Goal: Obtain resource: Download file/media

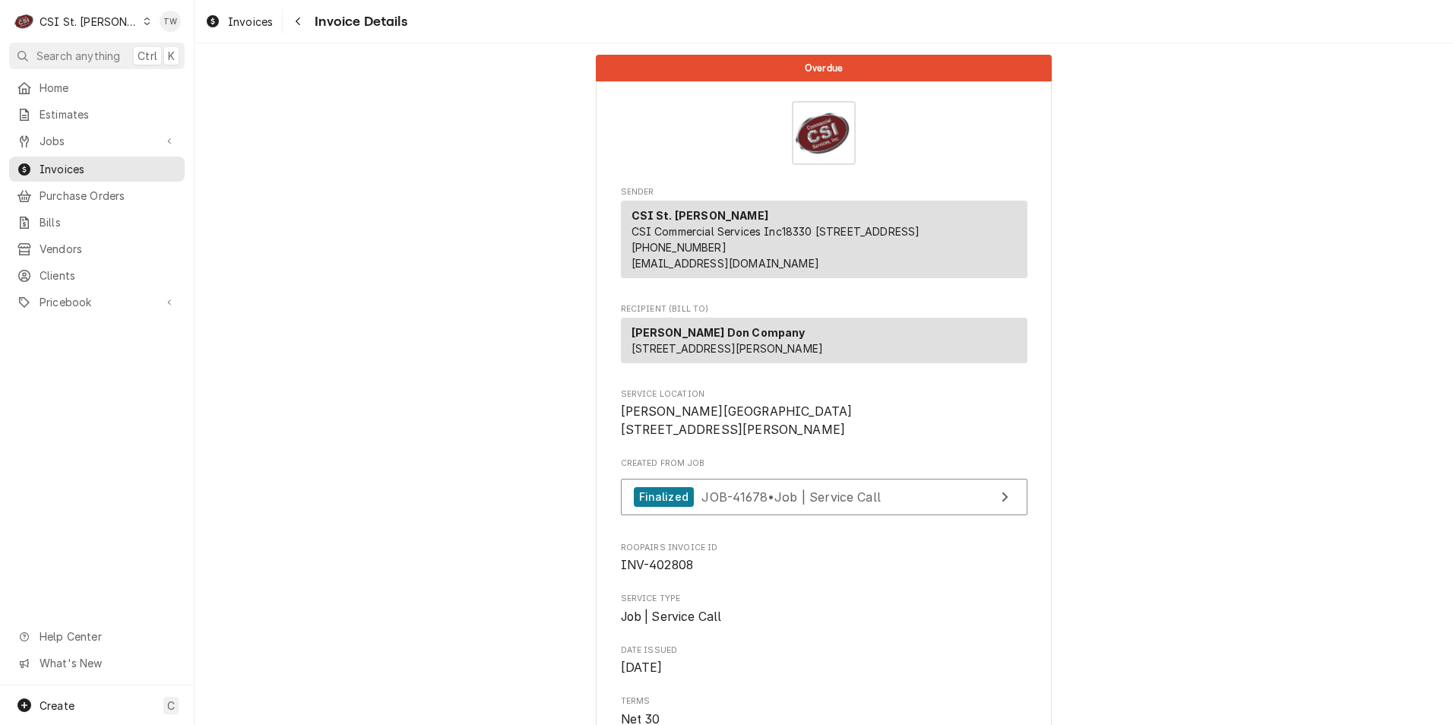
scroll to position [2611, 0]
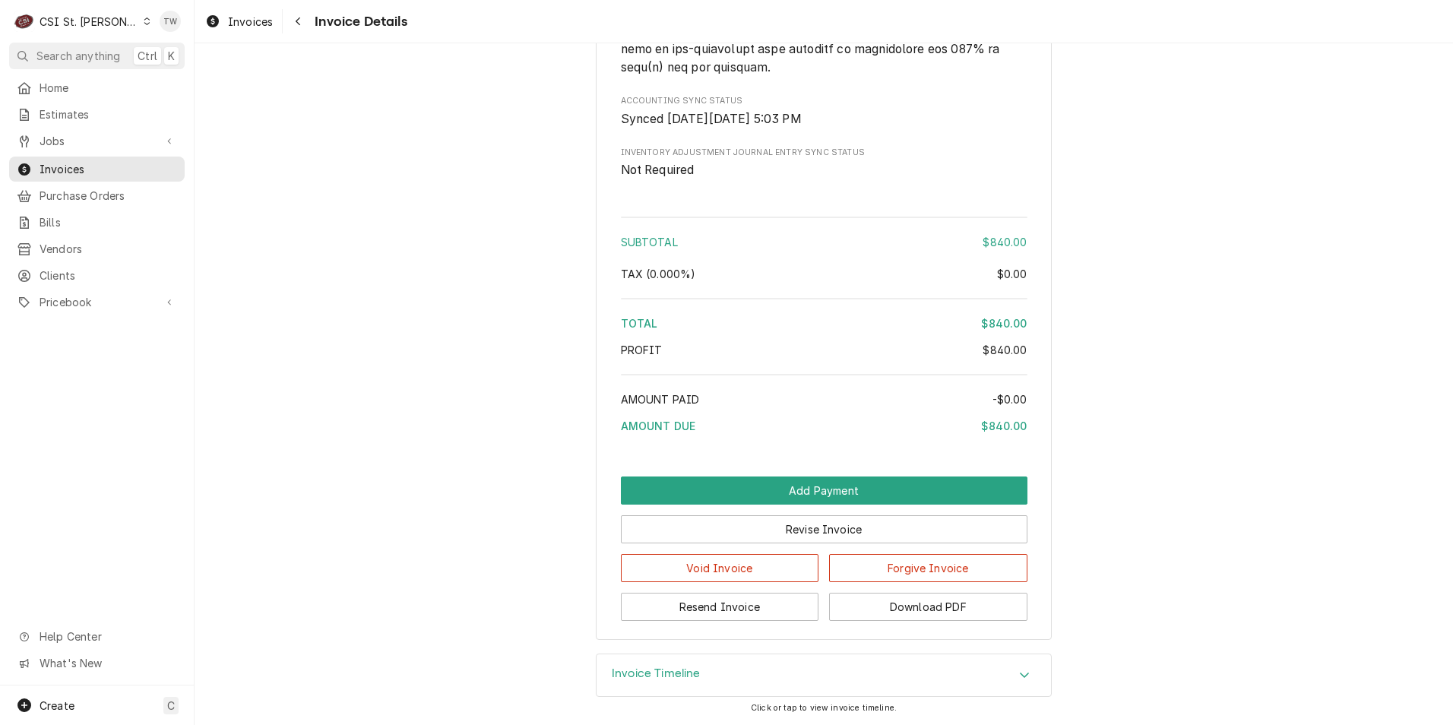
click at [143, 21] on div "Dynamic Content Wrapper" at bounding box center [147, 21] width 8 height 11
click at [170, 35] on div "CSI [US_STATE][GEOGRAPHIC_DATA]." at bounding box center [234, 30] width 203 height 16
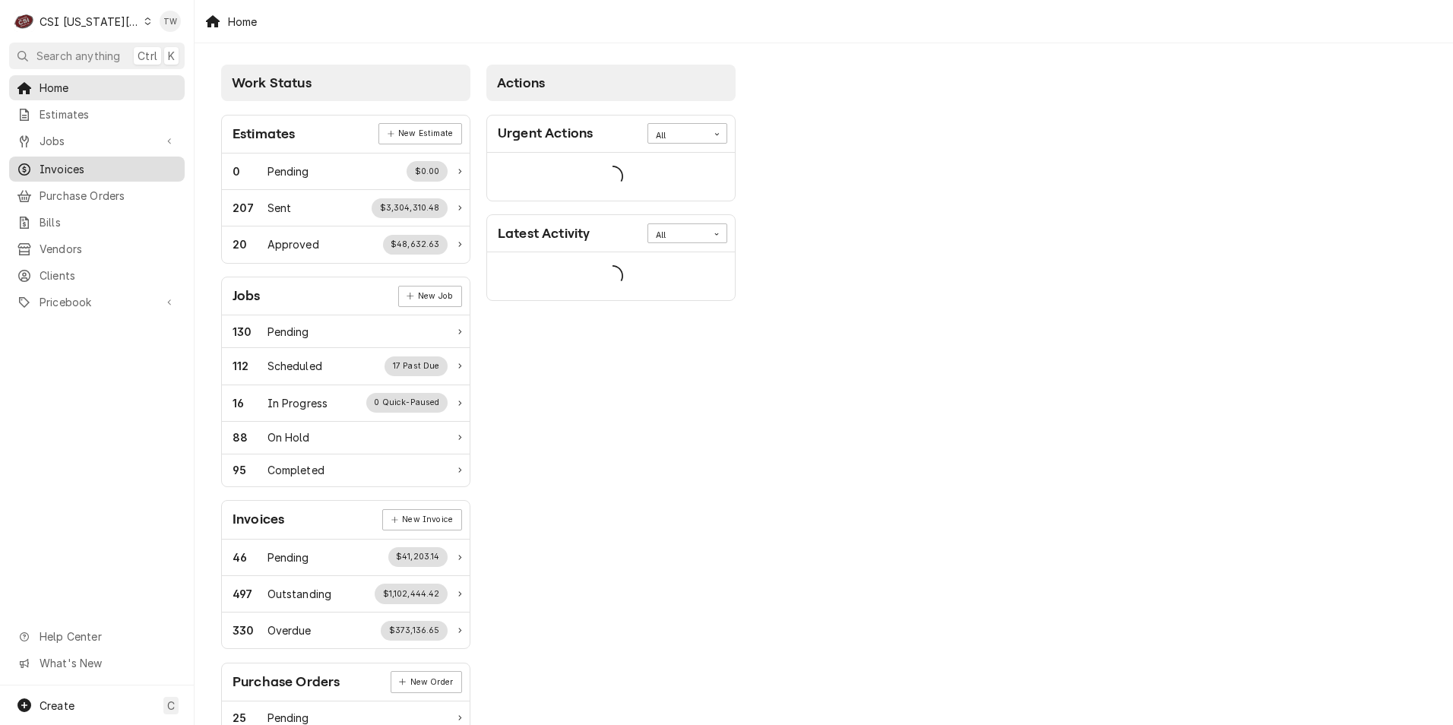
click at [76, 167] on span "Invoices" at bounding box center [109, 169] width 138 height 16
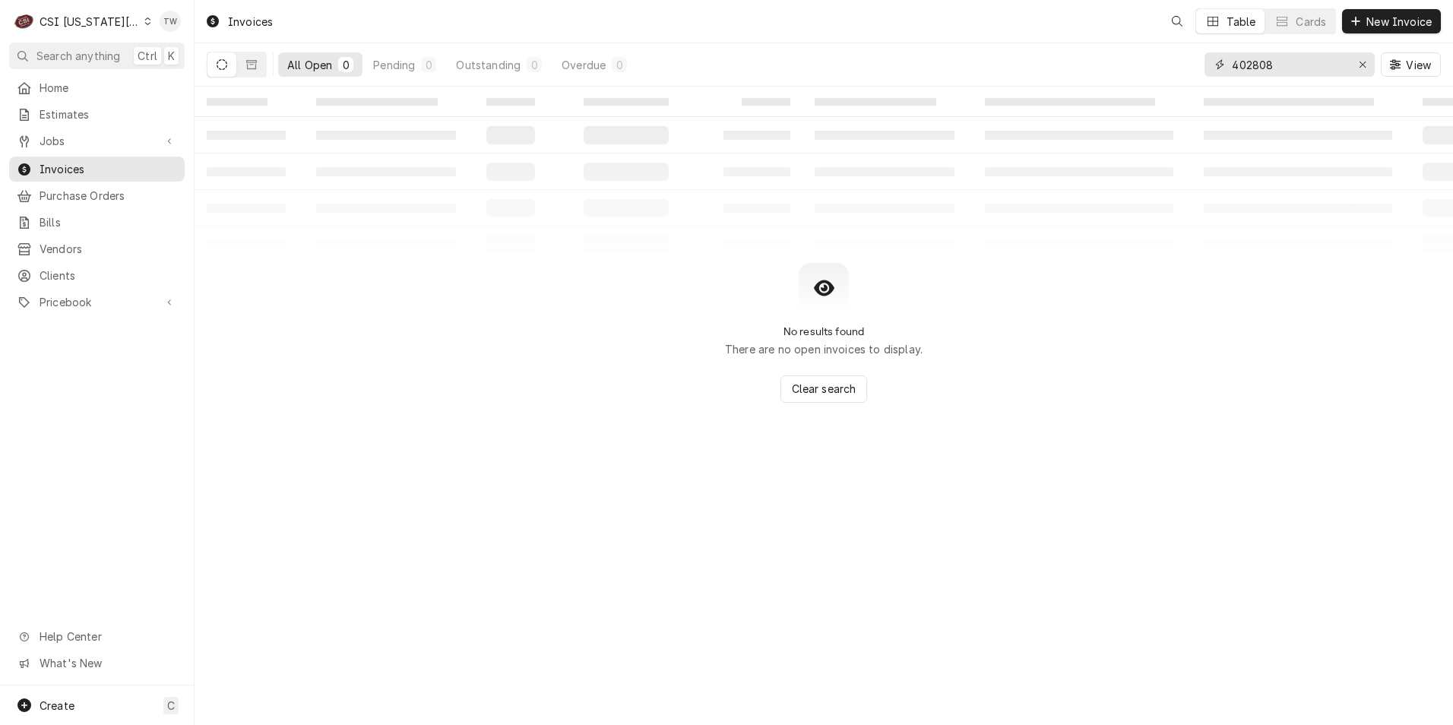
click at [1279, 66] on input "402808" at bounding box center [1289, 64] width 114 height 24
type input "4"
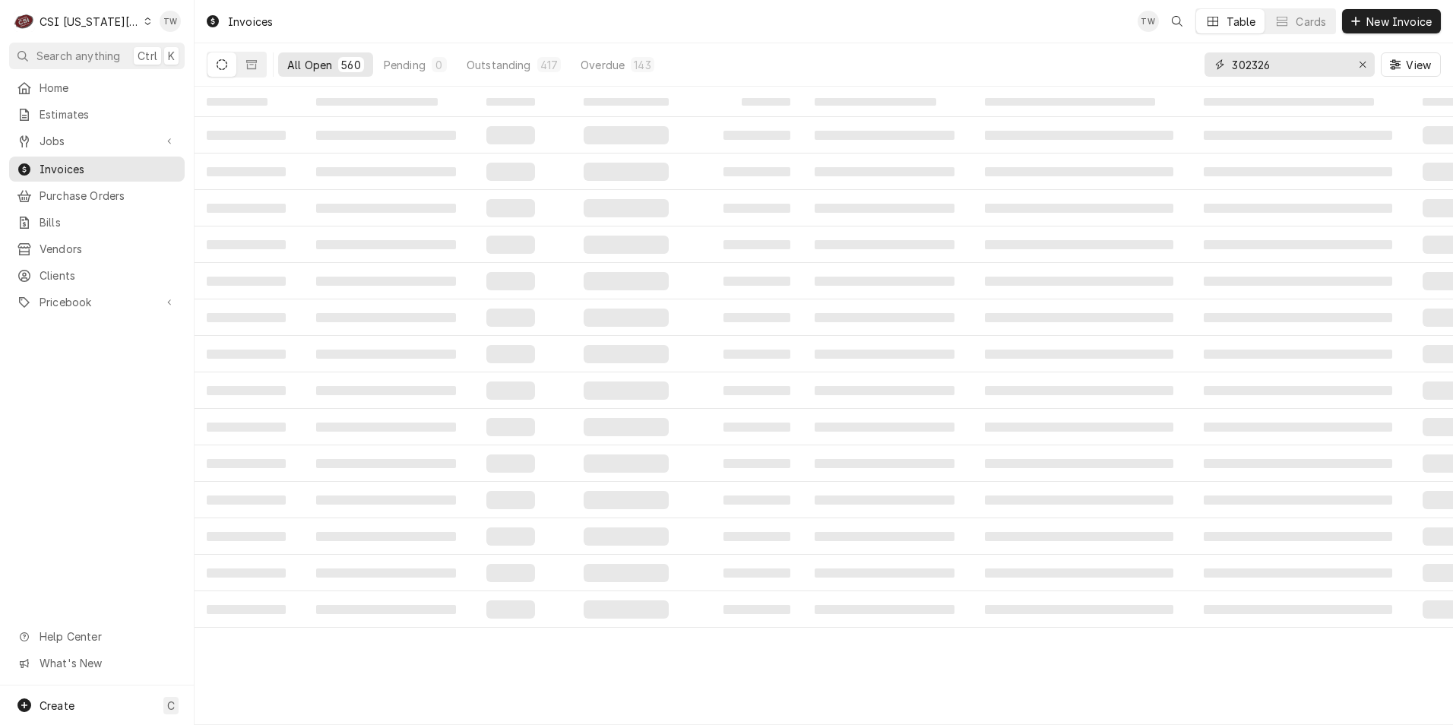
type input "302326"
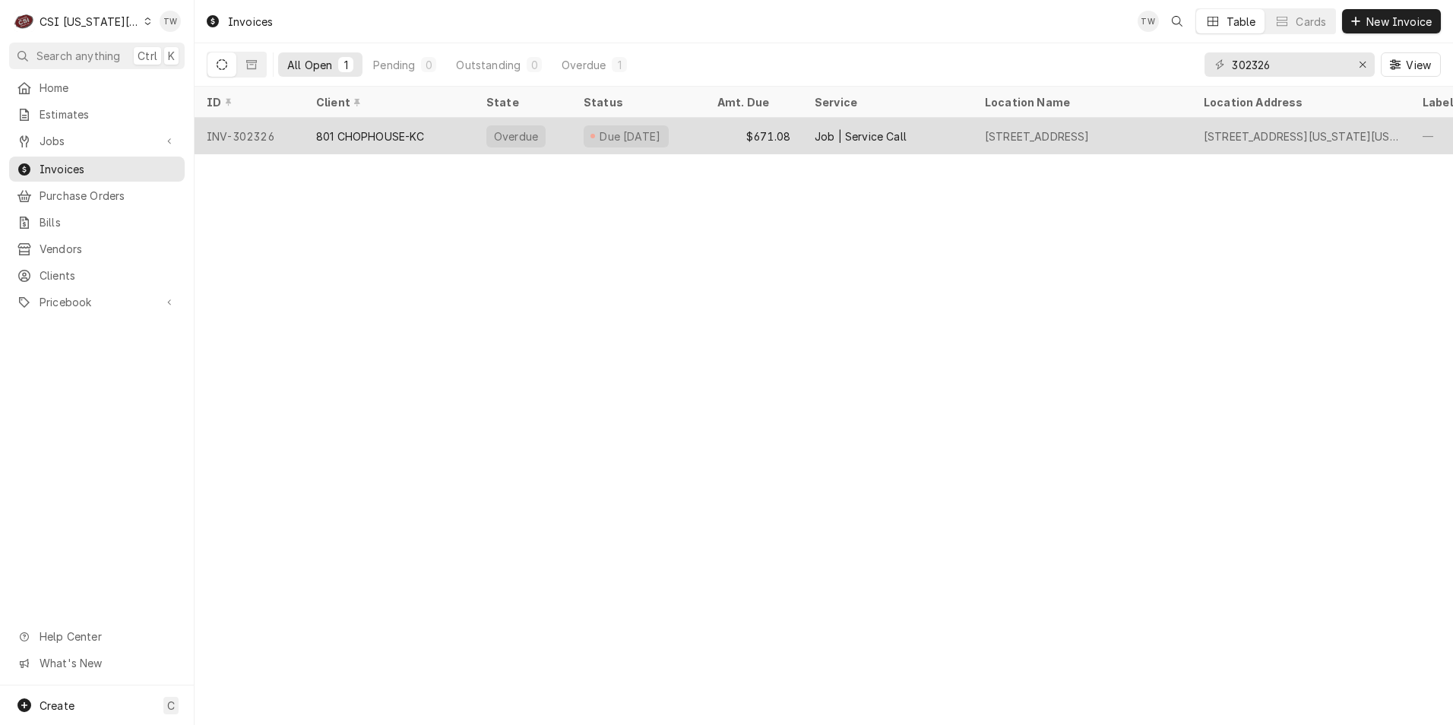
click at [344, 135] on div "801 CHOPHOUSE-KC" at bounding box center [370, 136] width 109 height 16
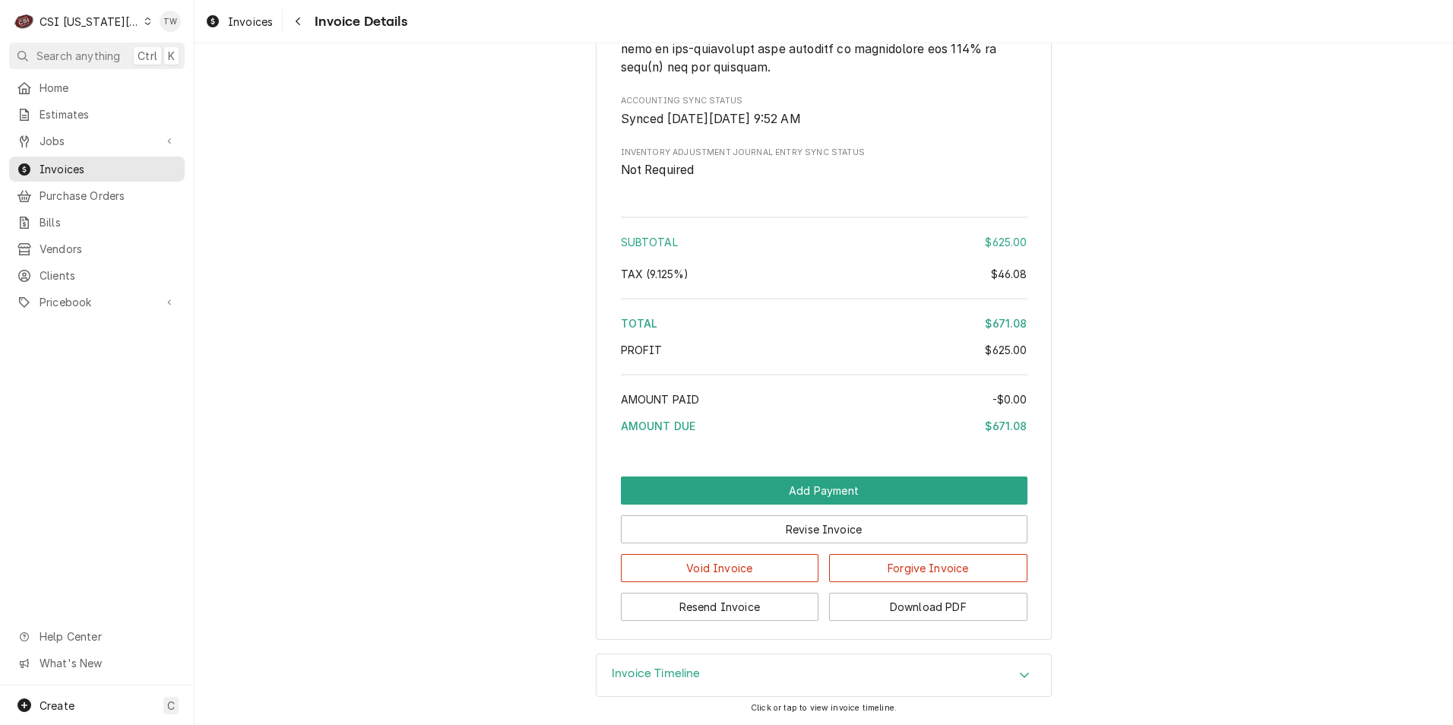
scroll to position [2627, 0]
click at [929, 606] on button "Download PDF" at bounding box center [928, 607] width 198 height 28
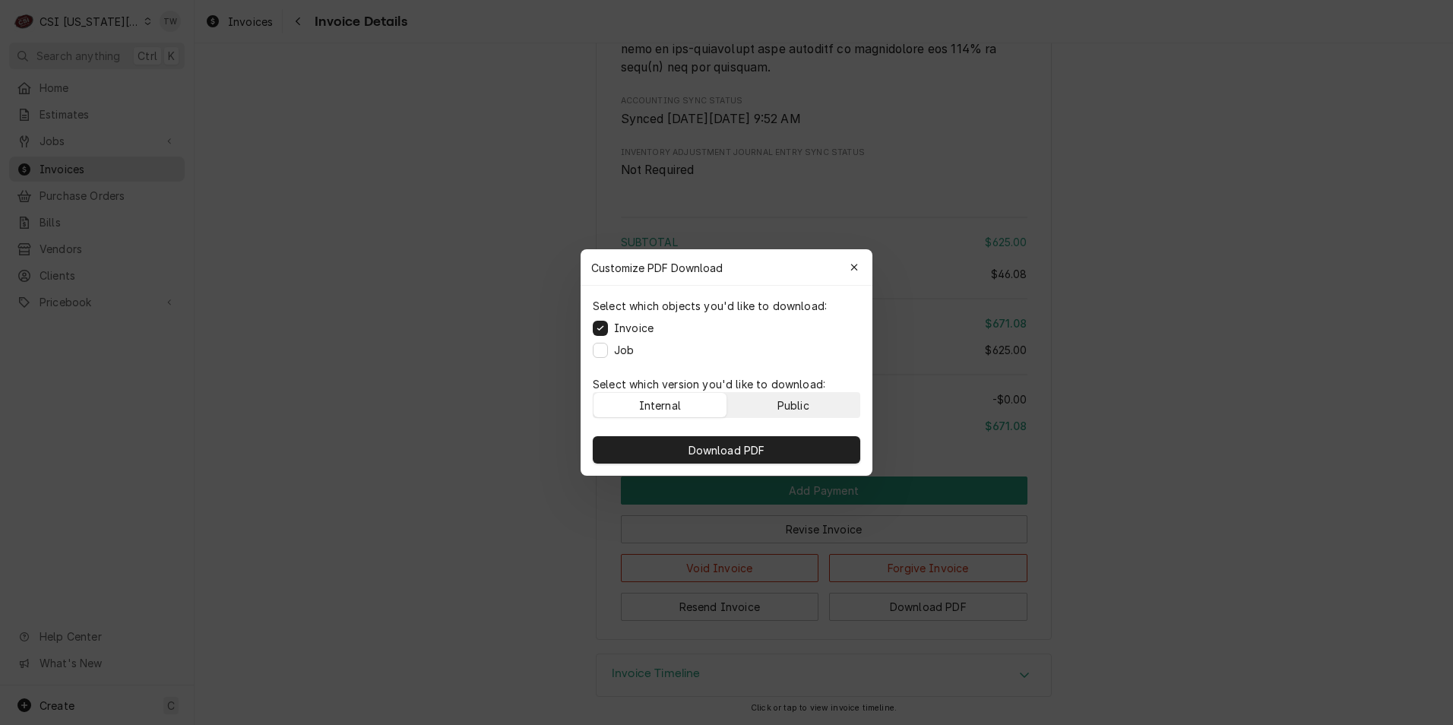
click at [805, 398] on div "Public" at bounding box center [794, 406] width 32 height 16
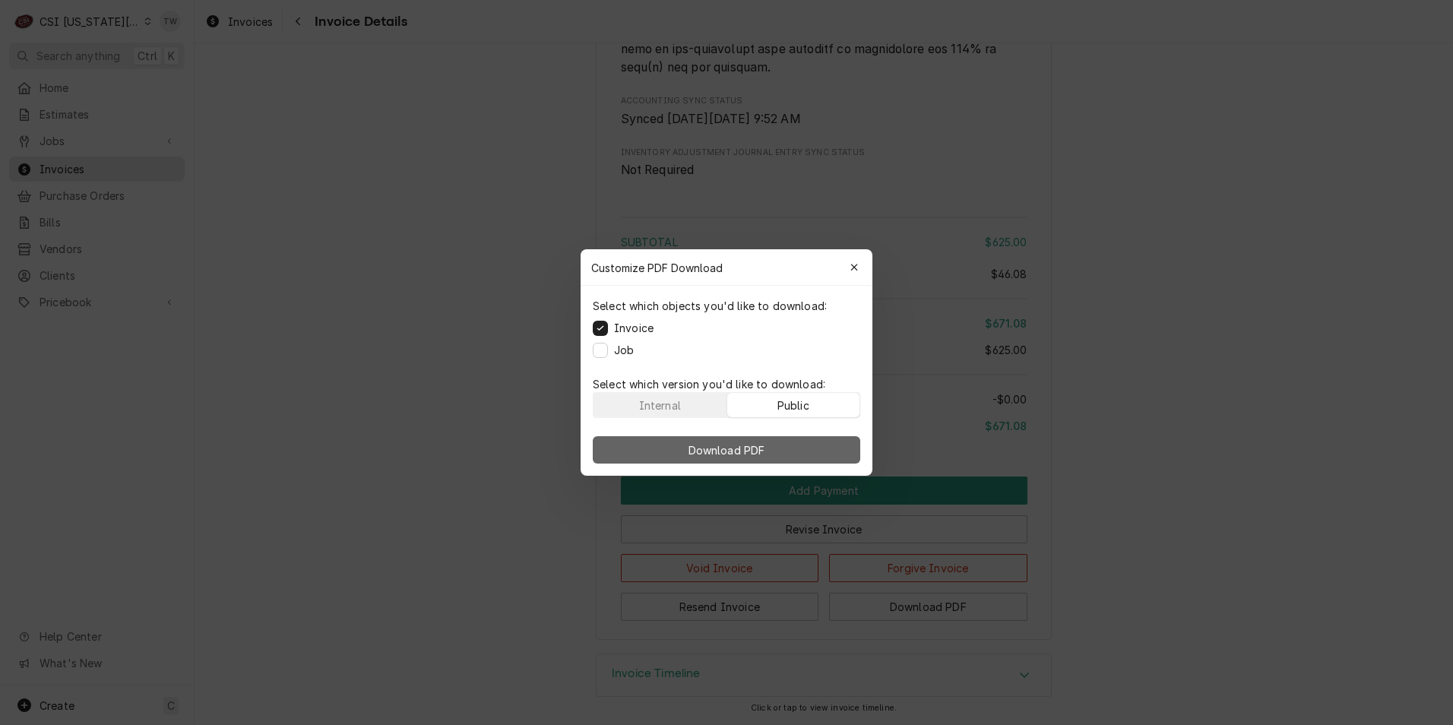
click at [769, 443] on button "Download PDF" at bounding box center [727, 449] width 268 height 27
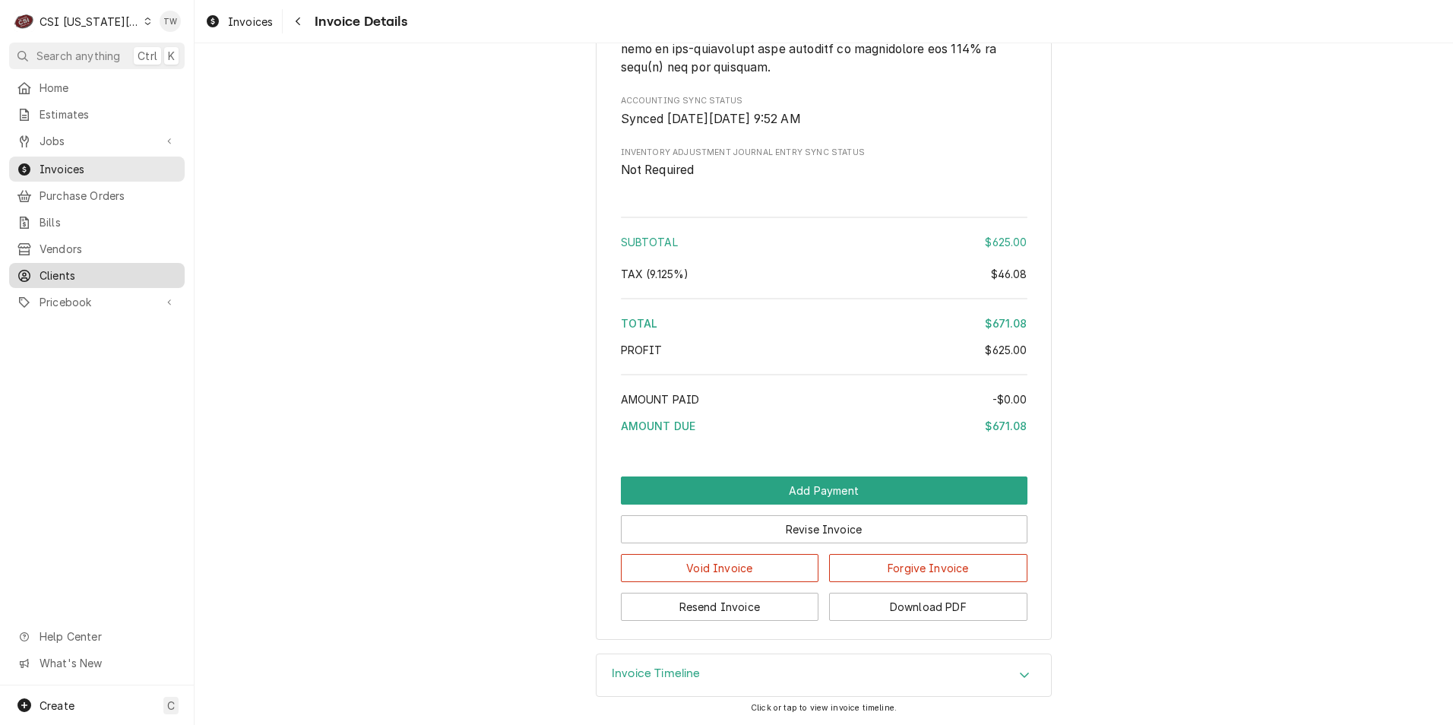
click at [81, 275] on div "Clients" at bounding box center [97, 275] width 170 height 19
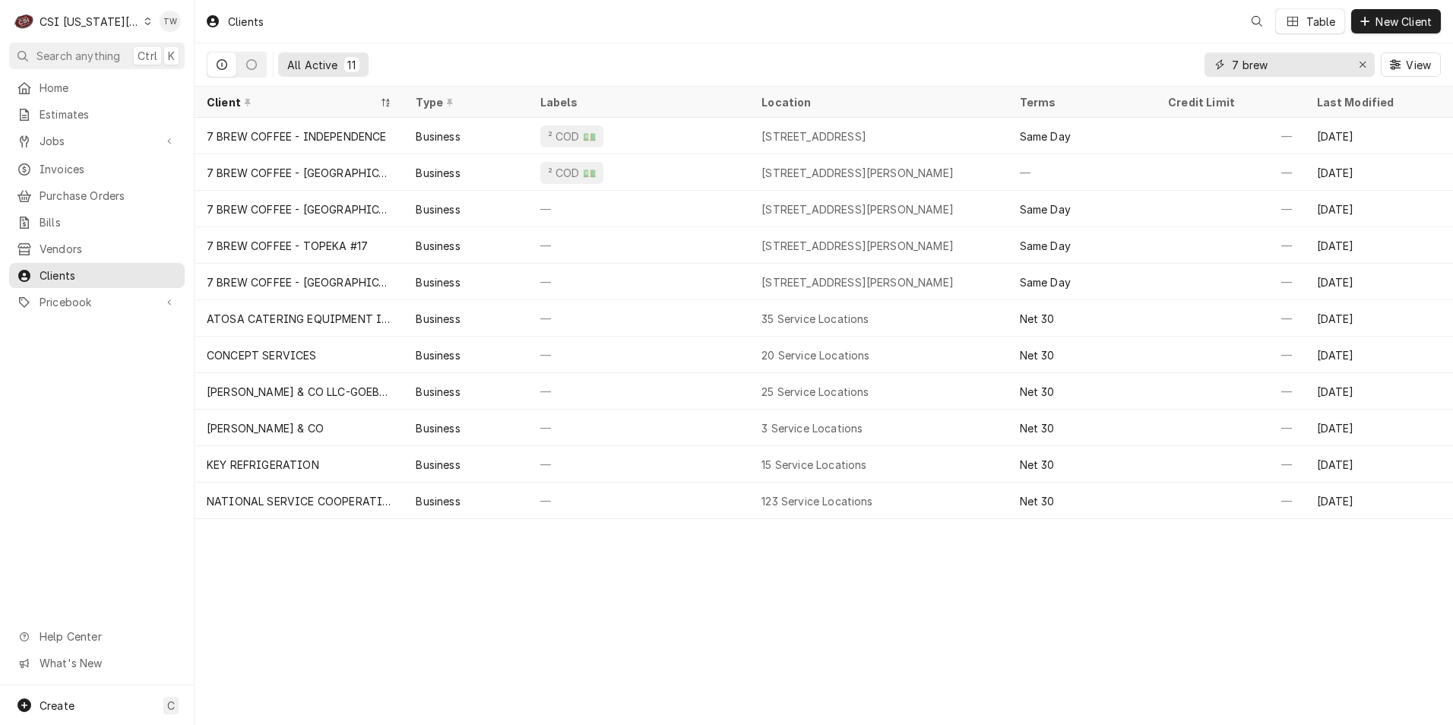
drag, startPoint x: 1266, startPoint y: 62, endPoint x: 1108, endPoint y: 68, distance: 159.0
click at [1108, 68] on div "All Active 11 7 brew View" at bounding box center [824, 64] width 1235 height 43
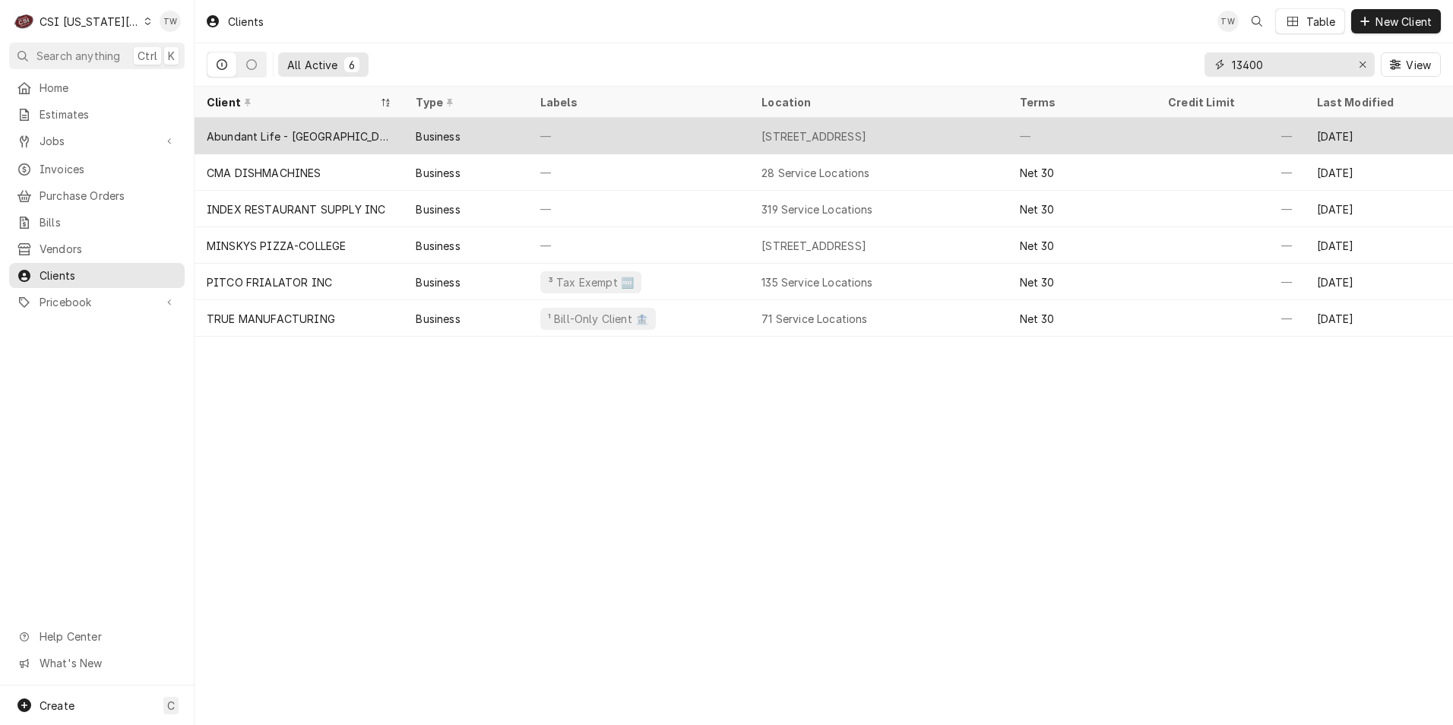
type input "13400"
click at [594, 138] on div "—" at bounding box center [638, 136] width 221 height 36
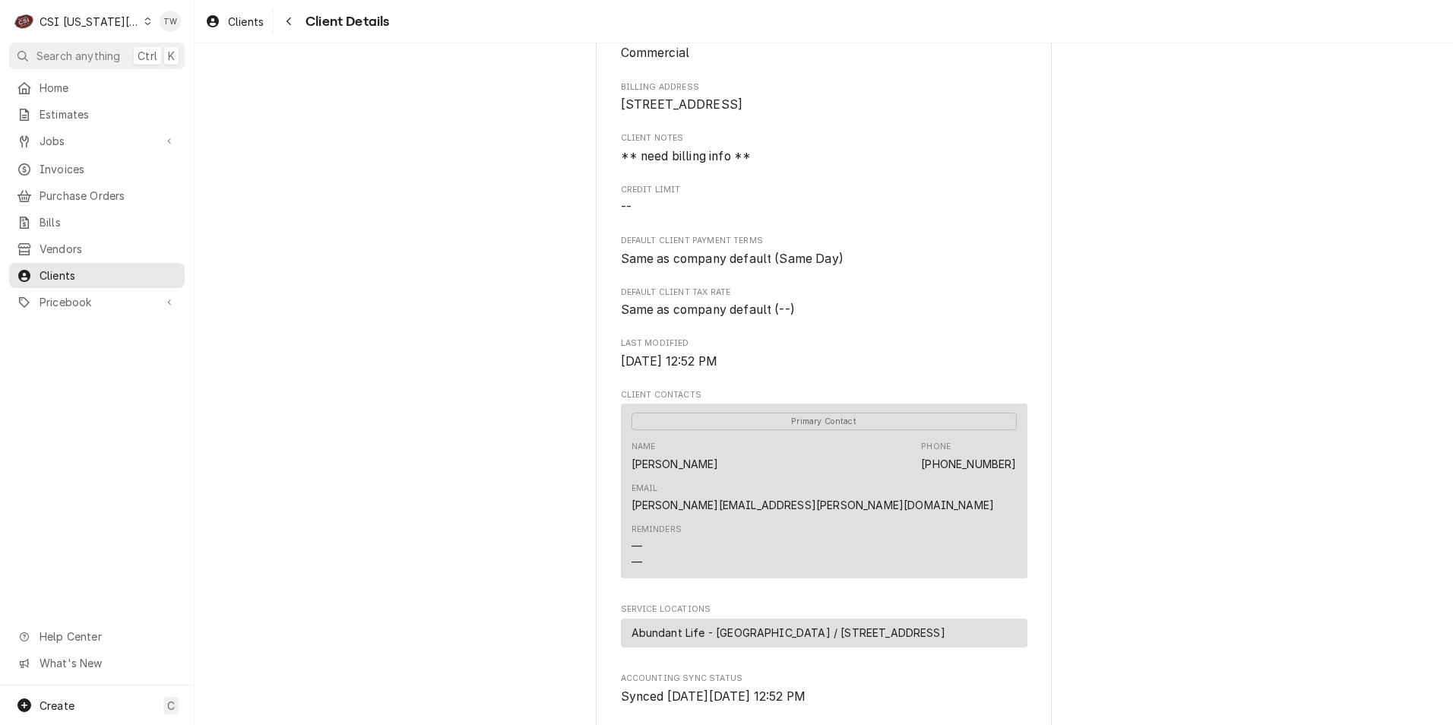
scroll to position [152, 0]
click at [284, 19] on div "Navigate back" at bounding box center [288, 21] width 15 height 15
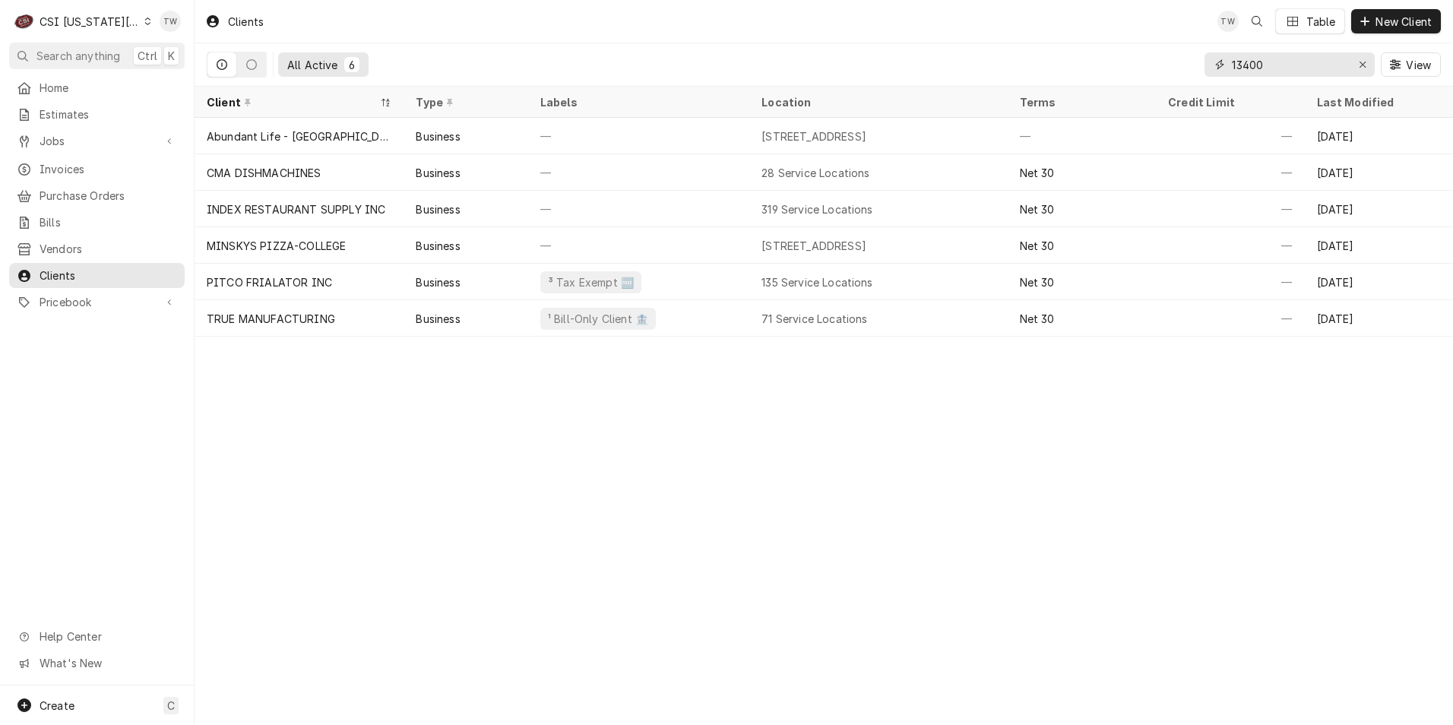
drag, startPoint x: 1280, startPoint y: 64, endPoint x: 1127, endPoint y: 66, distance: 153.6
click at [1128, 65] on div "All Active 6 13400 View" at bounding box center [824, 64] width 1235 height 43
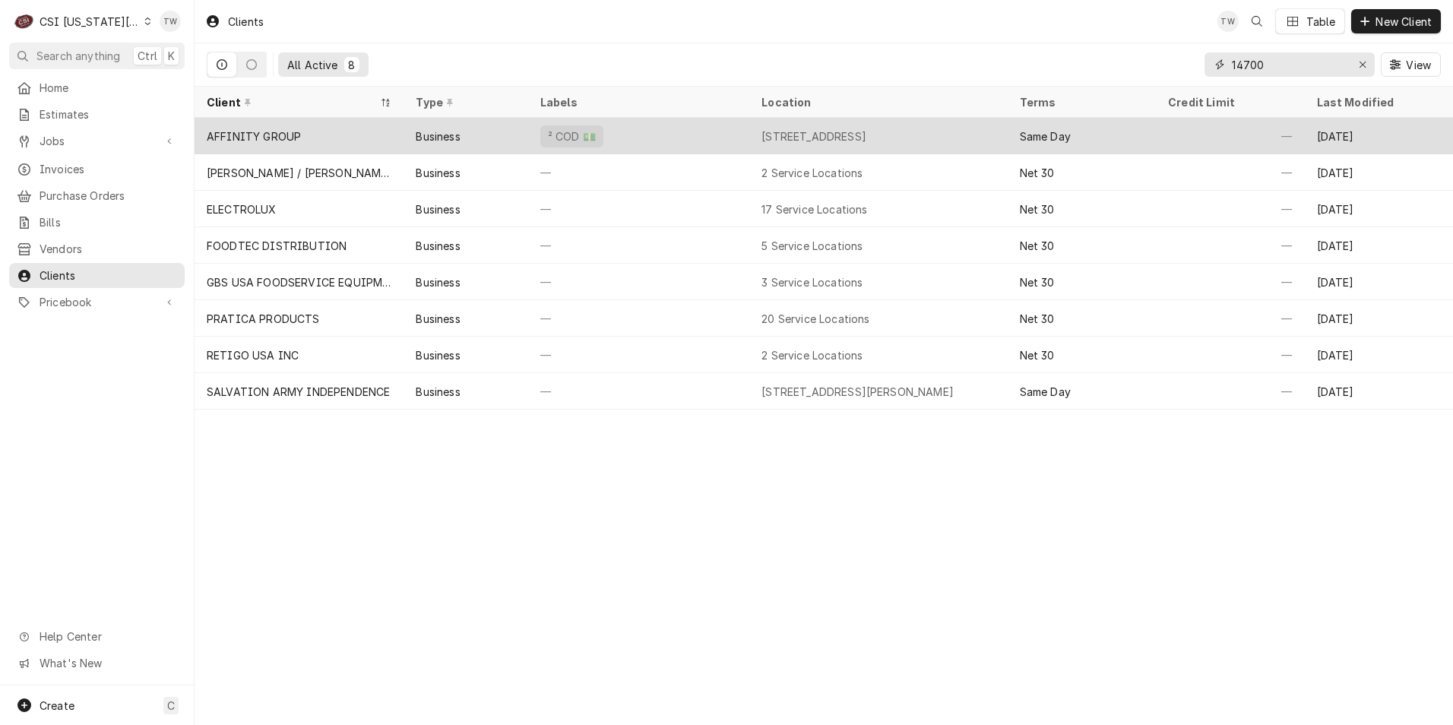
type input "14700"
click at [666, 141] on div "² COD 💵" at bounding box center [638, 136] width 221 height 36
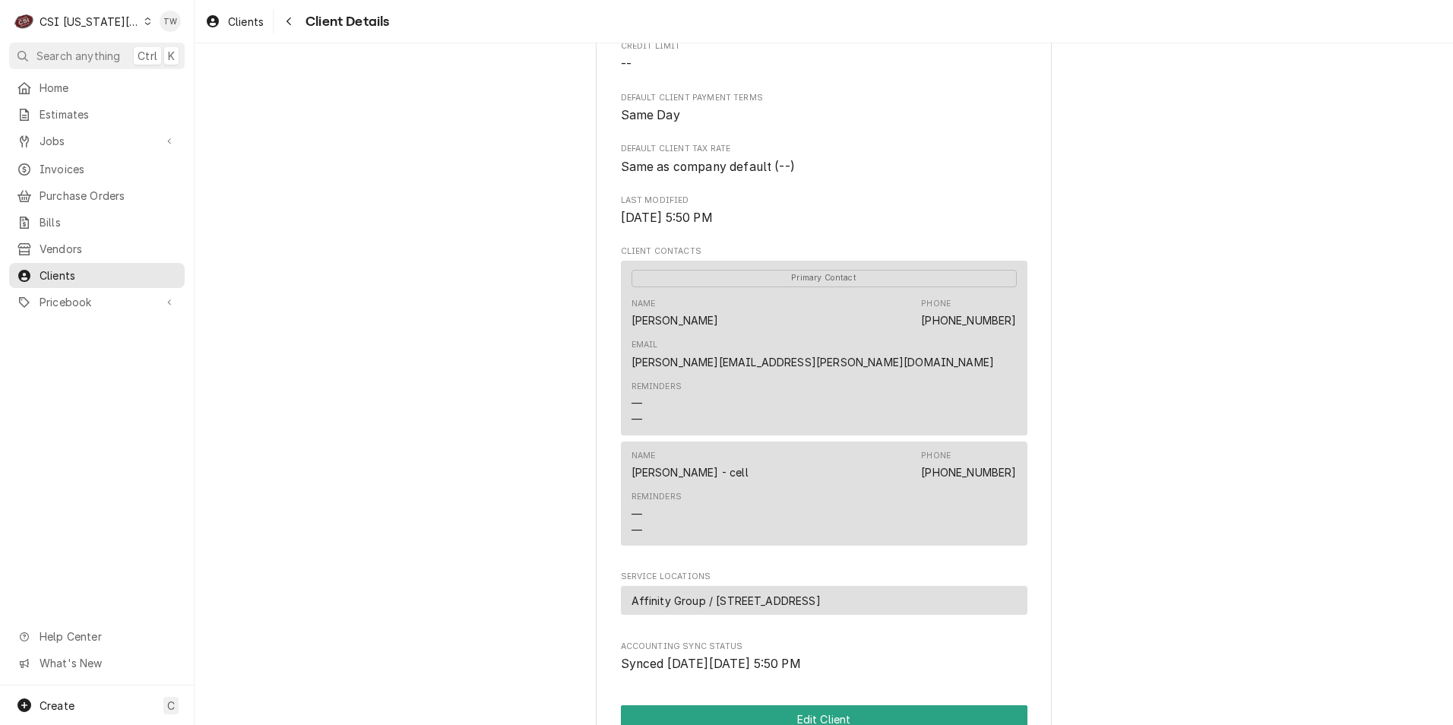
scroll to position [456, 0]
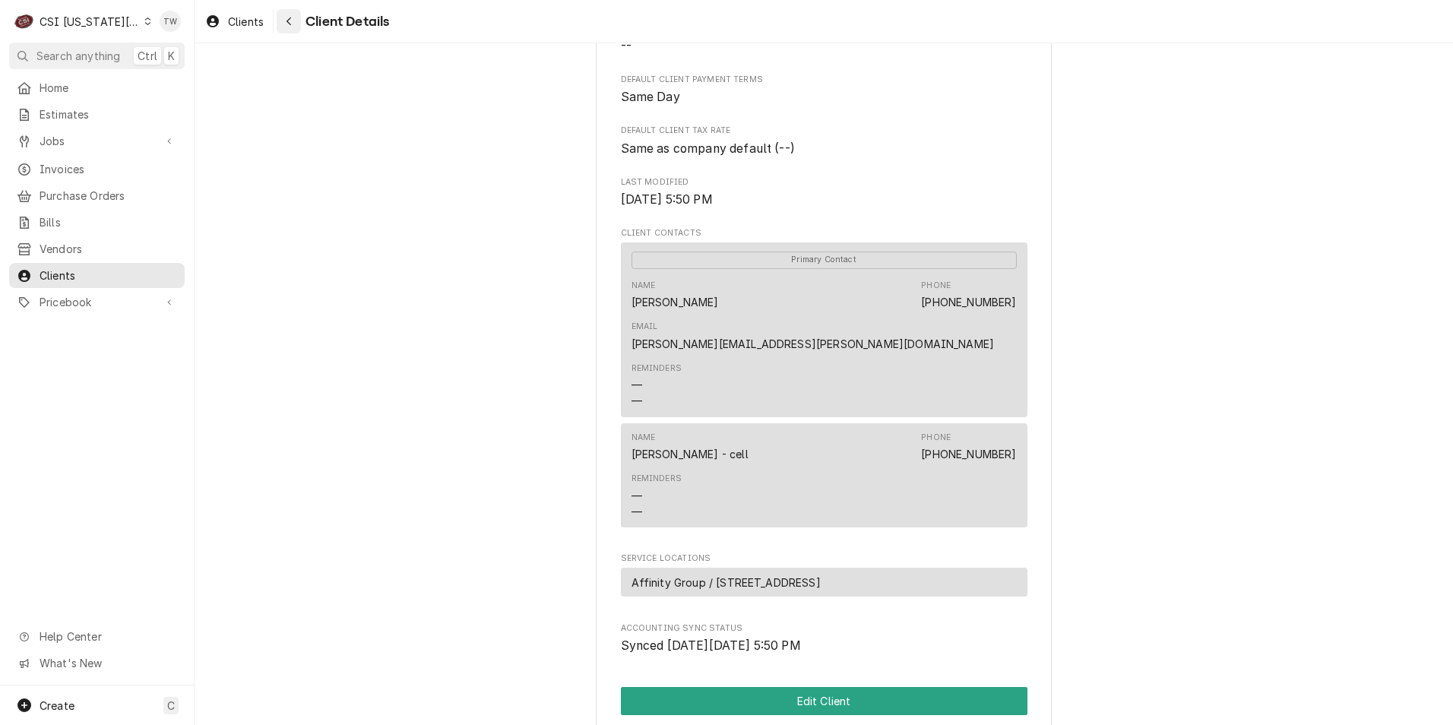
click at [280, 26] on button "Navigate back" at bounding box center [289, 21] width 24 height 24
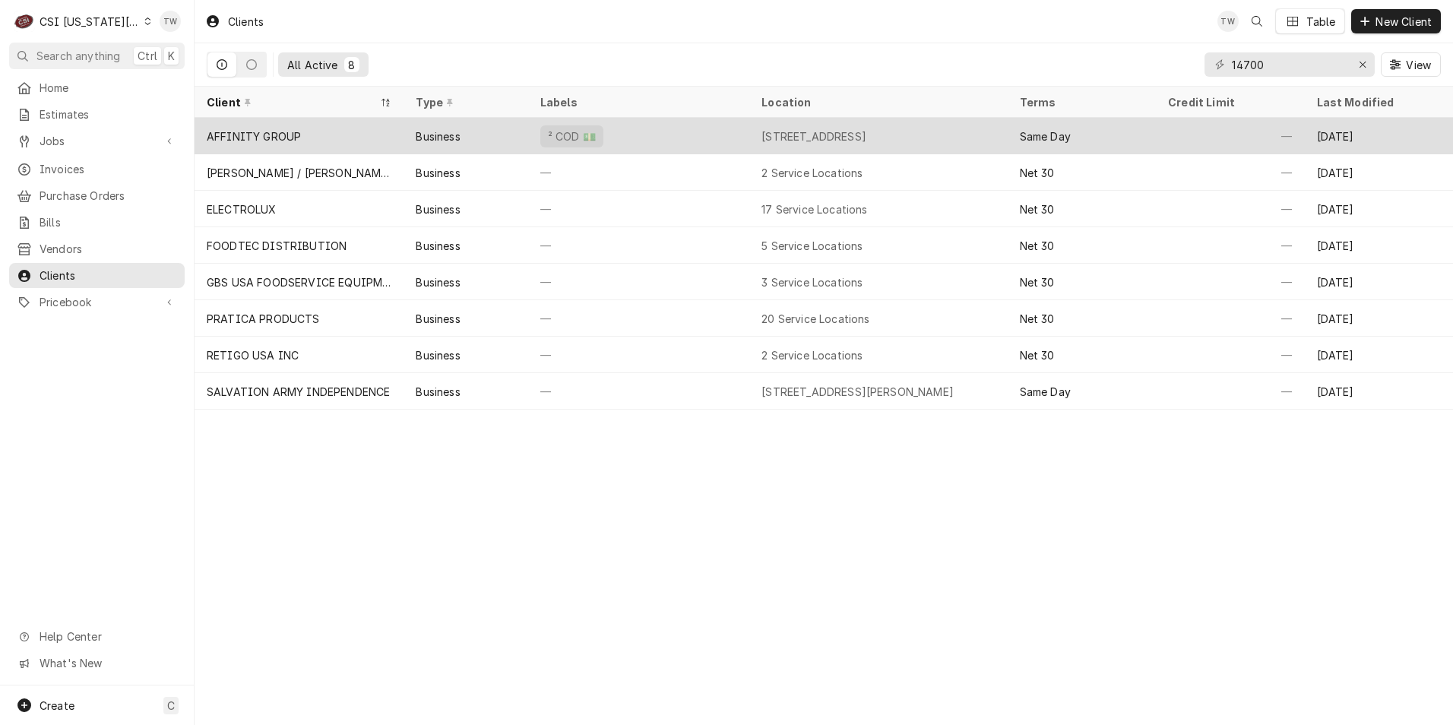
click at [642, 142] on div "² COD 💵" at bounding box center [638, 136] width 221 height 36
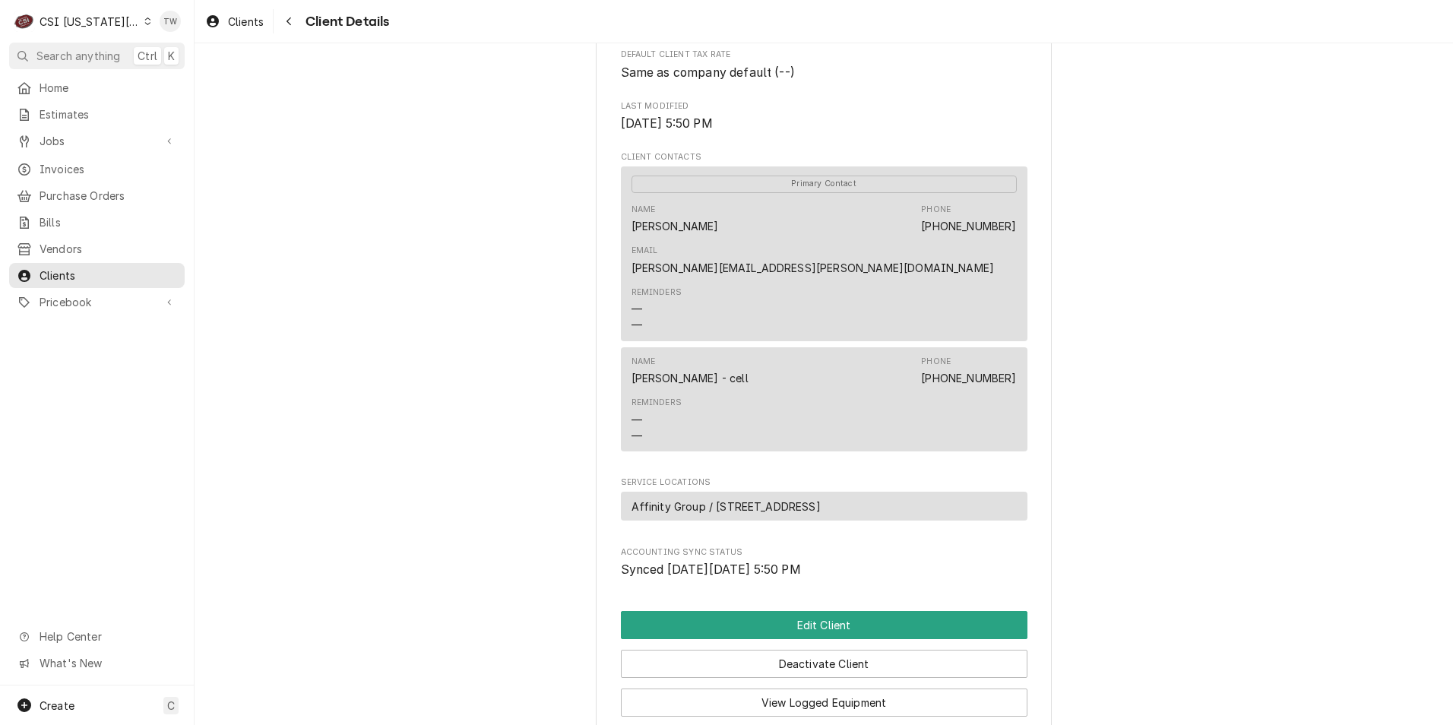
scroll to position [682, 0]
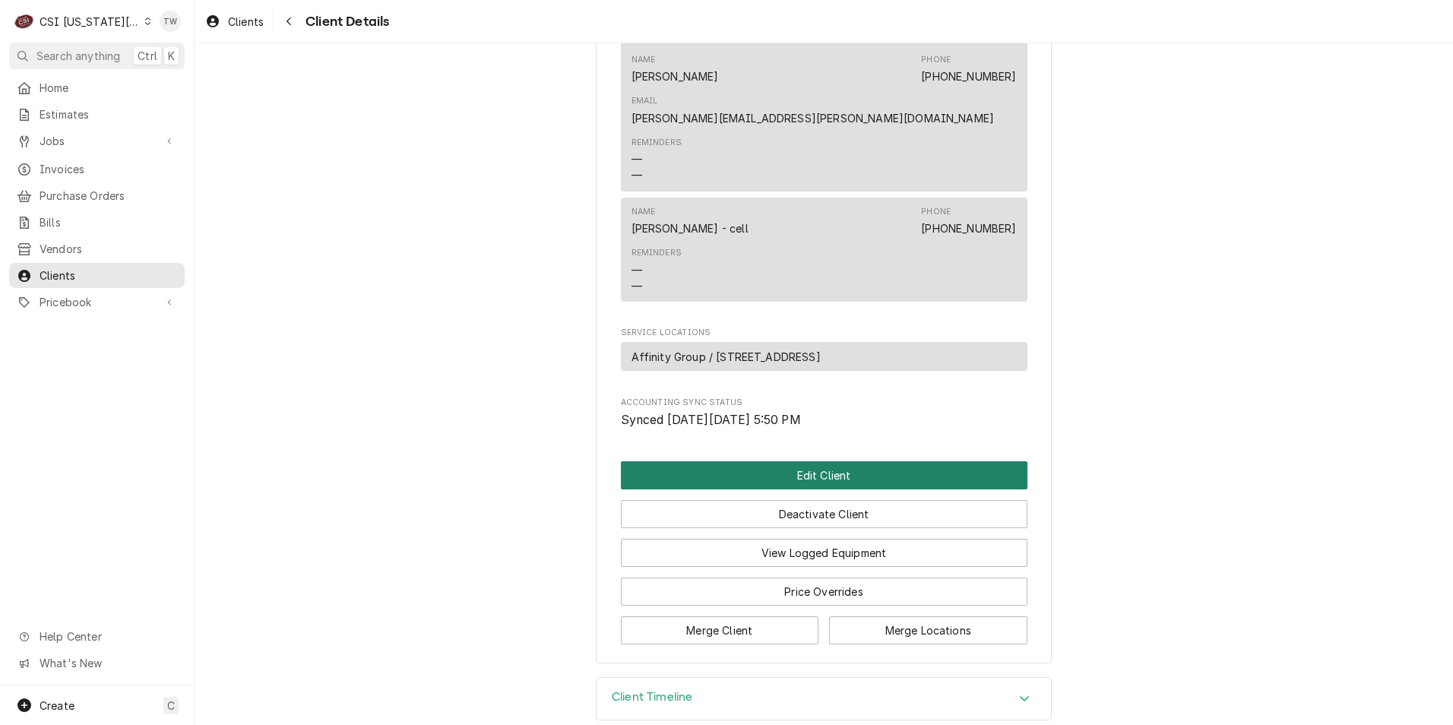
click at [758, 461] on button "Edit Client" at bounding box center [824, 475] width 407 height 28
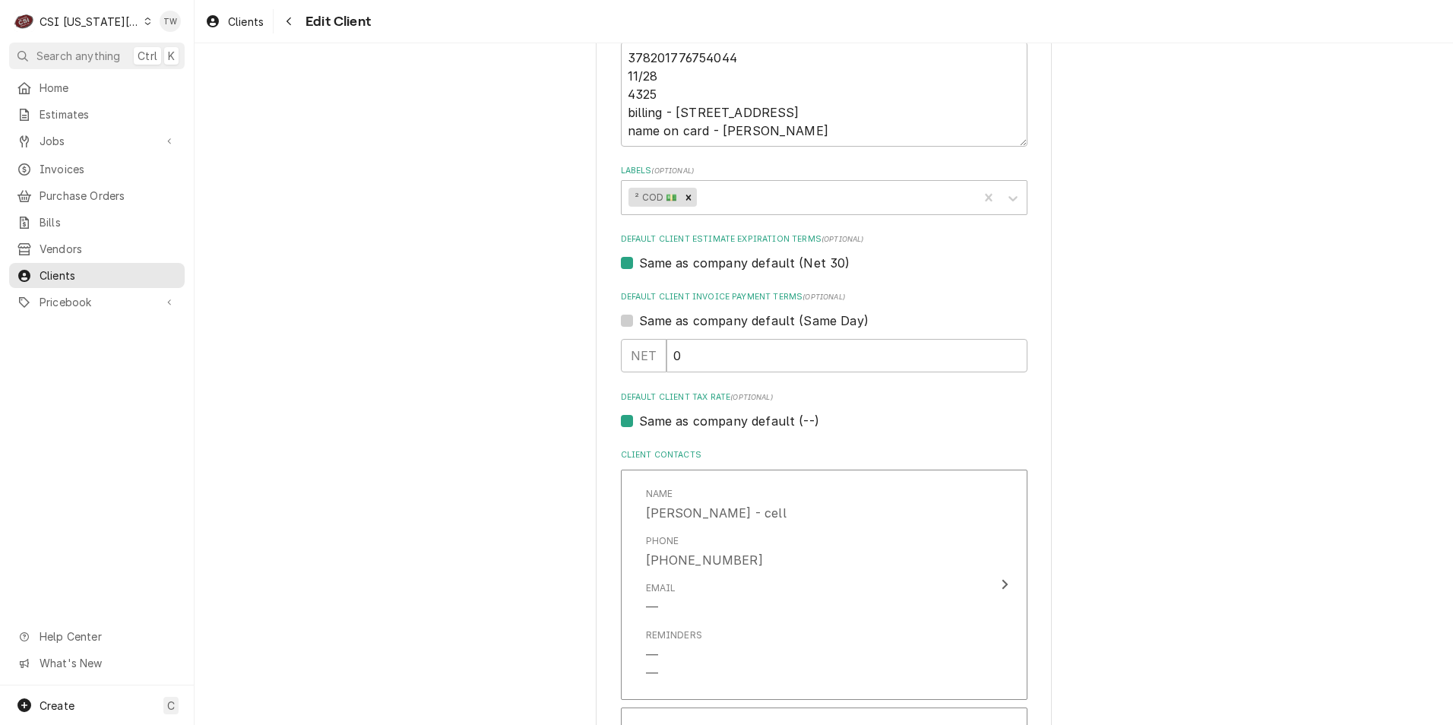
scroll to position [760, 0]
click at [809, 206] on div "Labels" at bounding box center [835, 201] width 271 height 27
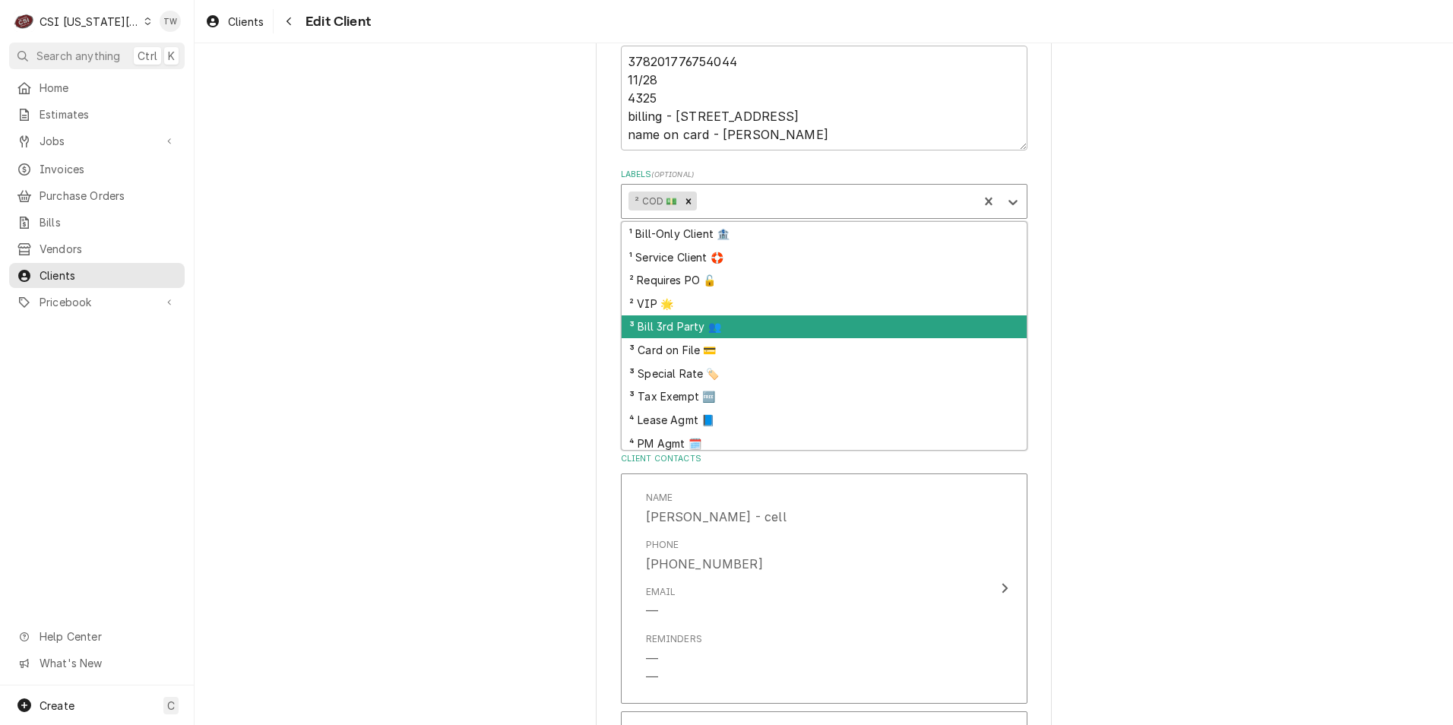
scroll to position [28, 0]
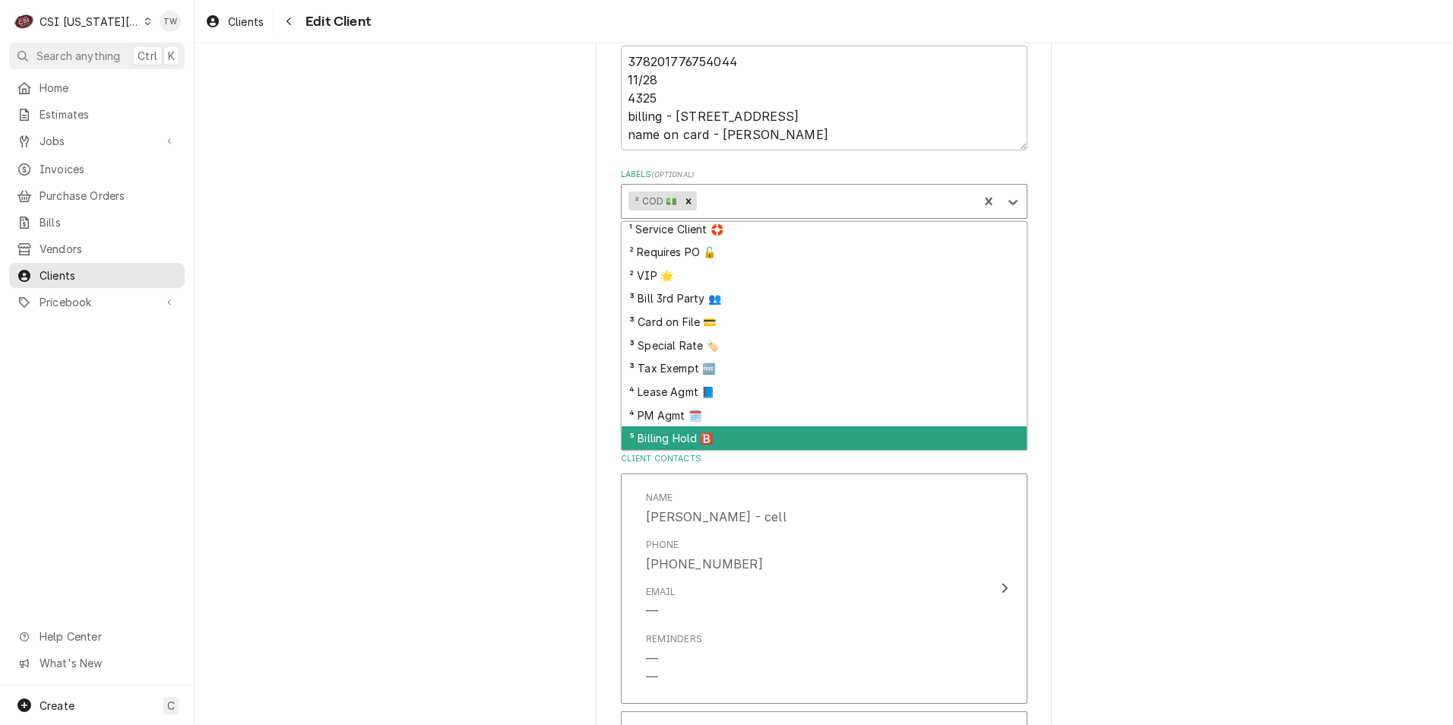
click at [674, 446] on div "⁵ Billing Hold 🅱️" at bounding box center [824, 438] width 405 height 24
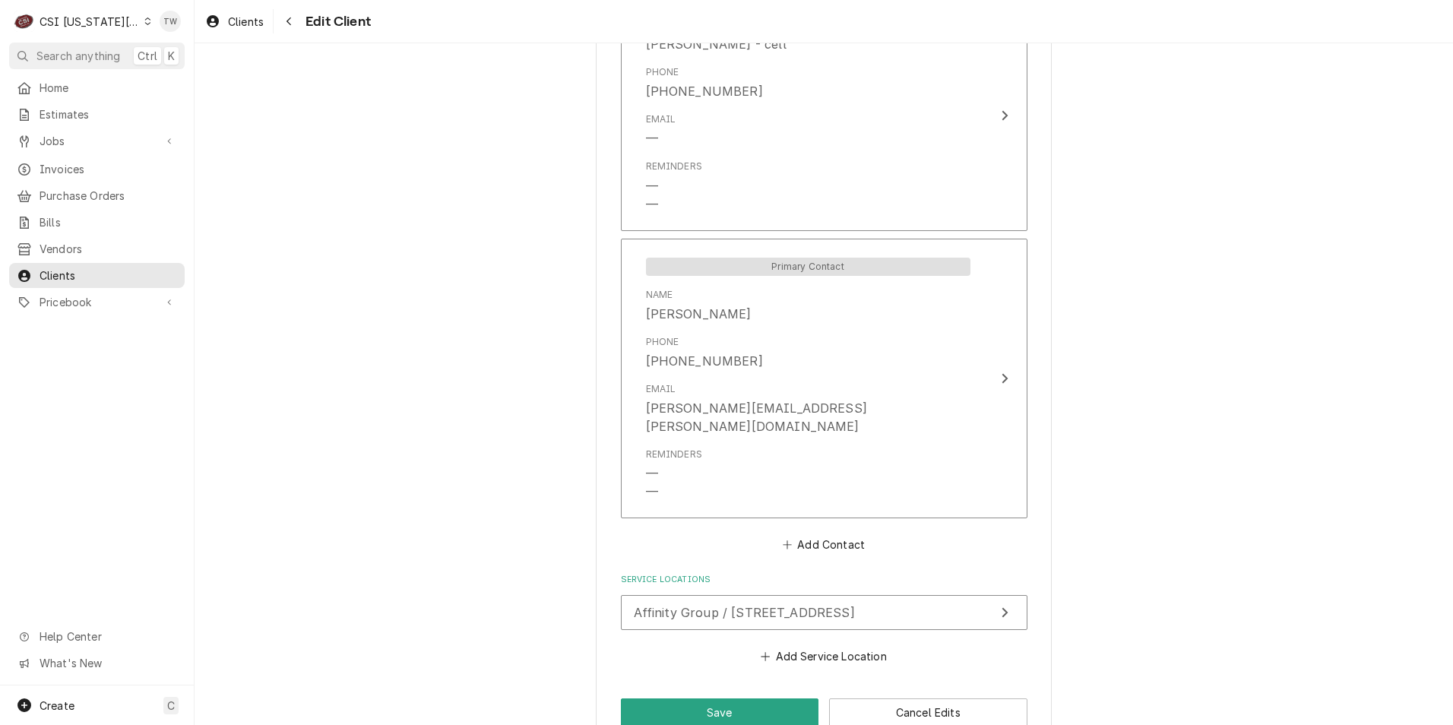
scroll to position [1249, 0]
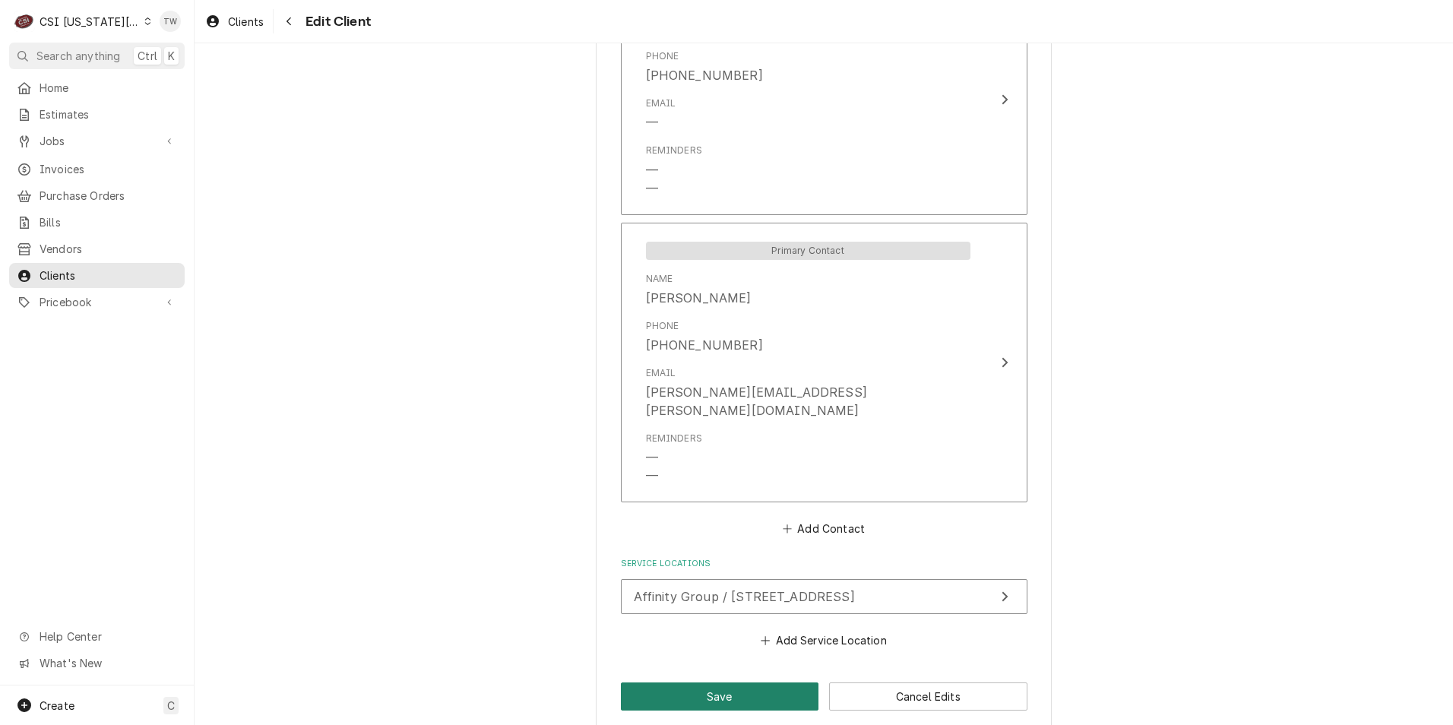
click at [725, 683] on button "Save" at bounding box center [720, 697] width 198 height 28
type textarea "x"
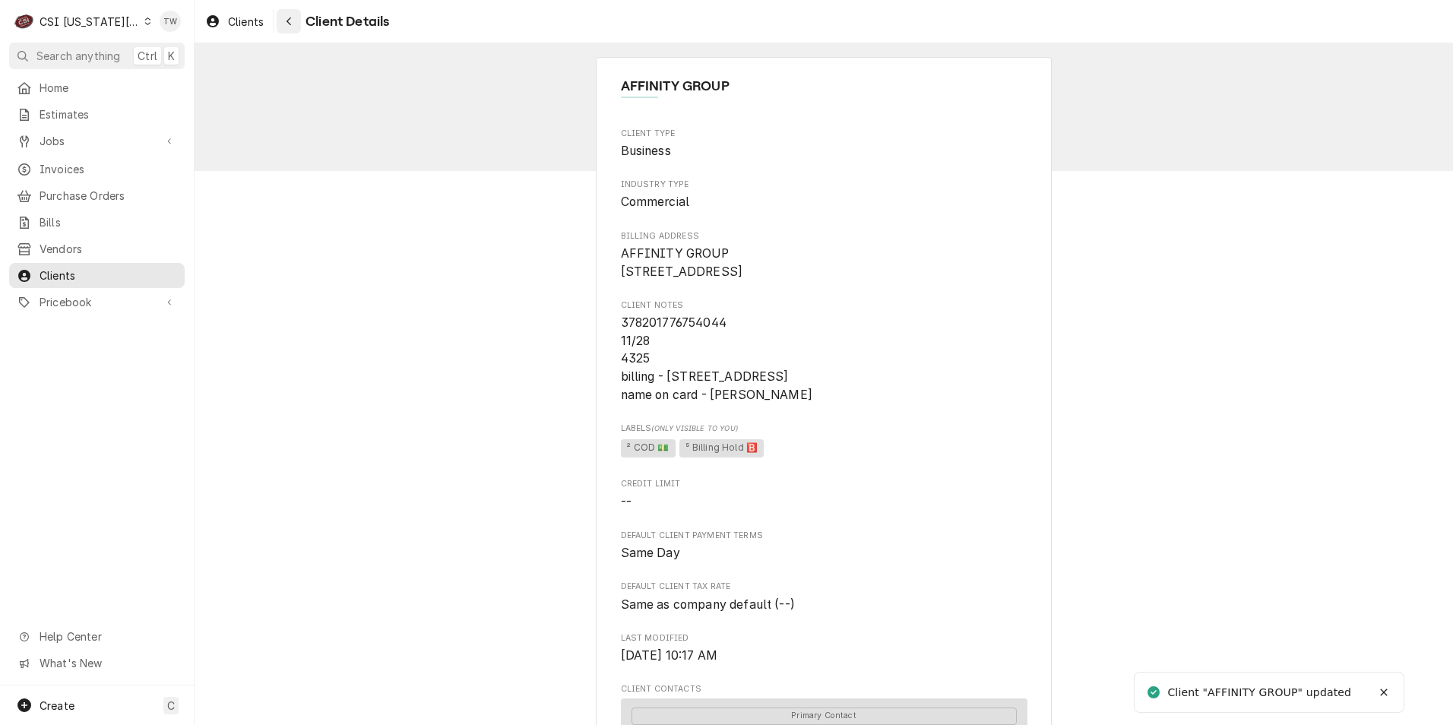
click at [290, 21] on icon "Navigate back" at bounding box center [289, 21] width 7 height 11
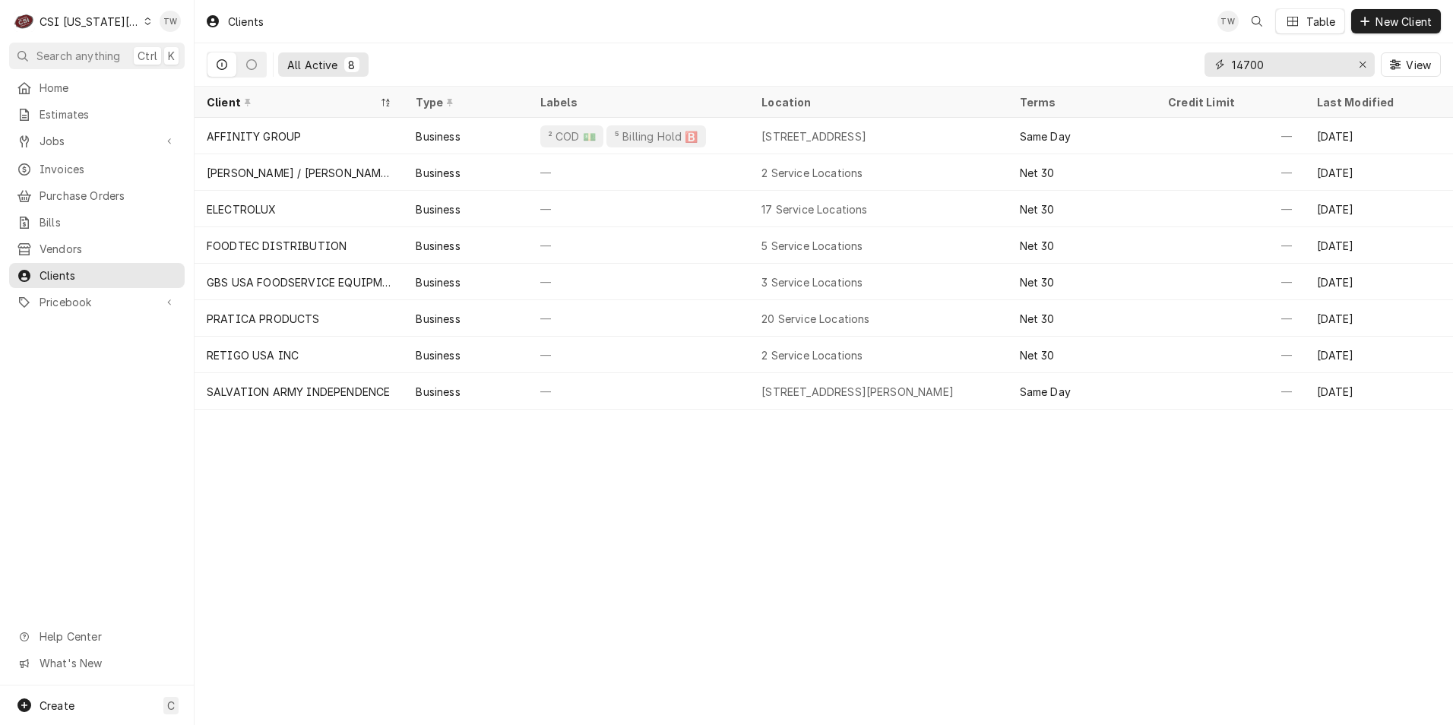
drag, startPoint x: 1311, startPoint y: 64, endPoint x: 964, endPoint y: 41, distance: 347.4
click at [985, 40] on div "Clients TW Table New Client All Active 8 14700 View" at bounding box center [824, 43] width 1259 height 87
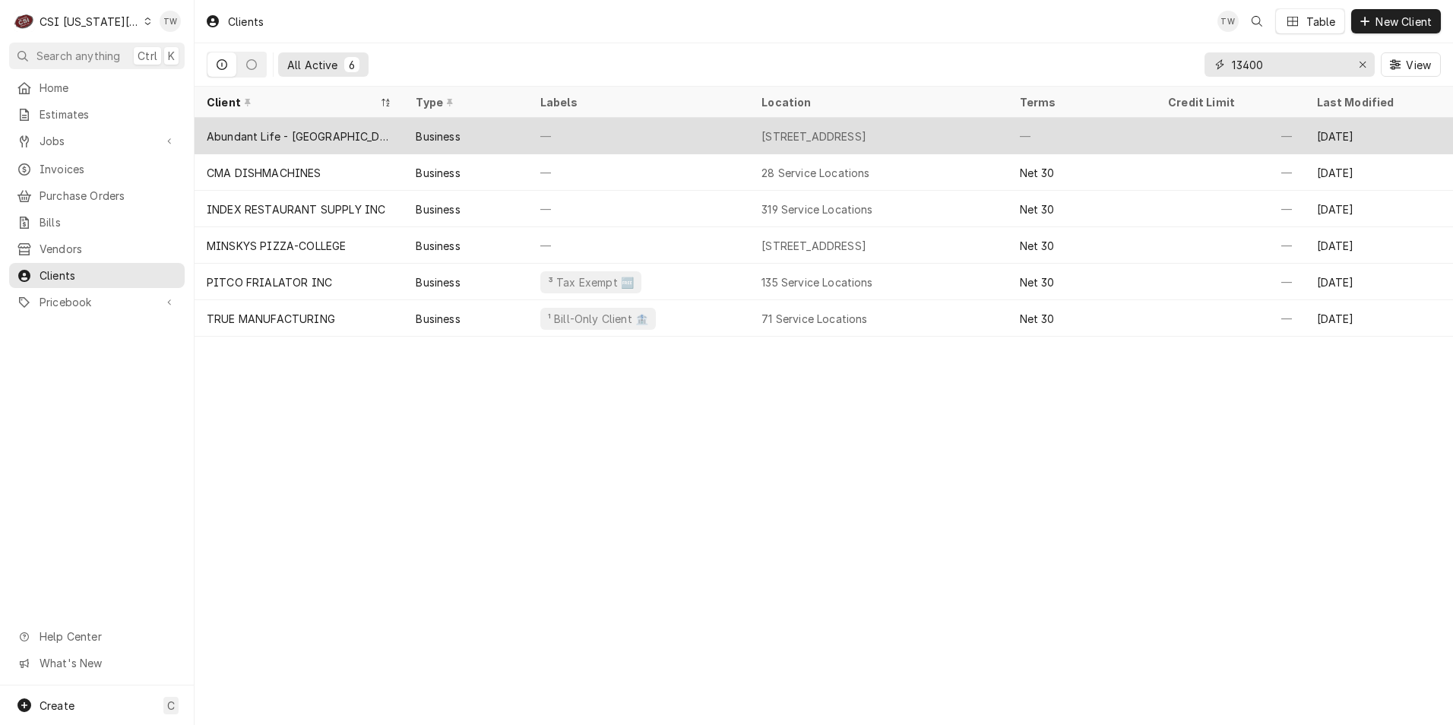
type input "13400"
click at [582, 132] on div "—" at bounding box center [638, 136] width 221 height 36
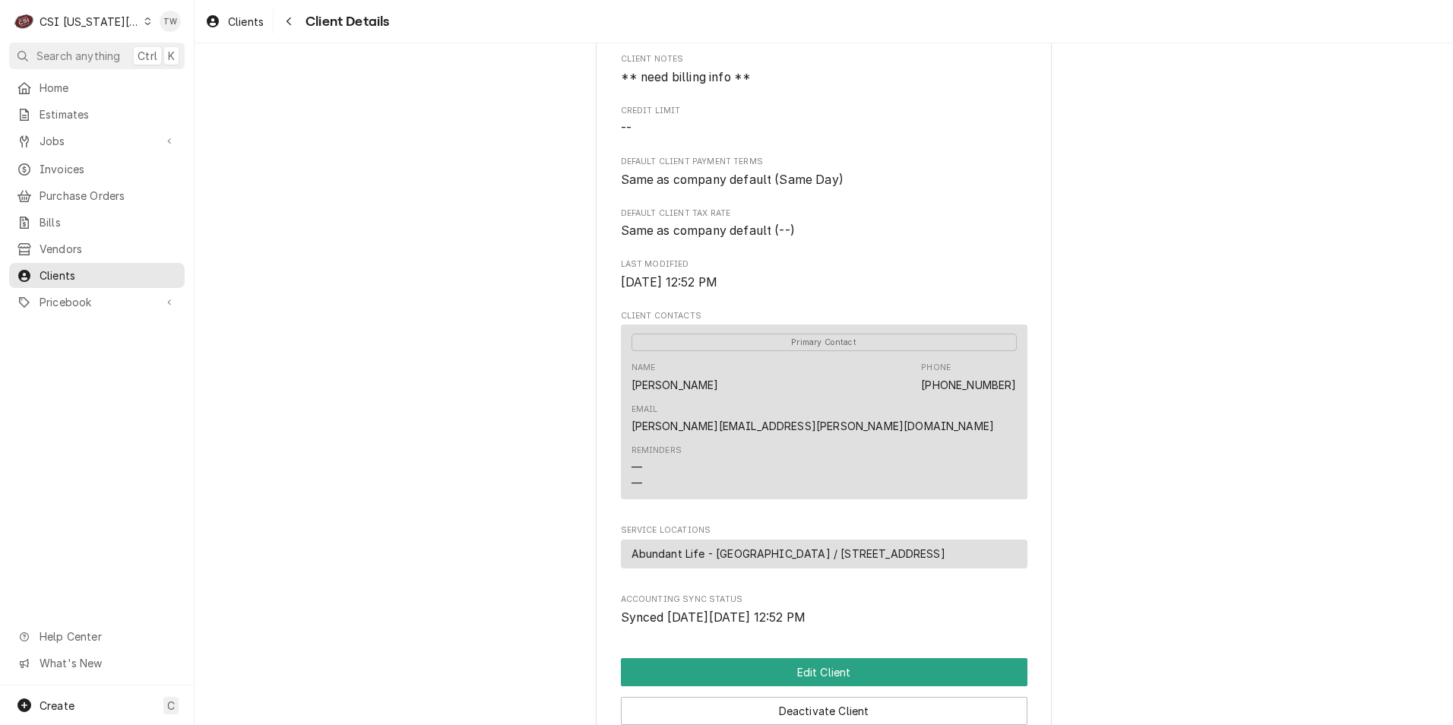
scroll to position [442, 0]
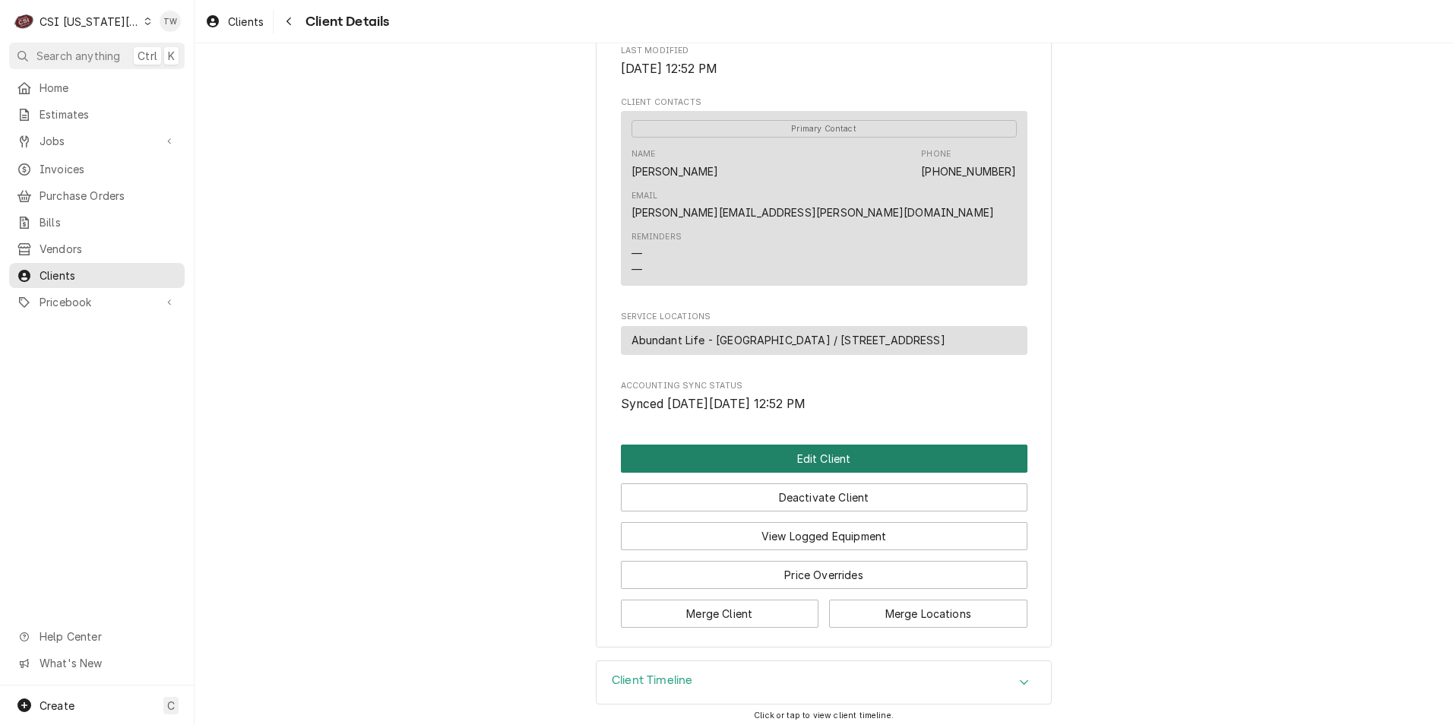
click at [792, 456] on button "Edit Client" at bounding box center [824, 459] width 407 height 28
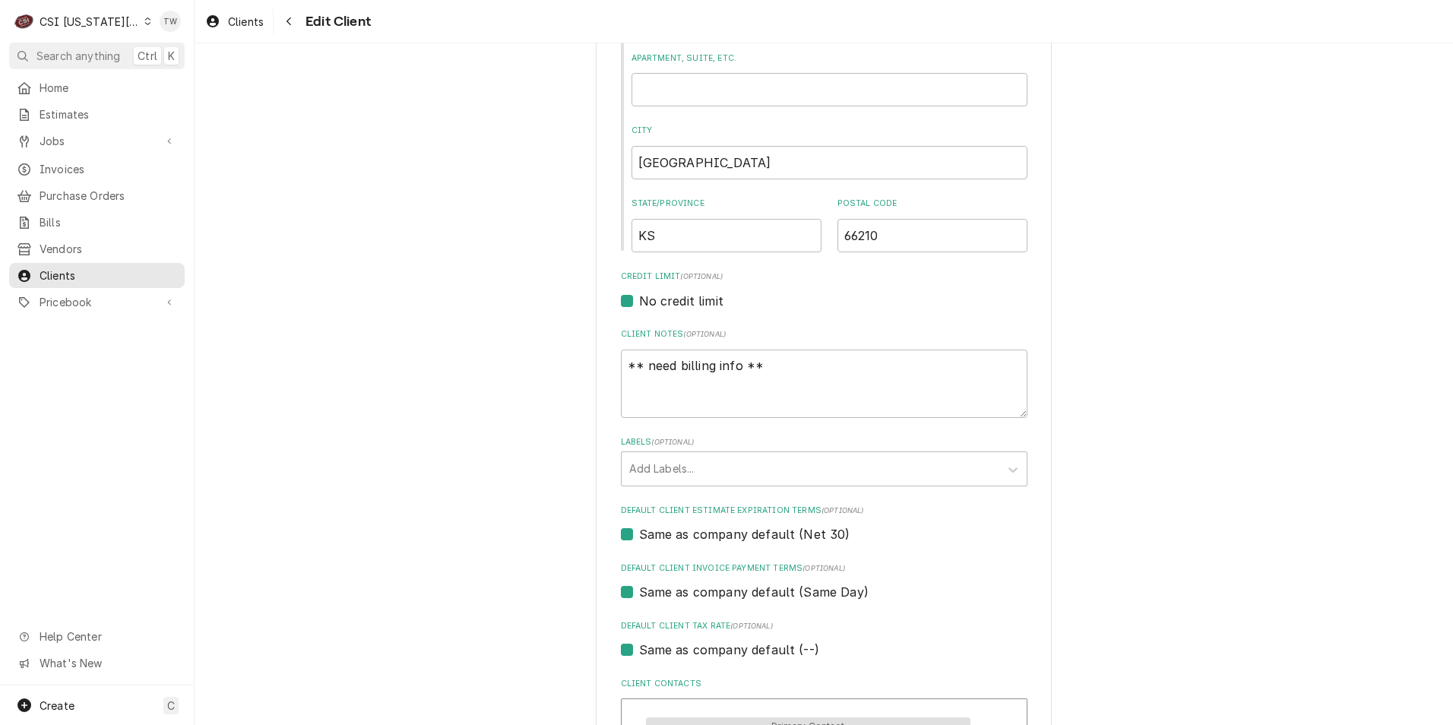
scroll to position [608, 0]
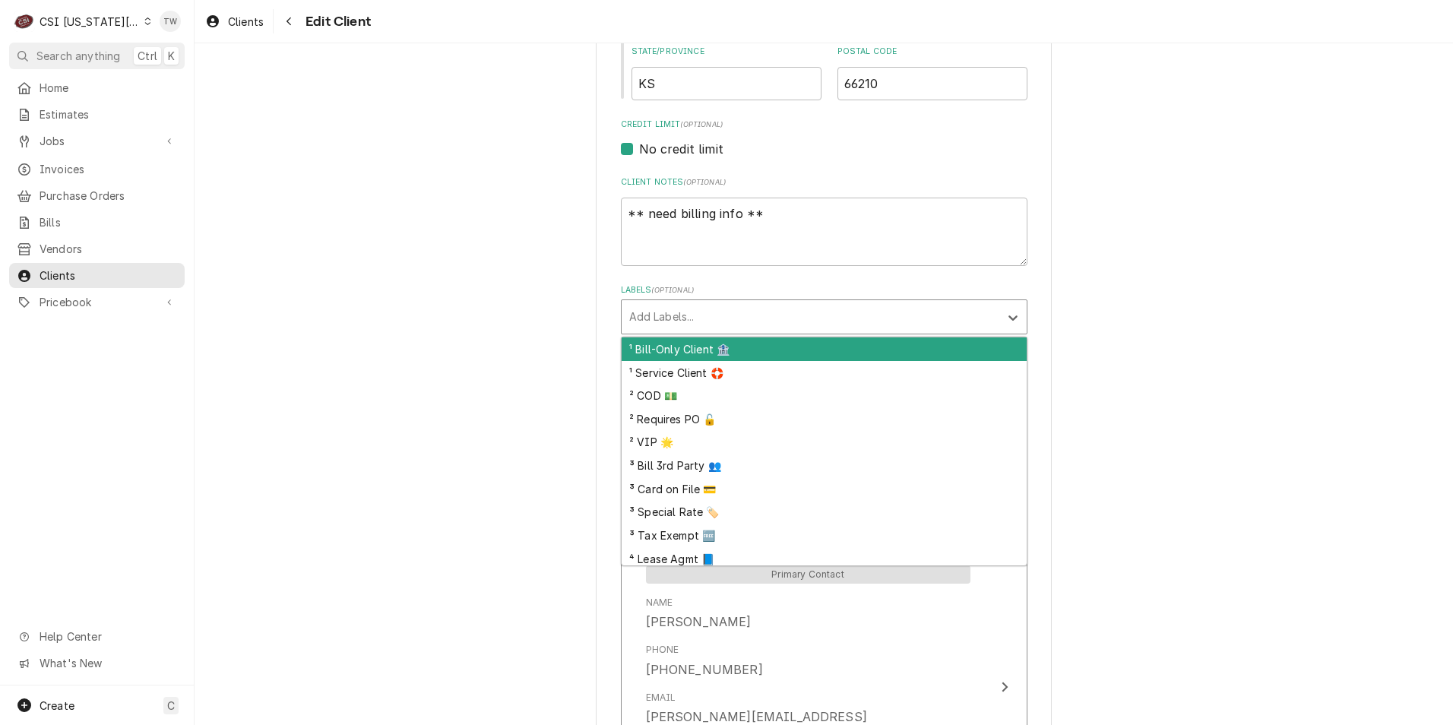
click at [736, 323] on div "Labels" at bounding box center [810, 316] width 363 height 27
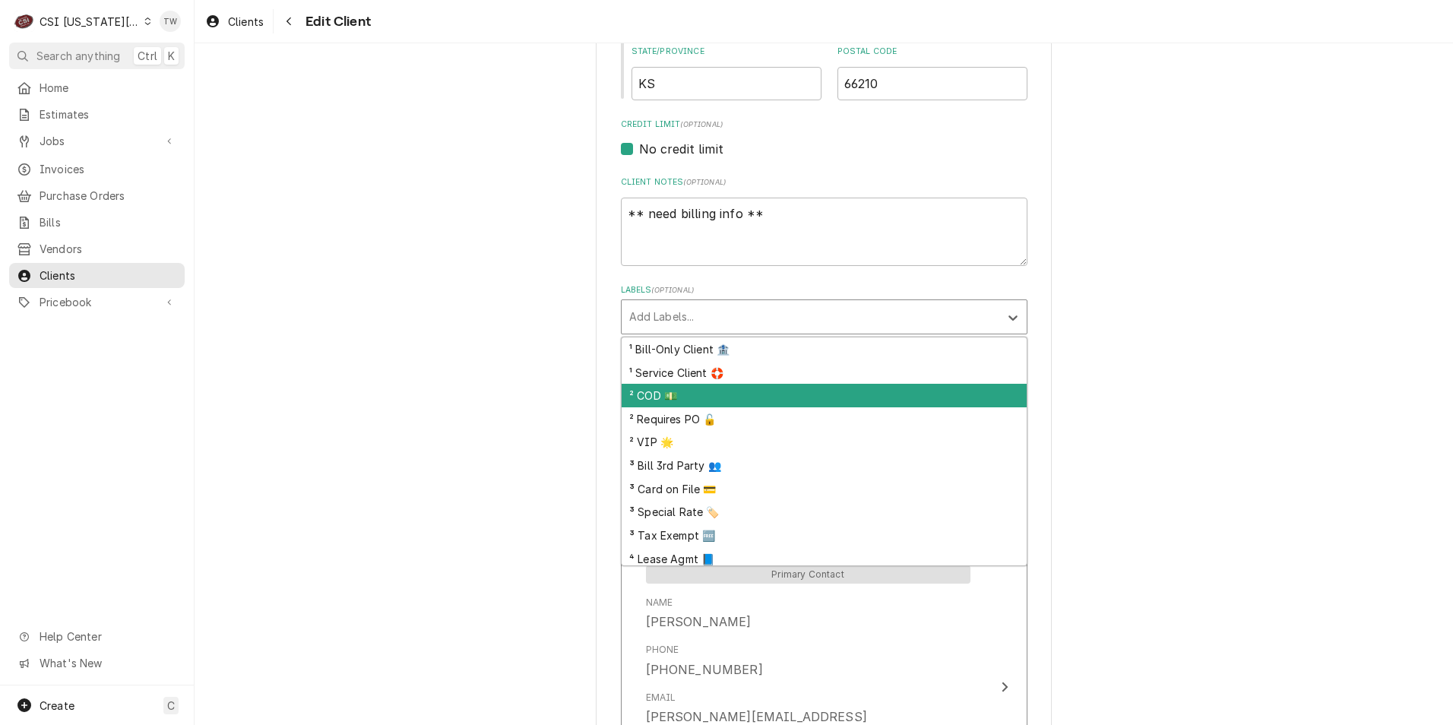
click at [706, 386] on div "² COD 💵" at bounding box center [824, 396] width 405 height 24
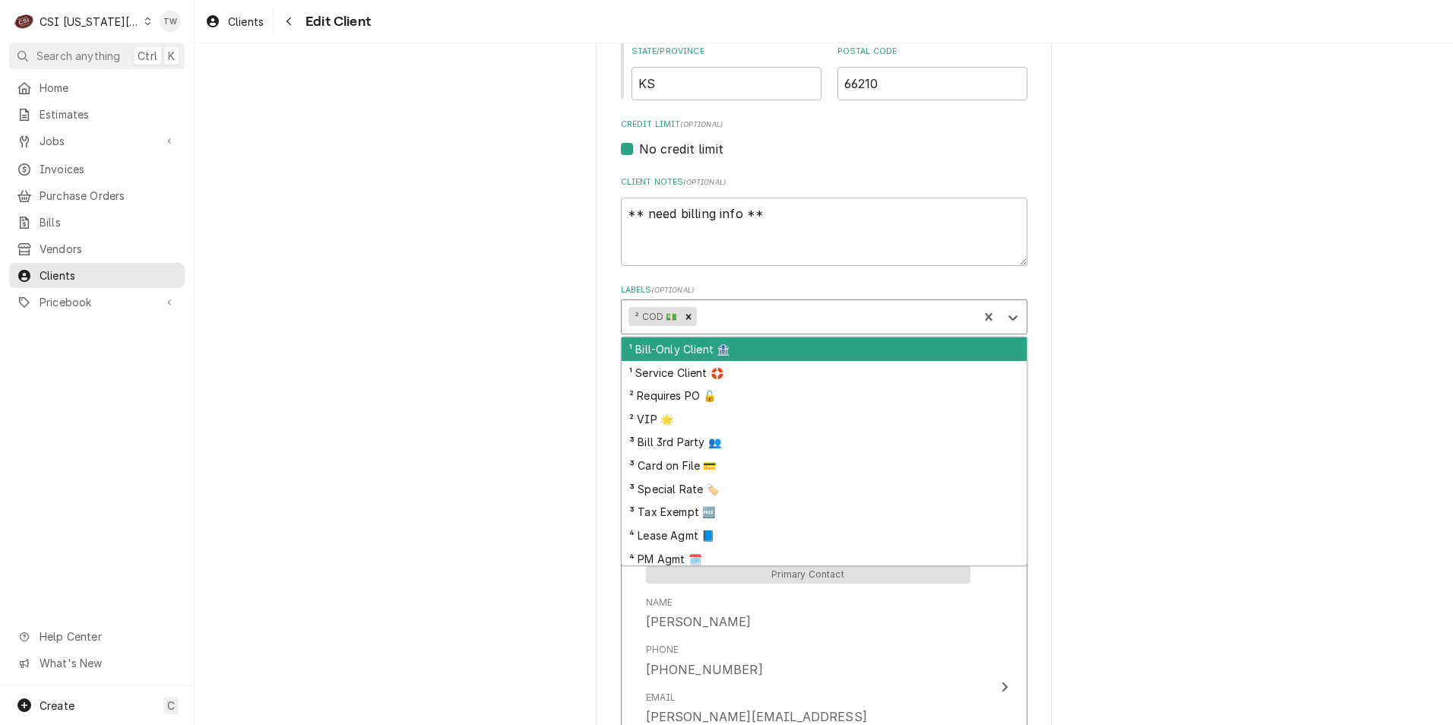
click at [746, 314] on div "Labels" at bounding box center [835, 316] width 271 height 27
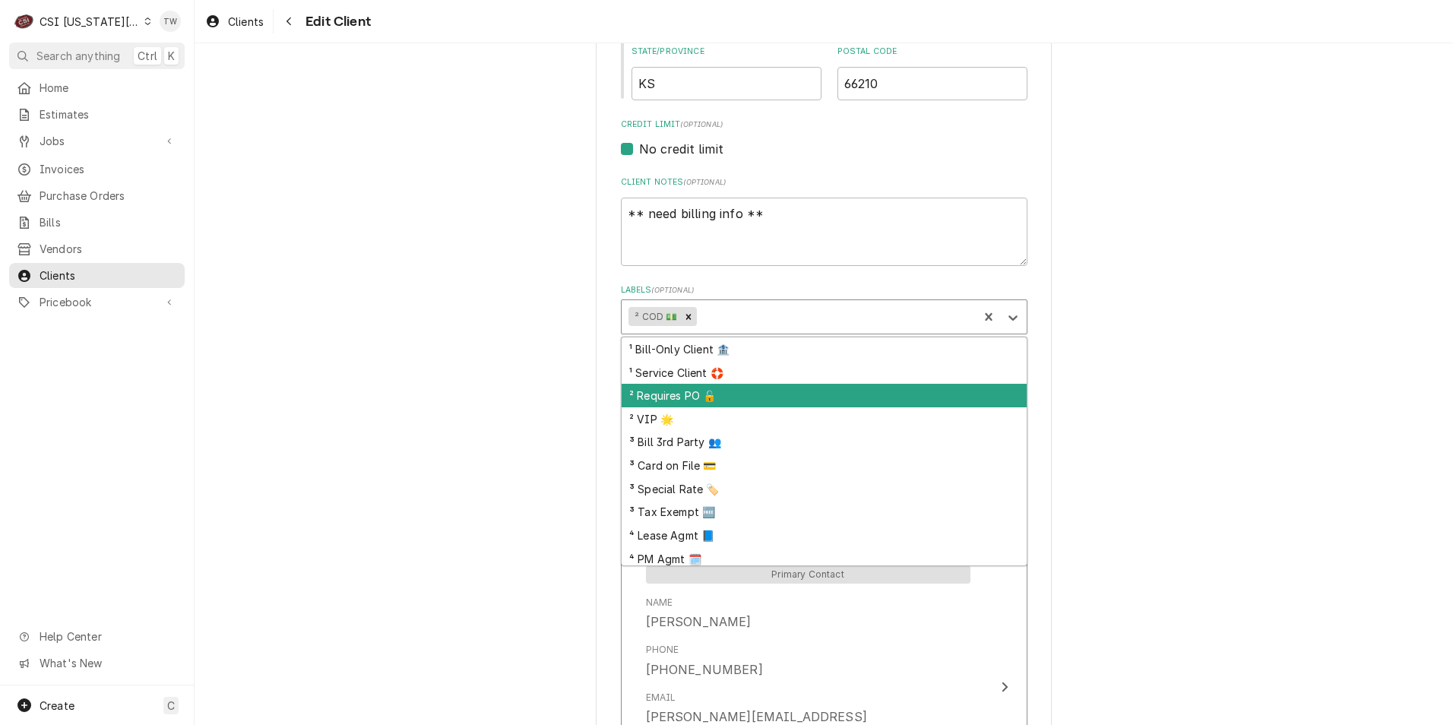
scroll to position [28, 0]
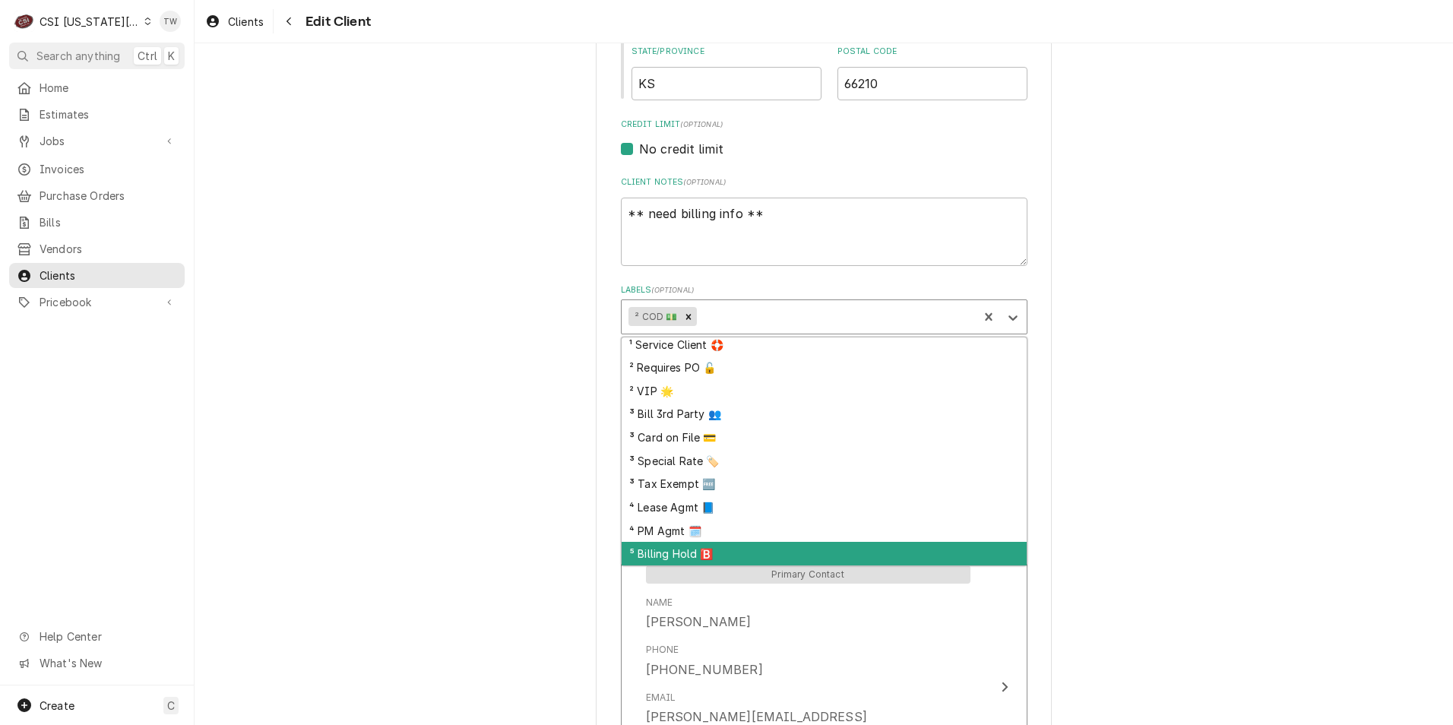
click at [674, 553] on div "⁵ Billing Hold 🅱️" at bounding box center [824, 554] width 405 height 24
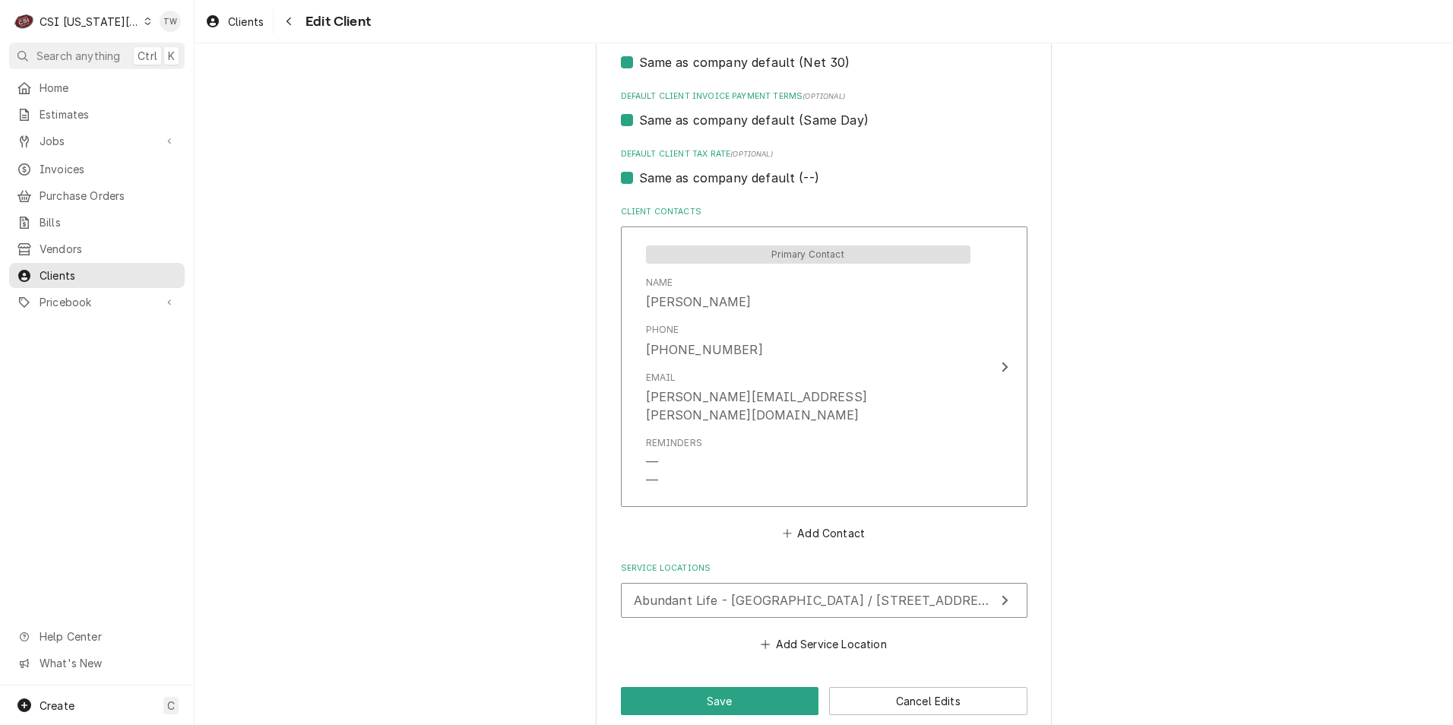
scroll to position [933, 0]
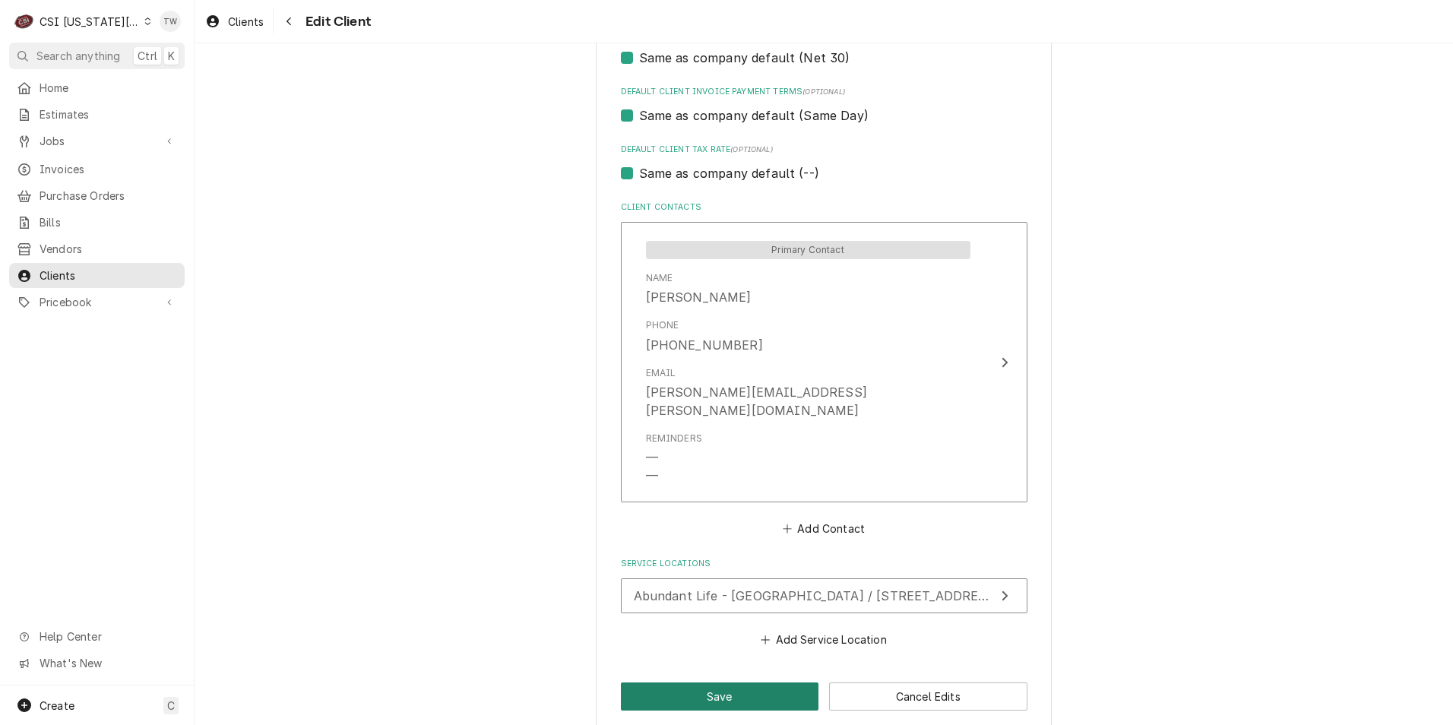
click at [721, 683] on button "Save" at bounding box center [720, 697] width 198 height 28
type textarea "x"
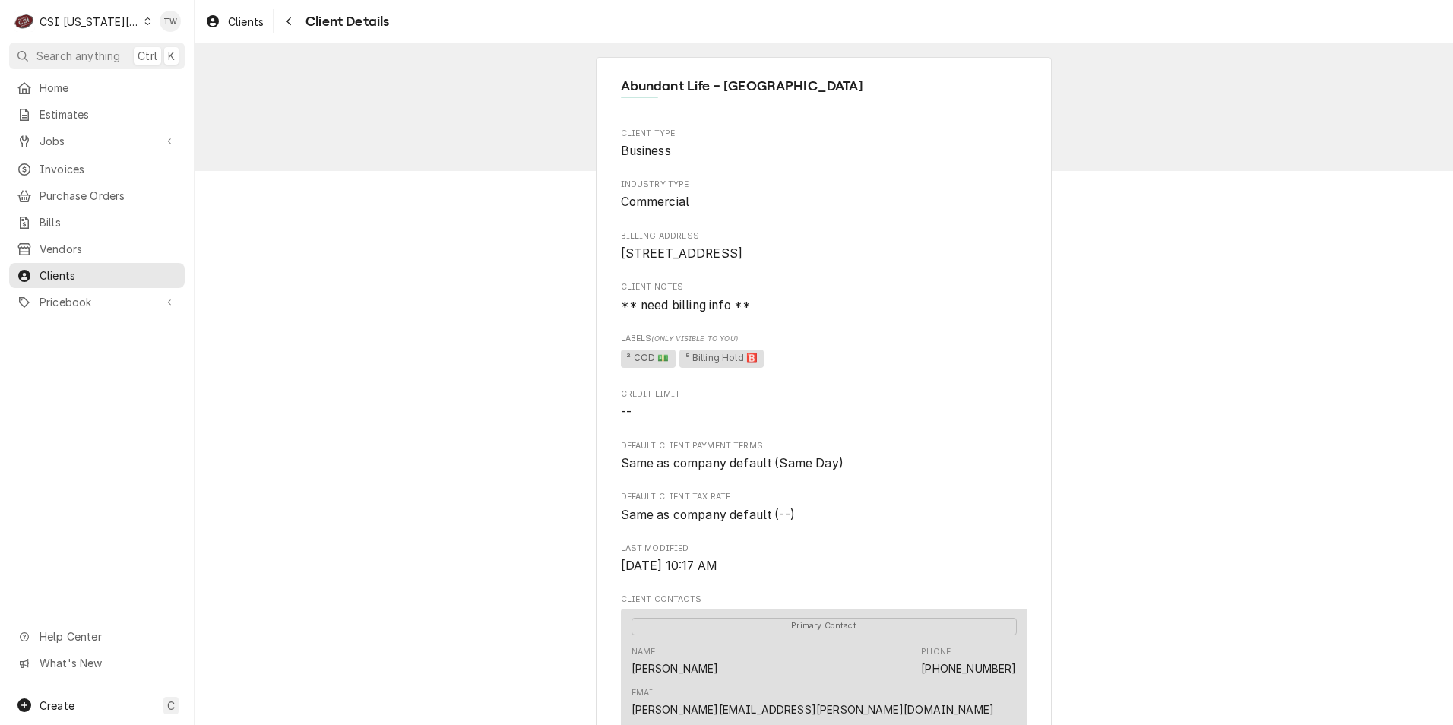
drag, startPoint x: 290, startPoint y: 30, endPoint x: 286, endPoint y: 49, distance: 18.8
click at [290, 30] on button "Navigate back" at bounding box center [289, 21] width 24 height 24
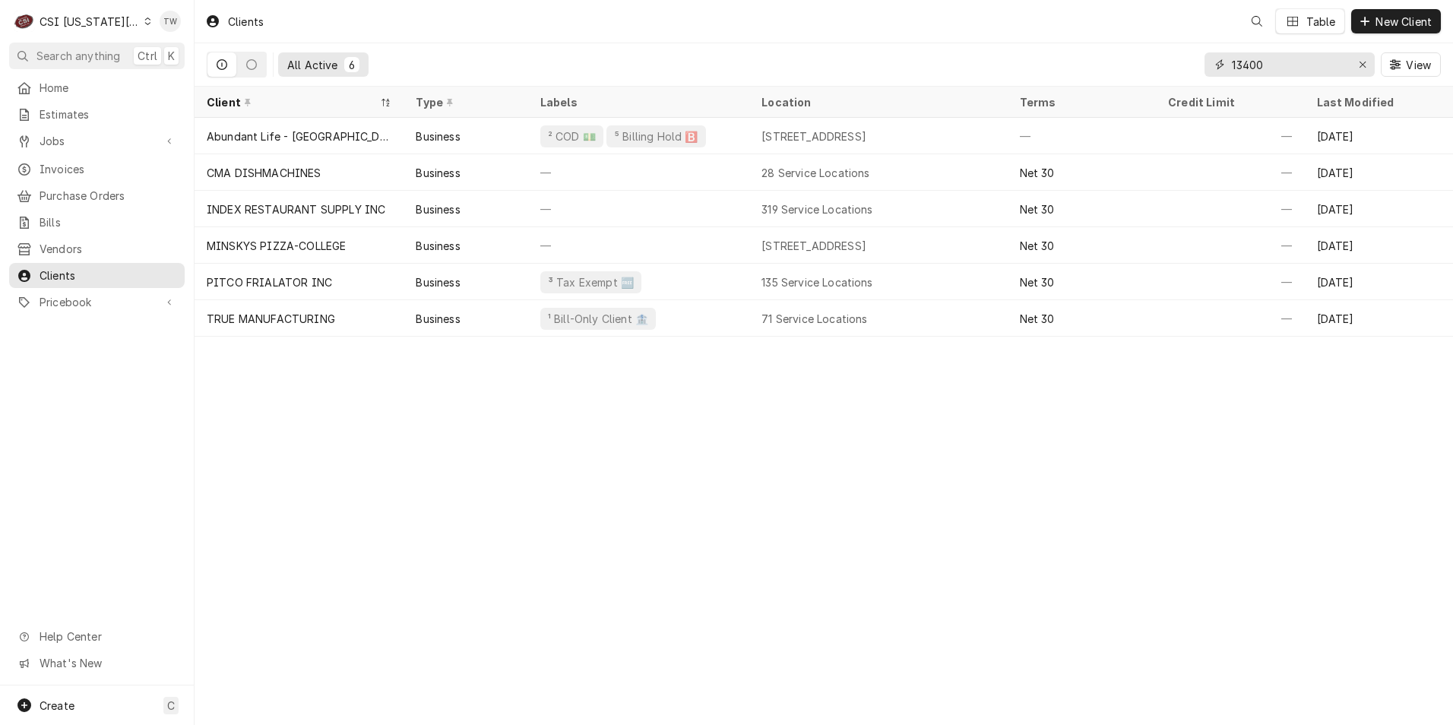
drag, startPoint x: 1303, startPoint y: 62, endPoint x: 1115, endPoint y: 42, distance: 188.8
click at [1115, 44] on div "All Active 6 13400 View" at bounding box center [824, 64] width 1235 height 43
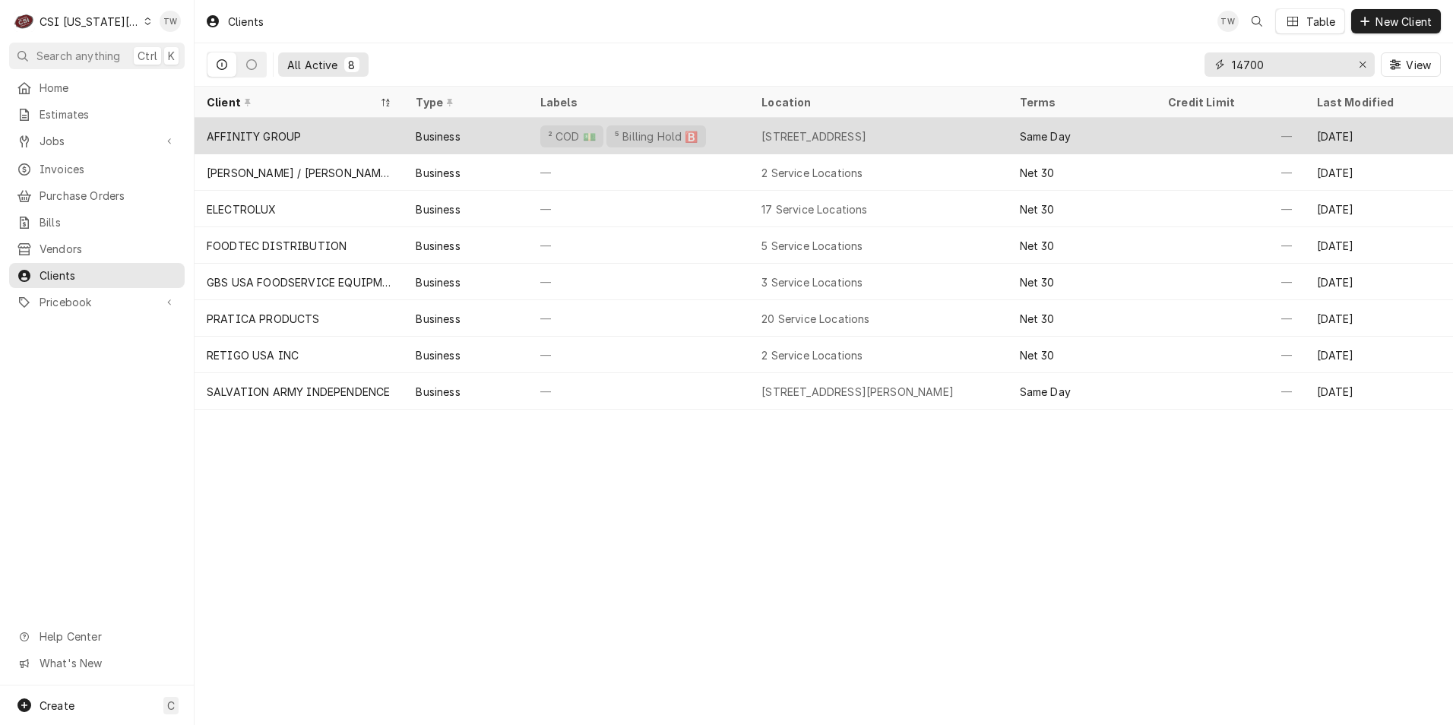
type input "14700"
click at [710, 131] on div "² COD 💵 ⁵ Billing Hold 🅱️" at bounding box center [638, 136] width 221 height 36
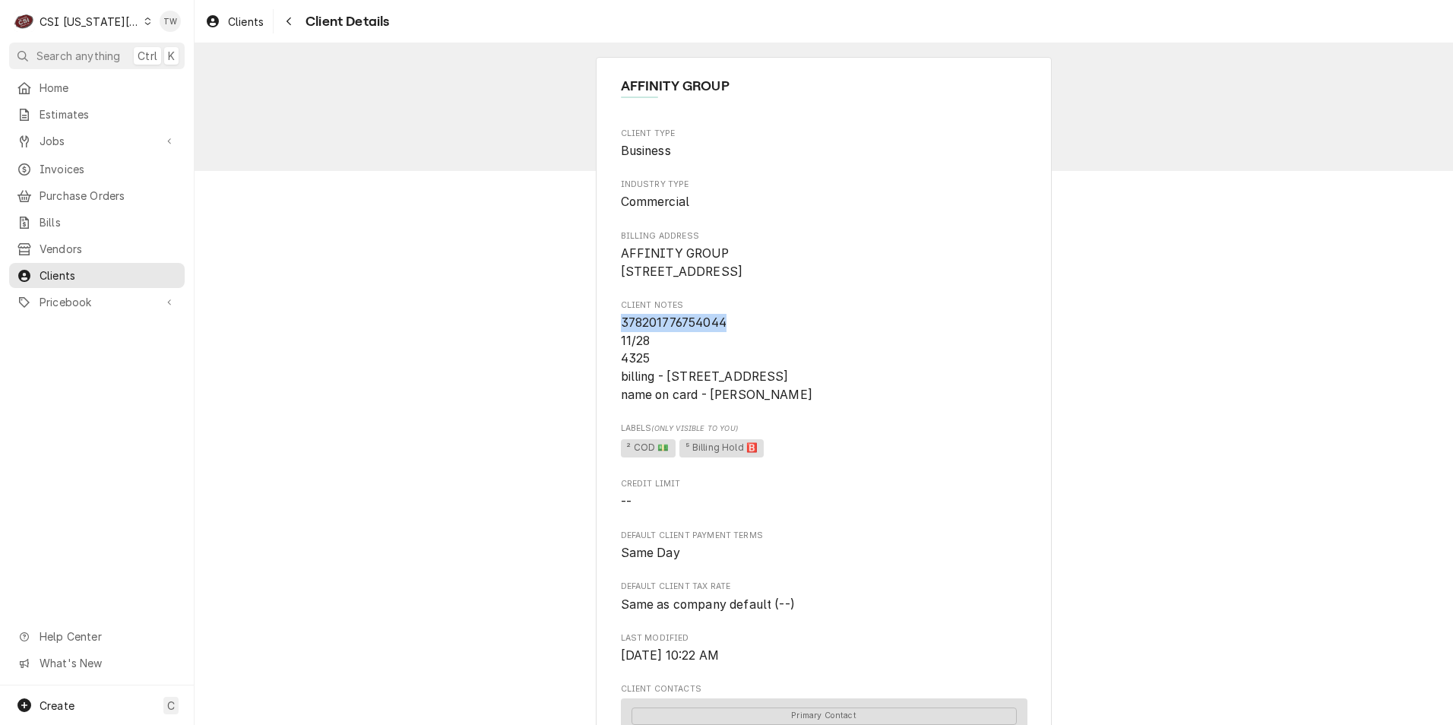
drag, startPoint x: 731, startPoint y: 341, endPoint x: 610, endPoint y: 339, distance: 120.1
click at [610, 339] on div "AFFINITY GROUP Client Type Business Industry Type Commercial Billing Address AF…" at bounding box center [824, 701] width 456 height 1289
copy span "378201776754044"
drag, startPoint x: 708, startPoint y: 415, endPoint x: 806, endPoint y: 407, distance: 98.4
click at [806, 404] on span "378201776754044 11/28 4325 billing - 14700 WEST 107TH STREET - 66215 name on ca…" at bounding box center [824, 359] width 407 height 90
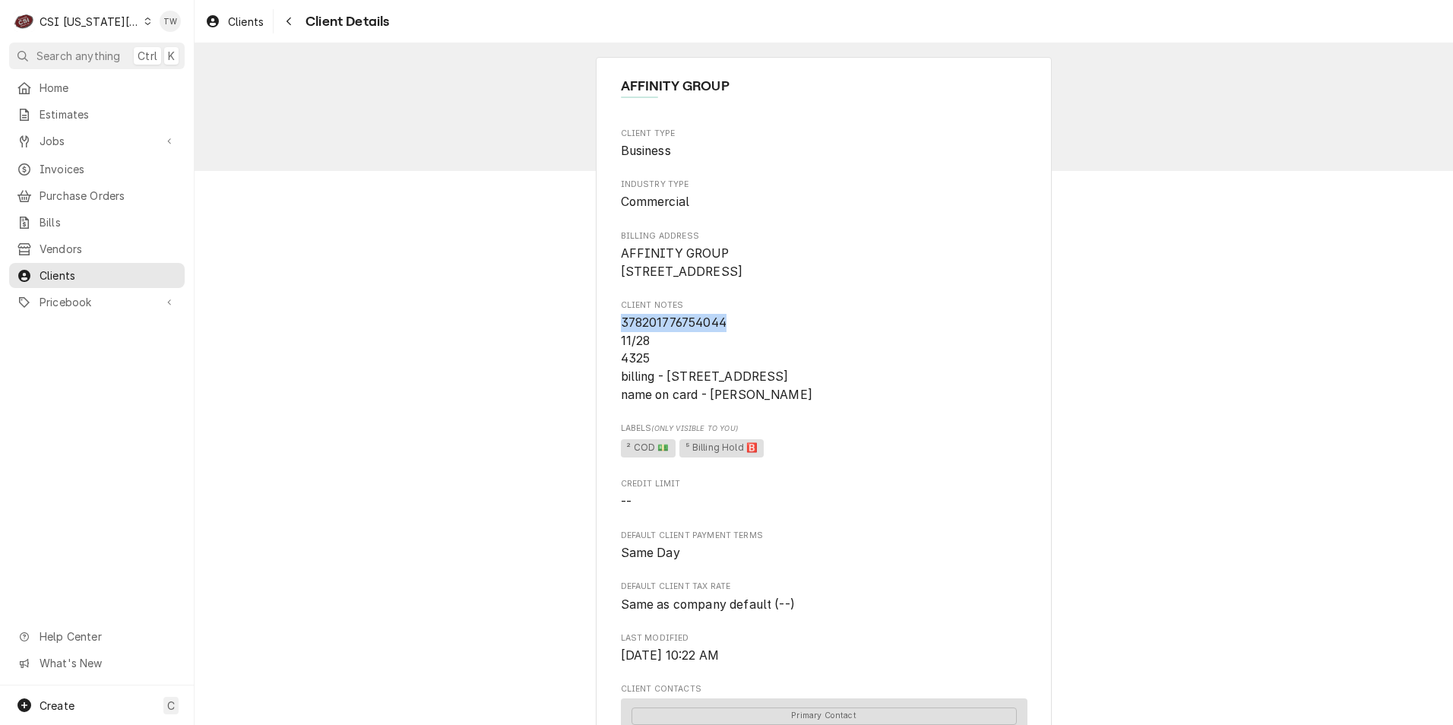
copy span "LARRY RECTOR"
drag, startPoint x: 664, startPoint y: 392, endPoint x: 824, endPoint y: 392, distance: 159.6
click at [813, 392] on span "378201776754044 11/28 4325 billing - 14700 WEST 107TH STREET - 66215 name on ca…" at bounding box center [717, 358] width 192 height 87
copy span "14700 WEST 107TH STREET"
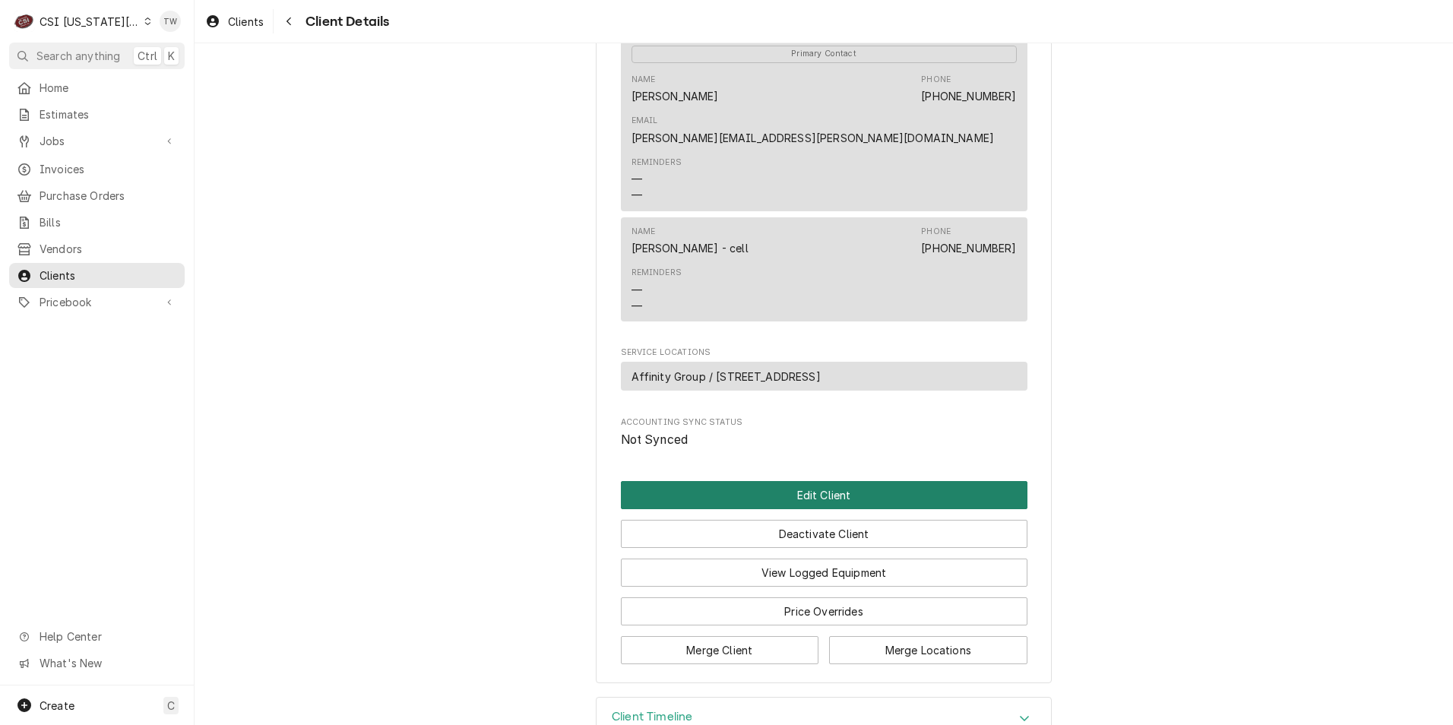
scroll to position [682, 0]
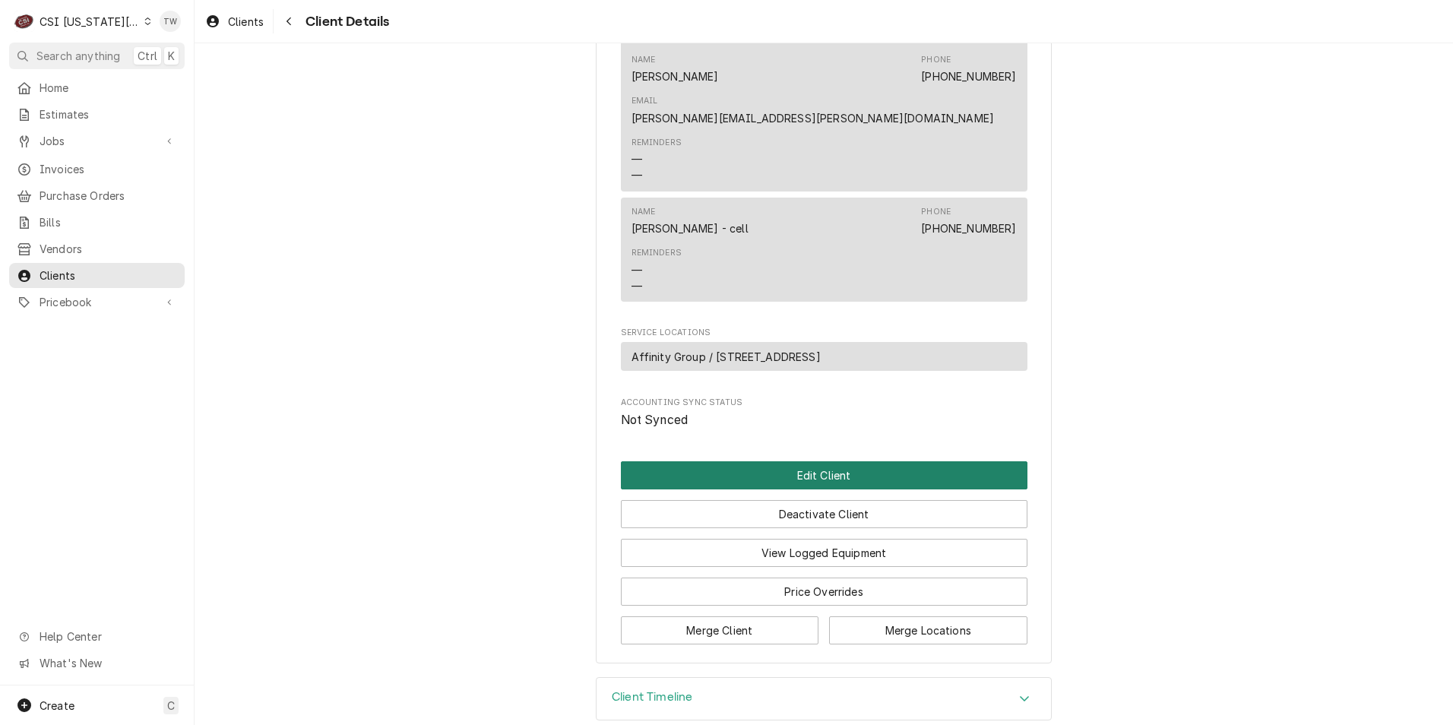
click at [813, 461] on button "Edit Client" at bounding box center [824, 475] width 407 height 28
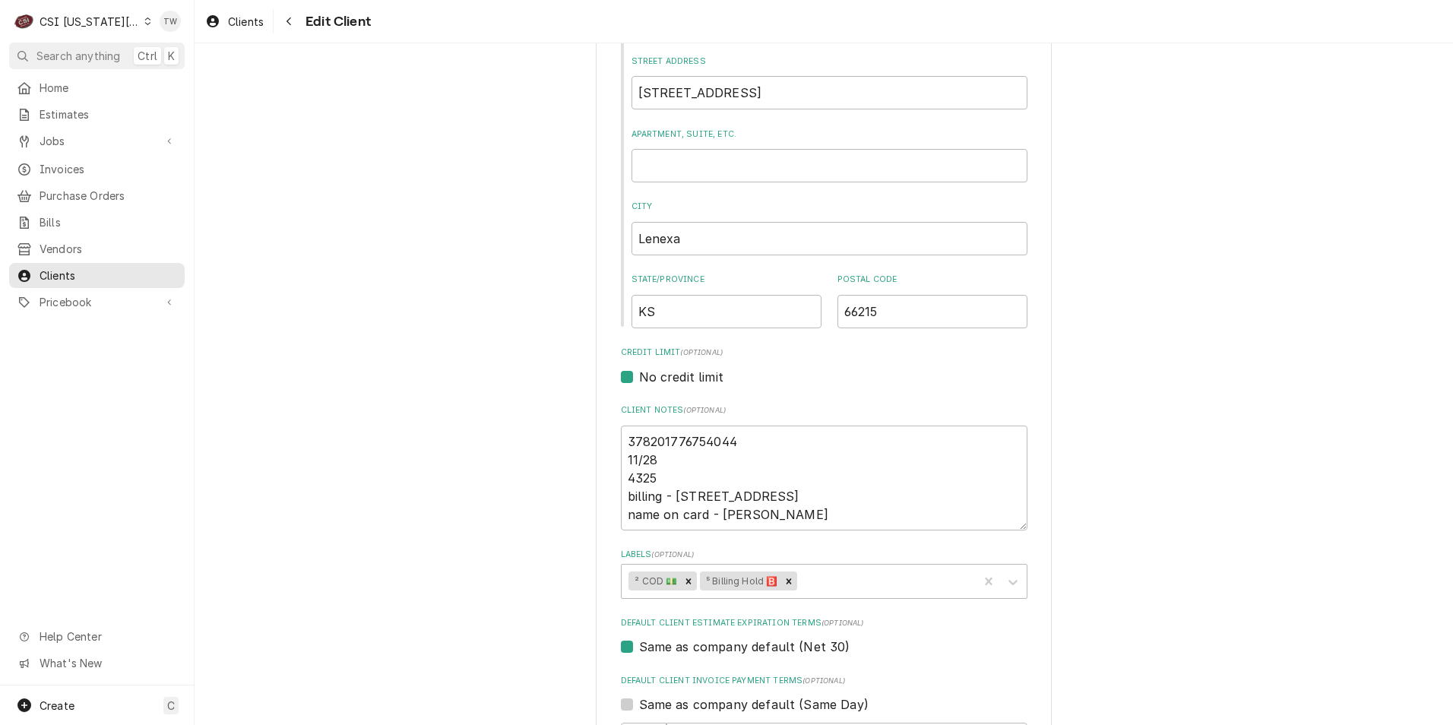
scroll to position [608, 0]
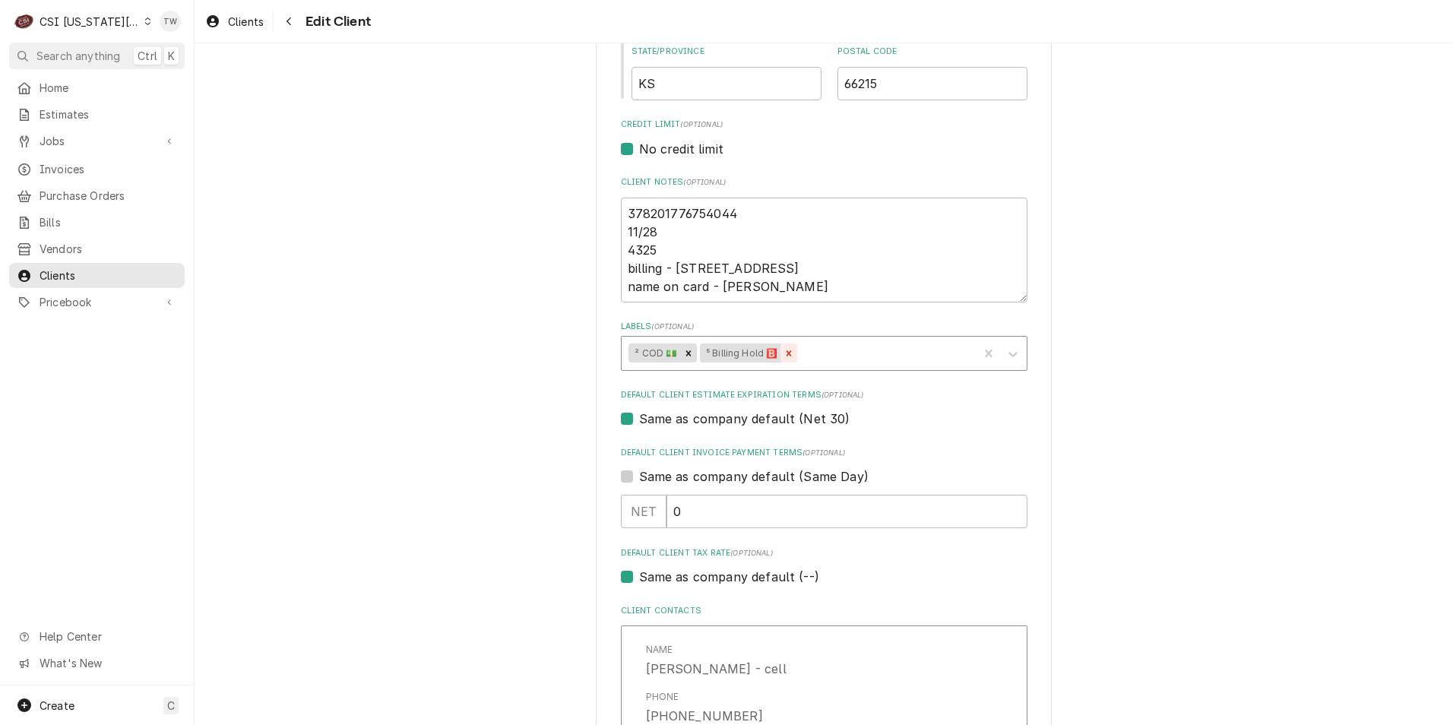
click at [784, 354] on icon "Remove ⁵ Billing Hold 🅱️" at bounding box center [789, 353] width 11 height 11
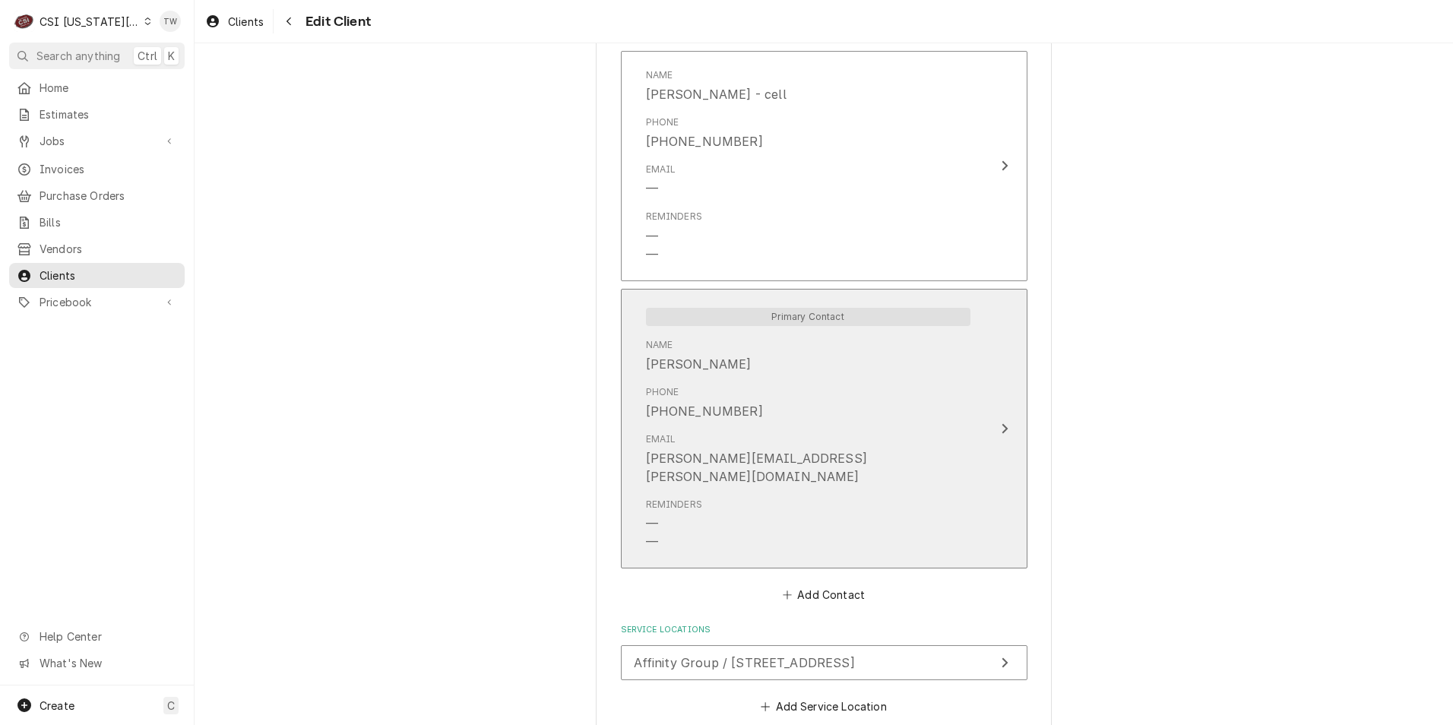
scroll to position [1249, 0]
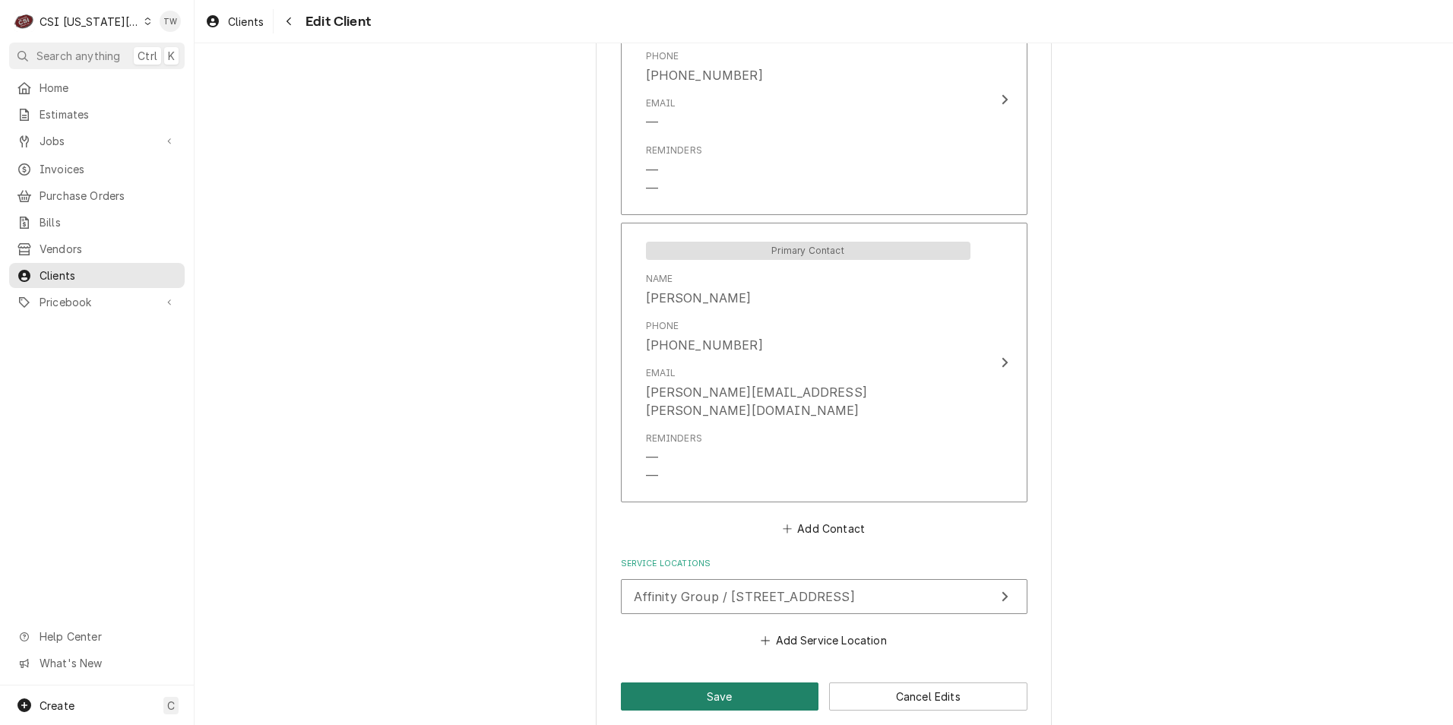
click at [691, 683] on button "Save" at bounding box center [720, 697] width 198 height 28
type textarea "x"
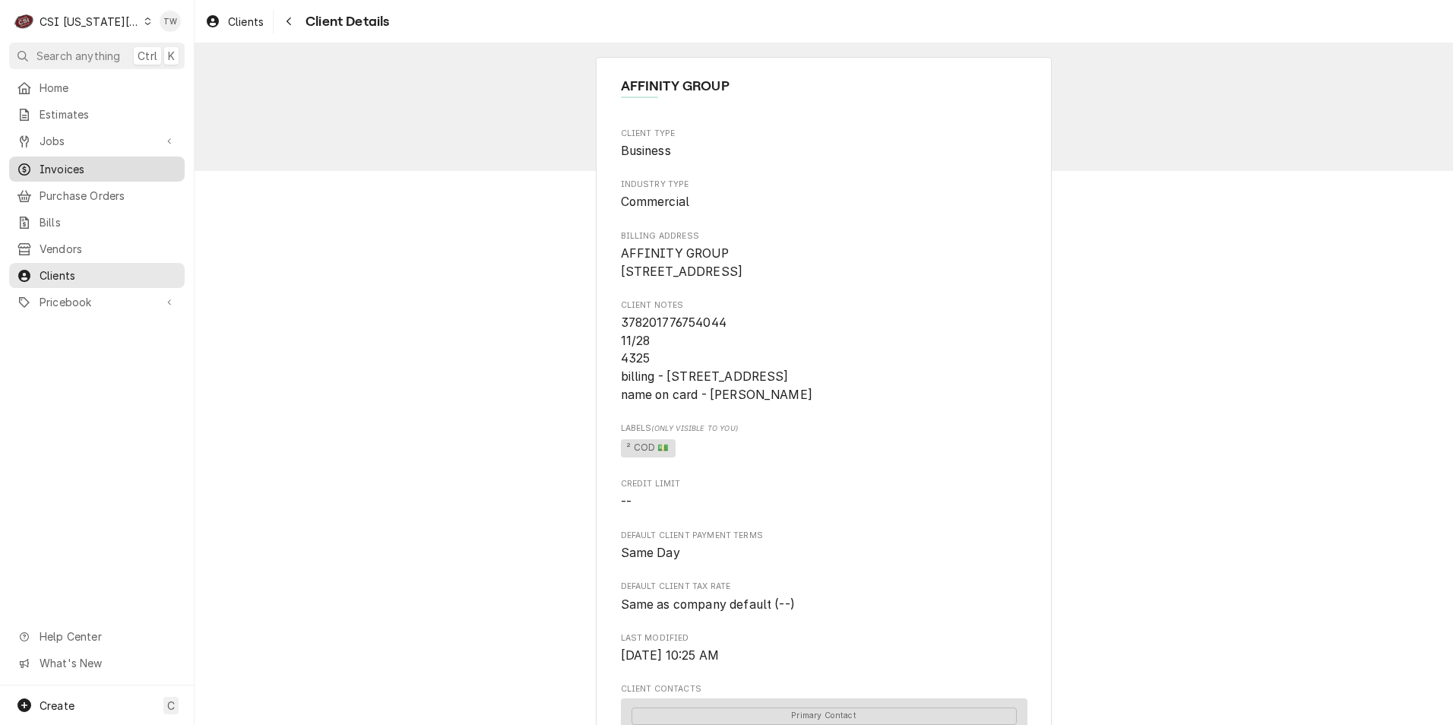
click at [69, 164] on span "Invoices" at bounding box center [109, 169] width 138 height 16
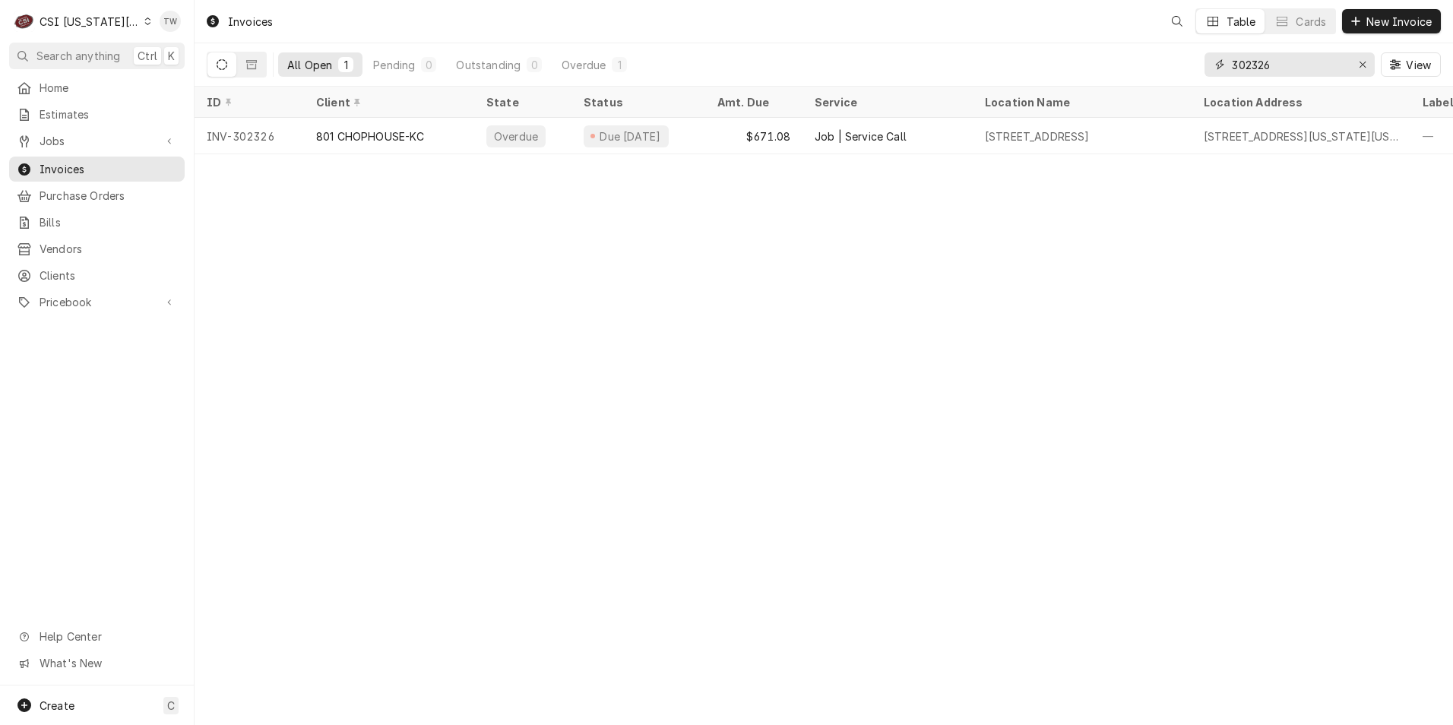
drag, startPoint x: 1282, startPoint y: 69, endPoint x: 1158, endPoint y: 49, distance: 125.5
click at [1165, 52] on div "All Open 1 Pending 0 Outstanding 0 Overdue 1 302326 View" at bounding box center [824, 64] width 1235 height 43
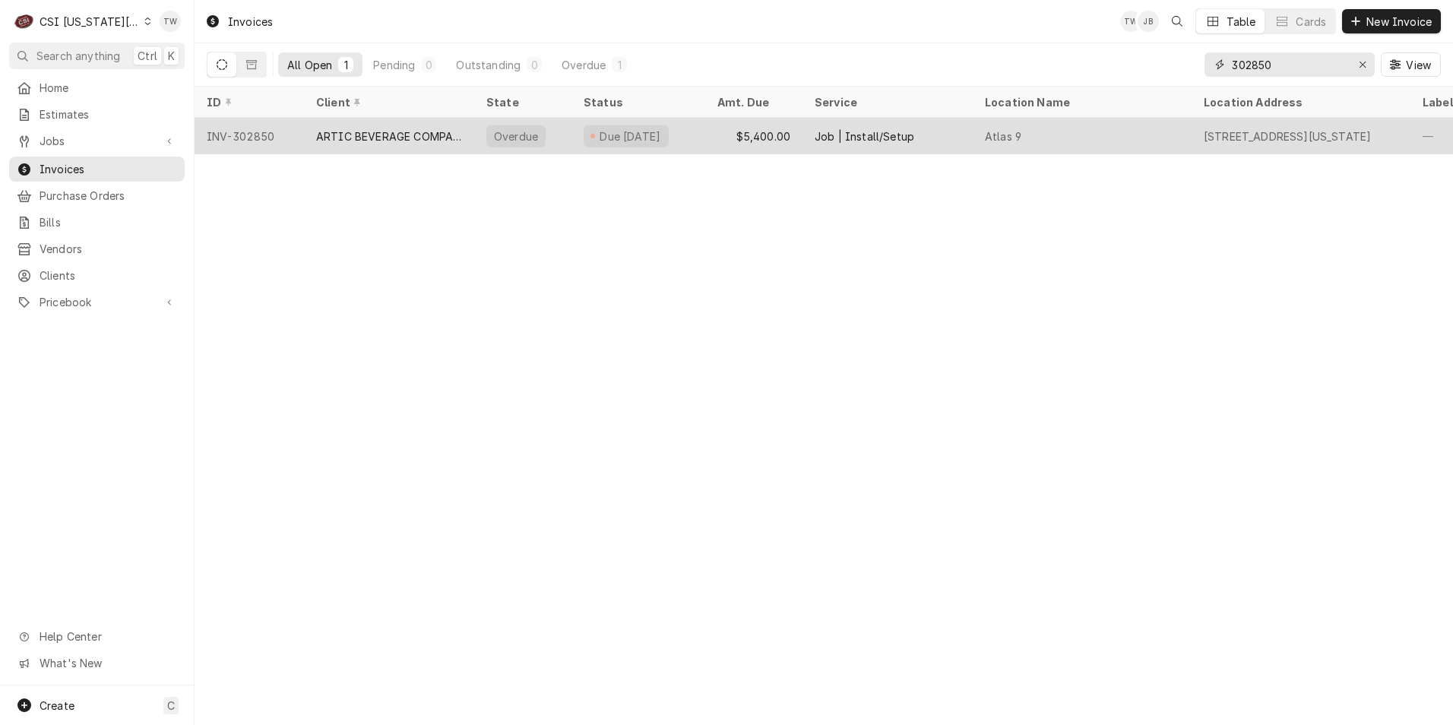
type input "302850"
click at [328, 134] on div "ARTIC BEVERAGE COMPANY" at bounding box center [389, 136] width 146 height 16
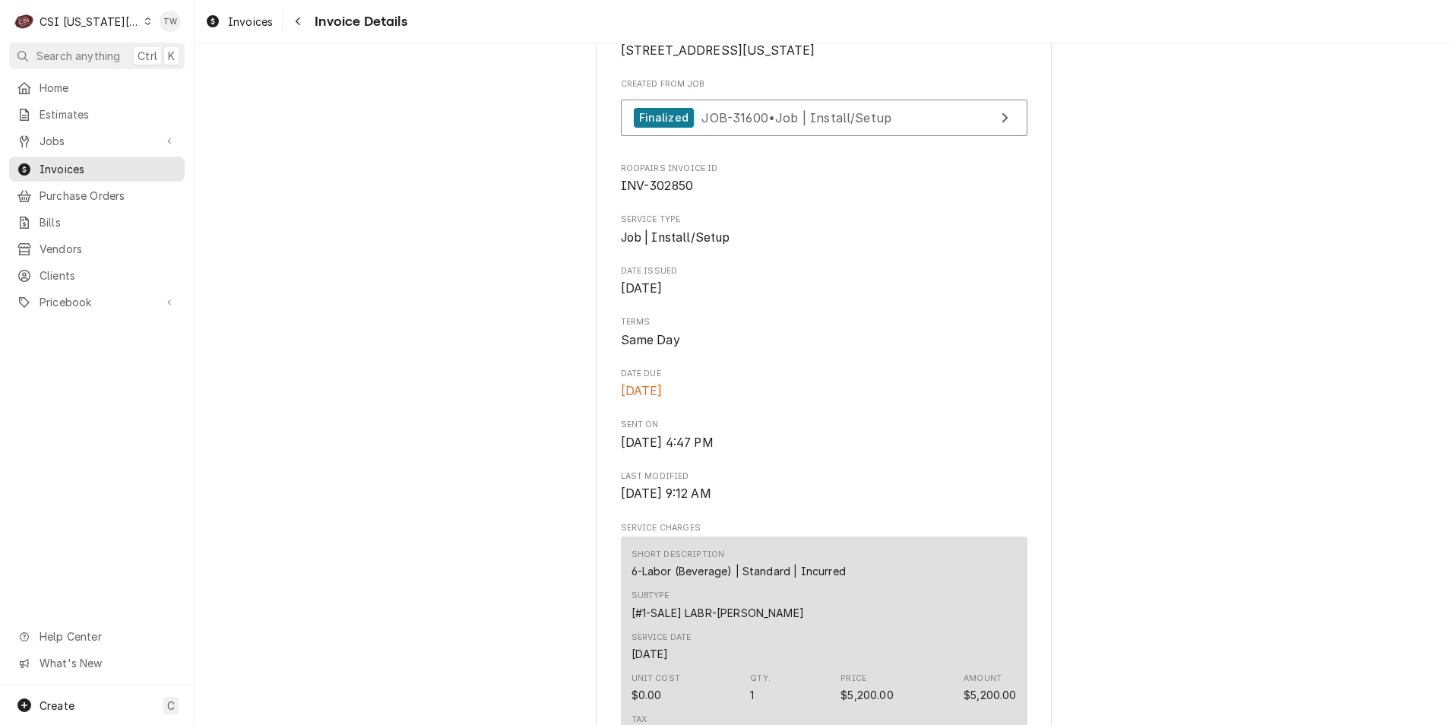
scroll to position [228, 0]
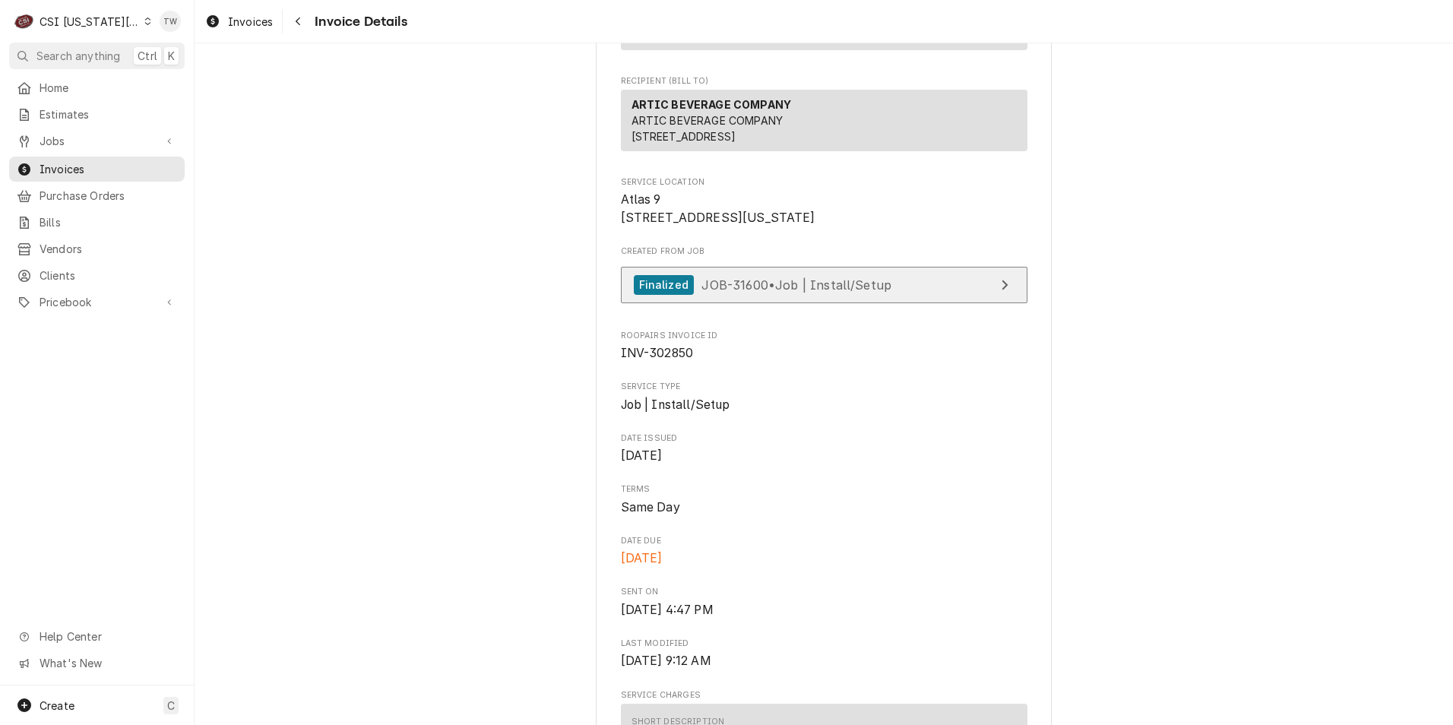
click at [704, 292] on span "JOB-31600 • Job | Install/Setup" at bounding box center [797, 284] width 190 height 15
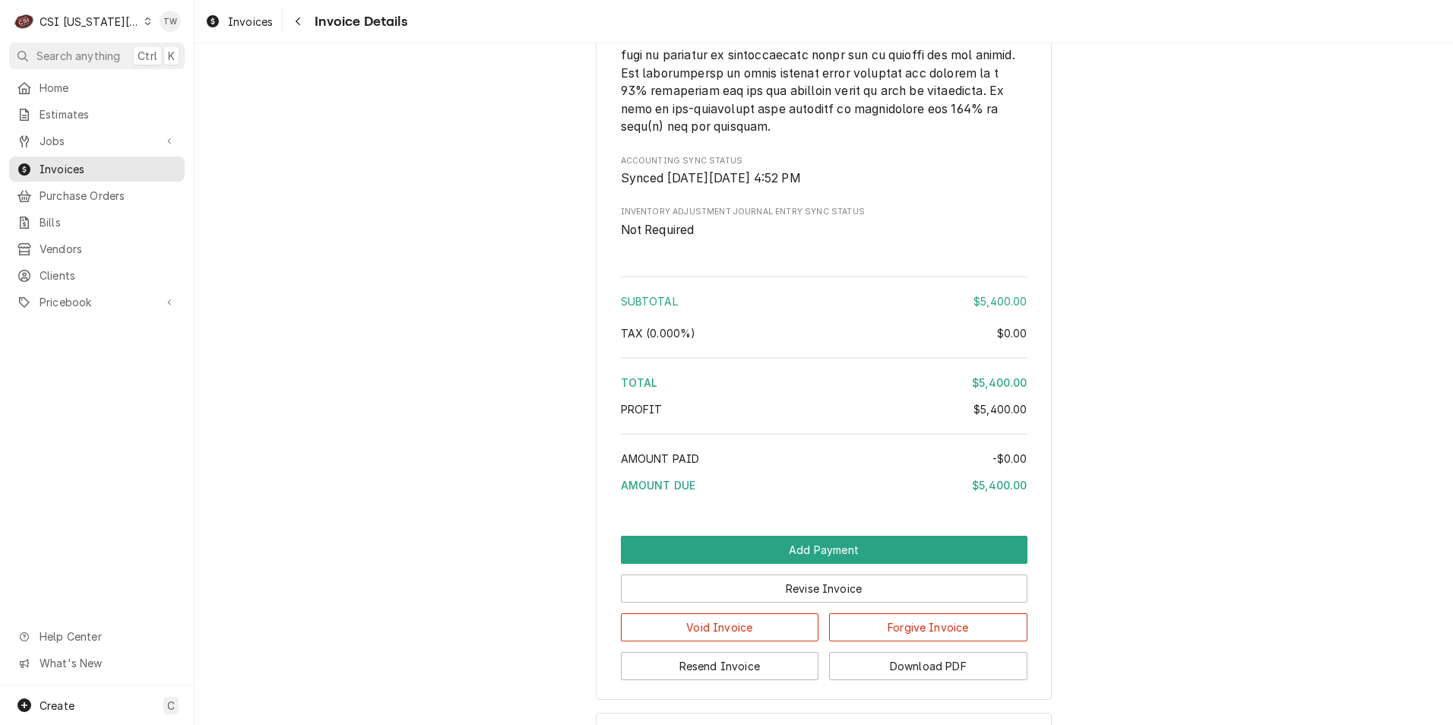
scroll to position [2400, 0]
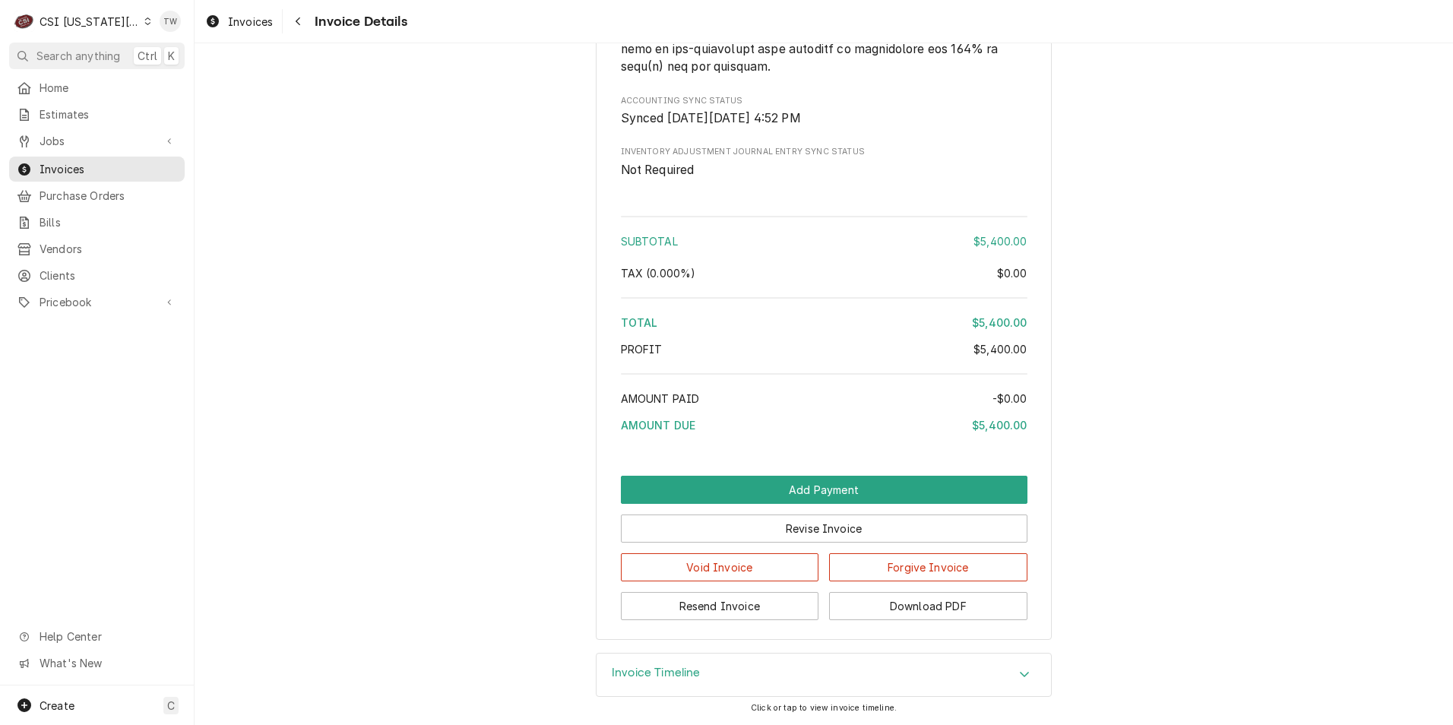
click at [686, 681] on div "Invoice Timeline" at bounding box center [656, 675] width 89 height 18
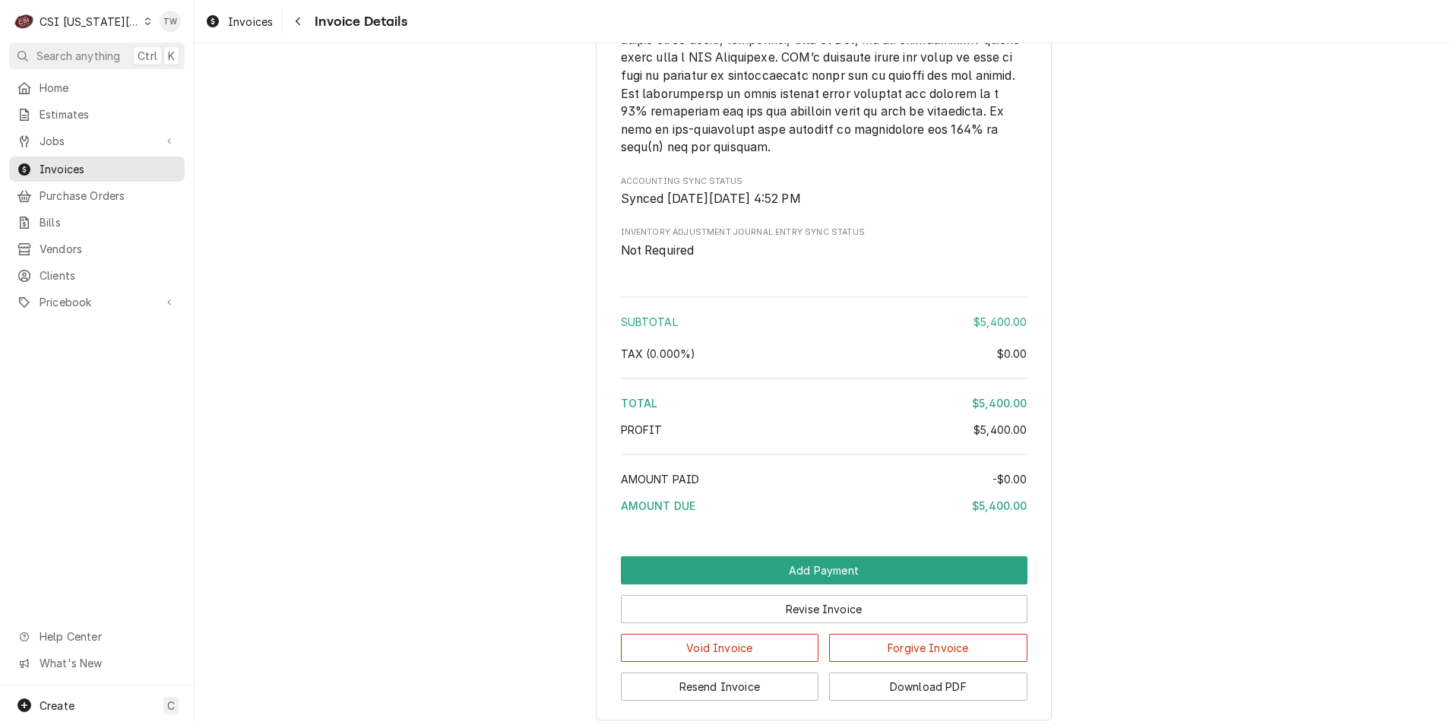
scroll to position [2515, 0]
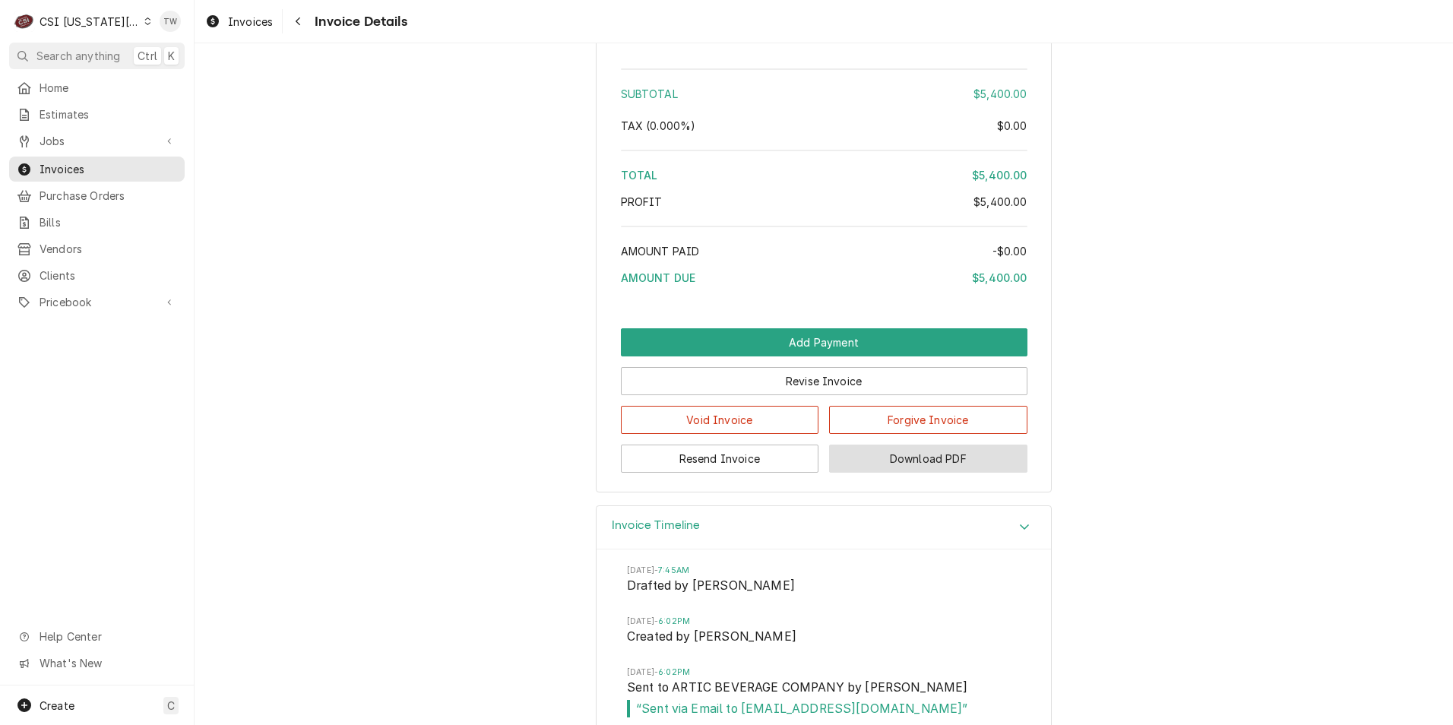
click at [921, 473] on button "Download PDF" at bounding box center [928, 459] width 198 height 28
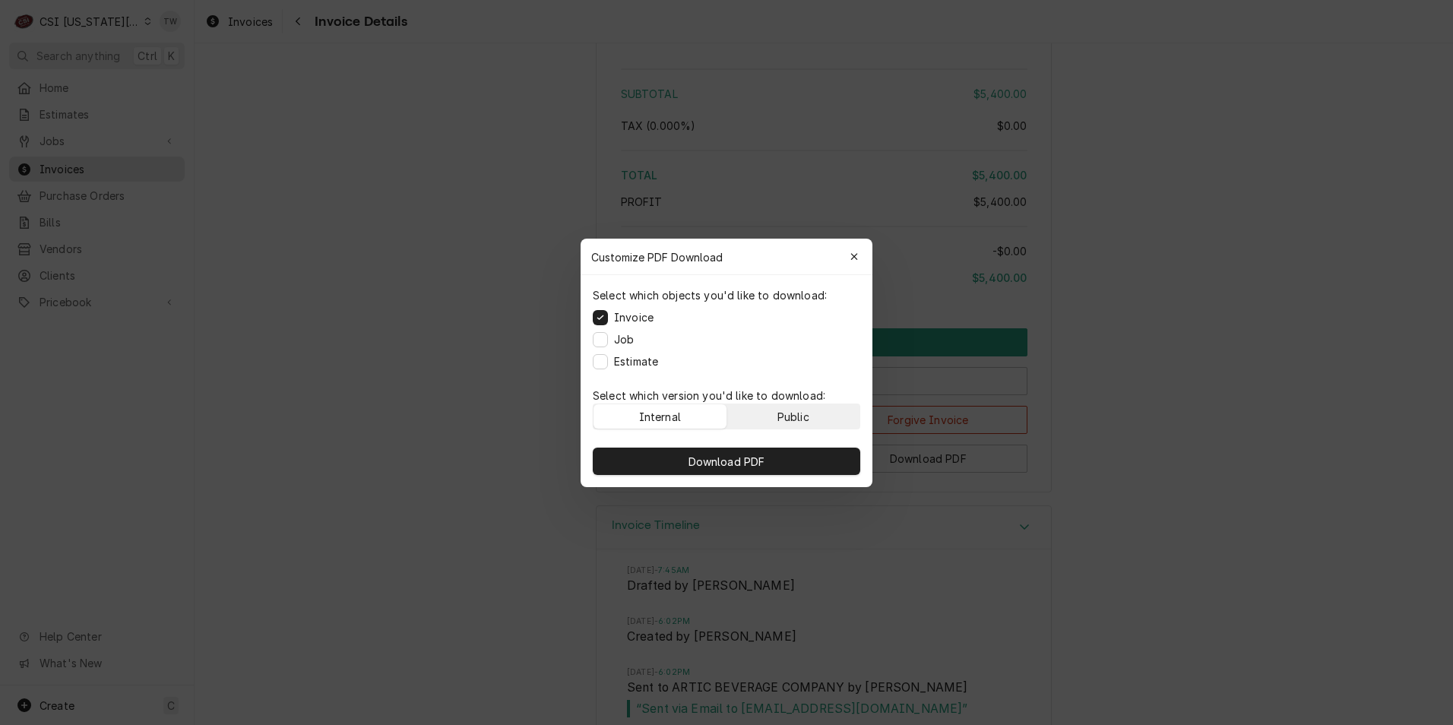
click at [808, 417] on div "Public" at bounding box center [794, 416] width 32 height 16
click at [788, 464] on button "Download PDF" at bounding box center [727, 461] width 268 height 27
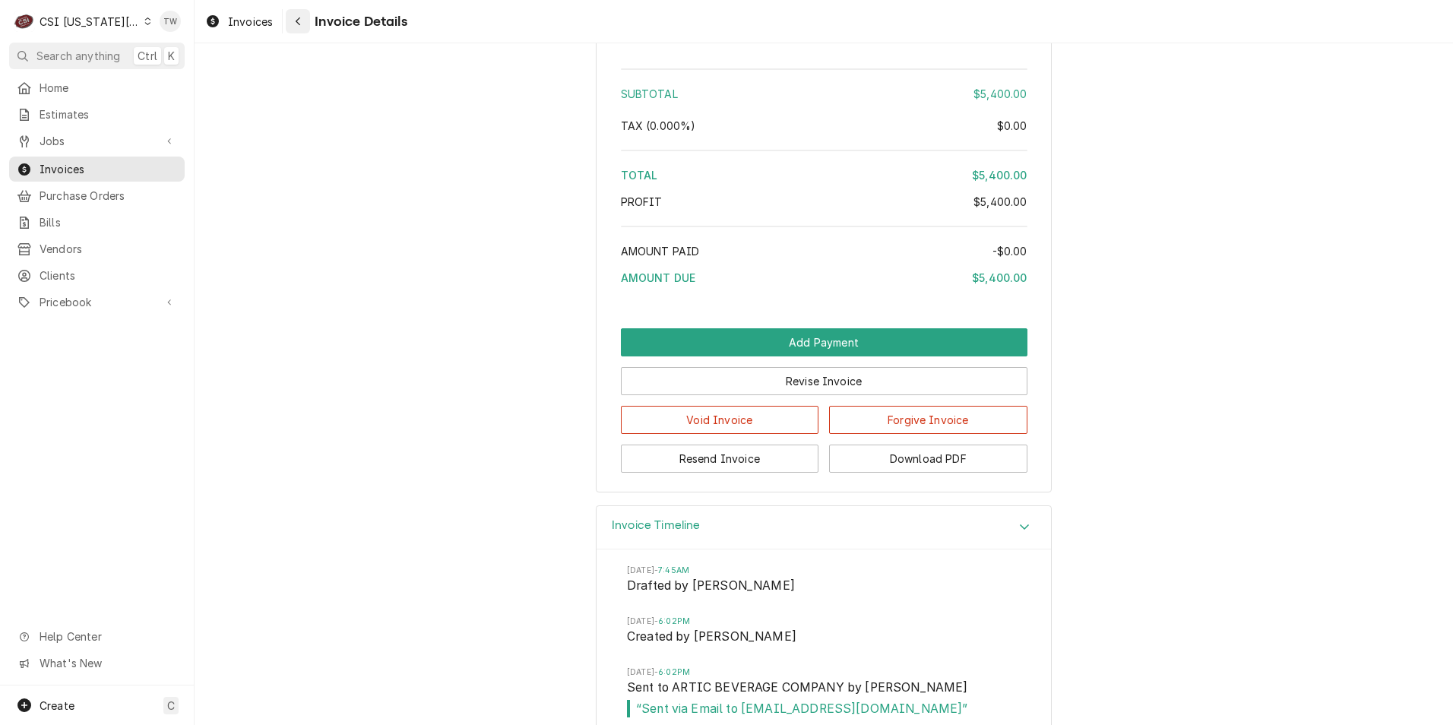
click at [295, 24] on icon "Navigate back" at bounding box center [298, 21] width 7 height 11
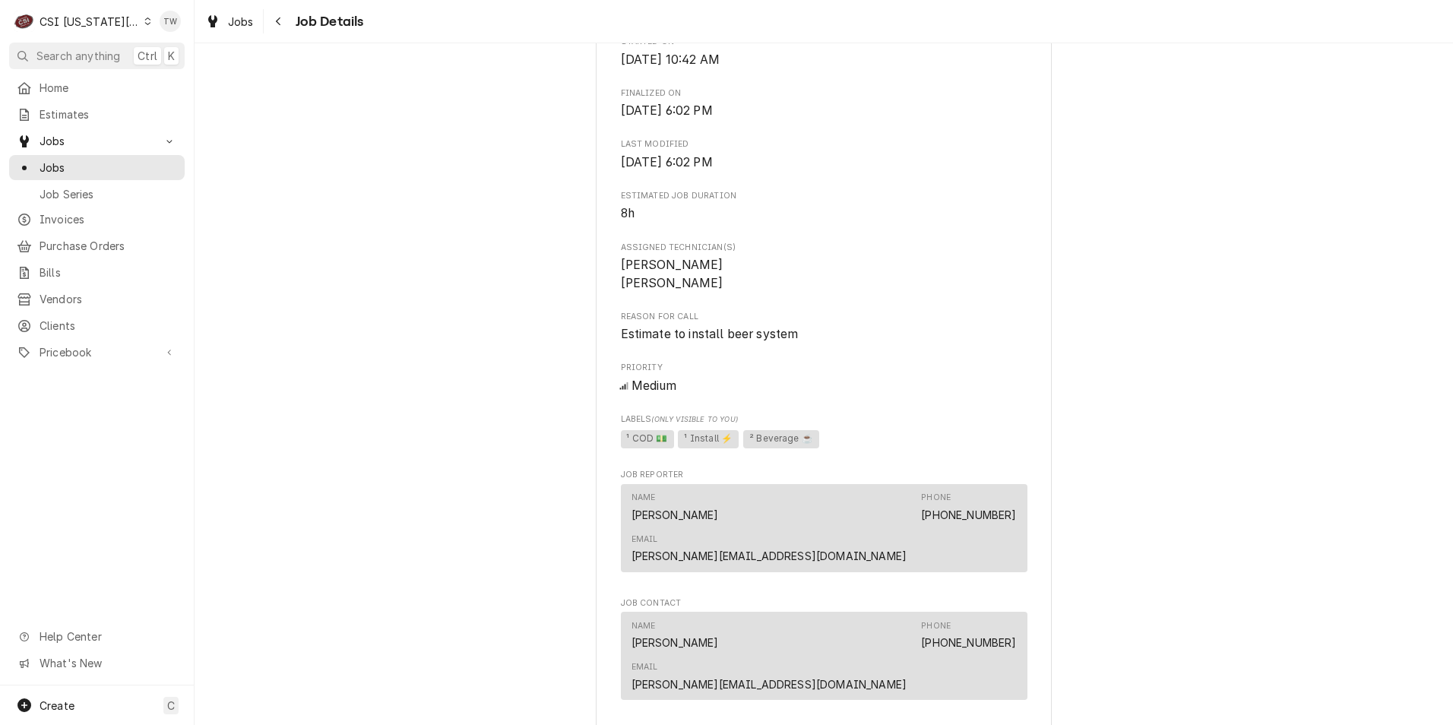
scroll to position [684, 0]
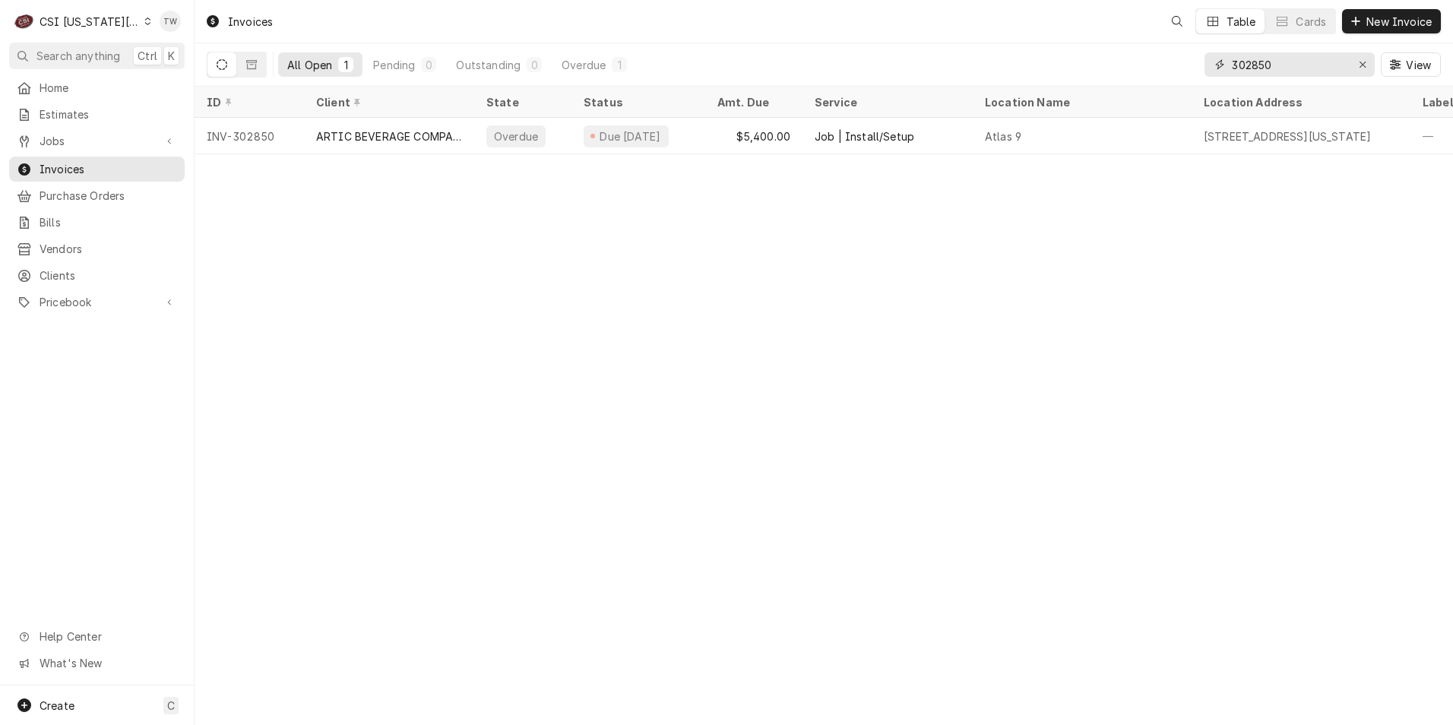
drag, startPoint x: 1287, startPoint y: 56, endPoint x: 1014, endPoint y: 68, distance: 273.1
click at [1016, 68] on div "All Open 1 Pending 0 Outstanding 0 Overdue 1 302850 View" at bounding box center [824, 64] width 1235 height 43
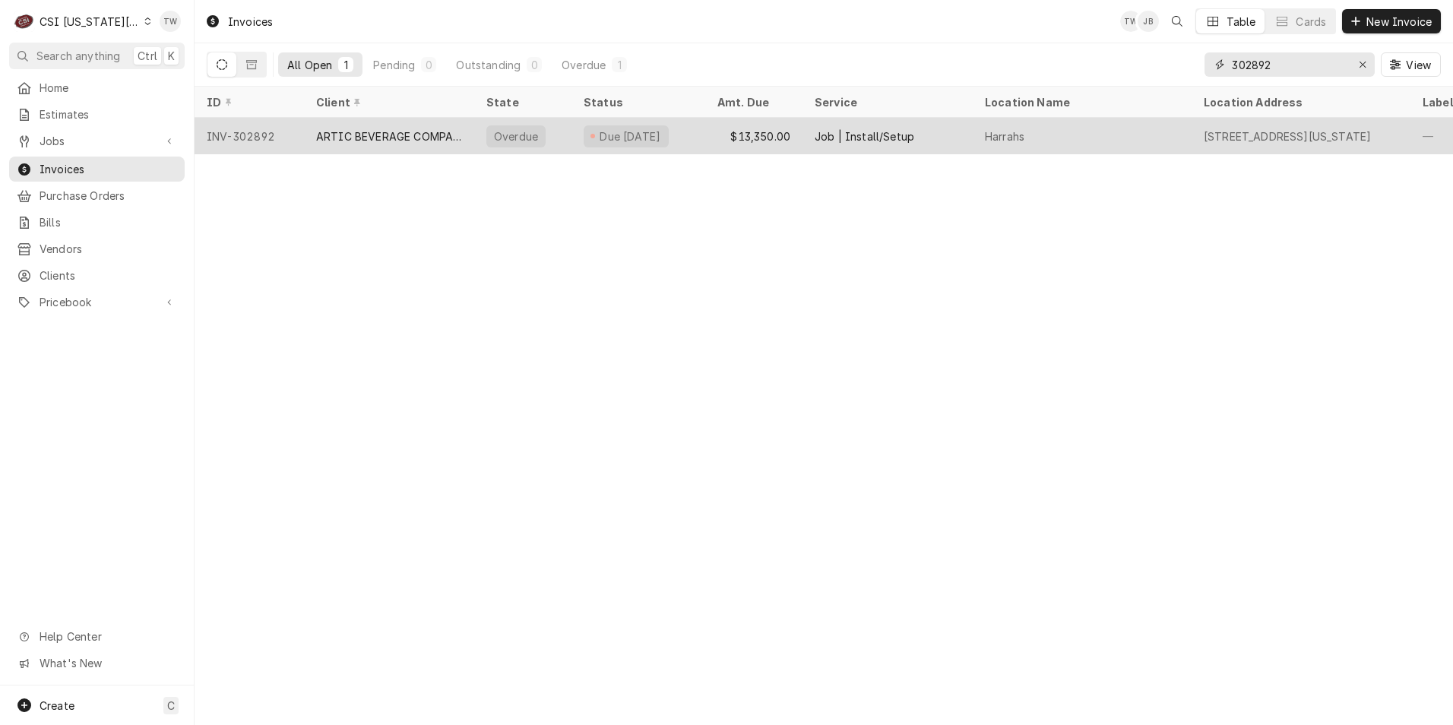
type input "302892"
click at [388, 140] on div "ARTIC BEVERAGE COMPANY" at bounding box center [389, 136] width 146 height 16
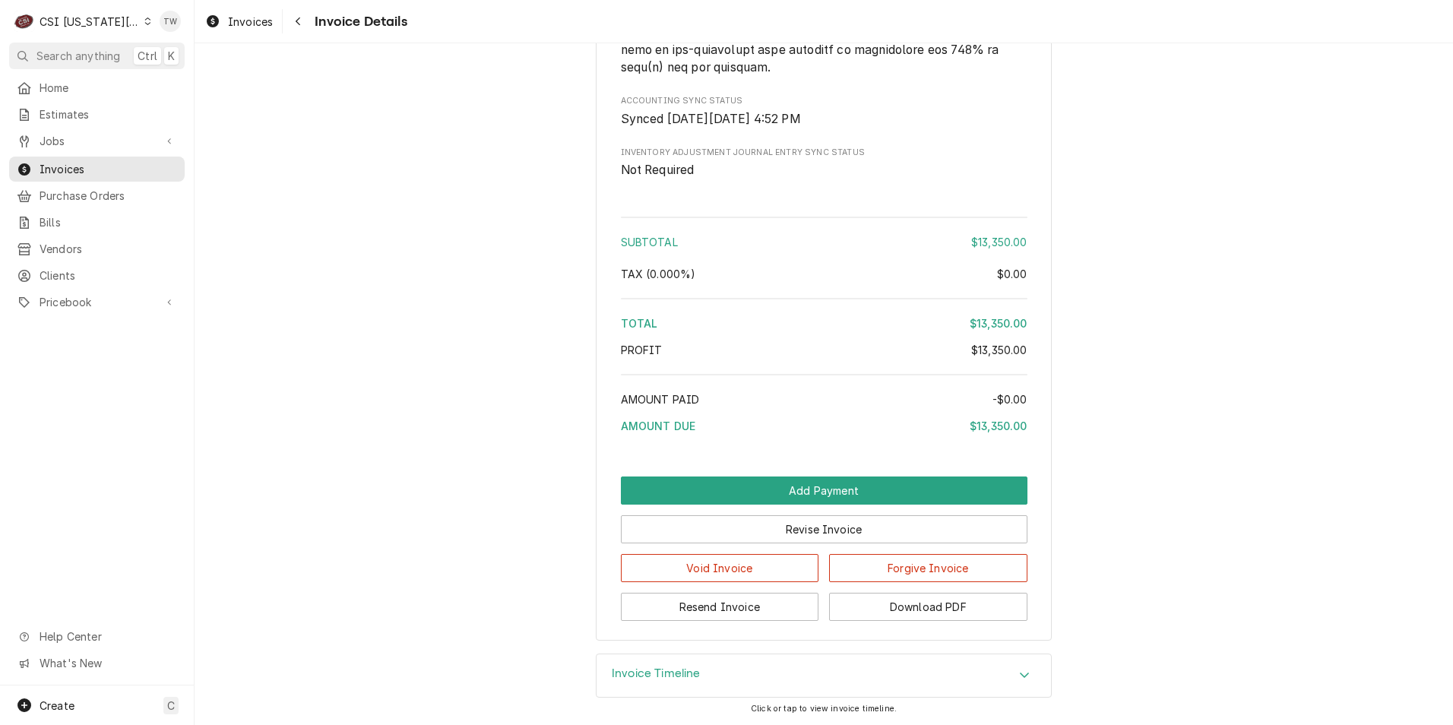
scroll to position [2423, 0]
click at [933, 601] on button "Download PDF" at bounding box center [928, 607] width 198 height 28
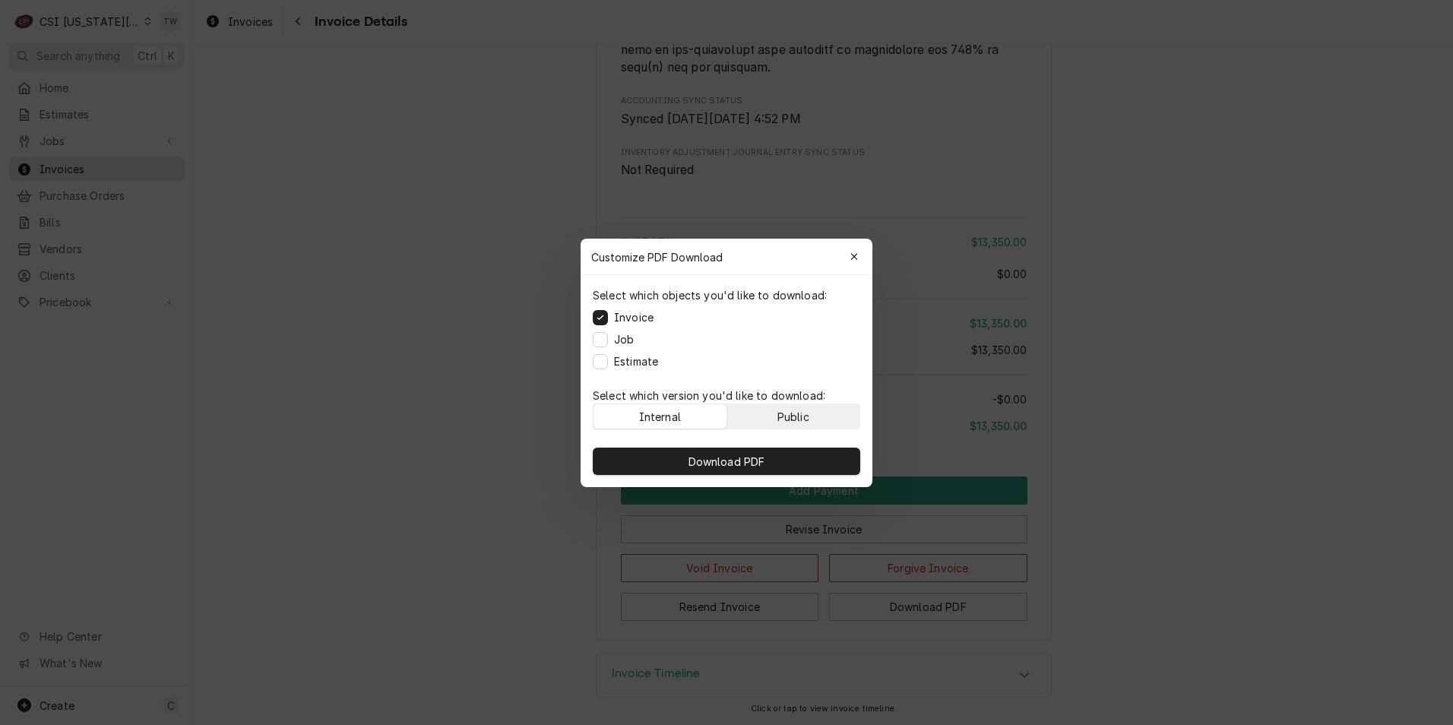
click at [822, 418] on button "Public" at bounding box center [793, 416] width 133 height 24
click at [803, 469] on button "Download PDF" at bounding box center [727, 461] width 268 height 27
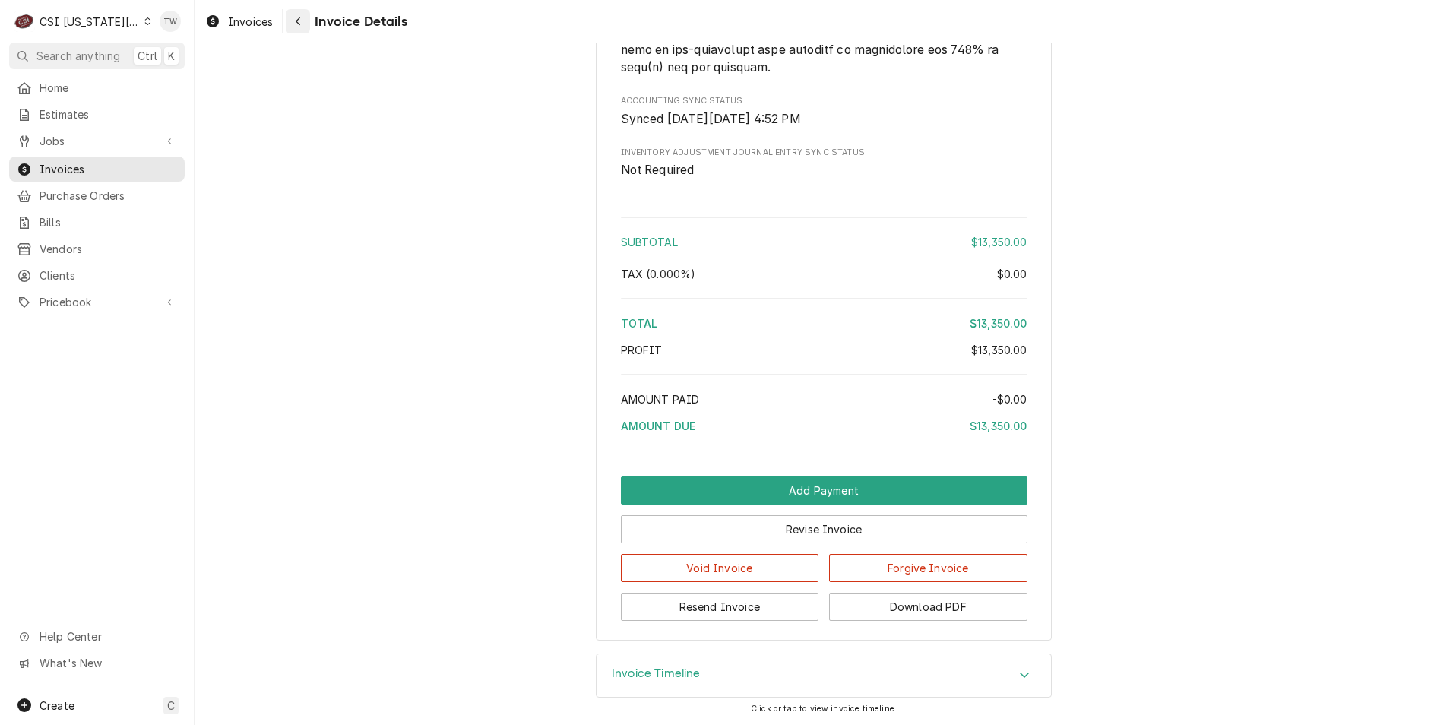
click at [307, 18] on button "Navigate back" at bounding box center [298, 21] width 24 height 24
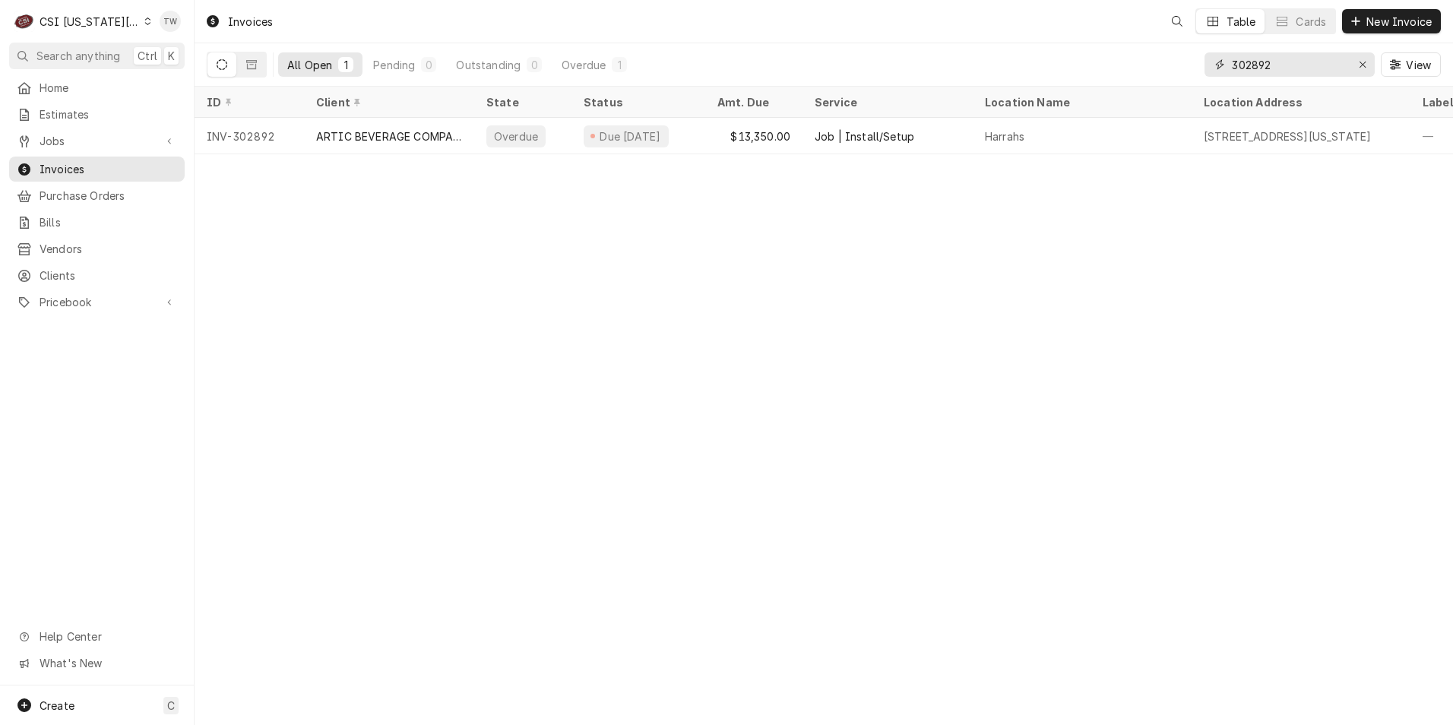
click at [1283, 72] on input "302892" at bounding box center [1289, 64] width 114 height 24
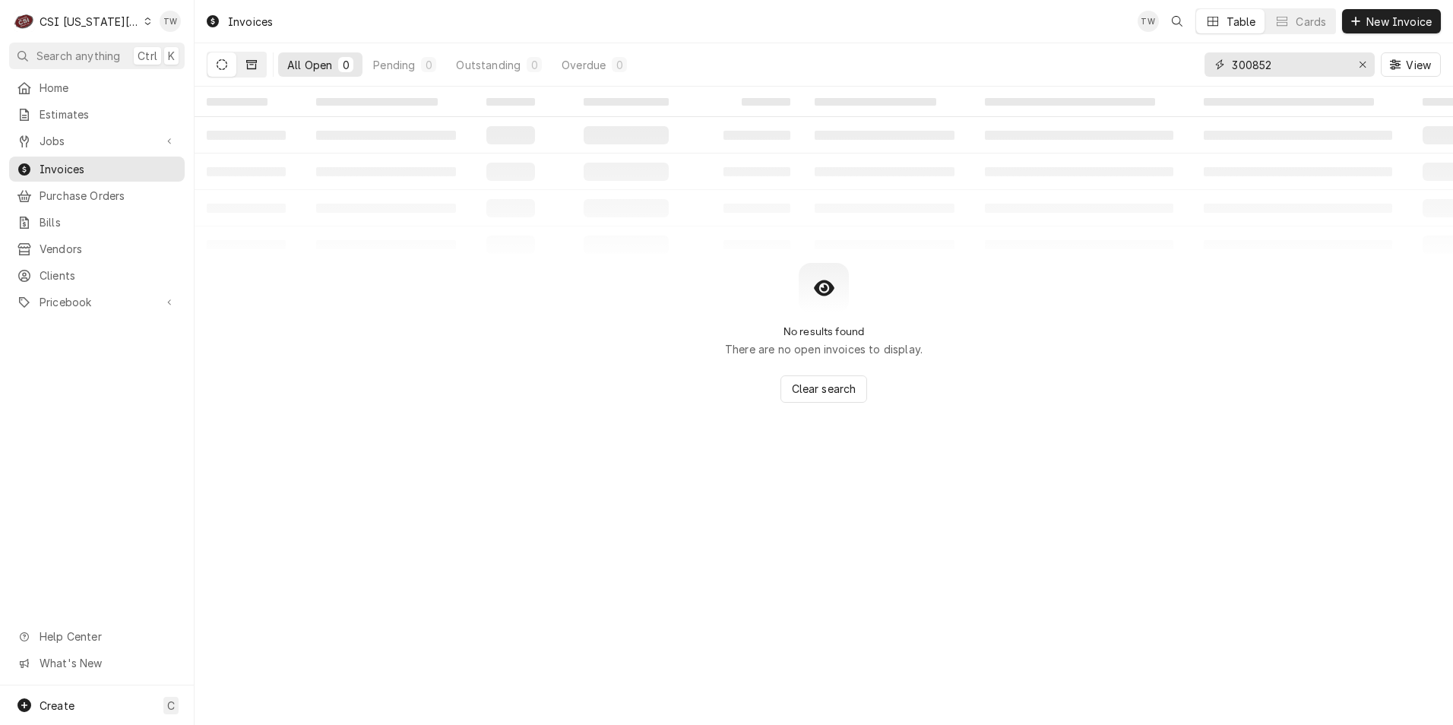
type input "300852"
click at [258, 66] on button "Dynamic Content Wrapper" at bounding box center [251, 64] width 29 height 24
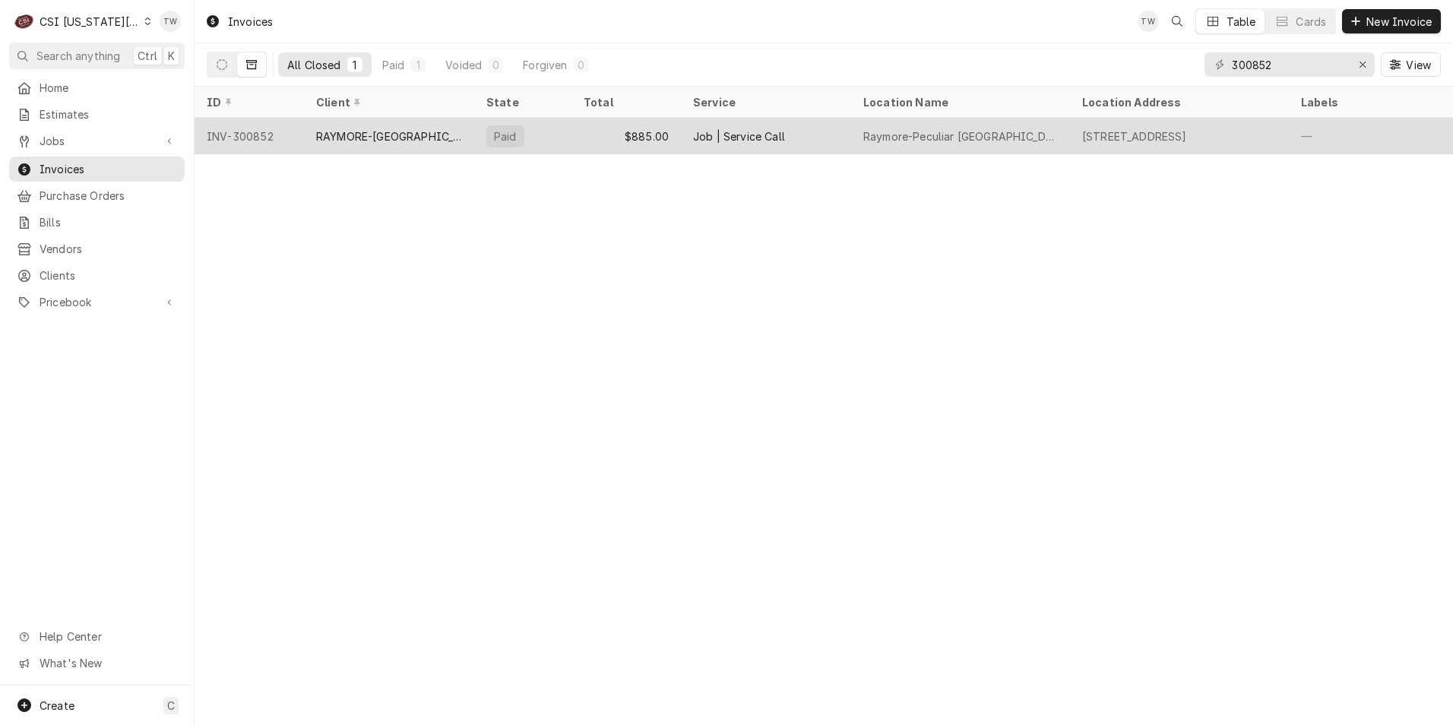
click at [437, 144] on div "RAYMORE-[GEOGRAPHIC_DATA] 11" at bounding box center [389, 136] width 170 height 36
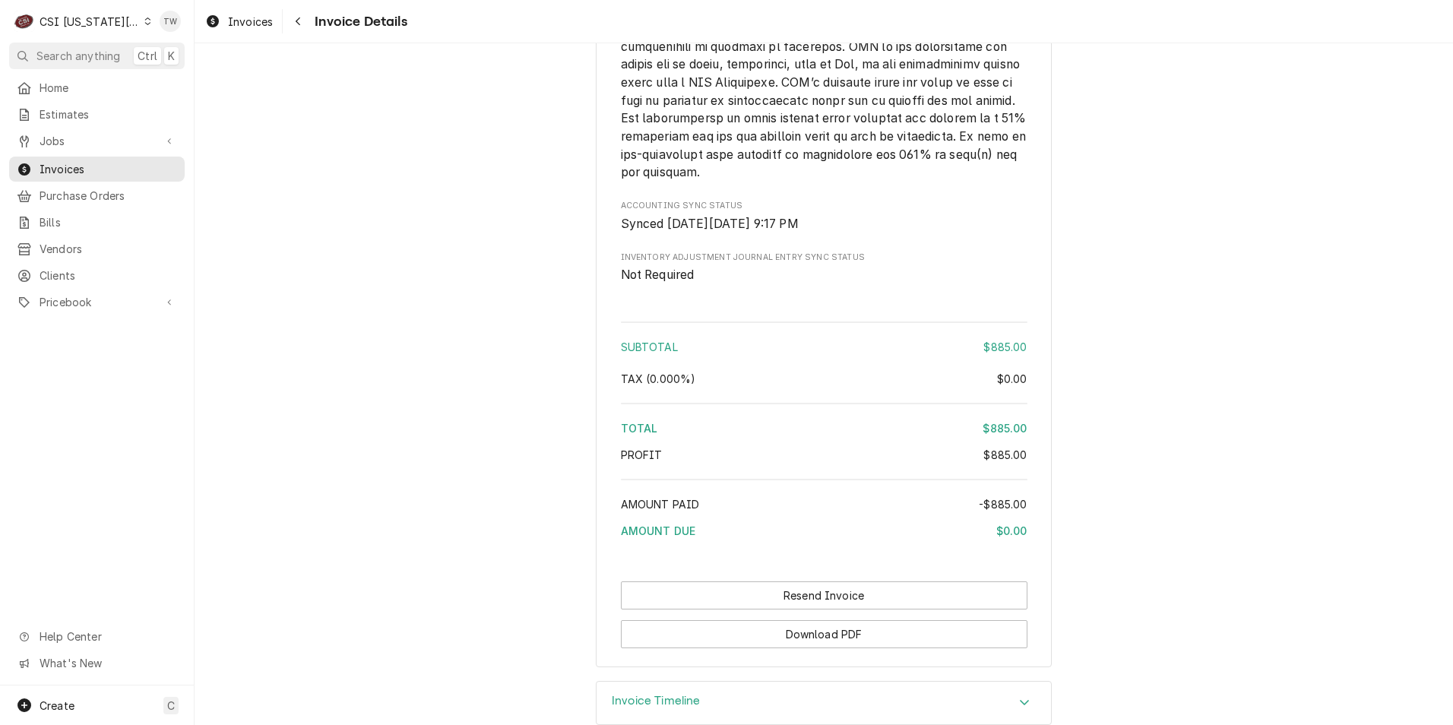
scroll to position [2738, 0]
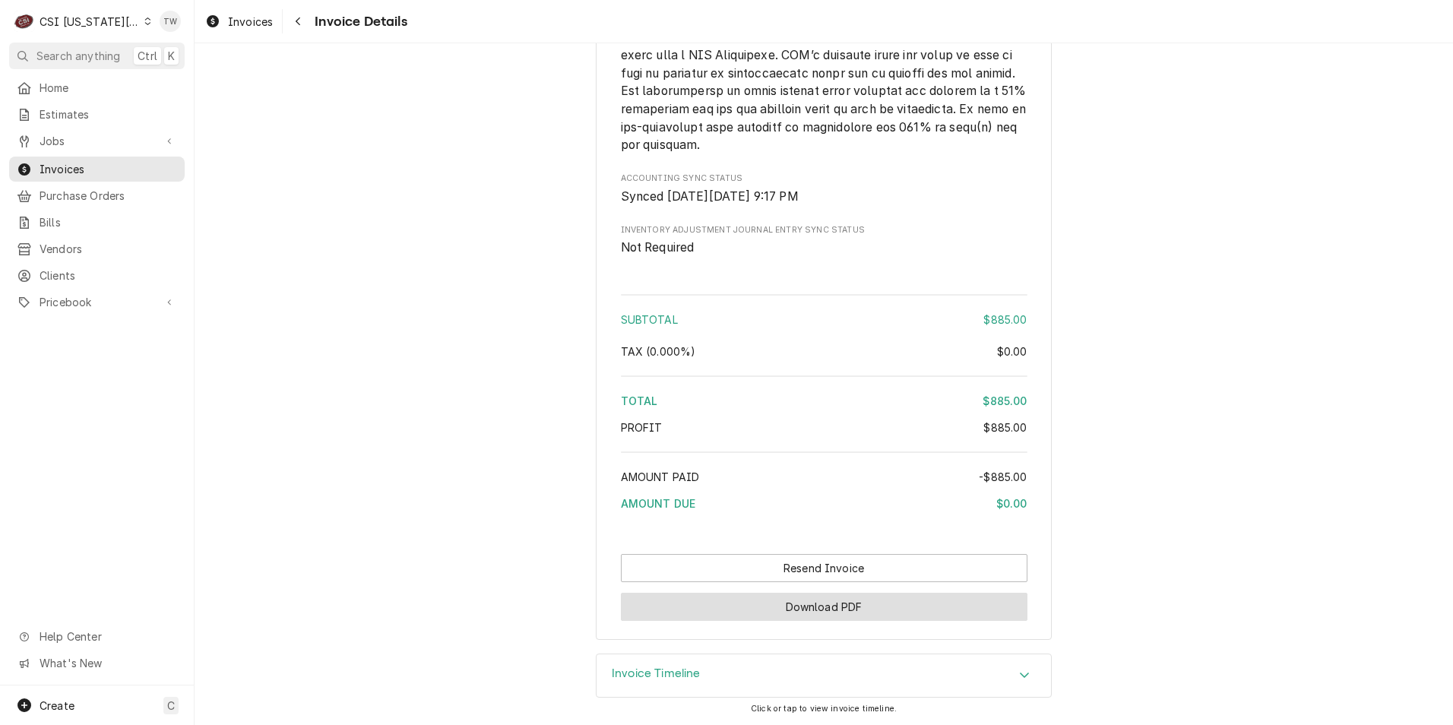
click at [847, 603] on button "Download PDF" at bounding box center [824, 607] width 407 height 28
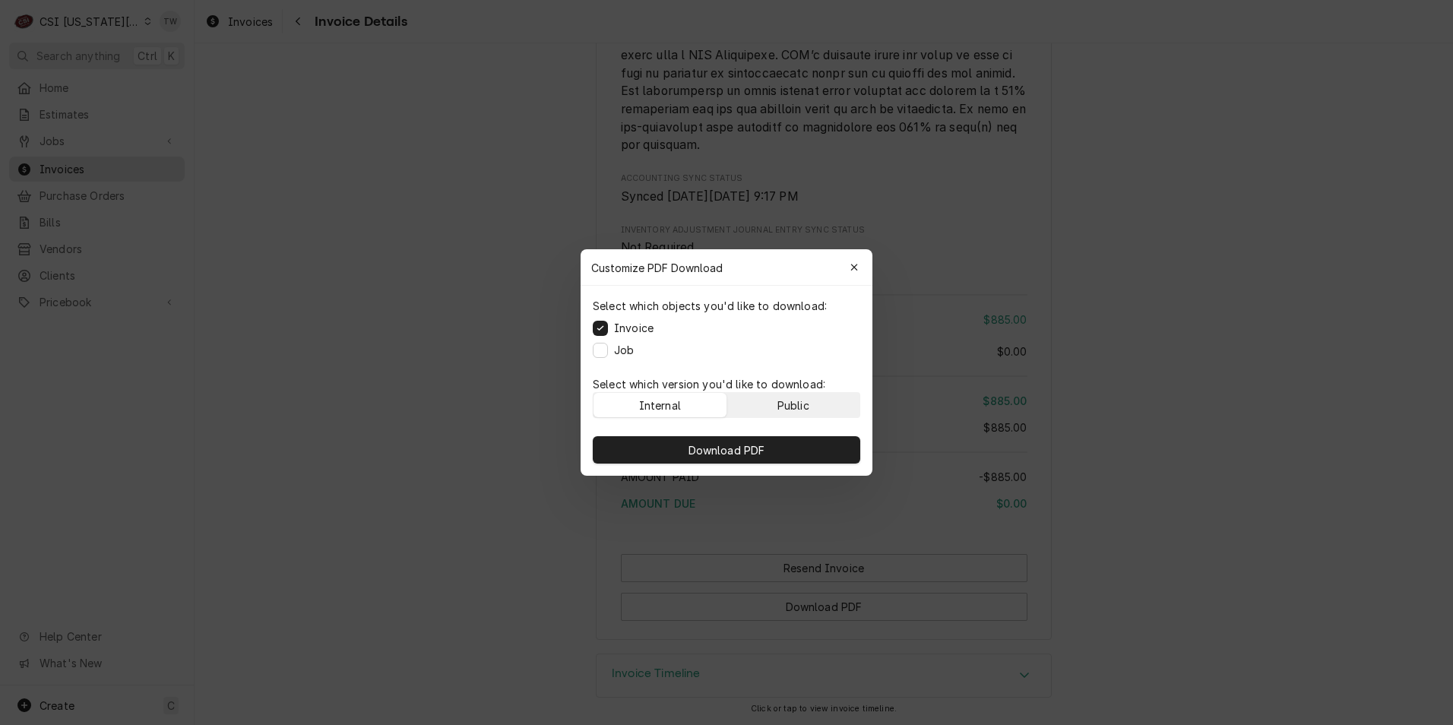
click at [829, 403] on button "Public" at bounding box center [793, 405] width 133 height 24
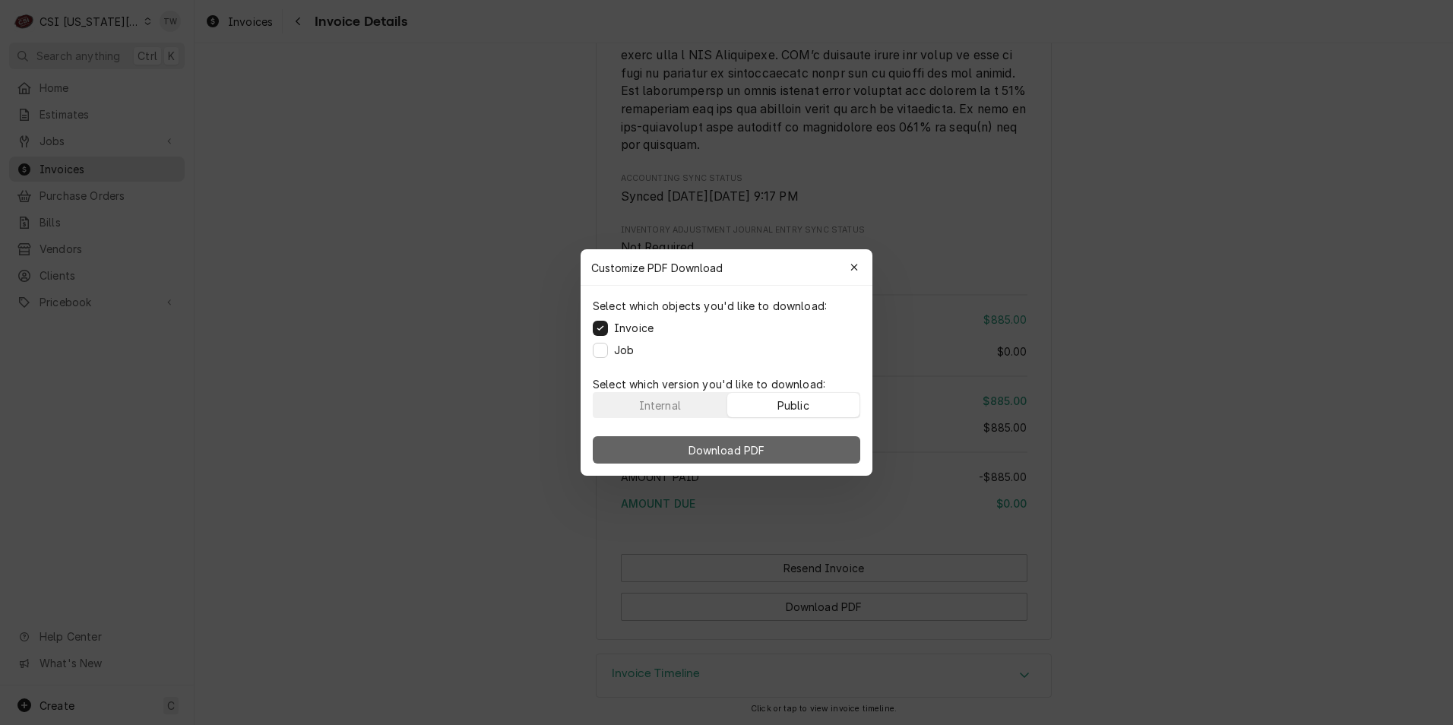
click at [794, 448] on button "Download PDF" at bounding box center [727, 449] width 268 height 27
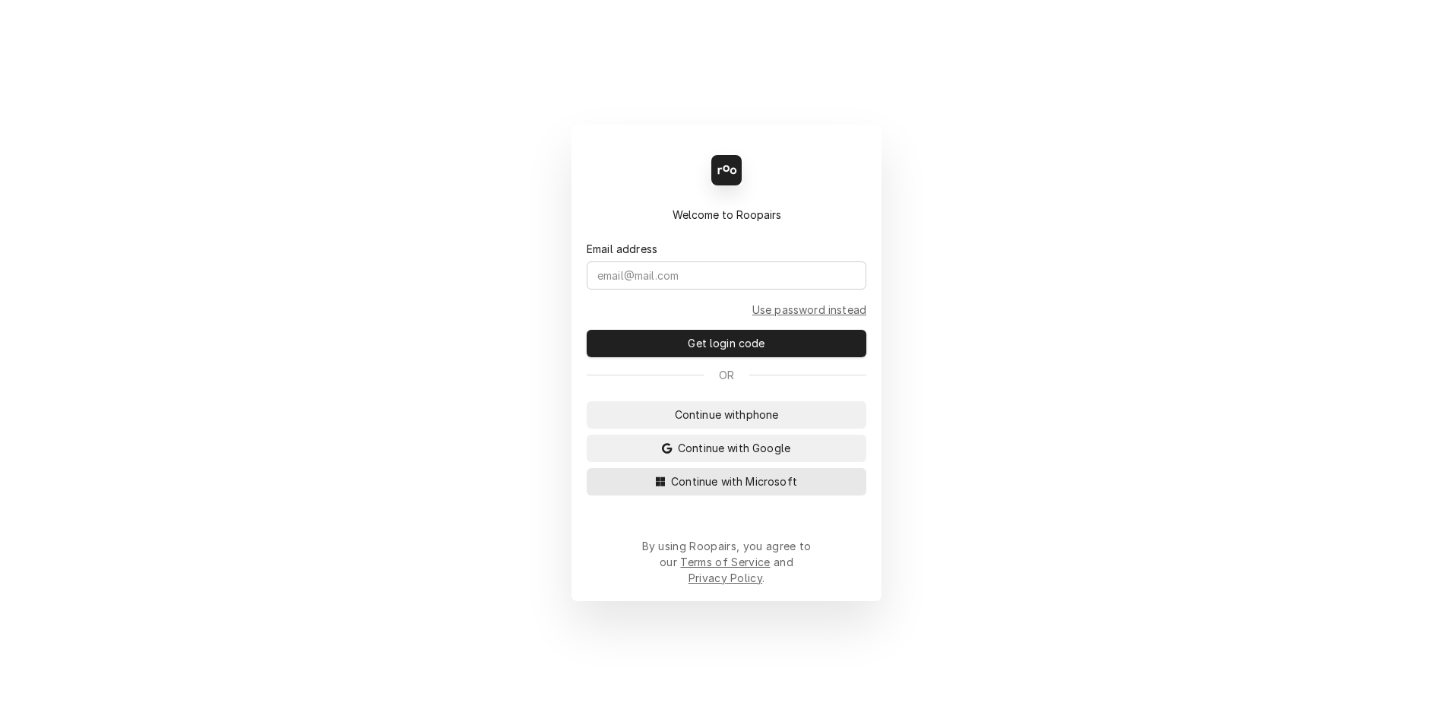
click at [752, 490] on span "Continue with Microsoft" at bounding box center [734, 482] width 132 height 16
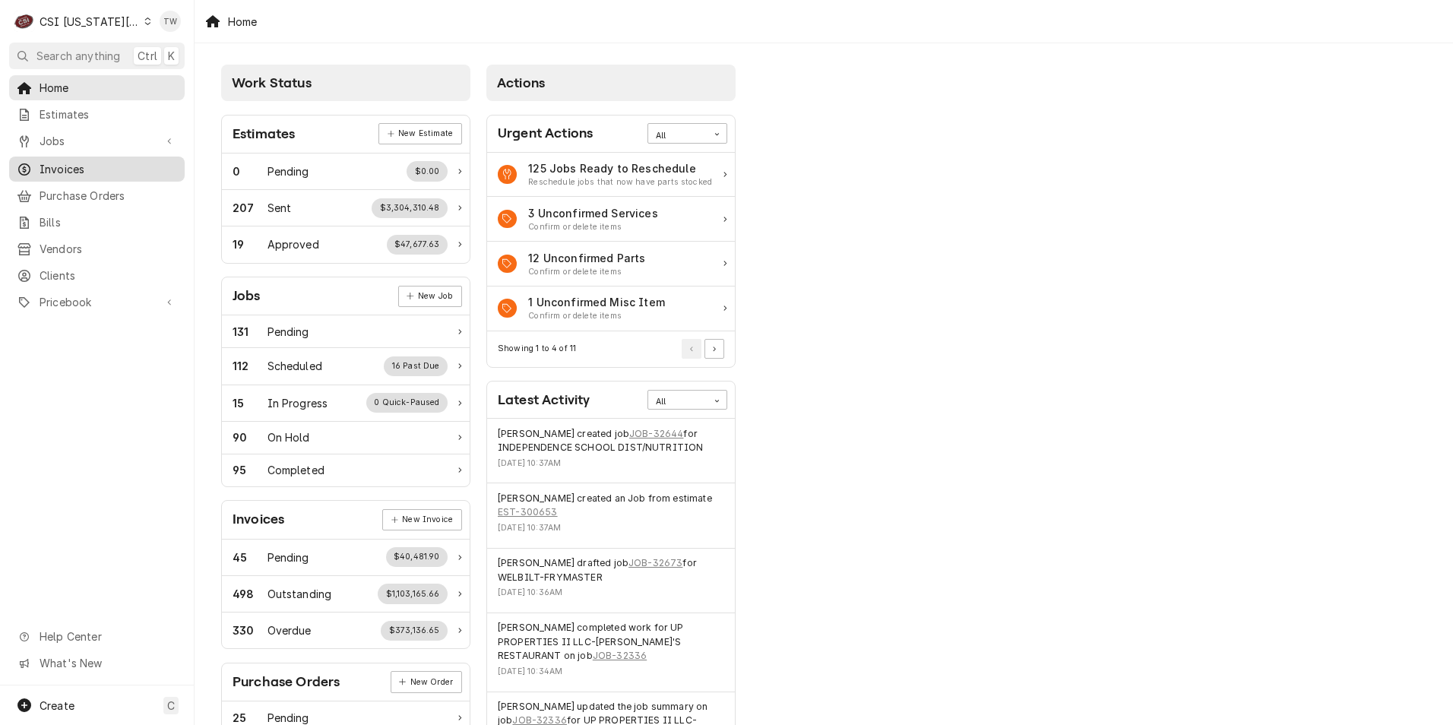
click at [68, 171] on span "Invoices" at bounding box center [109, 169] width 138 height 16
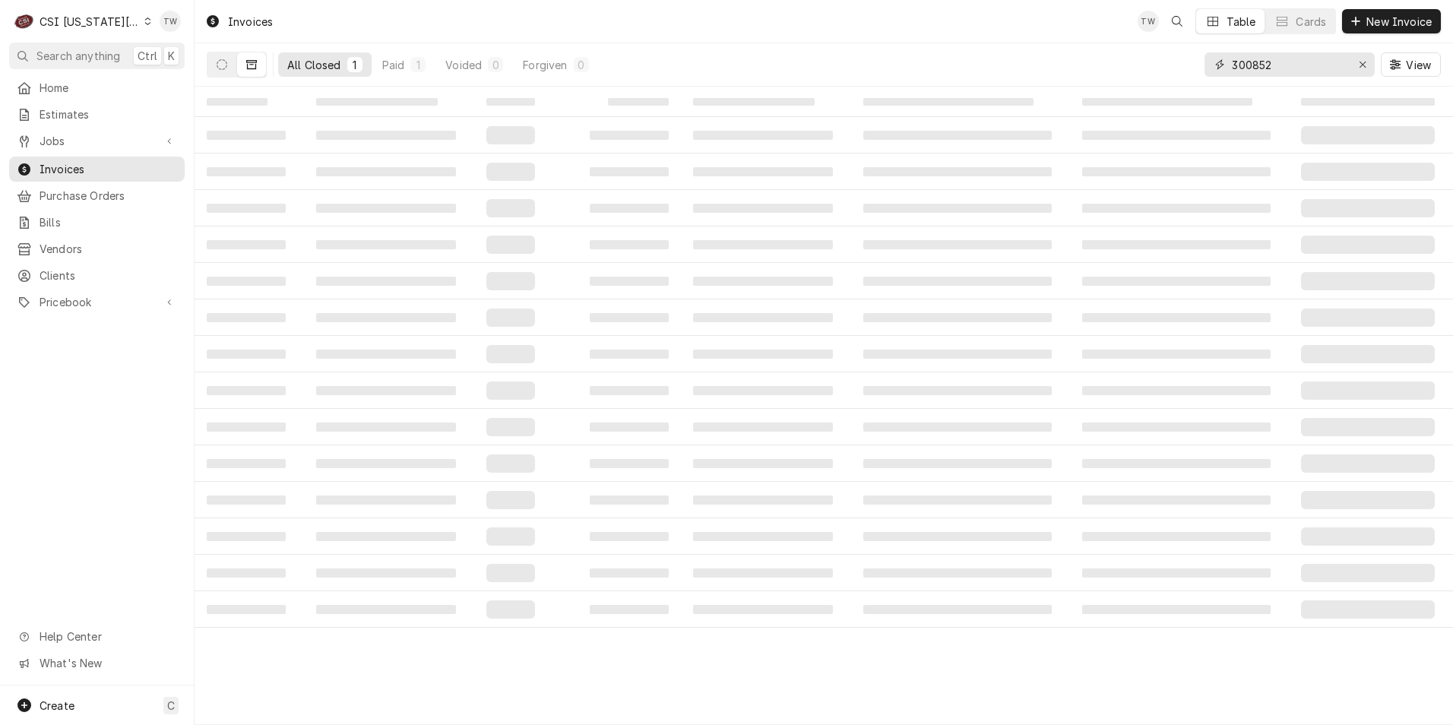
click at [1296, 71] on input "300852" at bounding box center [1289, 64] width 114 height 24
type input "3"
type input "302265"
click at [228, 61] on button "Dynamic Content Wrapper" at bounding box center [222, 64] width 29 height 24
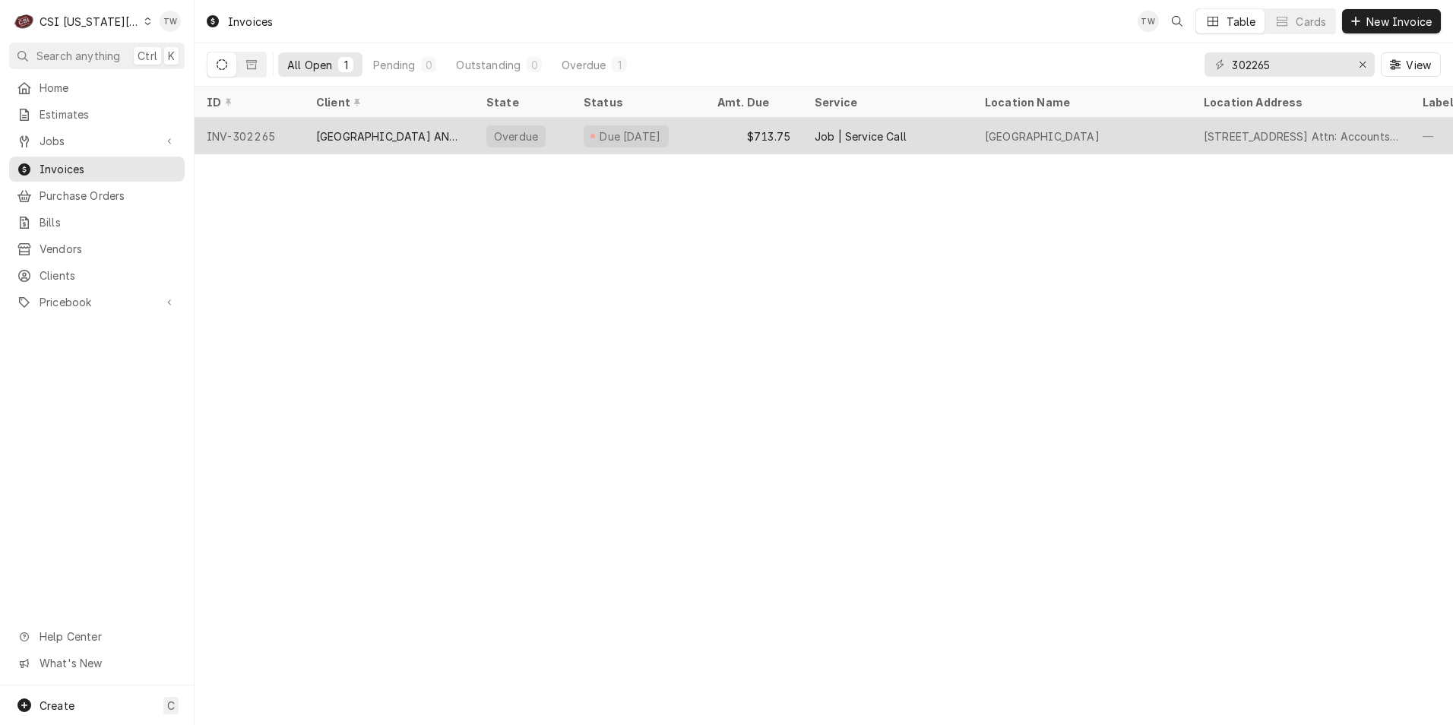
click at [405, 132] on div "ARGOSY CASINO HOTEL AND SPA" at bounding box center [389, 136] width 146 height 16
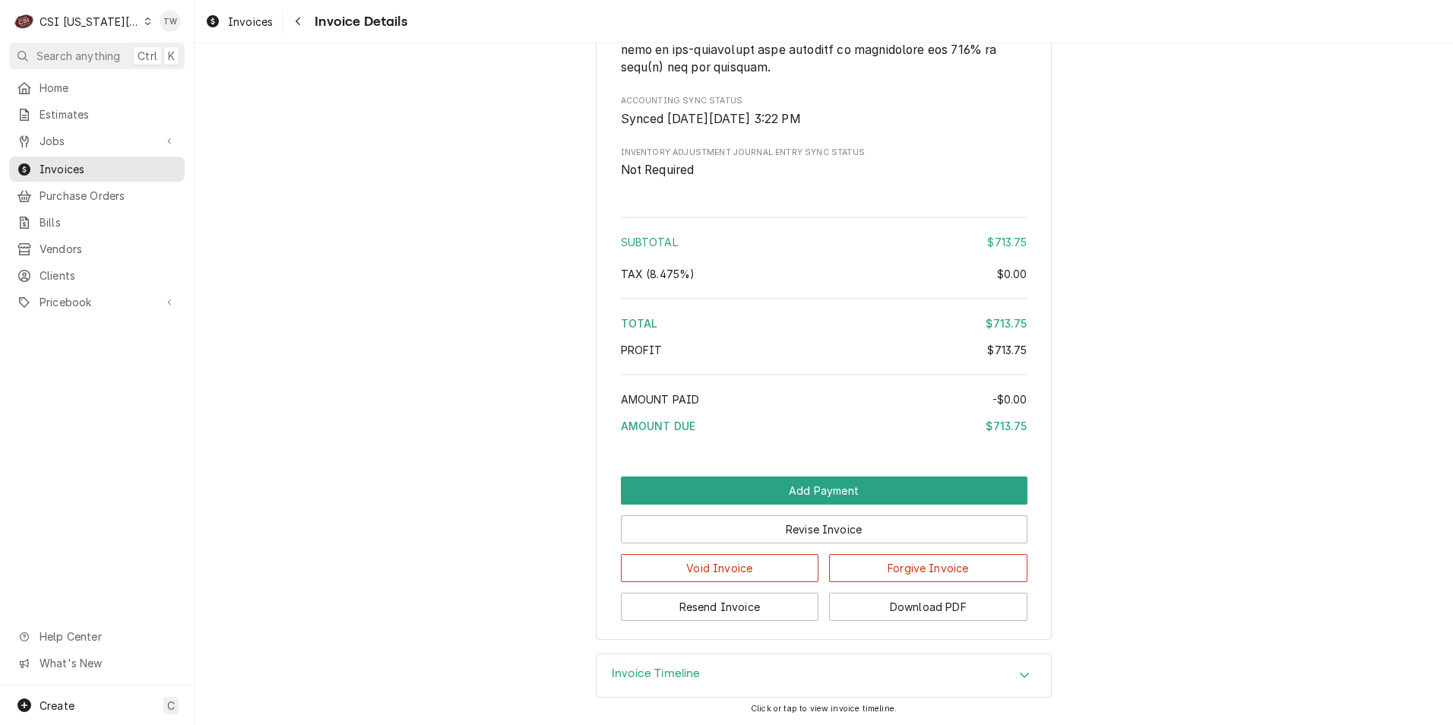
scroll to position [2736, 0]
click at [977, 613] on button "Download PDF" at bounding box center [928, 607] width 198 height 28
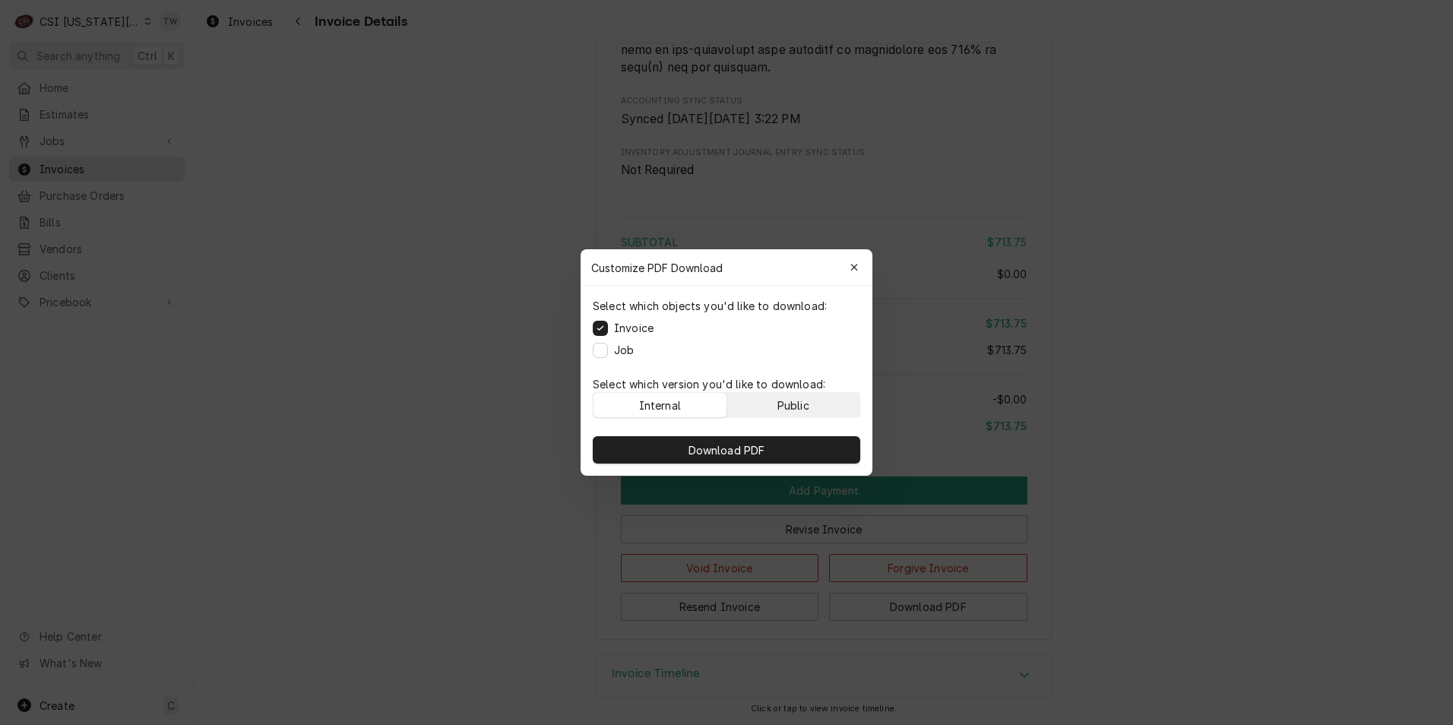
click at [816, 397] on button "Public" at bounding box center [793, 405] width 133 height 24
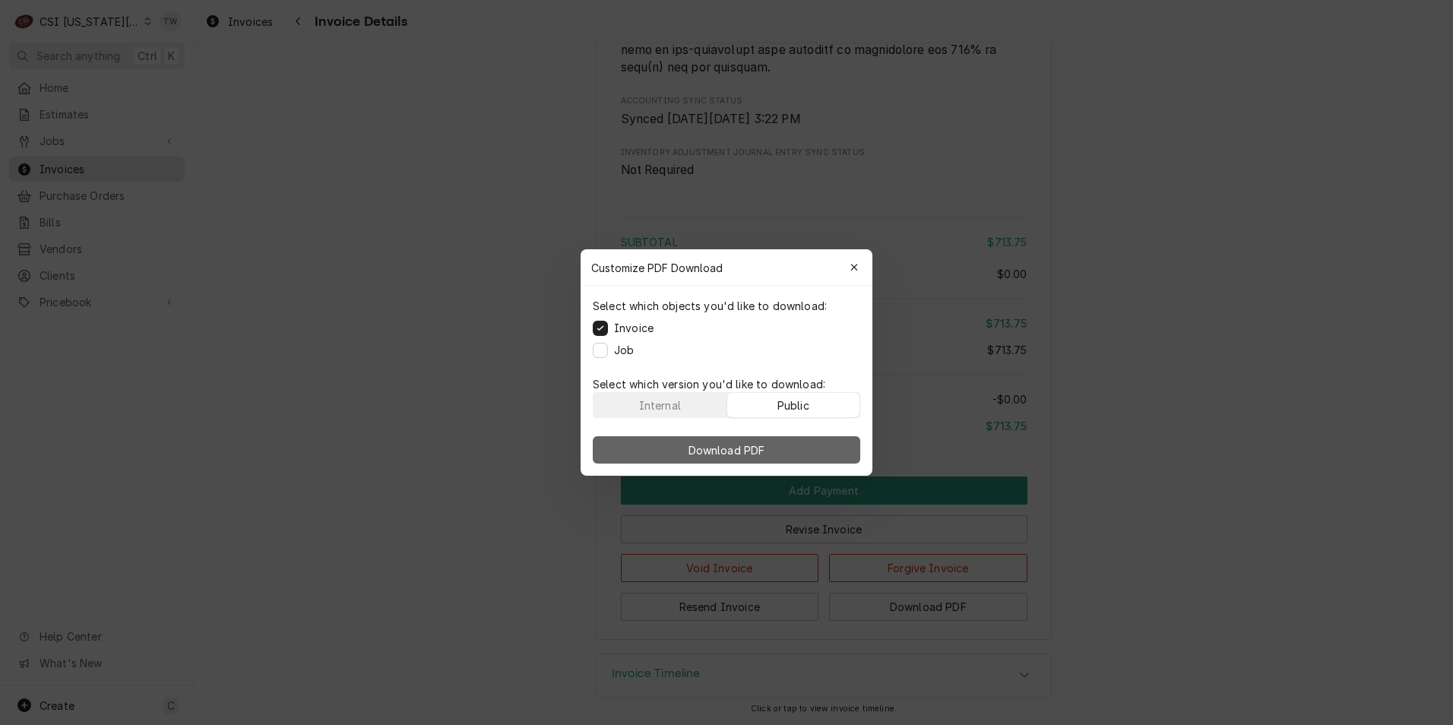
click at [800, 442] on button "Download PDF" at bounding box center [727, 449] width 268 height 27
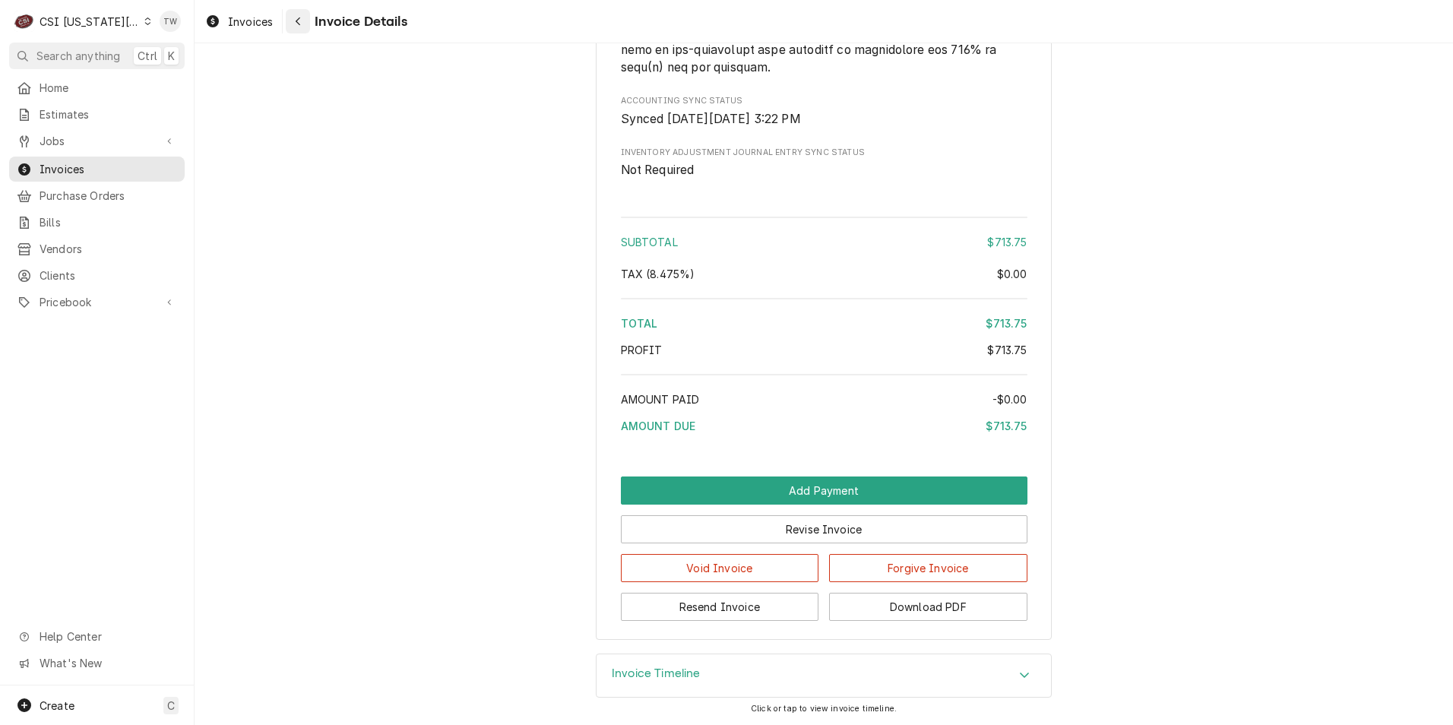
click at [303, 28] on button "Navigate back" at bounding box center [298, 21] width 24 height 24
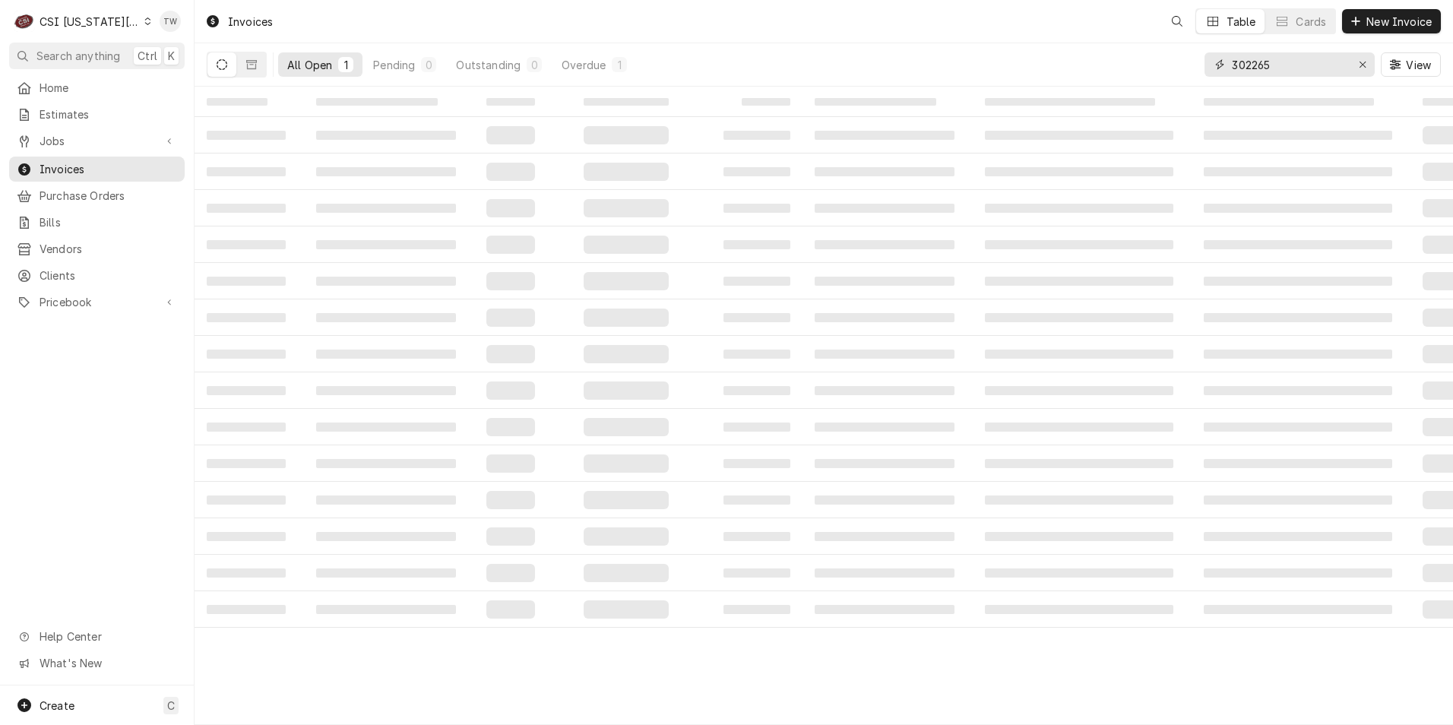
click at [1277, 64] on input "302265" at bounding box center [1289, 64] width 114 height 24
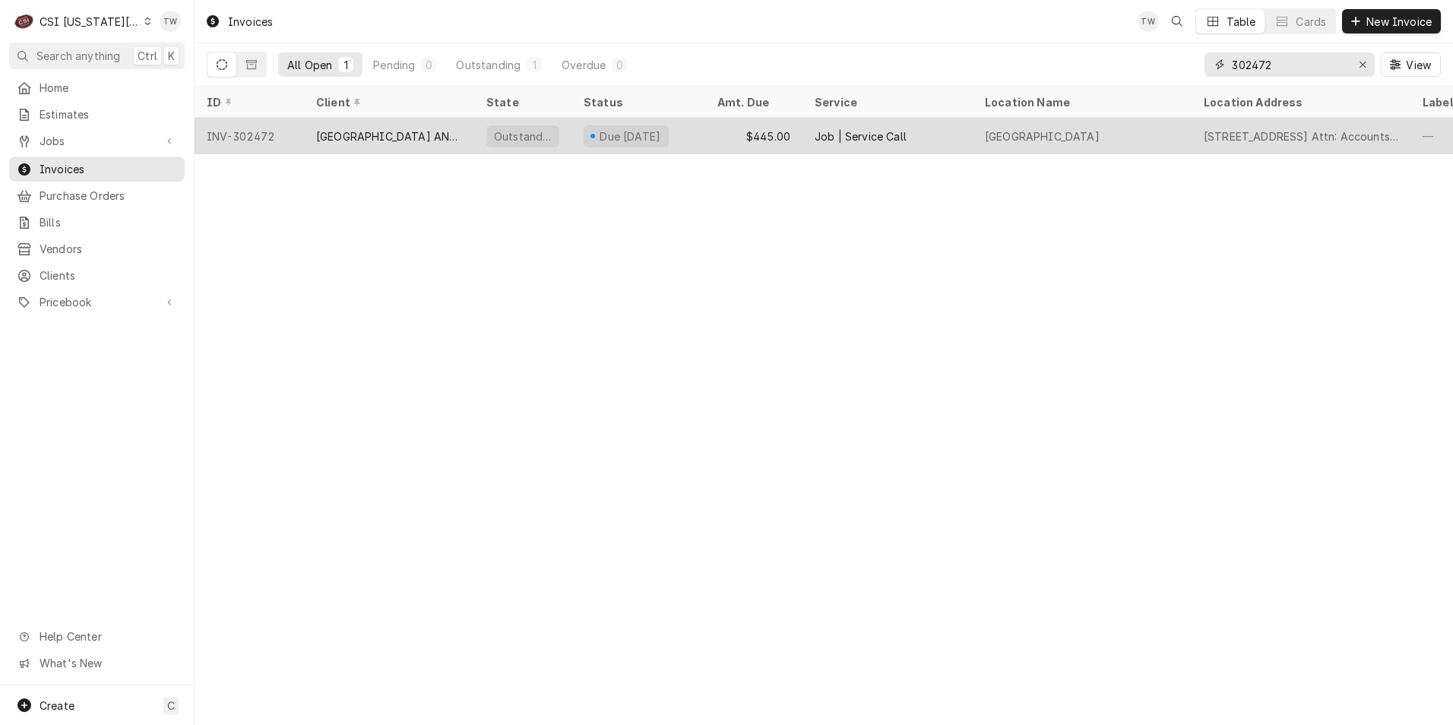
type input "302472"
click at [402, 135] on div "[GEOGRAPHIC_DATA] AND [GEOGRAPHIC_DATA]" at bounding box center [389, 136] width 146 height 16
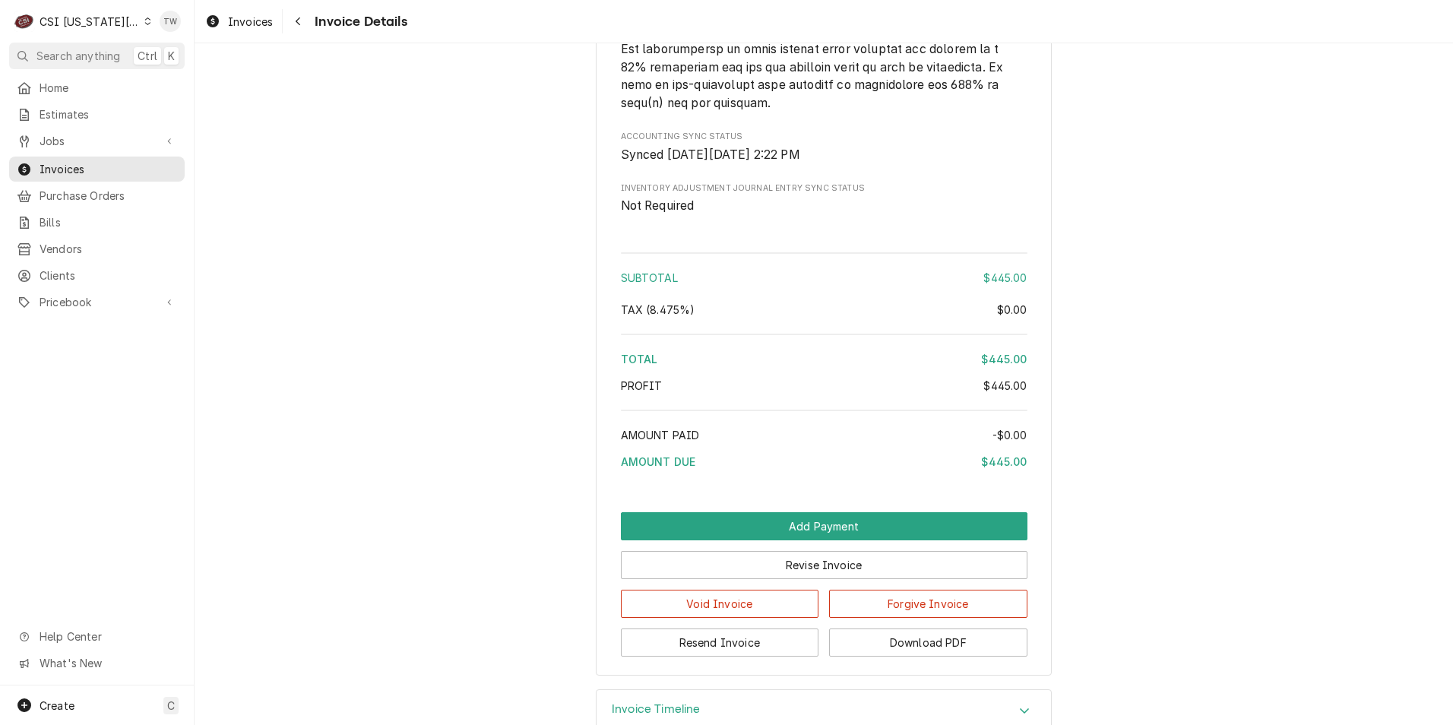
scroll to position [2593, 0]
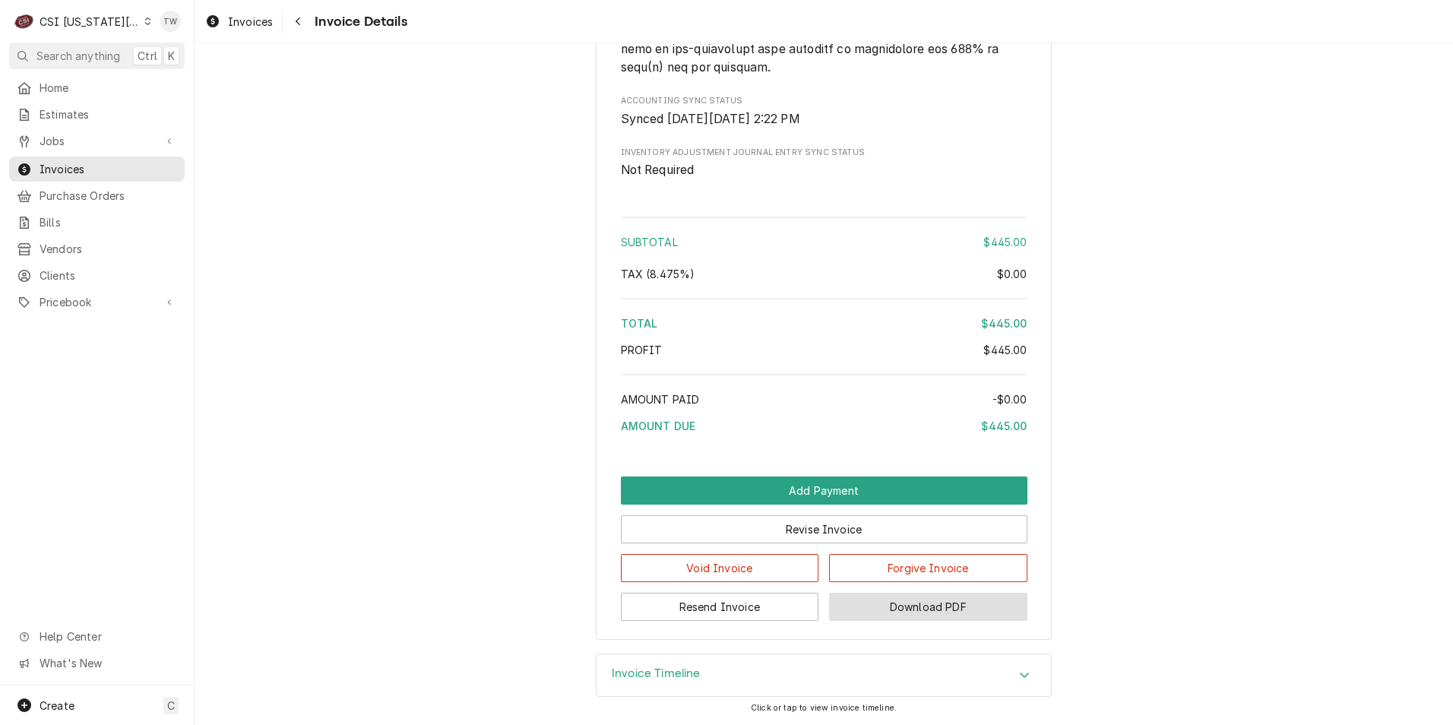
click at [907, 607] on button "Download PDF" at bounding box center [928, 607] width 198 height 28
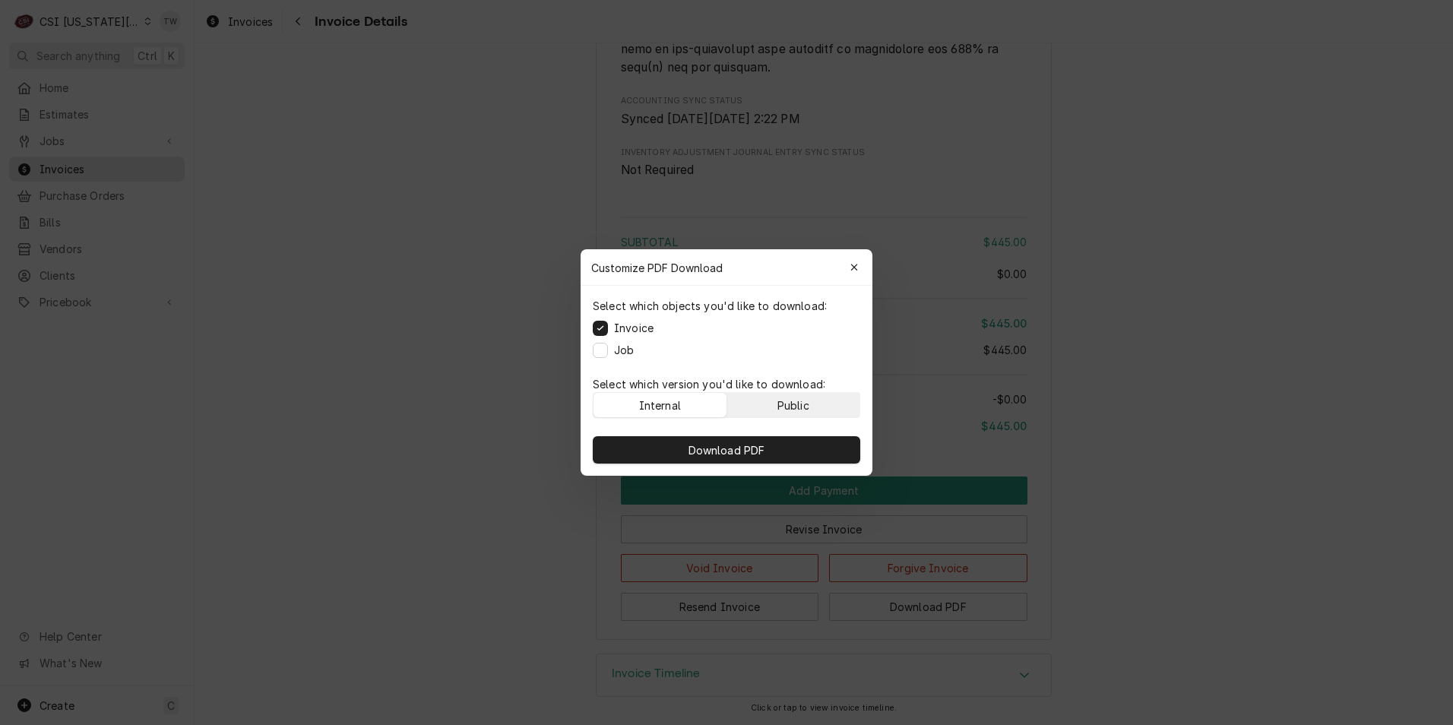
click at [821, 412] on button "Public" at bounding box center [793, 405] width 133 height 24
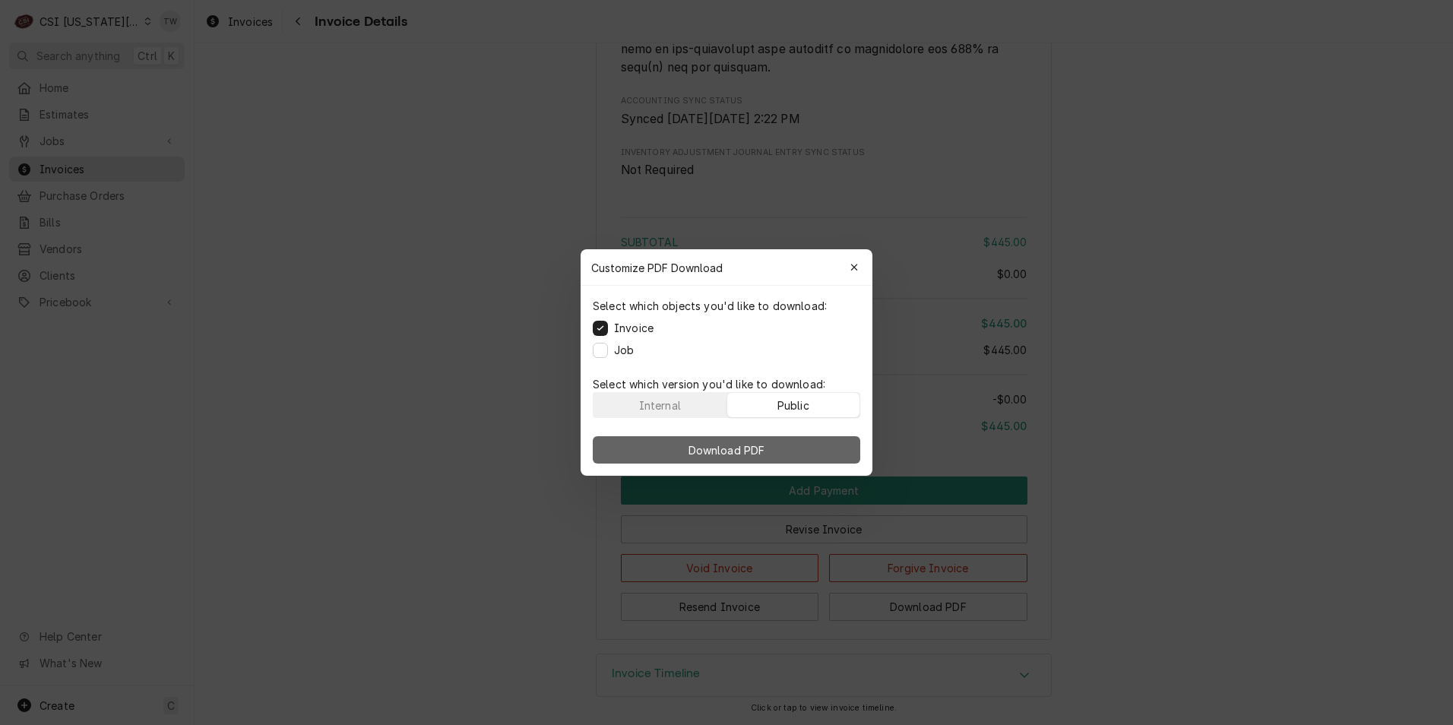
click at [784, 449] on button "Download PDF" at bounding box center [727, 449] width 268 height 27
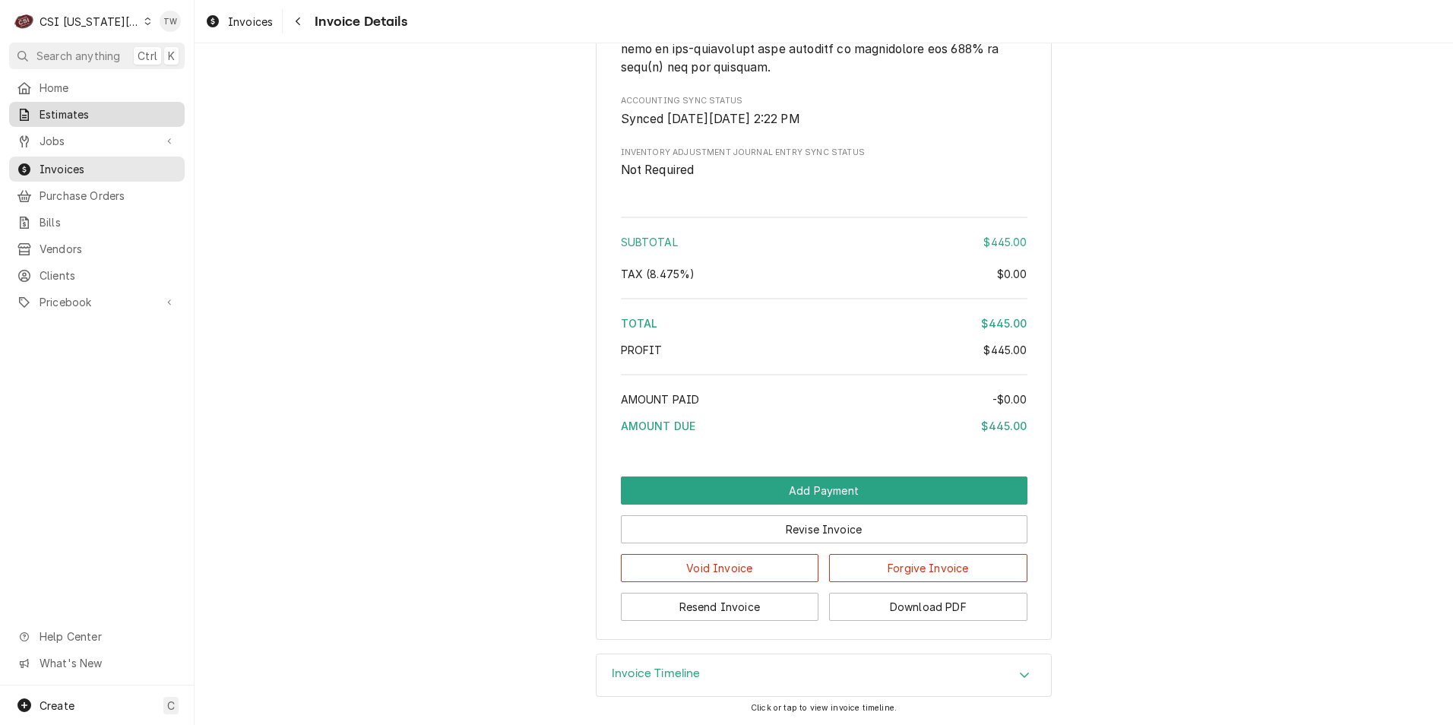
drag, startPoint x: 294, startPoint y: 26, endPoint x: 20, endPoint y: 114, distance: 288.2
click at [284, 33] on div "Invoices Invoice Details" at bounding box center [303, 21] width 208 height 25
click at [79, 268] on span "Clients" at bounding box center [109, 276] width 138 height 16
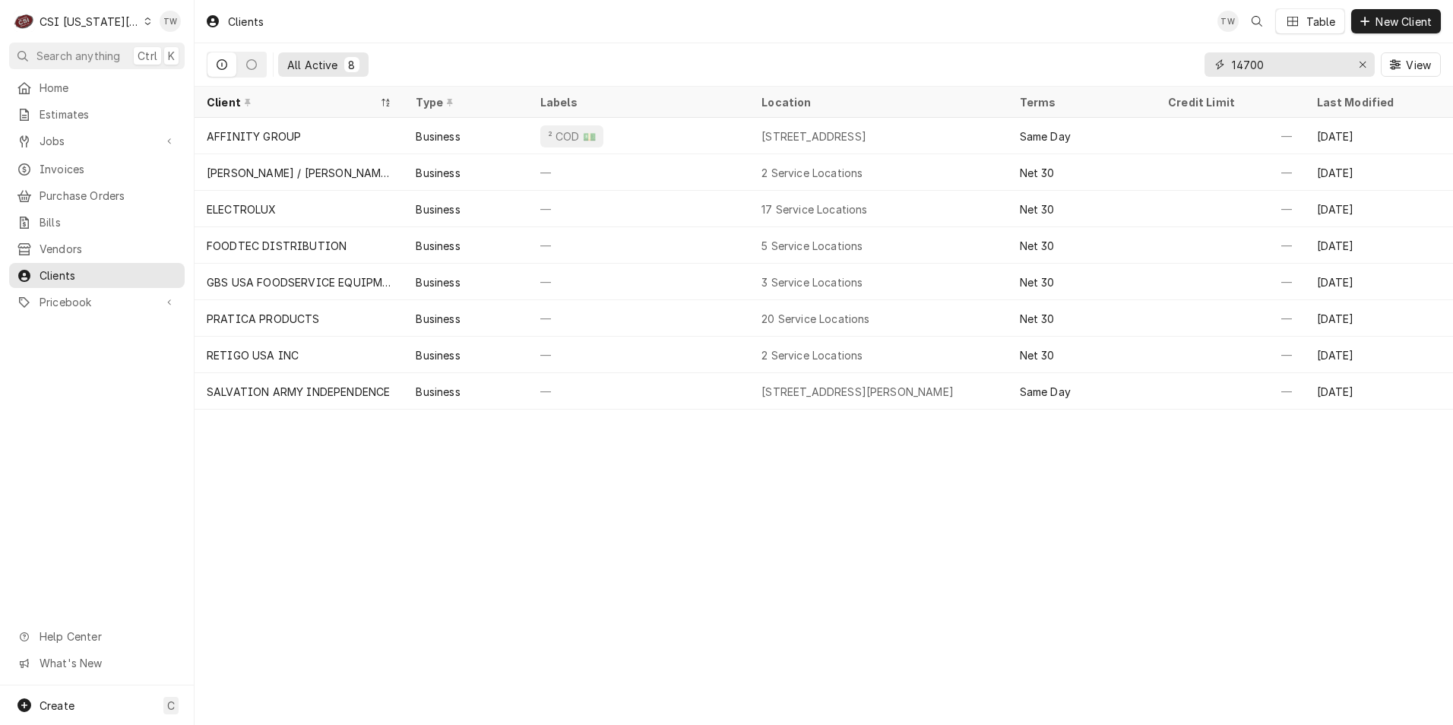
drag, startPoint x: 1285, startPoint y: 60, endPoint x: 1019, endPoint y: 52, distance: 265.4
click at [1022, 52] on div "All Active 8 14700 View" at bounding box center [824, 64] width 1235 height 43
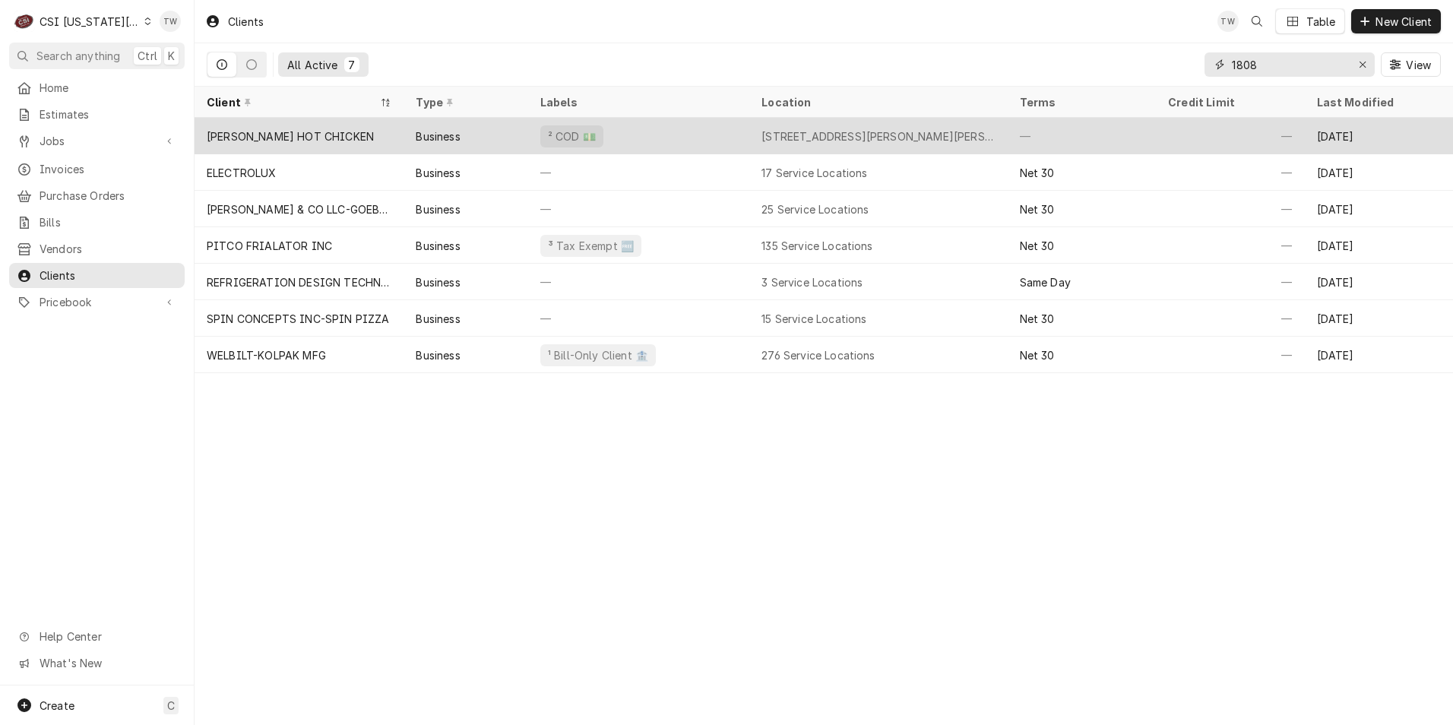
type input "1808"
click at [651, 126] on div "² COD 💵" at bounding box center [638, 136] width 221 height 36
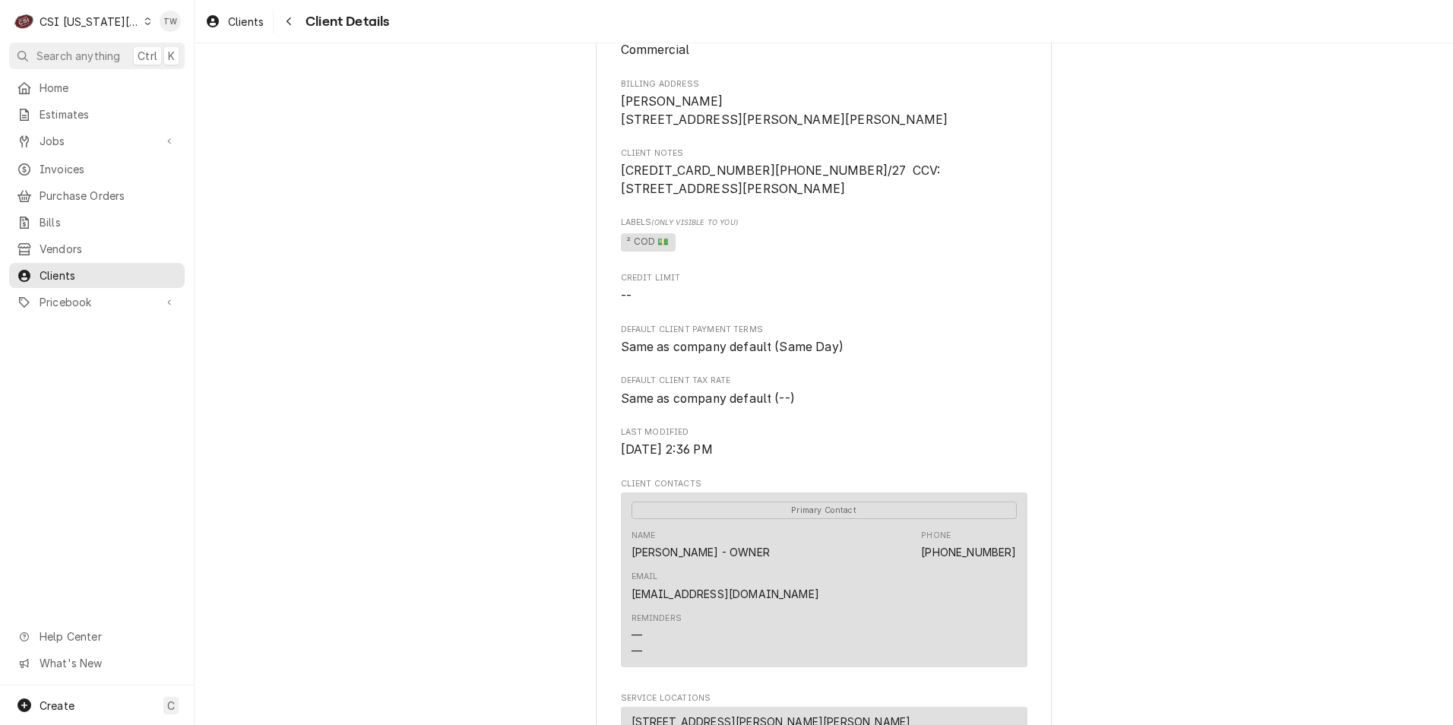
scroll to position [228, 0]
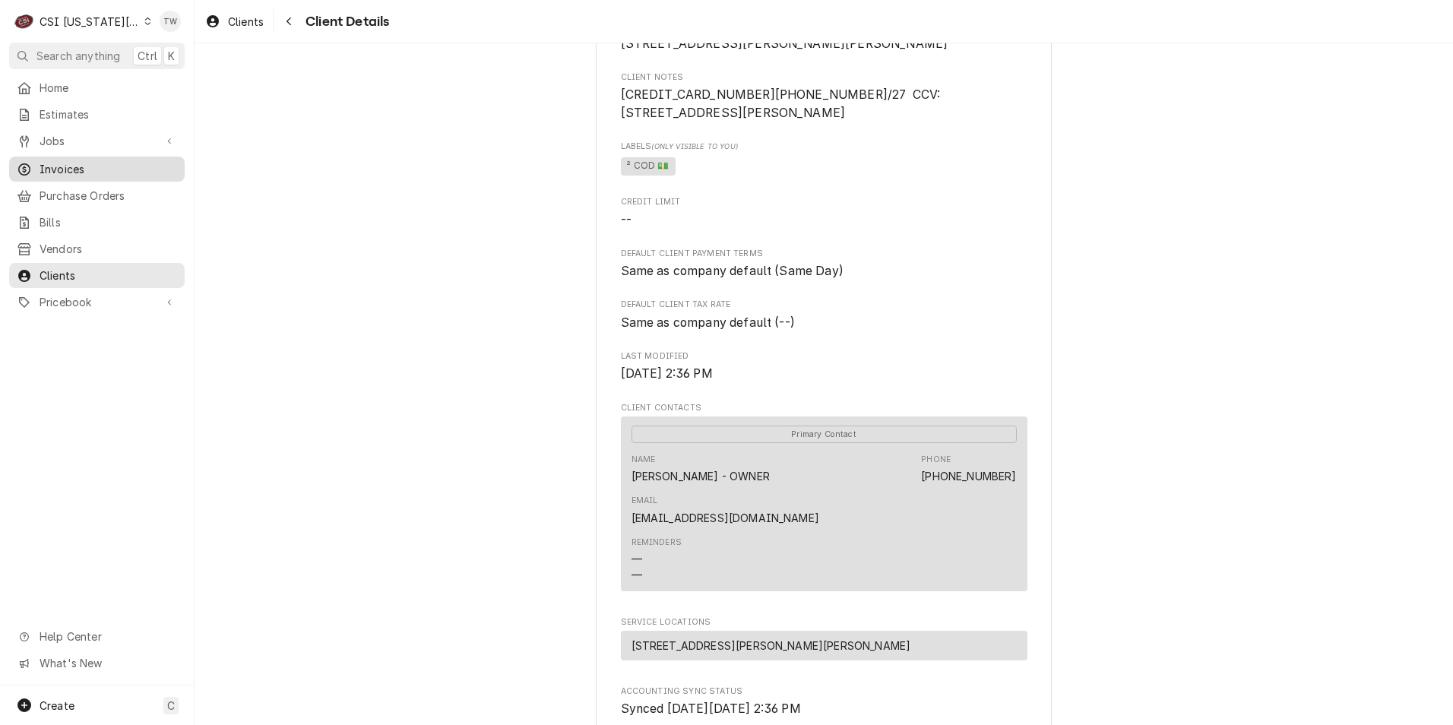
click at [76, 168] on span "Invoices" at bounding box center [109, 169] width 138 height 16
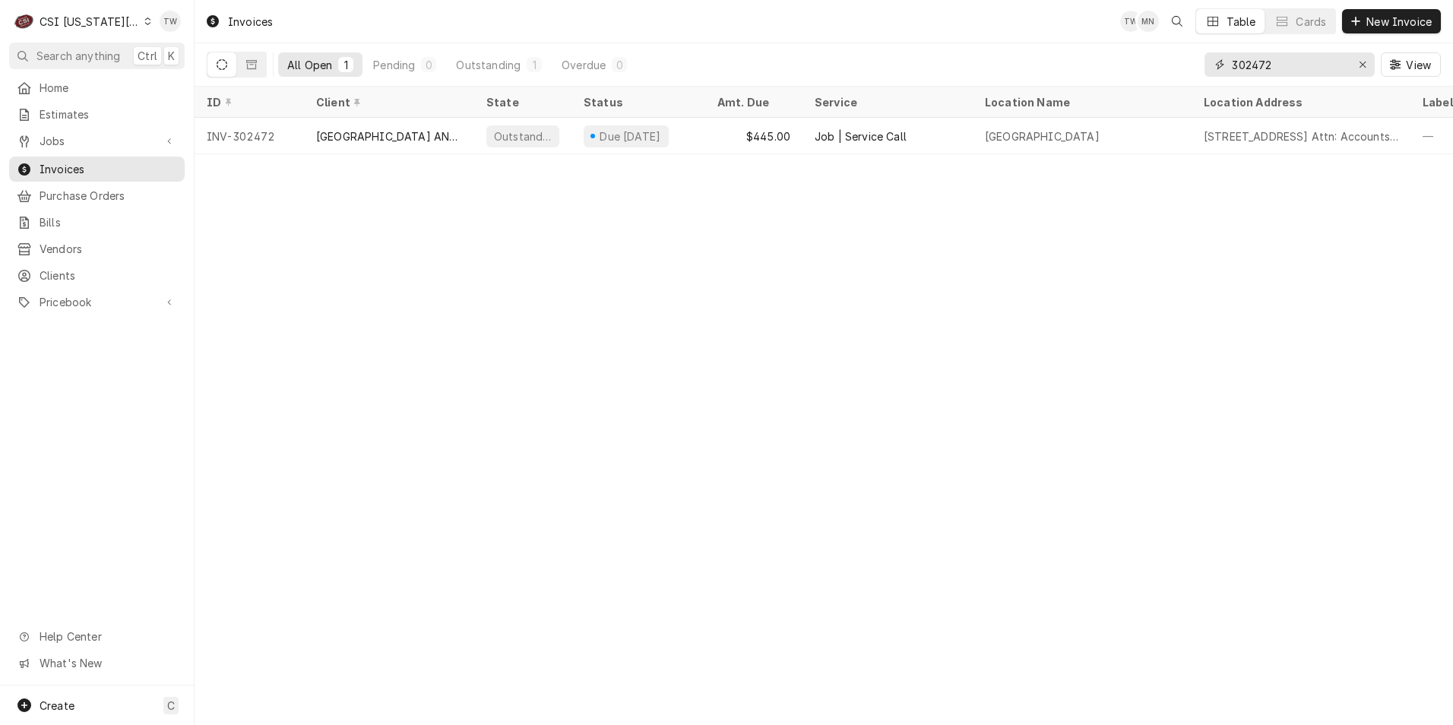
drag, startPoint x: 1283, startPoint y: 68, endPoint x: 1182, endPoint y: 40, distance: 105.1
click at [1182, 40] on div "Invoices TW MN Table Cards New Invoice All Open 1 Pending 0 Outstanding 1 Overd…" at bounding box center [824, 43] width 1259 height 87
type input "303023"
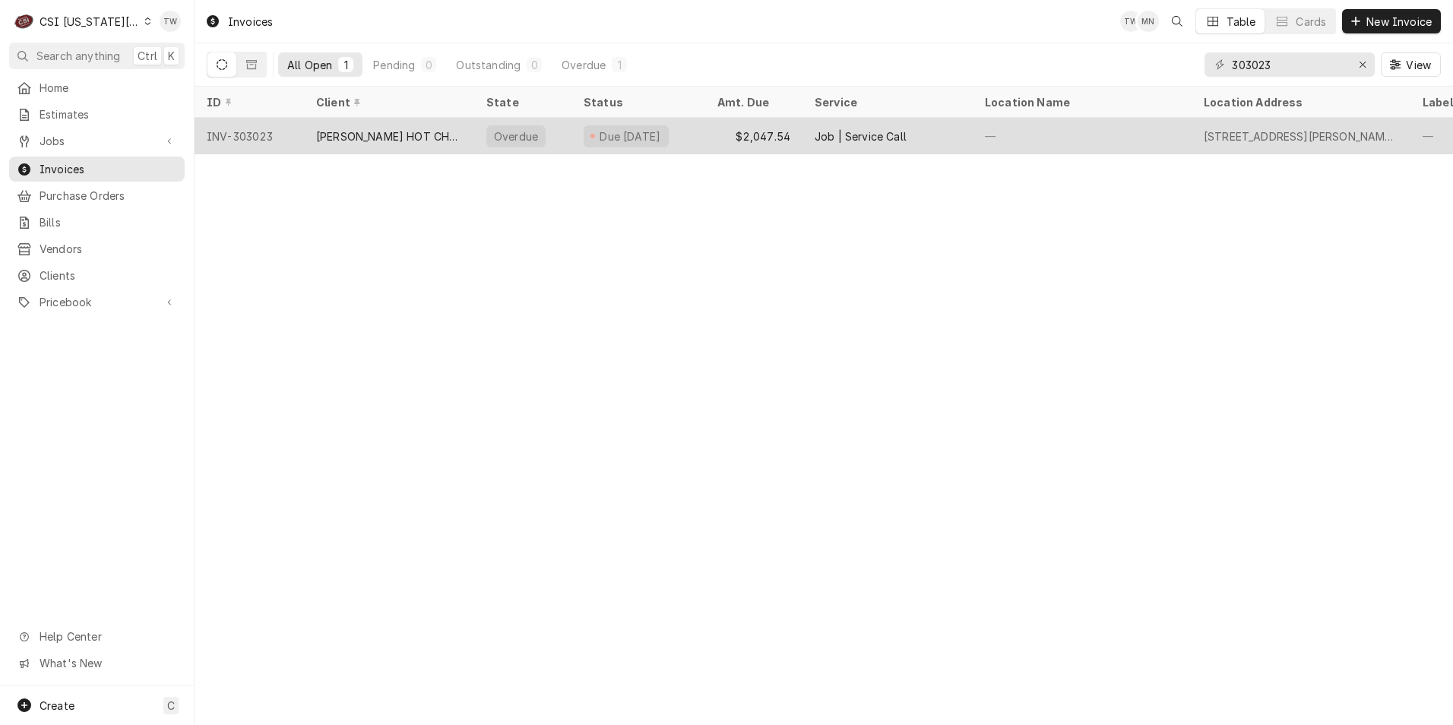
click at [663, 134] on div "Due [DATE]" at bounding box center [630, 136] width 65 height 16
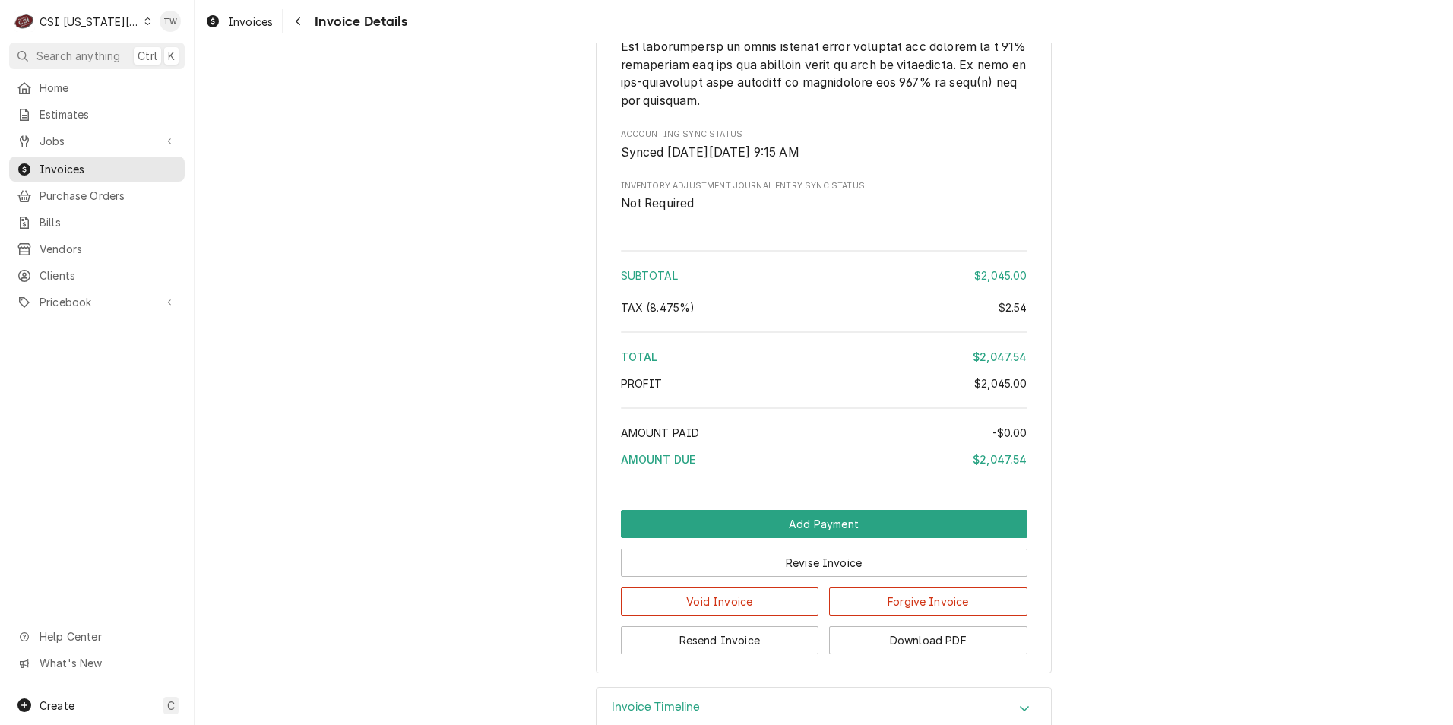
scroll to position [3808, 0]
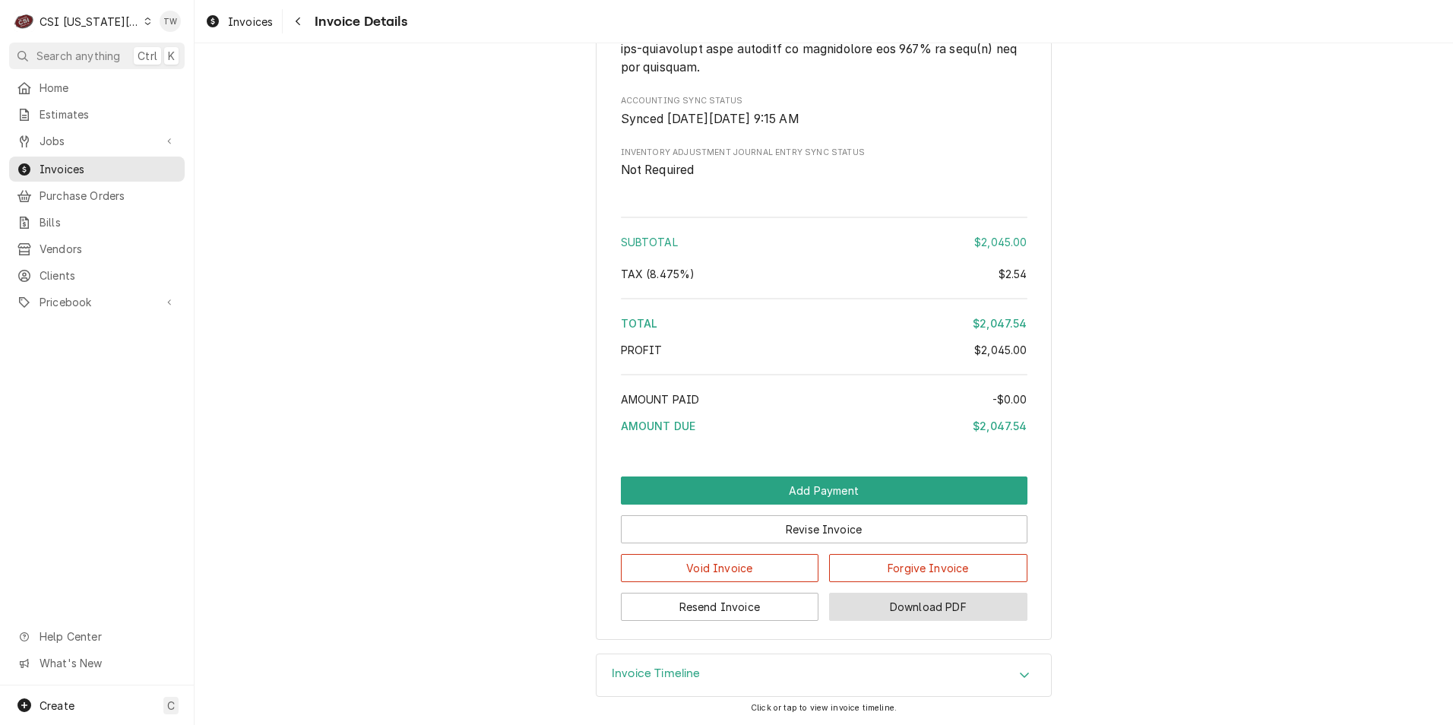
click at [928, 609] on button "Download PDF" at bounding box center [928, 607] width 198 height 28
click at [937, 612] on button "Download PDF" at bounding box center [928, 607] width 198 height 28
click at [883, 607] on button "Download PDF" at bounding box center [928, 607] width 198 height 28
drag, startPoint x: 453, startPoint y: 393, endPoint x: 445, endPoint y: 413, distance: 21.5
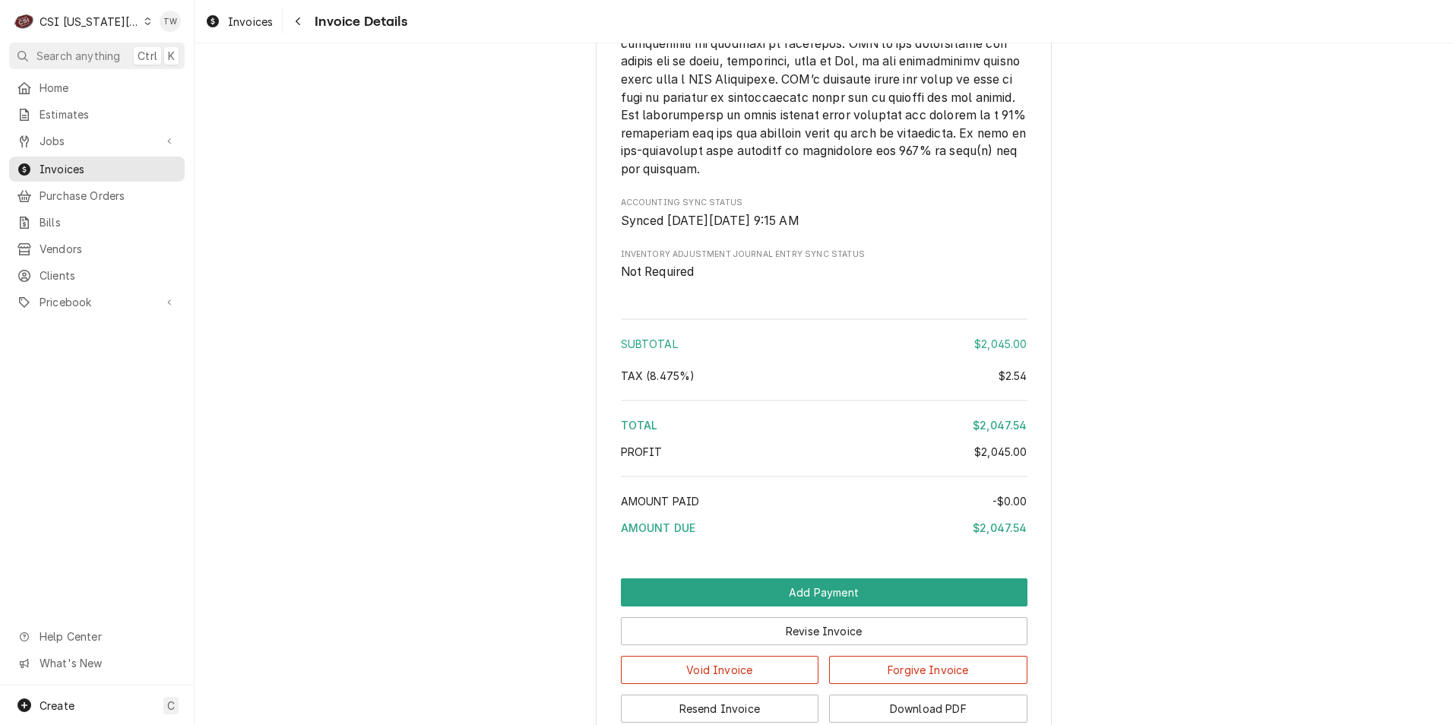
scroll to position [3504, 0]
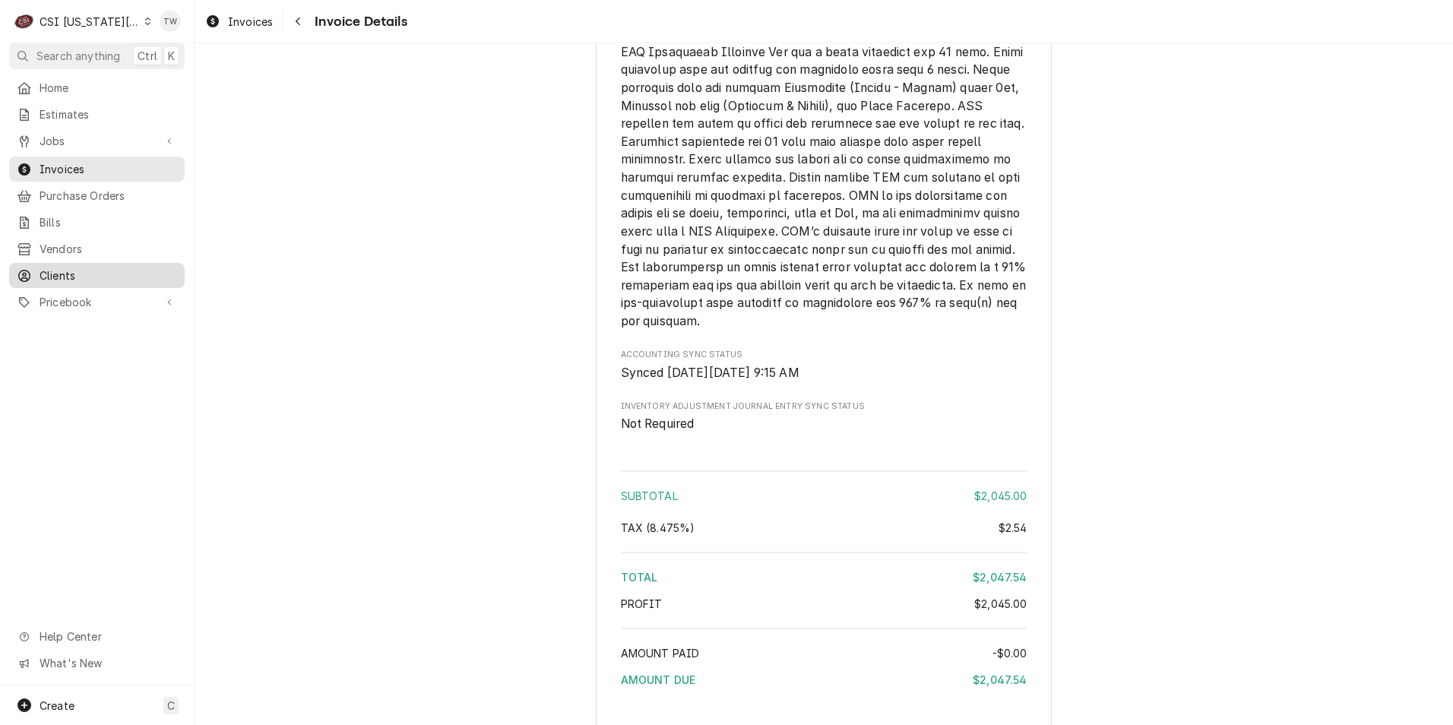
click at [93, 268] on span "Clients" at bounding box center [109, 276] width 138 height 16
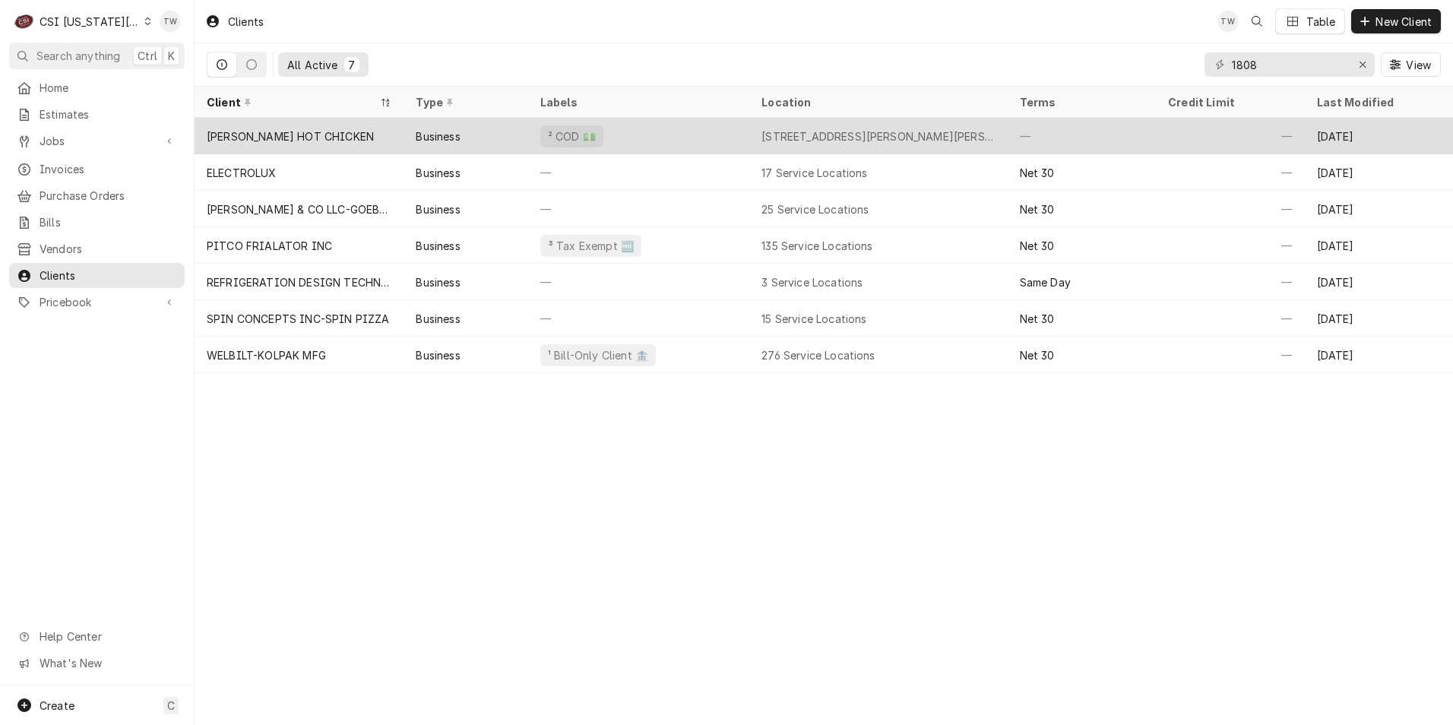
click at [669, 141] on div "² COD 💵" at bounding box center [638, 136] width 221 height 36
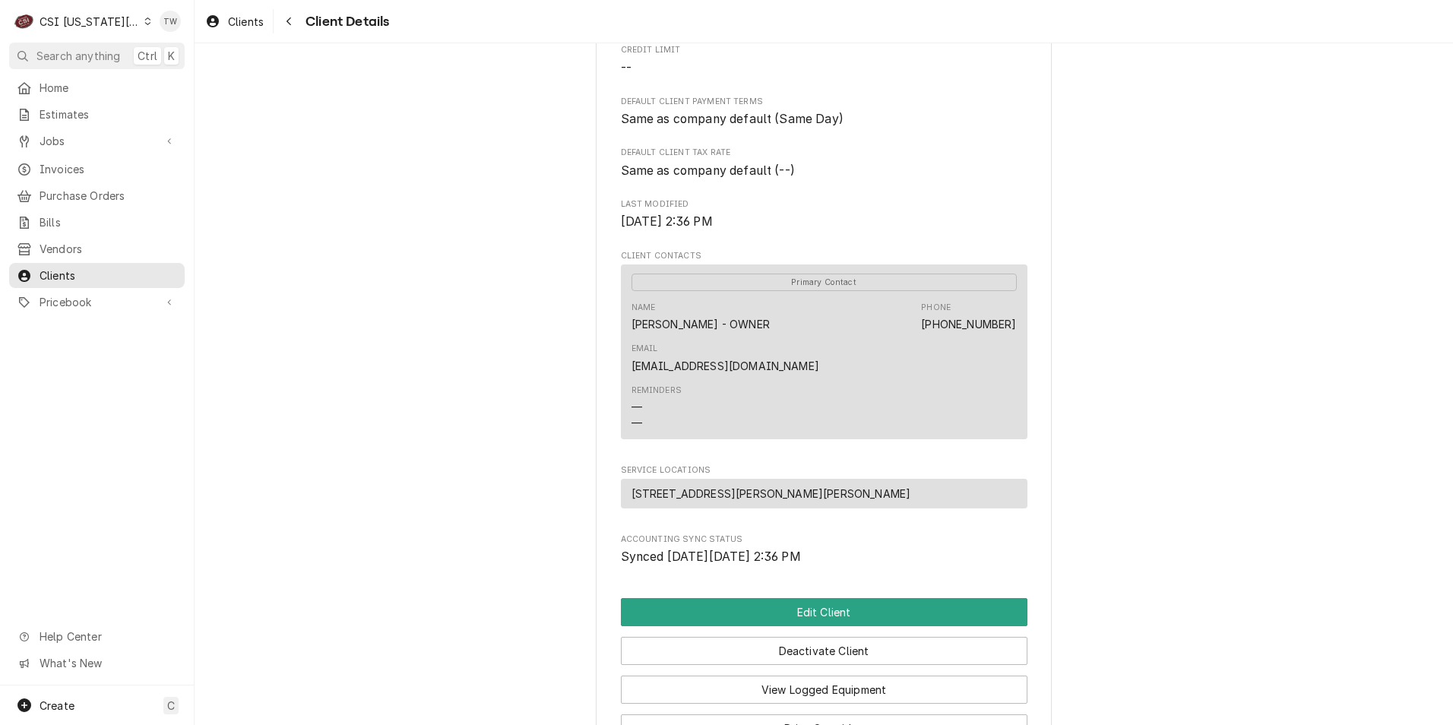
scroll to position [518, 0]
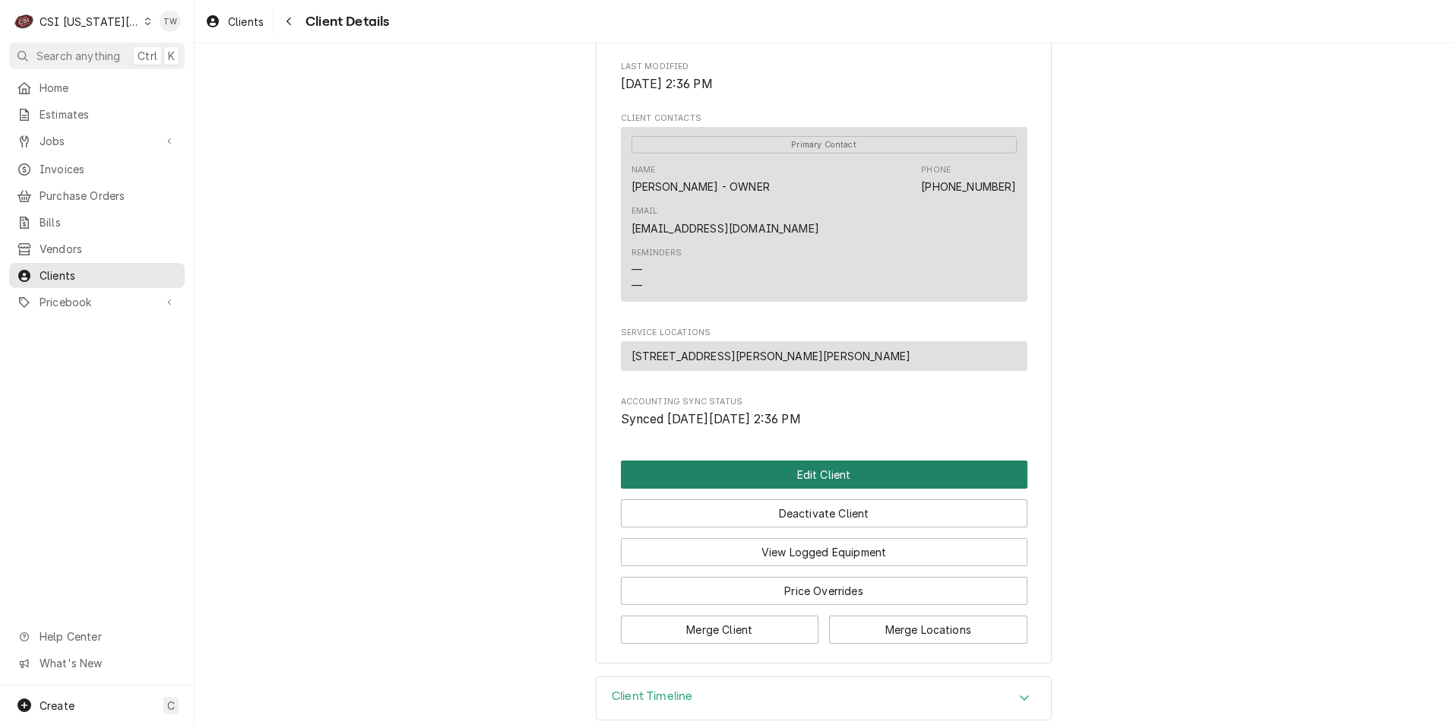
click at [835, 461] on button "Edit Client" at bounding box center [824, 475] width 407 height 28
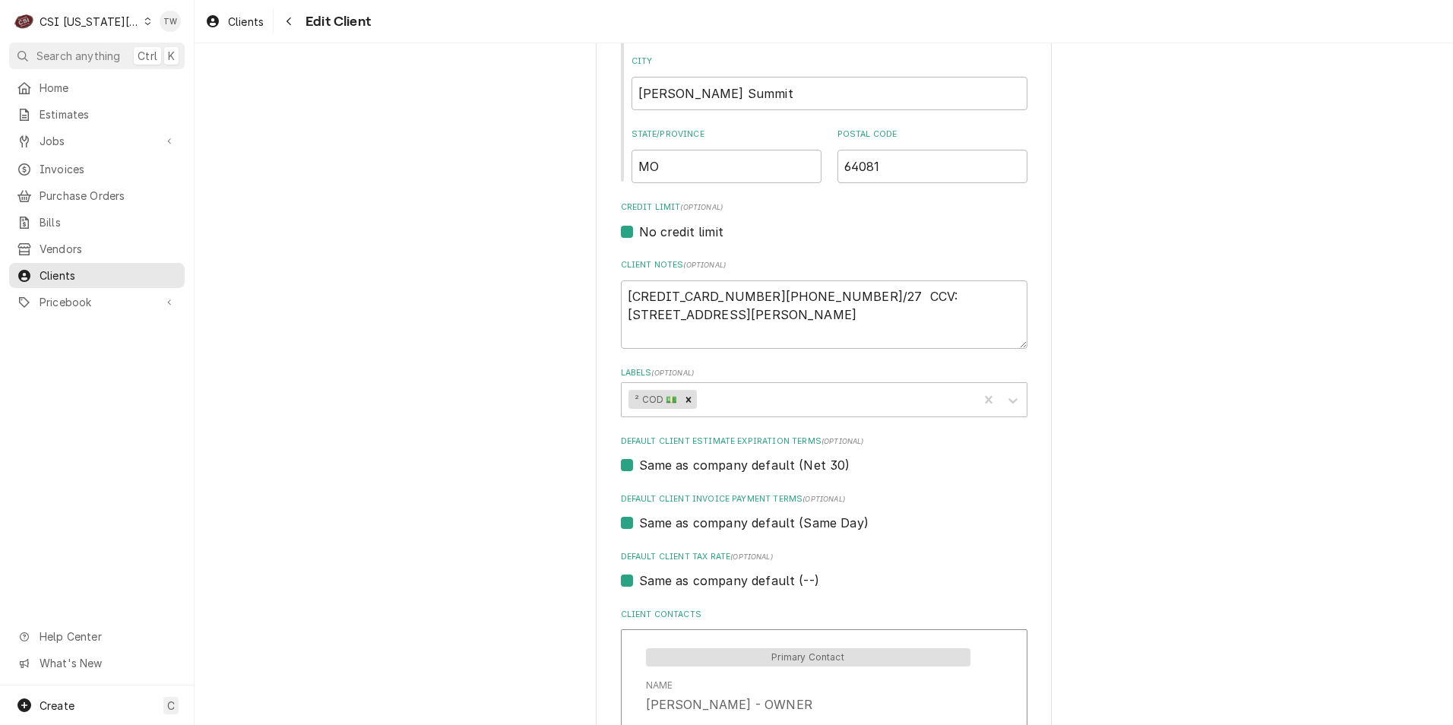
scroll to position [608, 0]
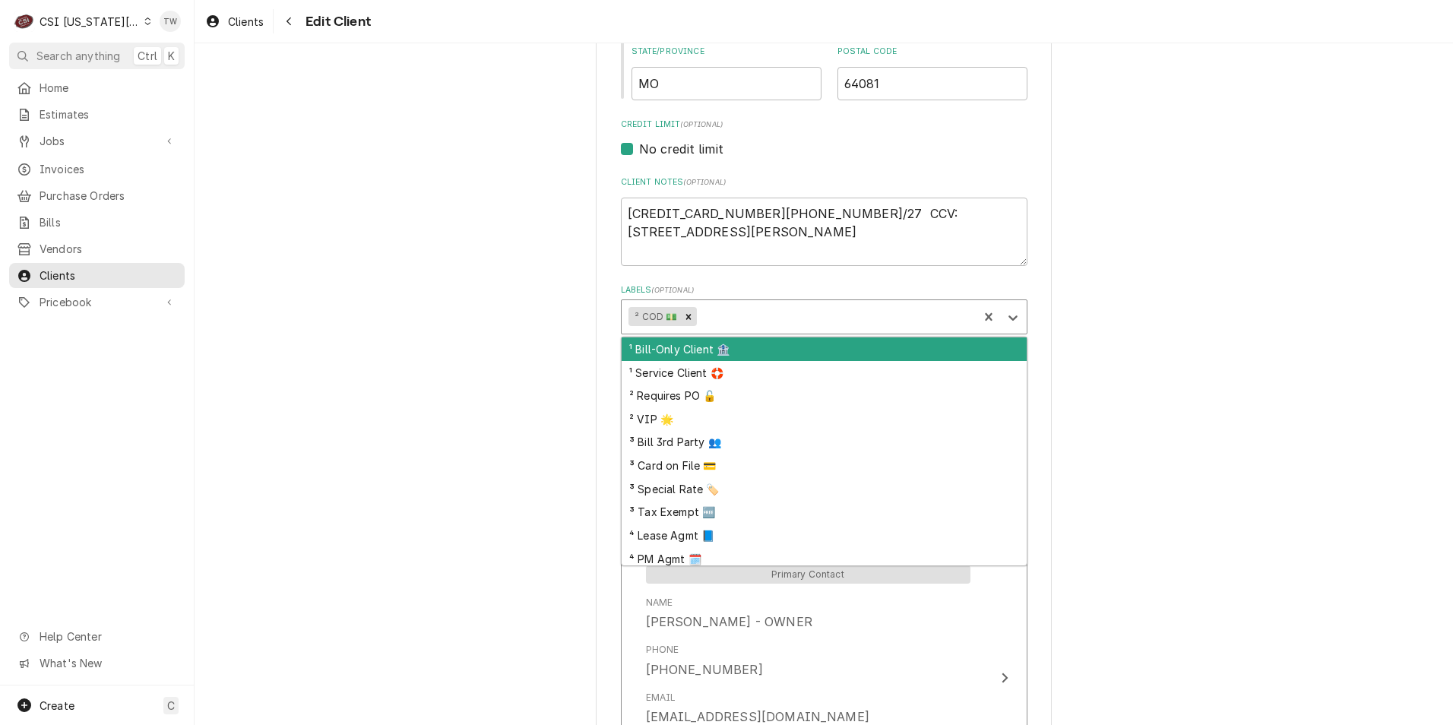
click at [940, 312] on div "Labels" at bounding box center [835, 316] width 271 height 27
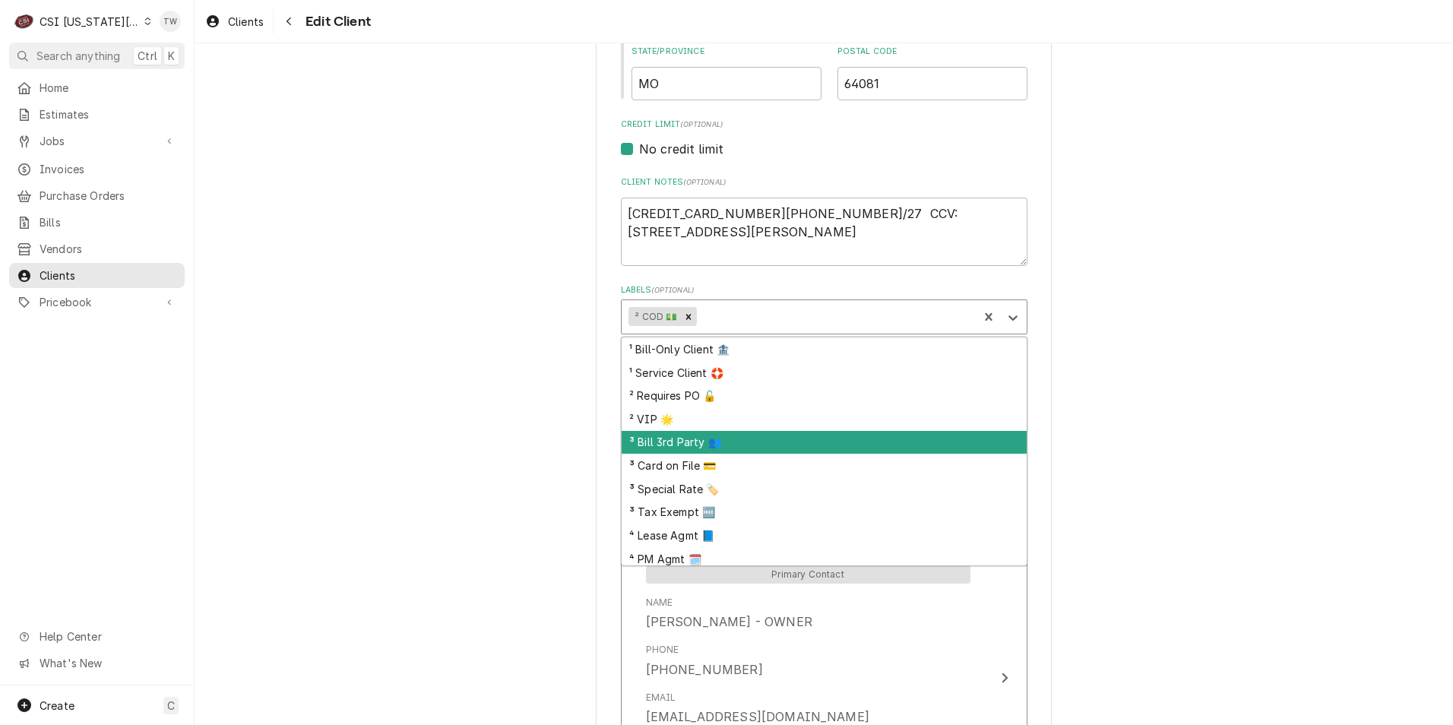
scroll to position [28, 0]
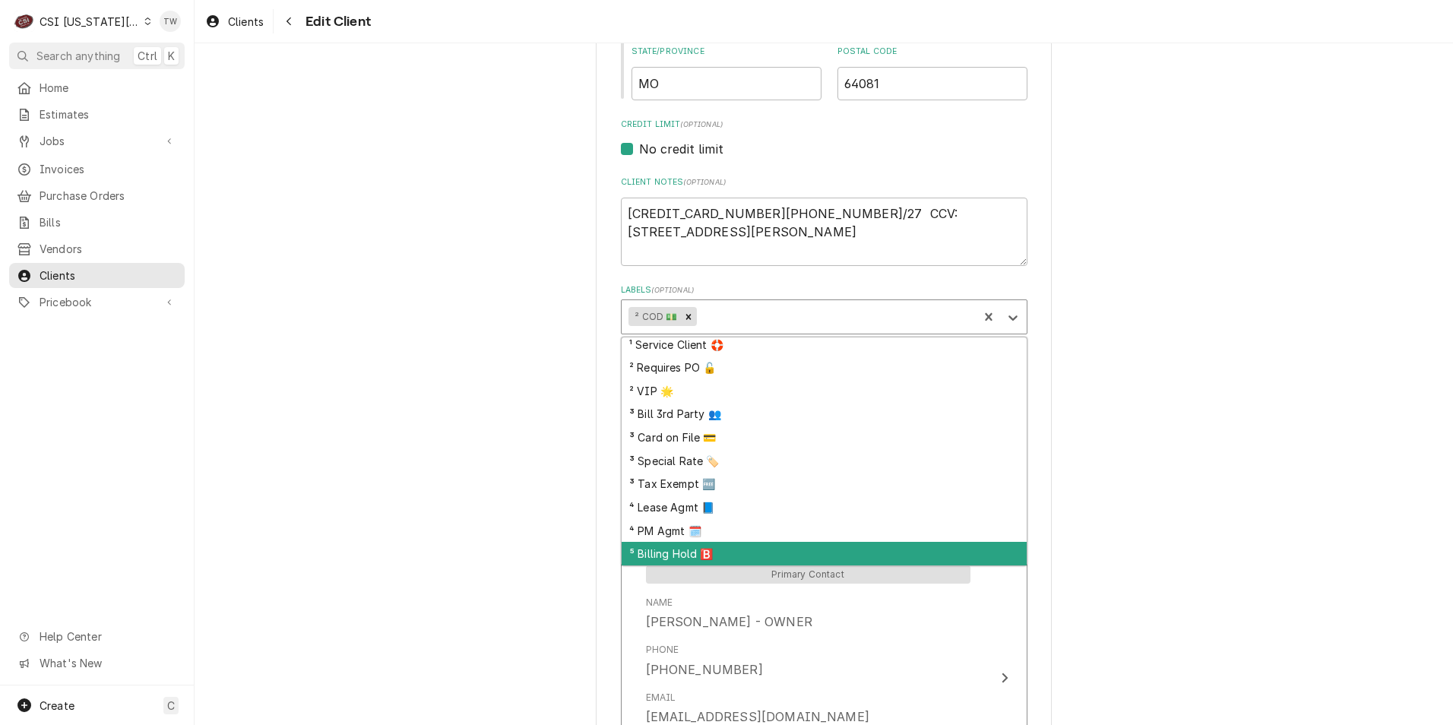
click at [700, 557] on div "⁵ Billing Hold 🅱️" at bounding box center [824, 554] width 405 height 24
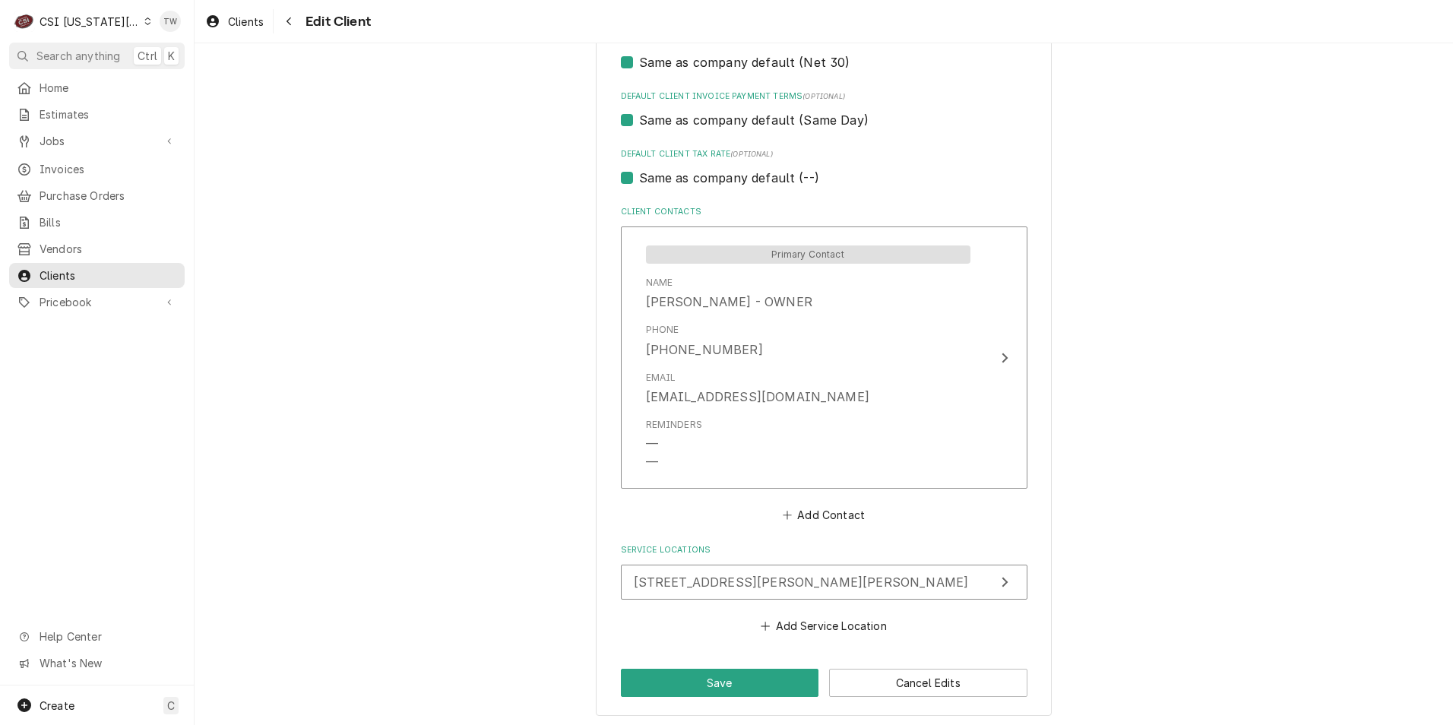
scroll to position [933, 0]
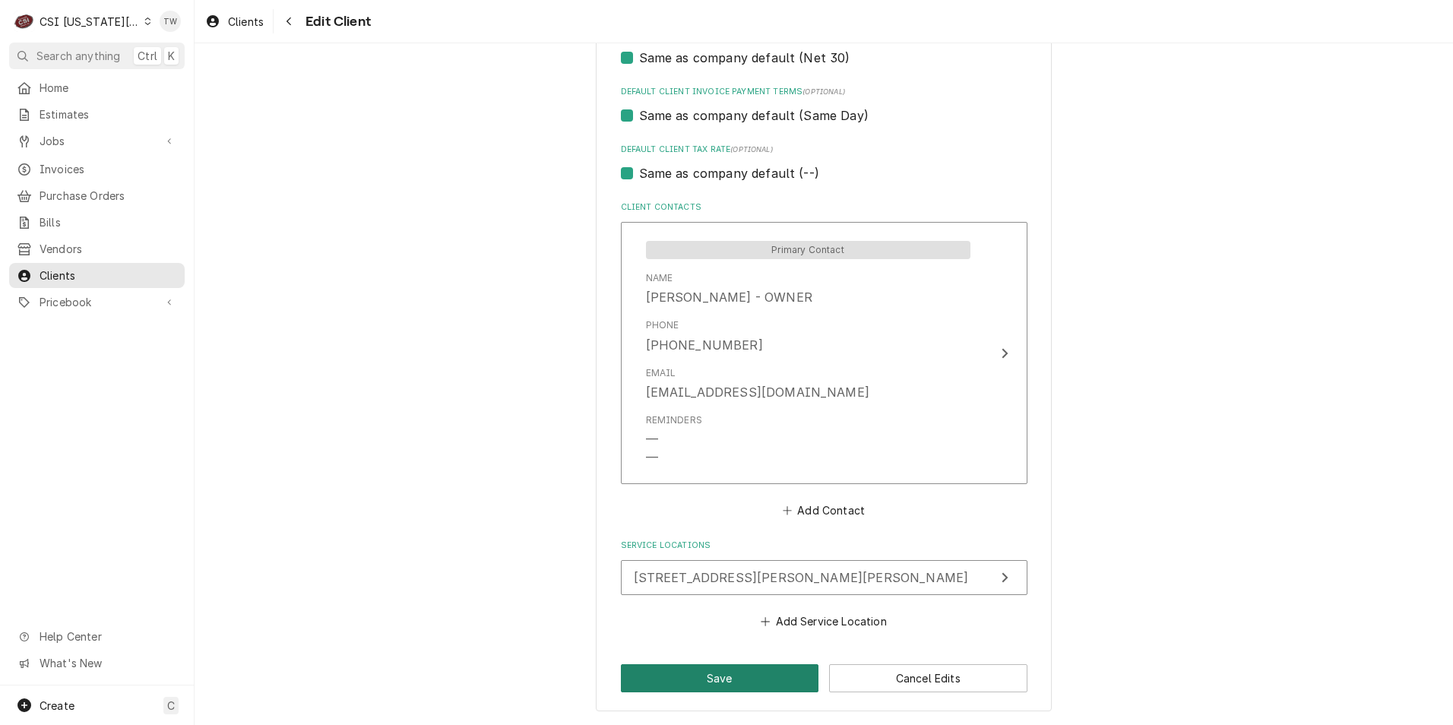
click at [677, 667] on button "Save" at bounding box center [720, 678] width 198 height 28
type textarea "x"
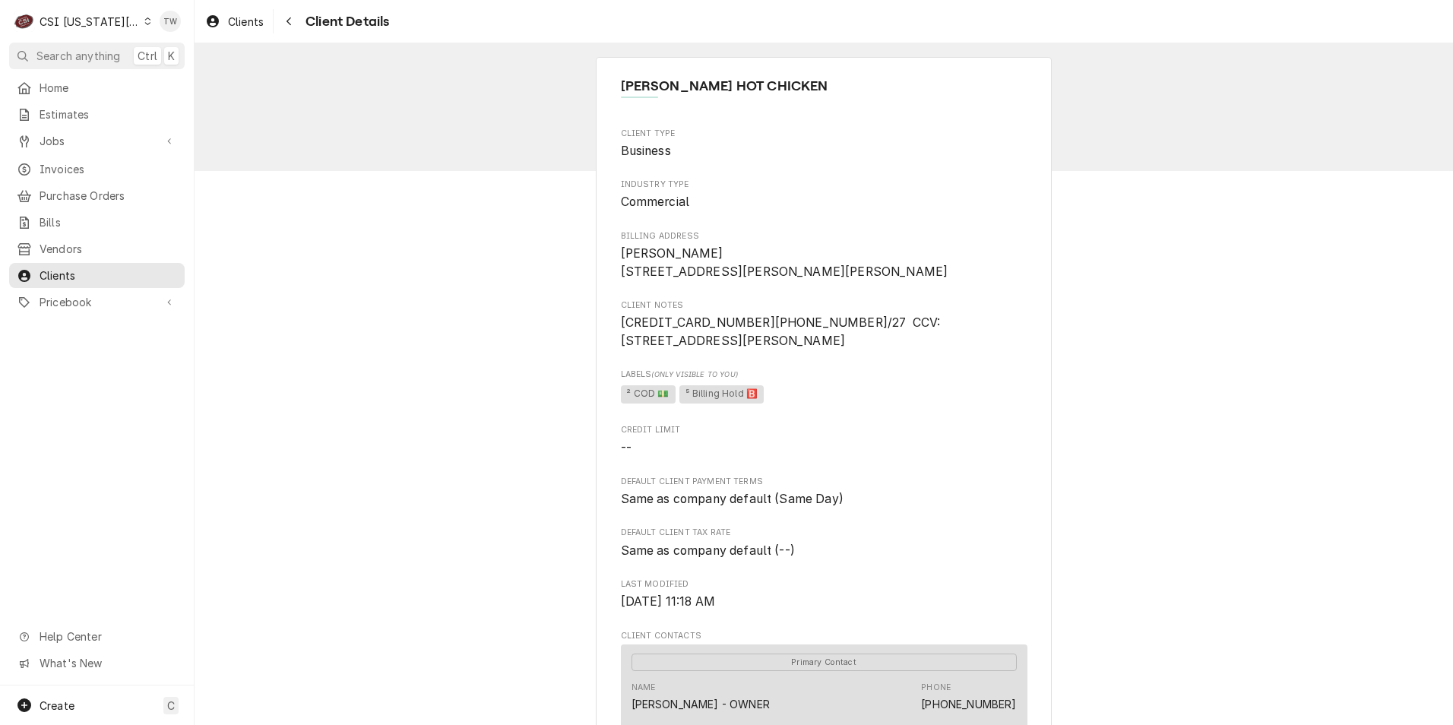
drag, startPoint x: 292, startPoint y: 22, endPoint x: 306, endPoint y: 33, distance: 17.8
click at [293, 22] on icon "Navigate back" at bounding box center [289, 21] width 7 height 11
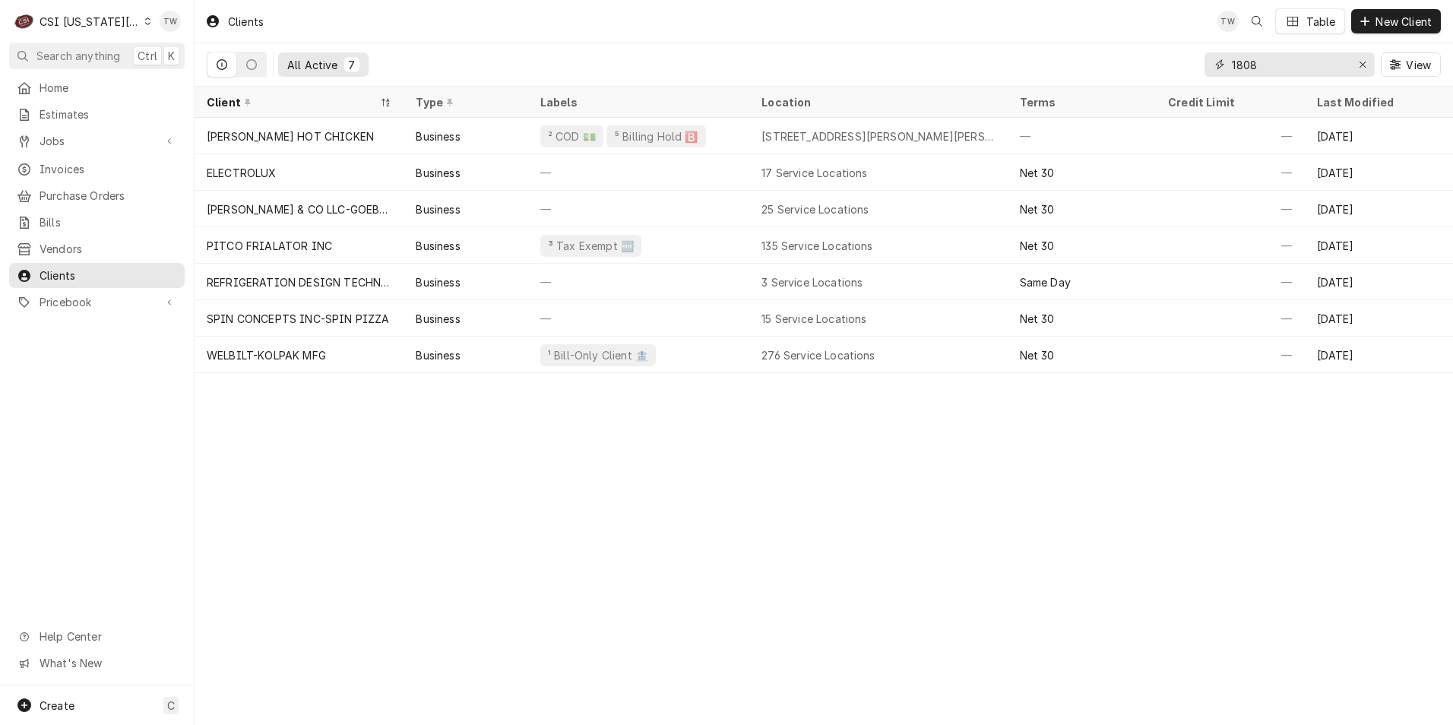
drag, startPoint x: 1282, startPoint y: 54, endPoint x: 1111, endPoint y: 48, distance: 170.4
click at [1114, 52] on div "All Active 7 1808 View" at bounding box center [824, 64] width 1235 height 43
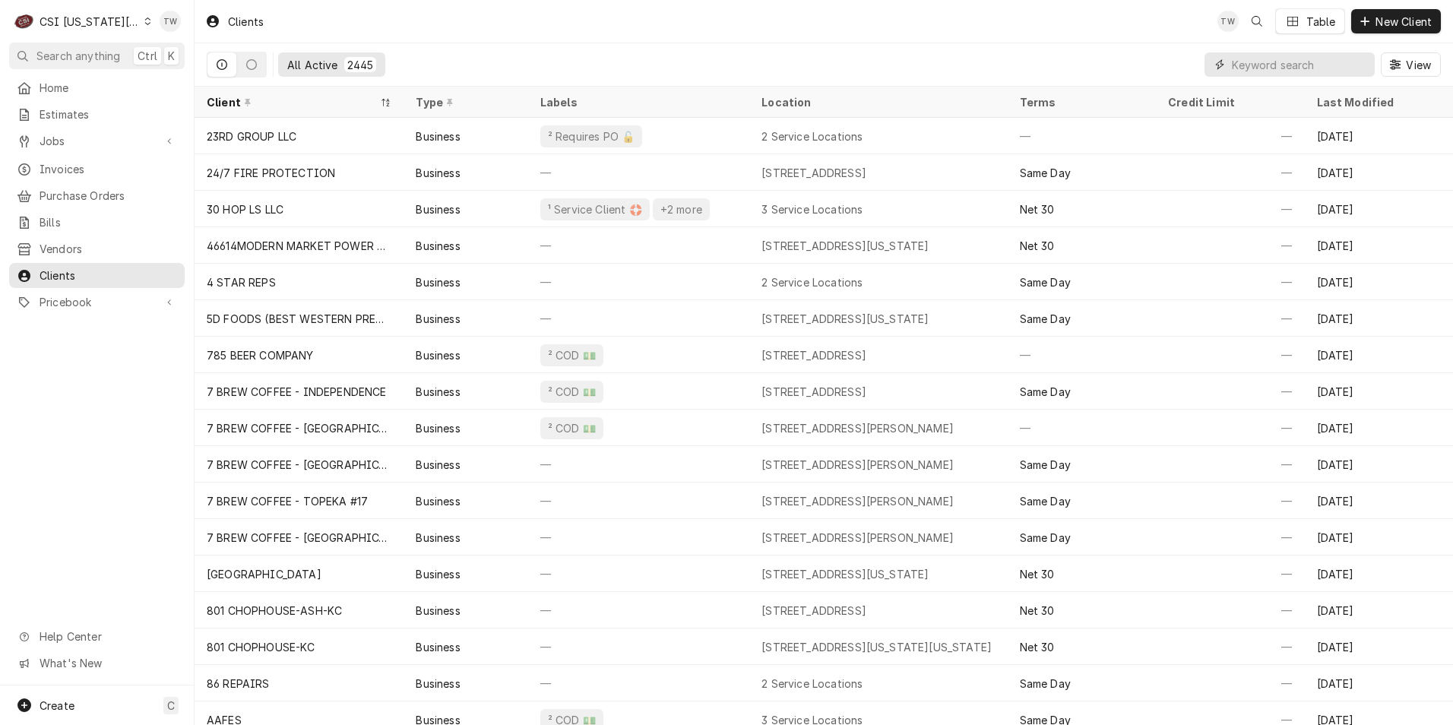
type input "3"
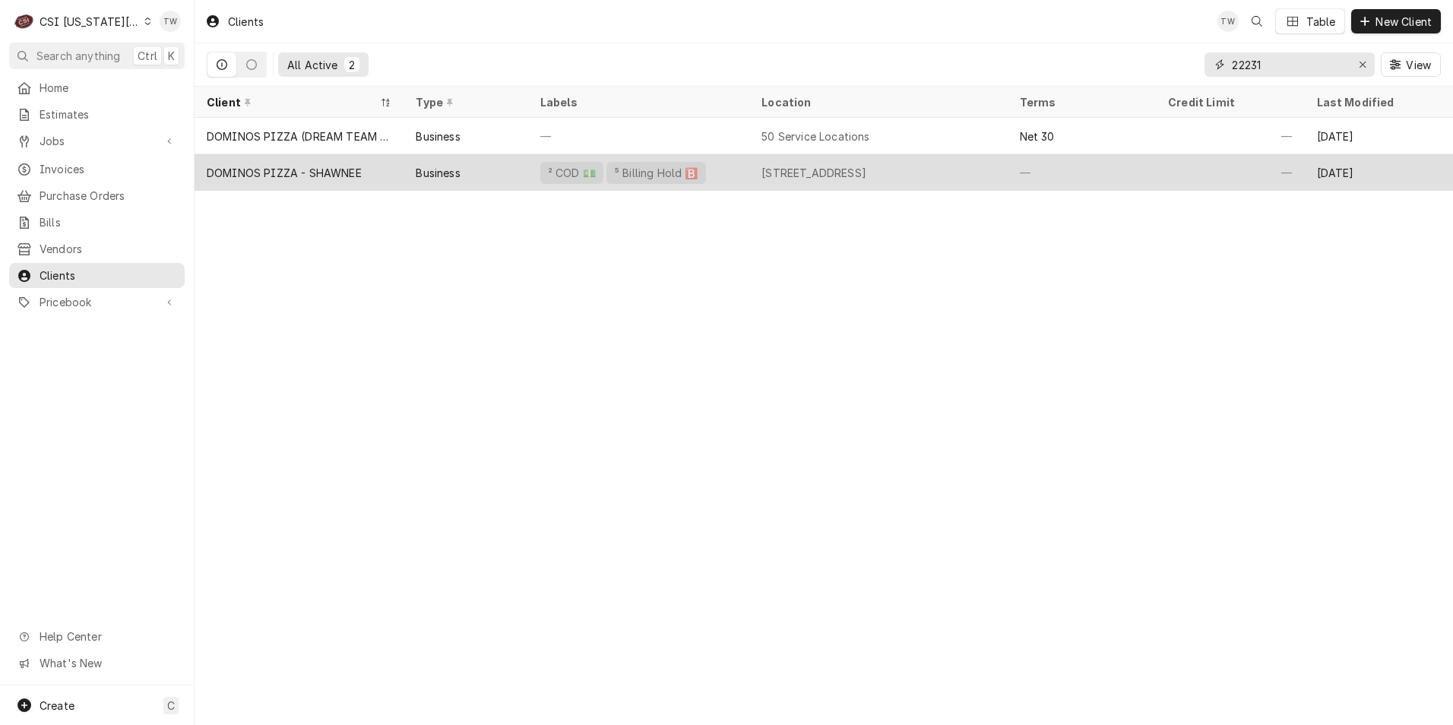
type input "22231"
click at [482, 178] on div "Business" at bounding box center [466, 172] width 124 height 36
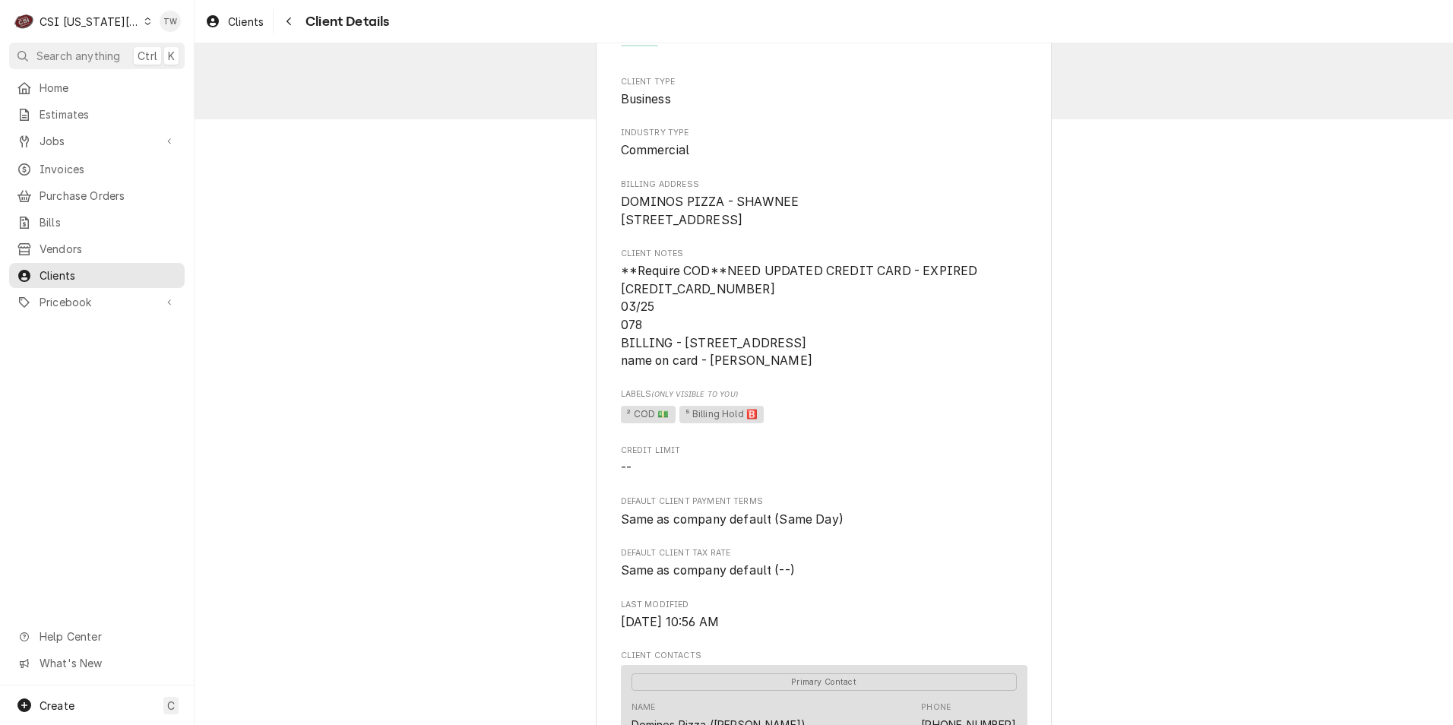
scroll to position [76, 0]
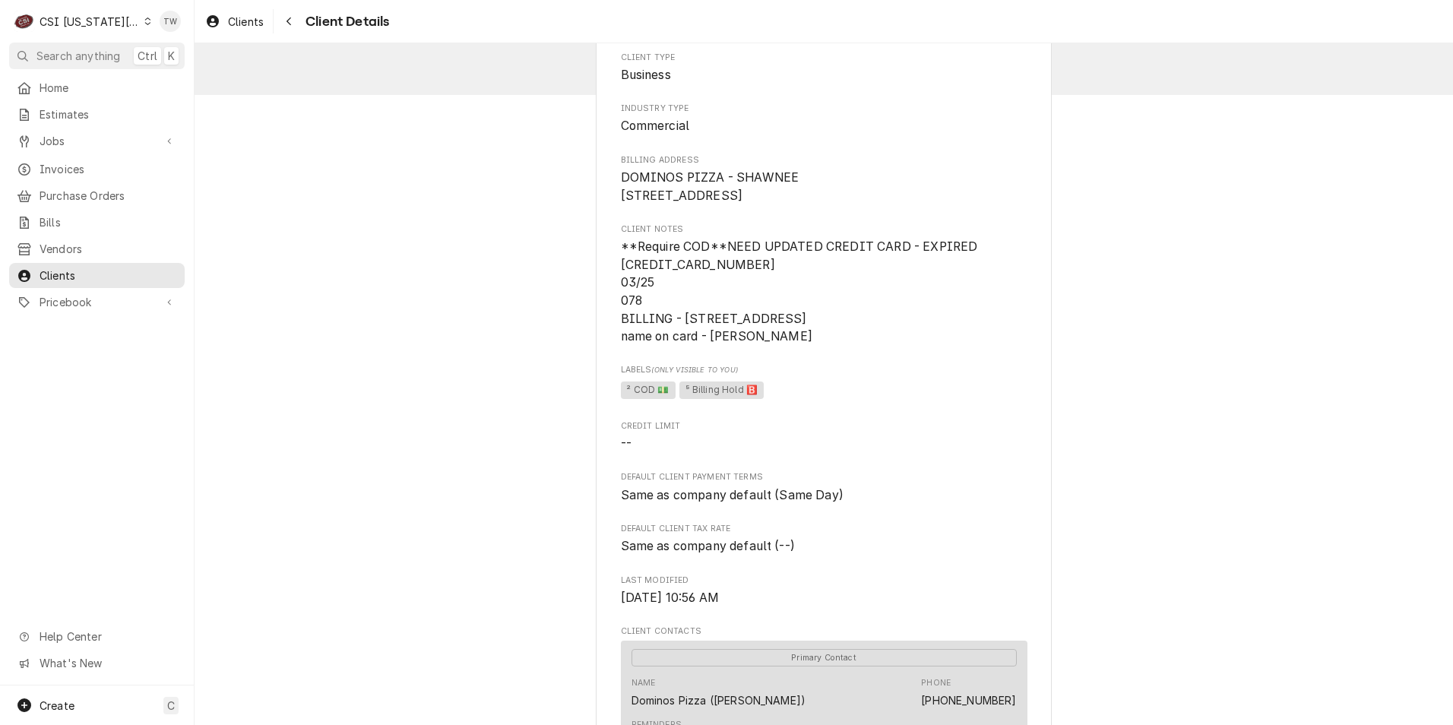
drag, startPoint x: 295, startPoint y: 27, endPoint x: 308, endPoint y: 49, distance: 24.9
click at [295, 27] on div "Navigate back" at bounding box center [288, 21] width 15 height 15
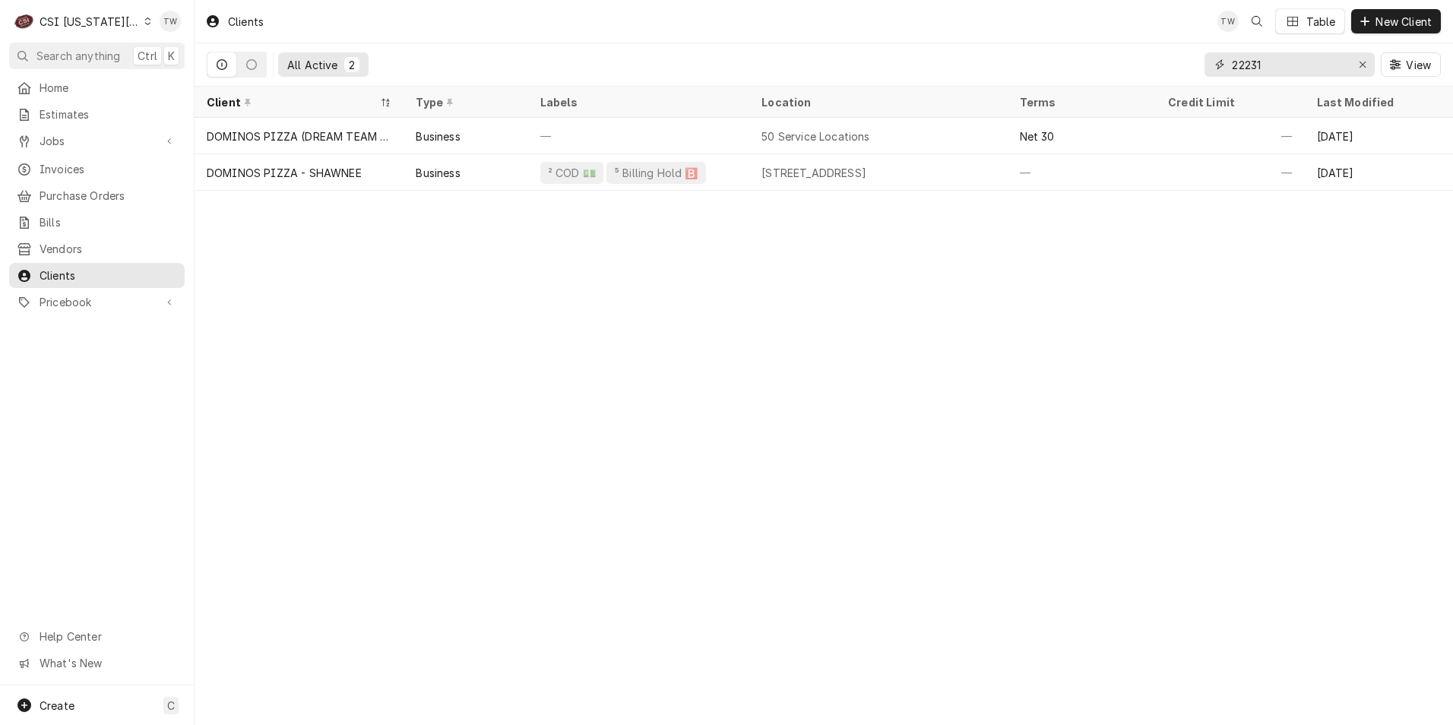
drag, startPoint x: 1183, startPoint y: 52, endPoint x: 1119, endPoint y: 59, distance: 64.3
click at [1120, 51] on div "All Active 2 22231 View" at bounding box center [824, 64] width 1235 height 43
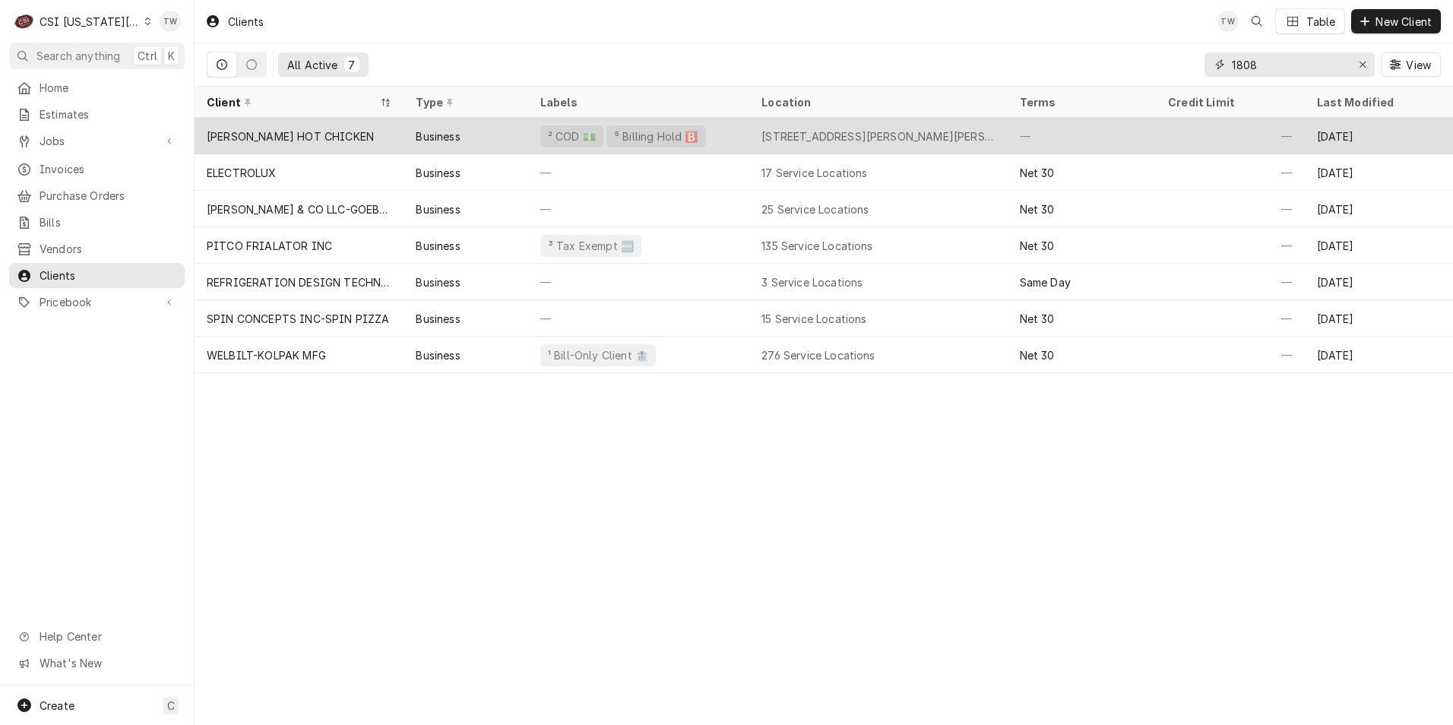
type input "1808"
click at [345, 120] on div "[PERSON_NAME] HOT CHICKEN" at bounding box center [299, 136] width 209 height 36
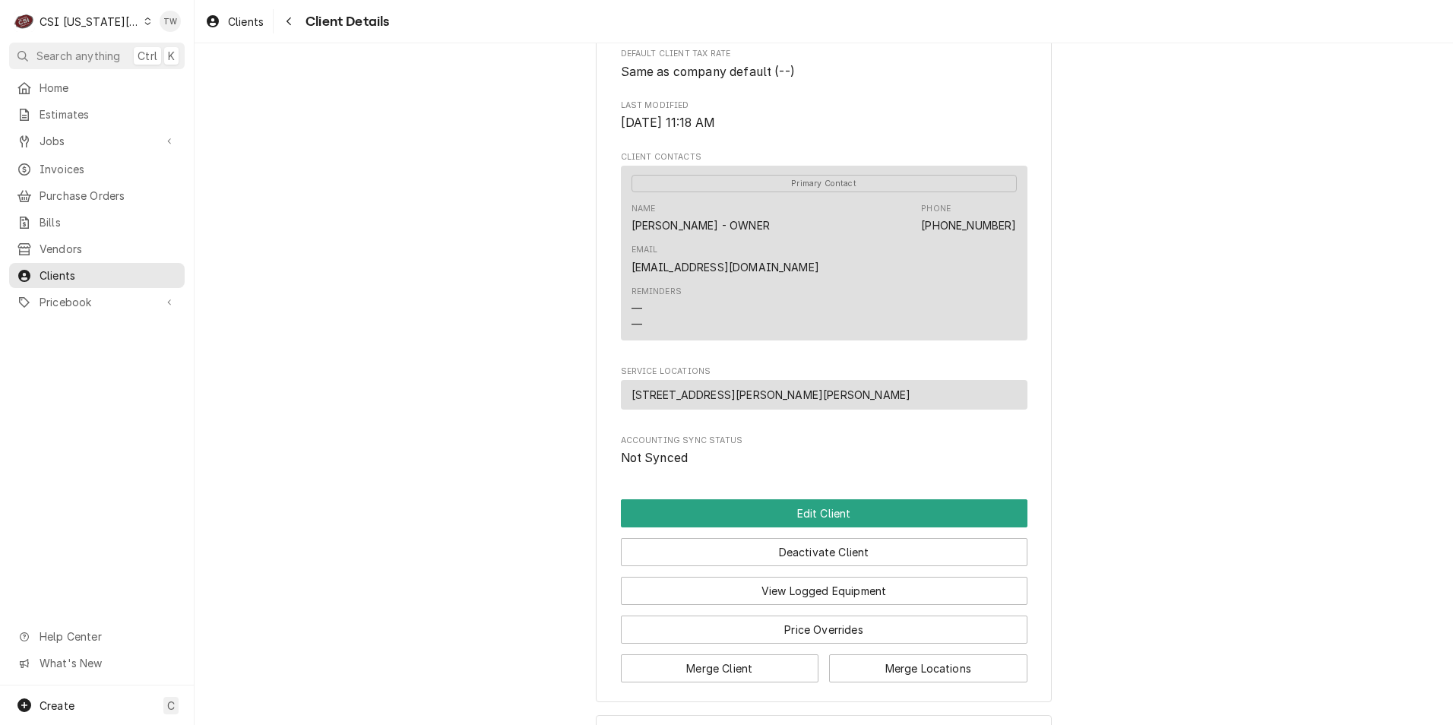
scroll to position [518, 0]
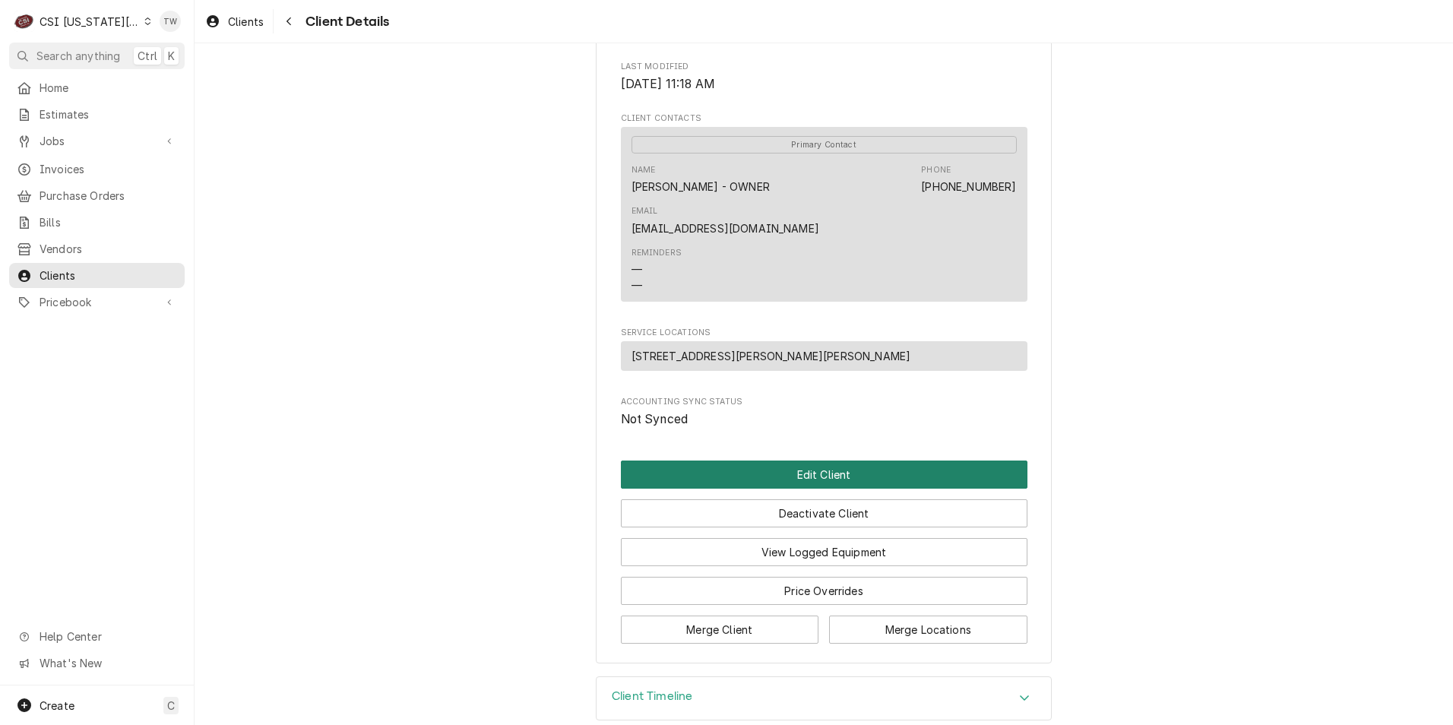
click at [807, 461] on button "Edit Client" at bounding box center [824, 475] width 407 height 28
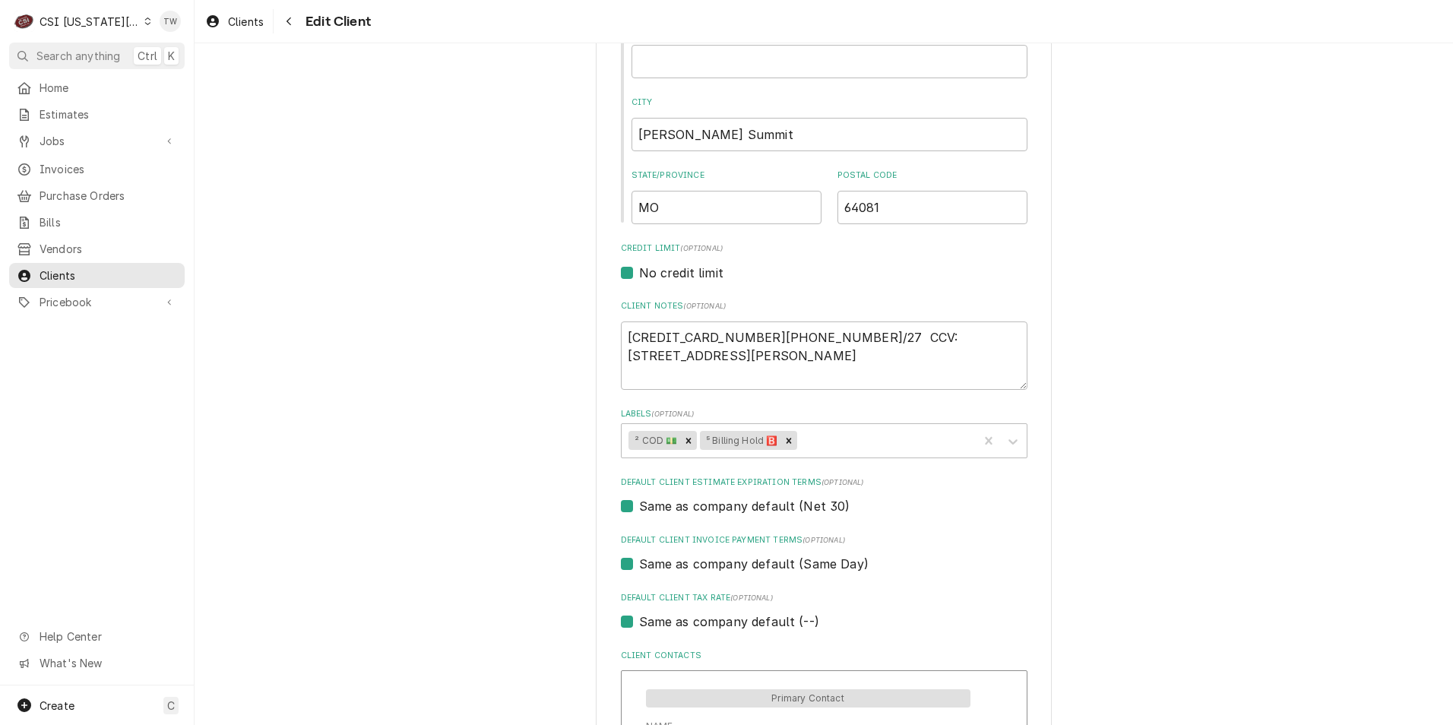
scroll to position [532, 0]
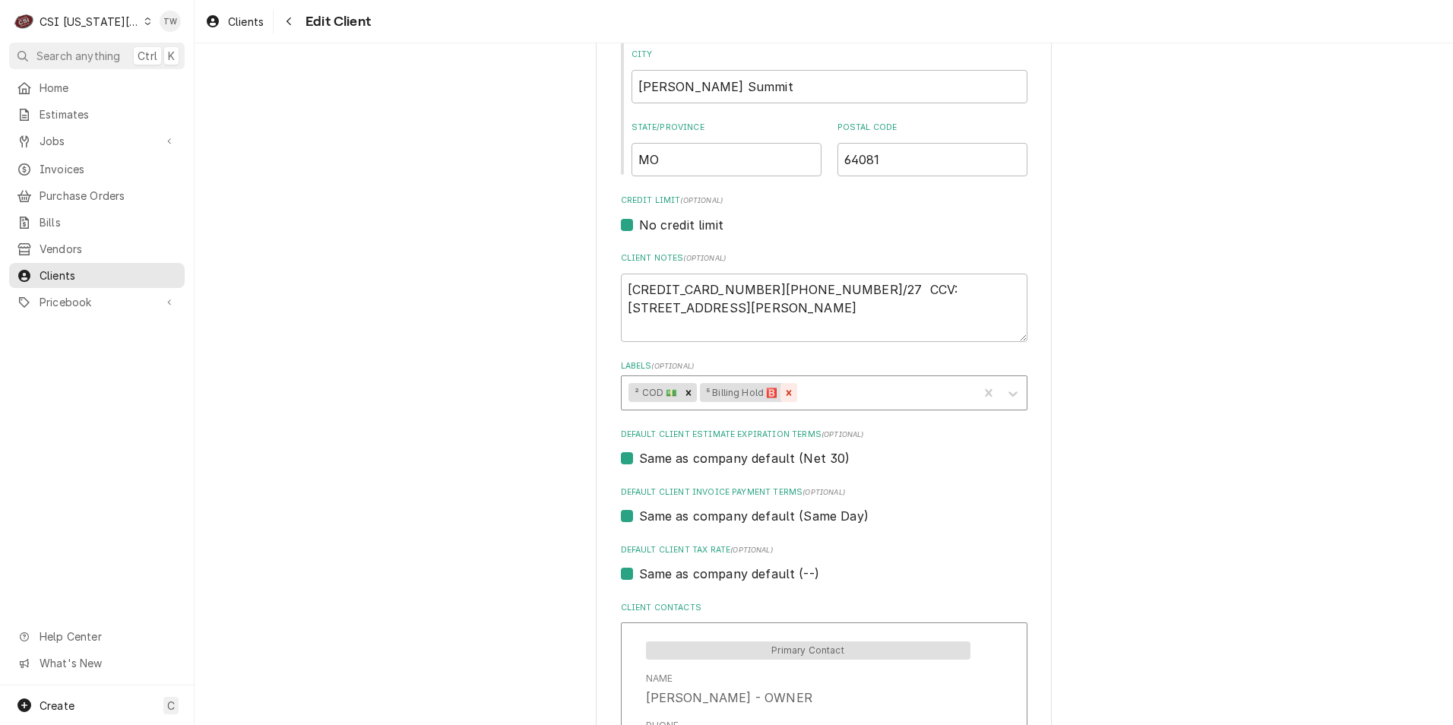
click at [787, 394] on icon "Remove ⁵ Billing Hold 🅱️" at bounding box center [789, 393] width 11 height 11
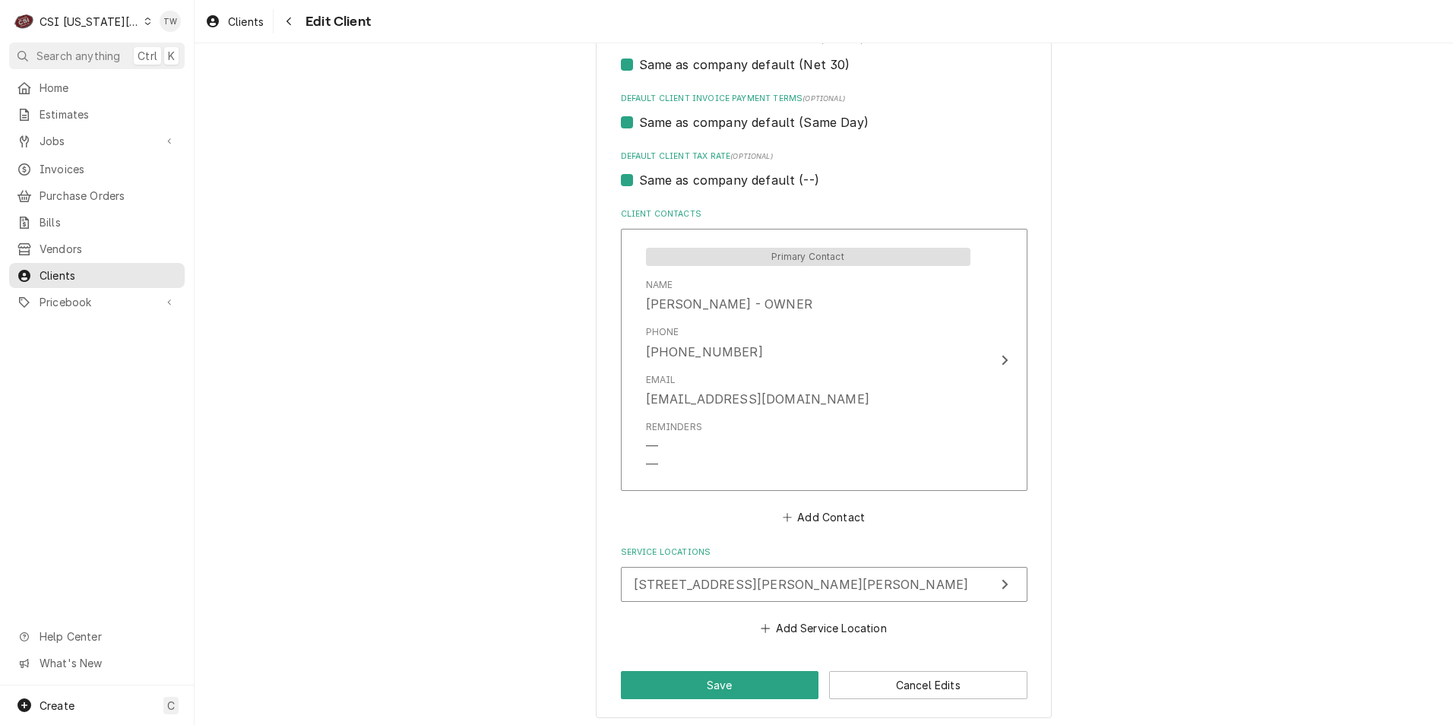
scroll to position [933, 0]
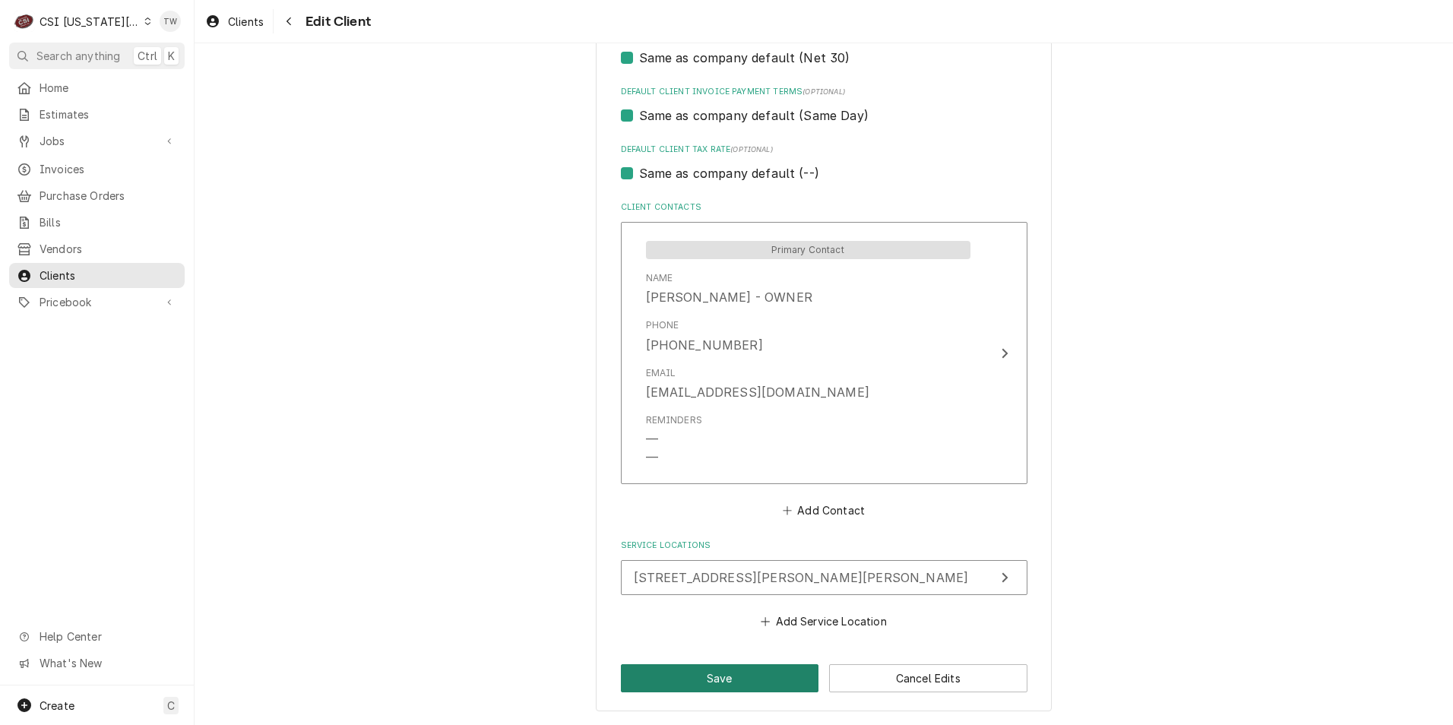
click at [705, 676] on button "Save" at bounding box center [720, 678] width 198 height 28
type textarea "x"
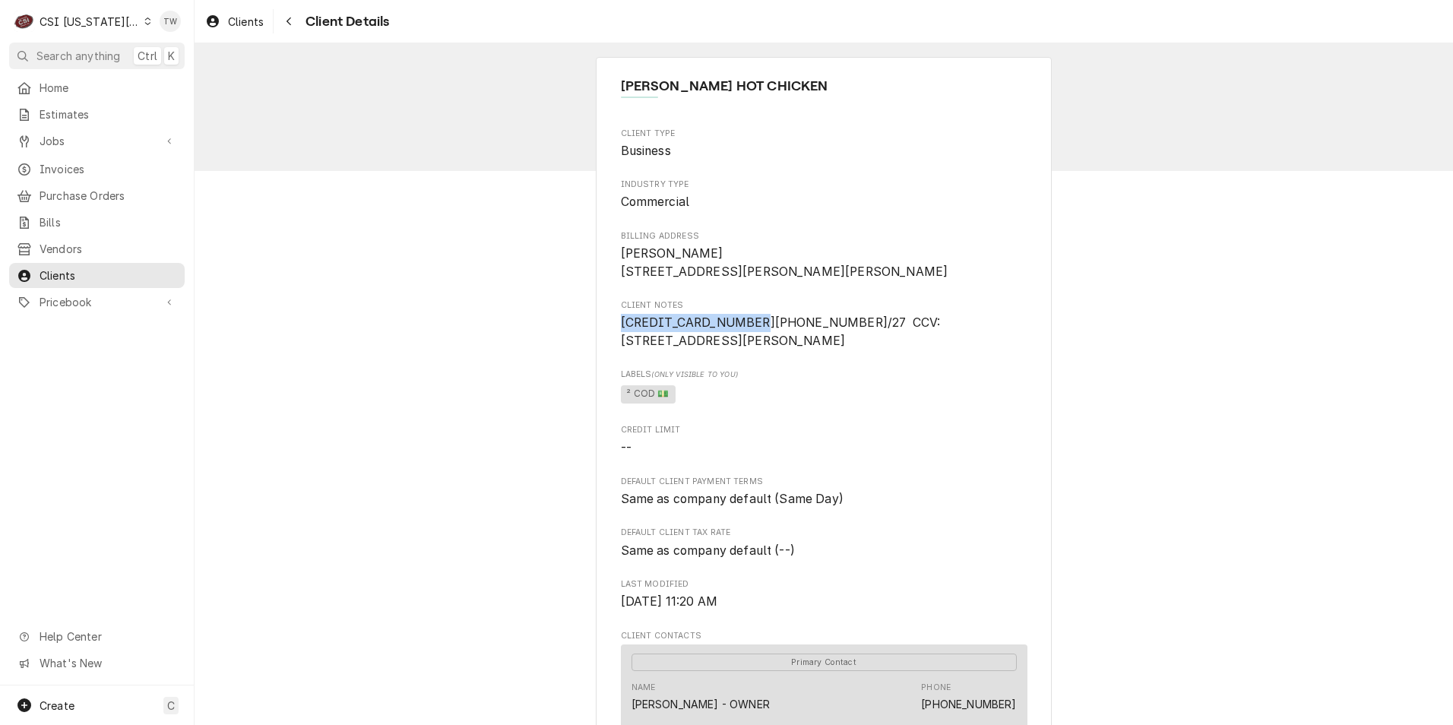
drag, startPoint x: 737, startPoint y: 341, endPoint x: 609, endPoint y: 341, distance: 127.7
click at [609, 341] on div "DAVES HOT CHICKEN Client Type Business Industry Type Commercial Billing Address…" at bounding box center [824, 619] width 456 height 1124
copy span "5587 3363 8168 7019"
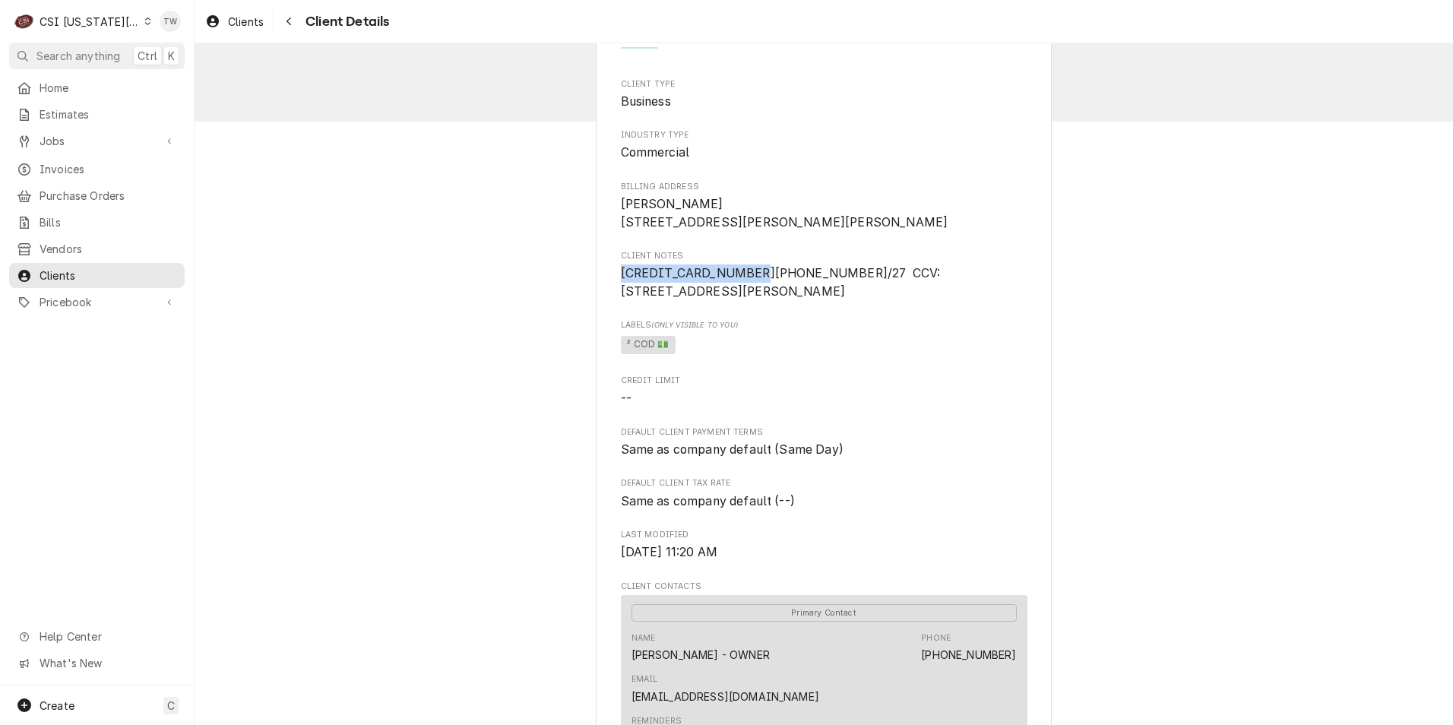
scroll to position [76, 0]
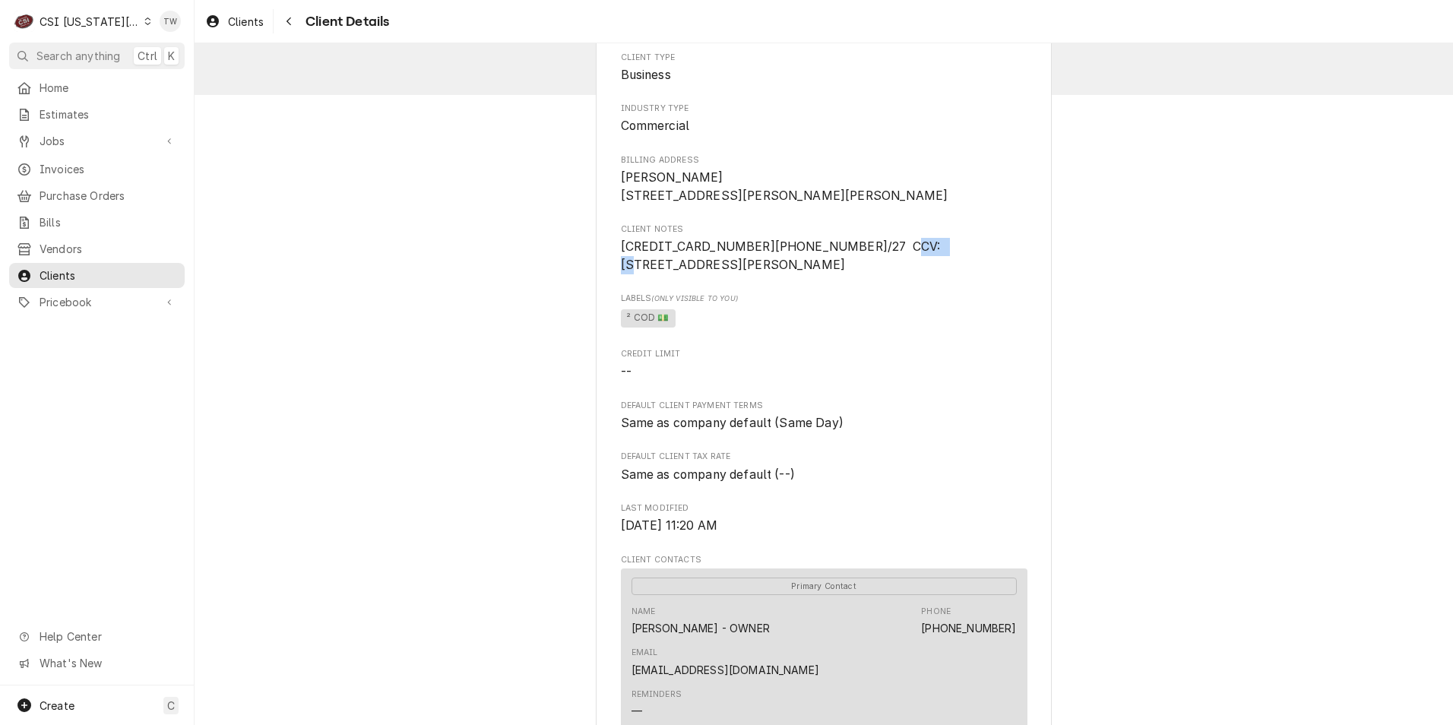
drag, startPoint x: 853, startPoint y: 266, endPoint x: 908, endPoint y: 268, distance: 54.8
click at [908, 268] on span "[CREDIT_CARD_NUMBER][PHONE_NUMBER]/27 CCV: [STREET_ADDRESS][PERSON_NAME]" at bounding box center [784, 255] width 326 height 33
drag, startPoint x: 908, startPoint y: 268, endPoint x: 889, endPoint y: 281, distance: 22.8
click at [933, 274] on span "[CREDIT_CARD_NUMBER][PHONE_NUMBER]/27 CCV: [STREET_ADDRESS][PERSON_NAME]" at bounding box center [824, 256] width 407 height 36
drag, startPoint x: 876, startPoint y: 265, endPoint x: 959, endPoint y: 259, distance: 83.1
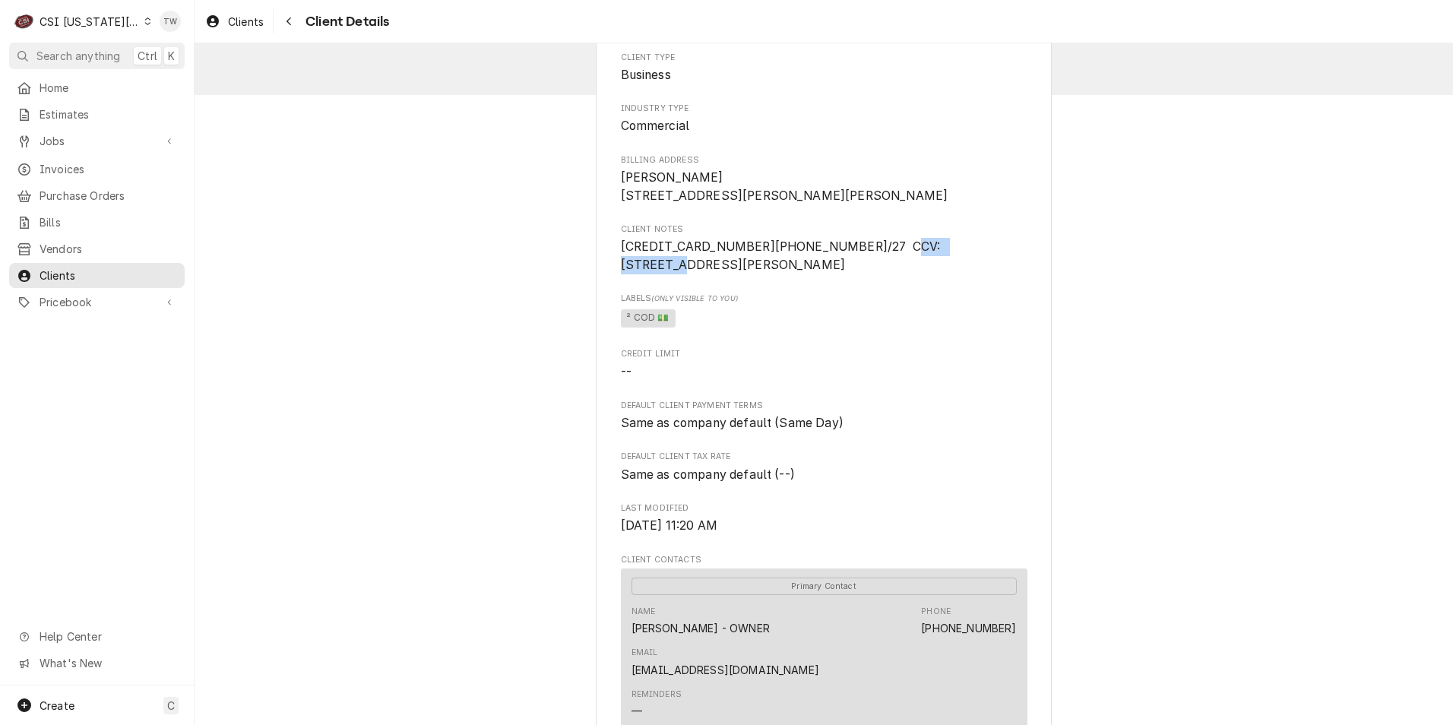
click at [959, 259] on span "[CREDIT_CARD_NUMBER][PHONE_NUMBER]/27 CCV: [STREET_ADDRESS][PERSON_NAME]" at bounding box center [824, 256] width 407 height 36
copy span "CURTIS W STAAB"
drag, startPoint x: 619, startPoint y: 286, endPoint x: 816, endPoint y: 293, distance: 197.0
click at [816, 293] on div "Client Type Business Industry Type Commercial Billing Address CURT STAAB 1808 N…" at bounding box center [824, 461] width 407 height 819
copy span "PO BOX 1866 GRAND ISLAND NE"
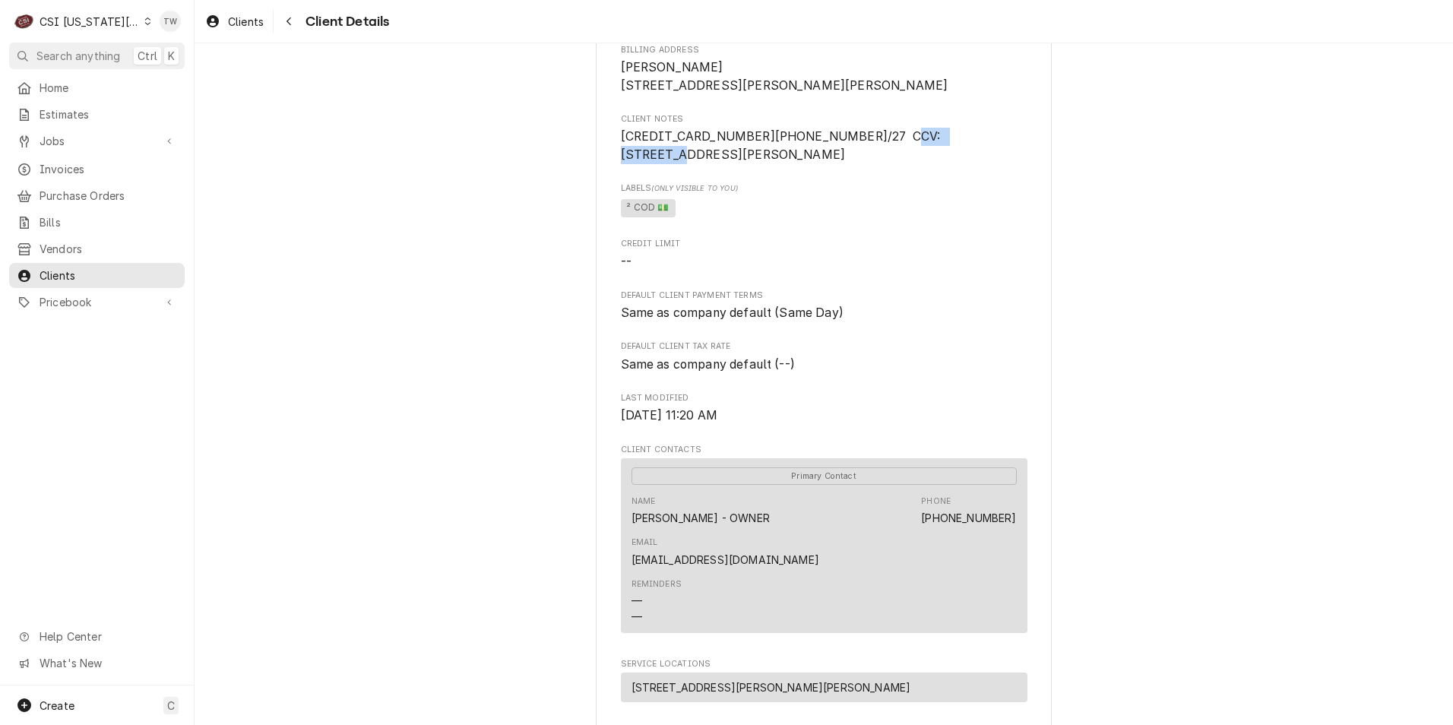
scroll to position [380, 0]
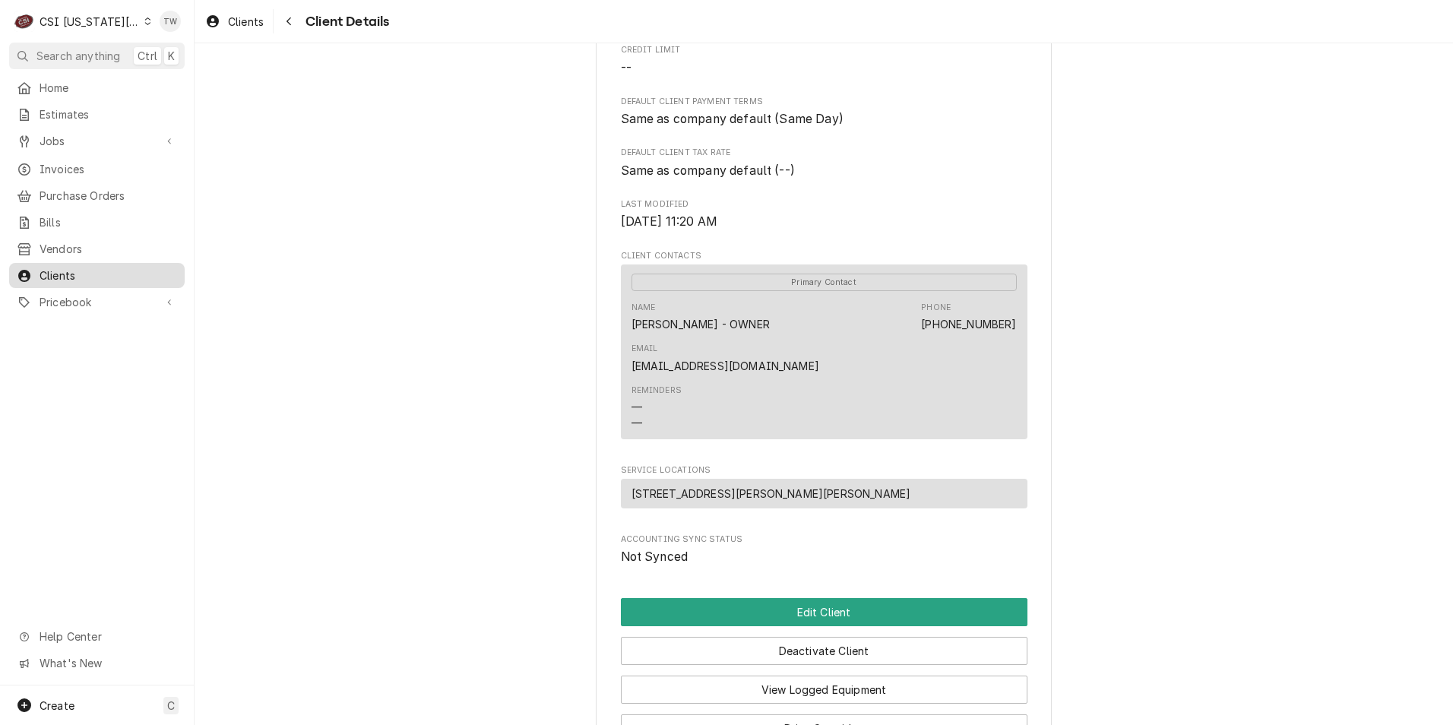
click at [71, 268] on span "Clients" at bounding box center [109, 276] width 138 height 16
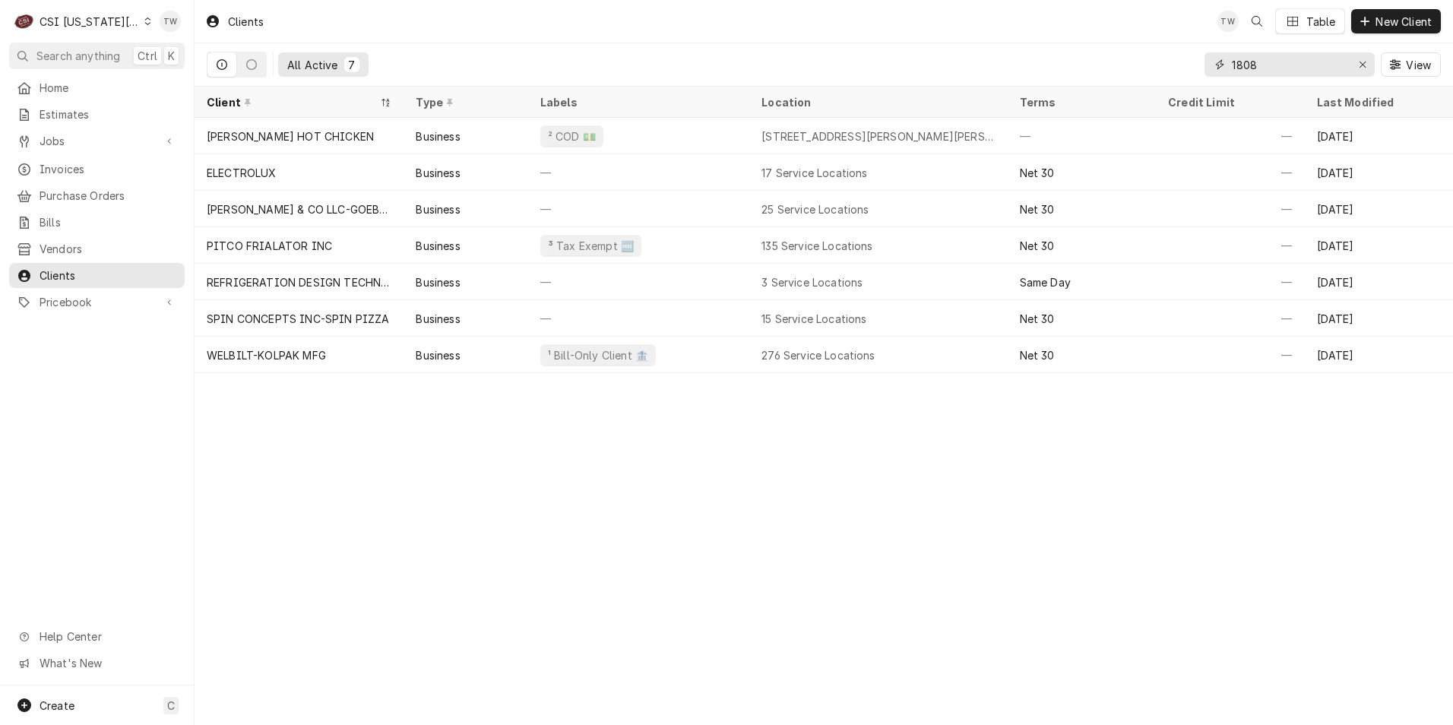
drag, startPoint x: 1255, startPoint y: 65, endPoint x: 1170, endPoint y: 52, distance: 86.1
click at [1170, 52] on div "All Active 7 1808 View" at bounding box center [824, 64] width 1235 height 43
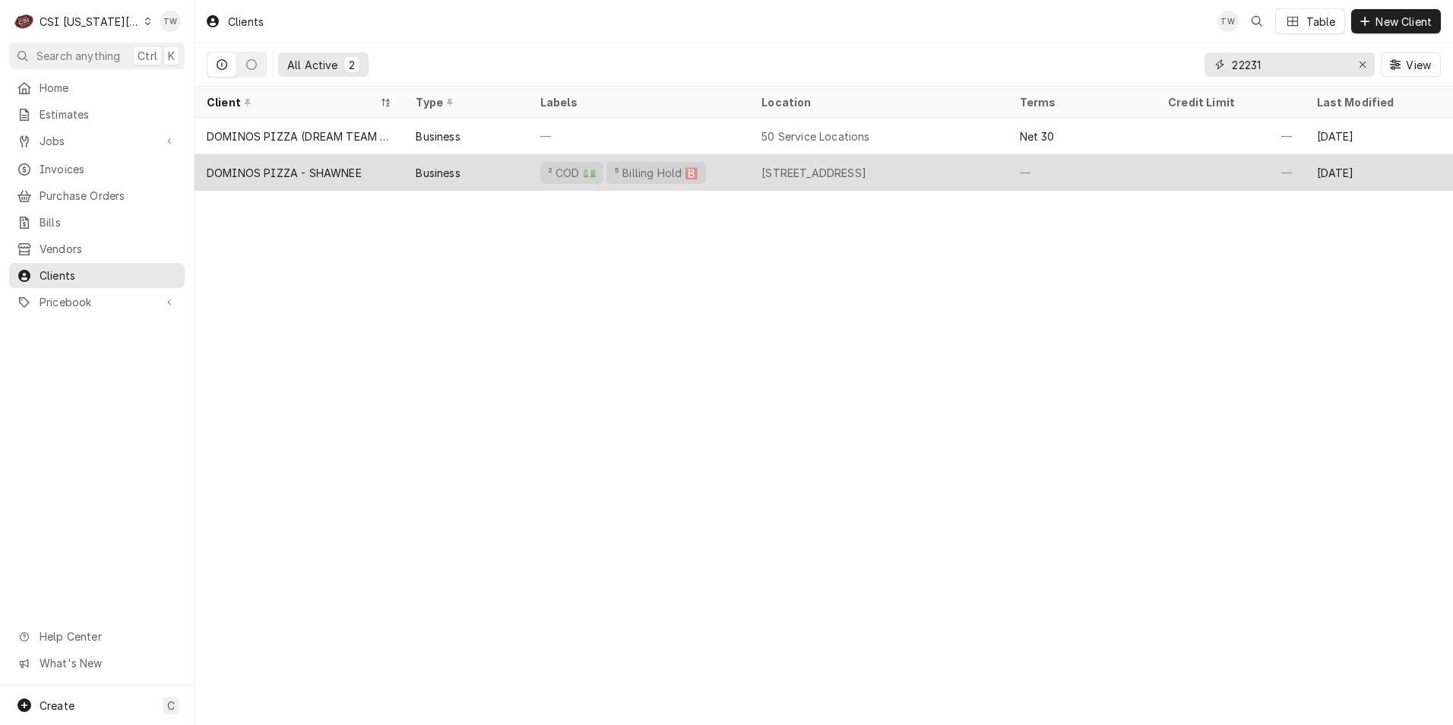
type input "22231"
click at [727, 175] on div "² COD 💵 ⁵ Billing Hold 🅱️" at bounding box center [638, 172] width 221 height 36
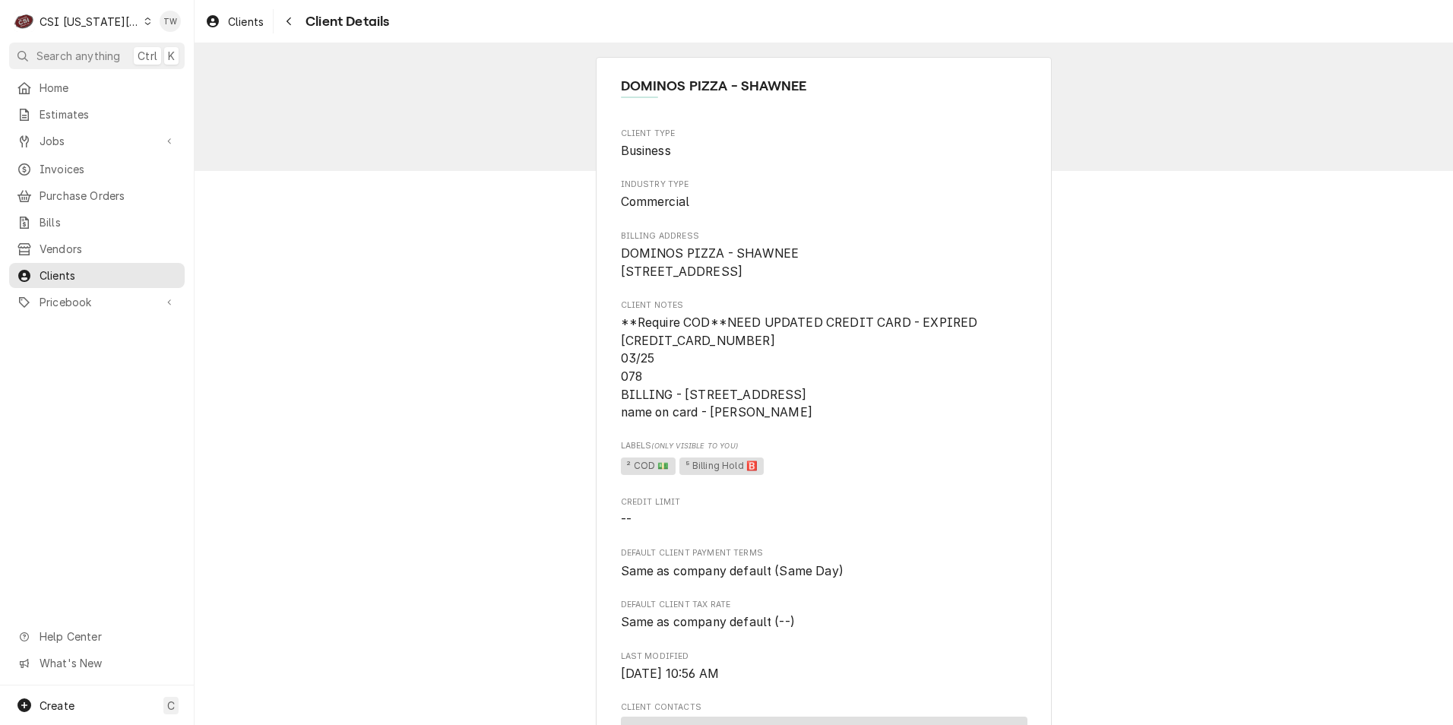
scroll to position [76, 0]
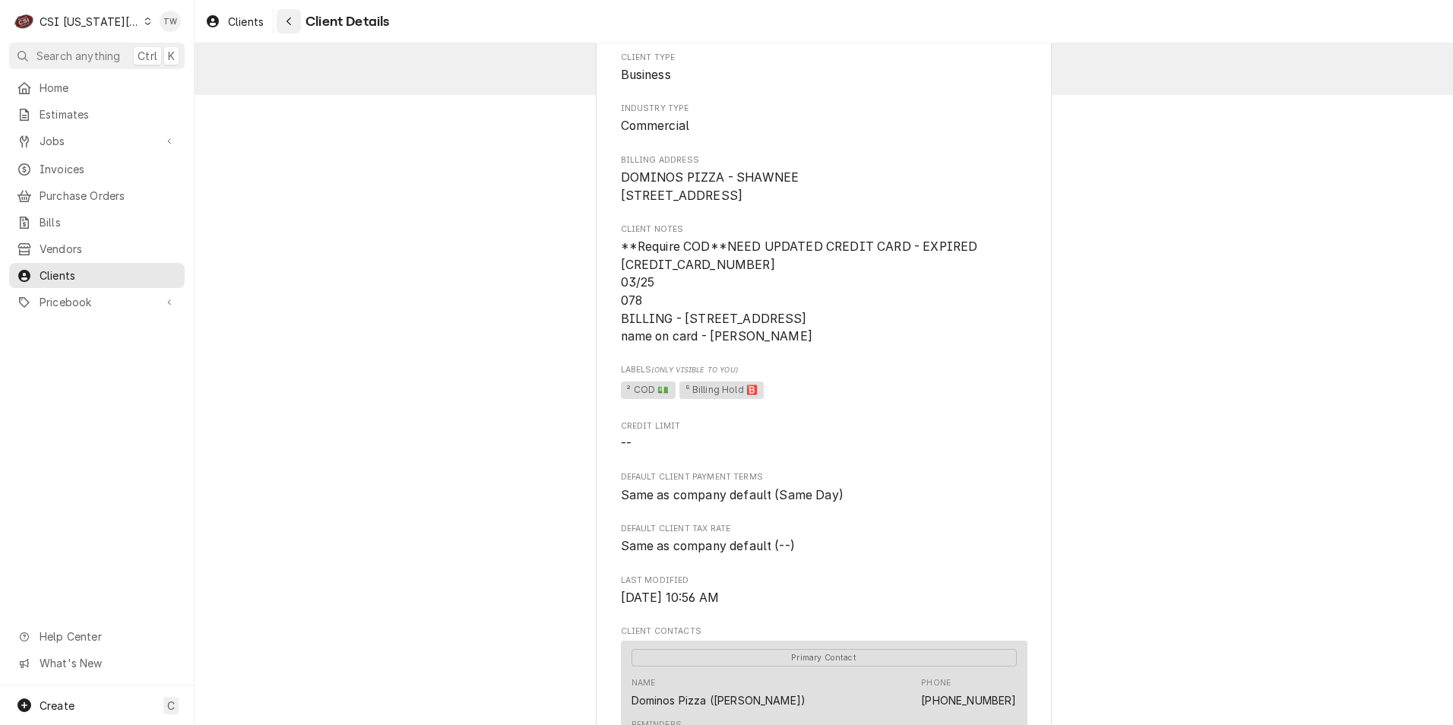
click at [283, 21] on div "Navigate back" at bounding box center [288, 21] width 15 height 15
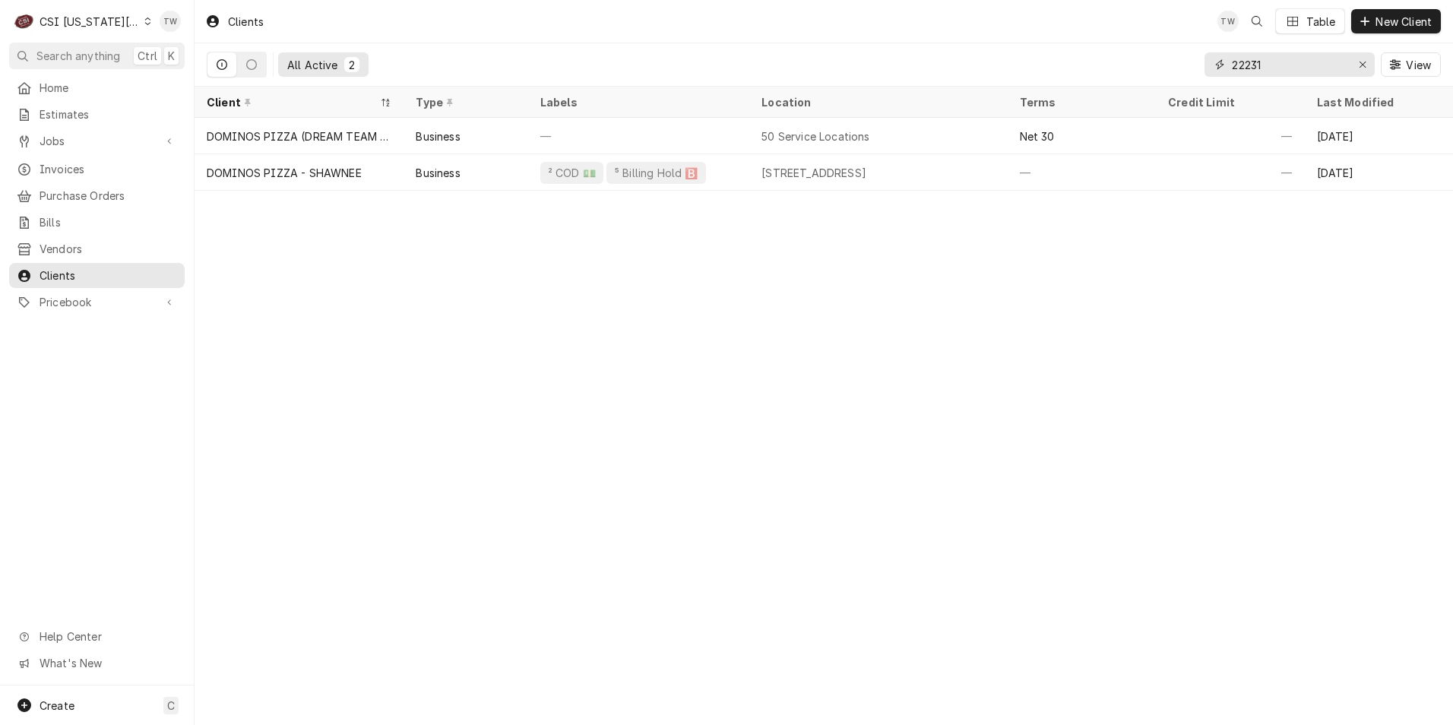
drag, startPoint x: 1282, startPoint y: 65, endPoint x: 1006, endPoint y: 26, distance: 278.0
click at [1006, 26] on div "Clients TW Table New Client All Active 2 22231 View" at bounding box center [824, 43] width 1259 height 87
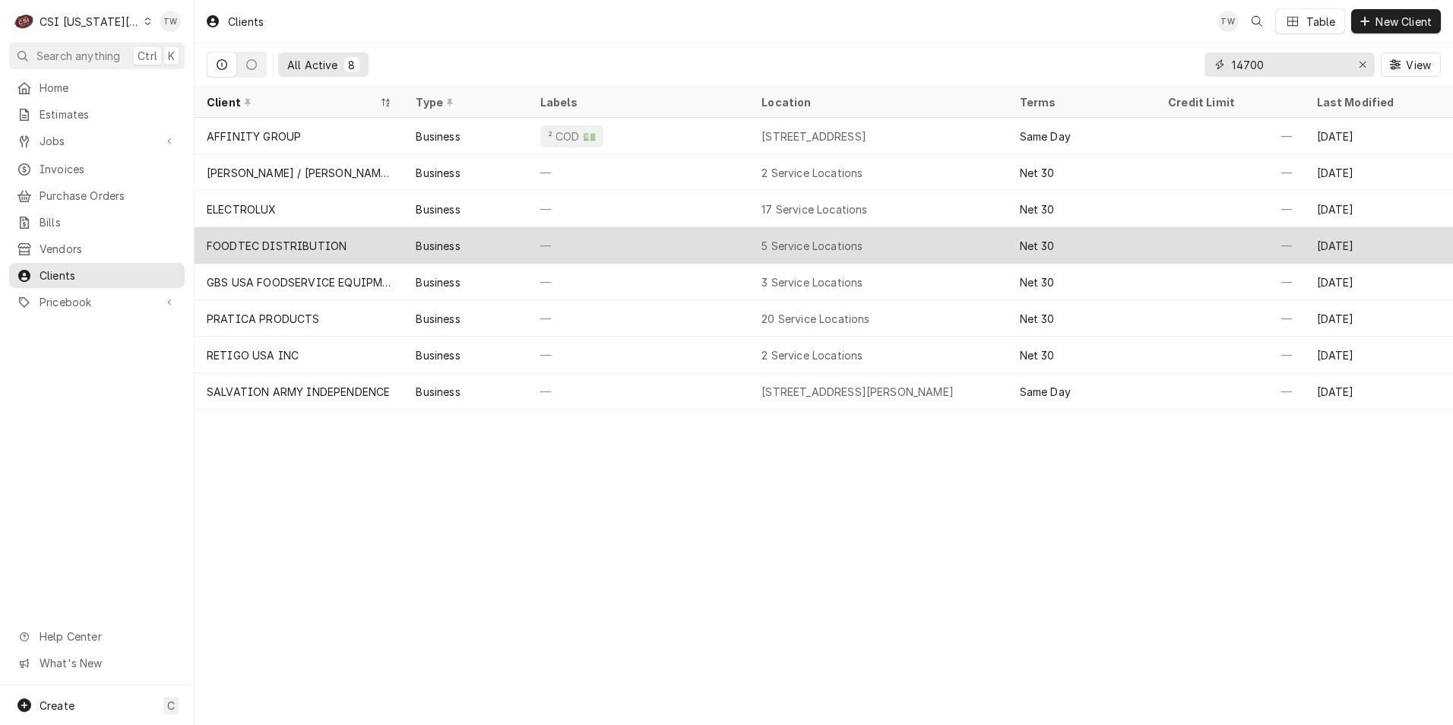
type input "14700"
click at [301, 249] on div "FOODTEC DISTRIBUTION" at bounding box center [277, 246] width 140 height 16
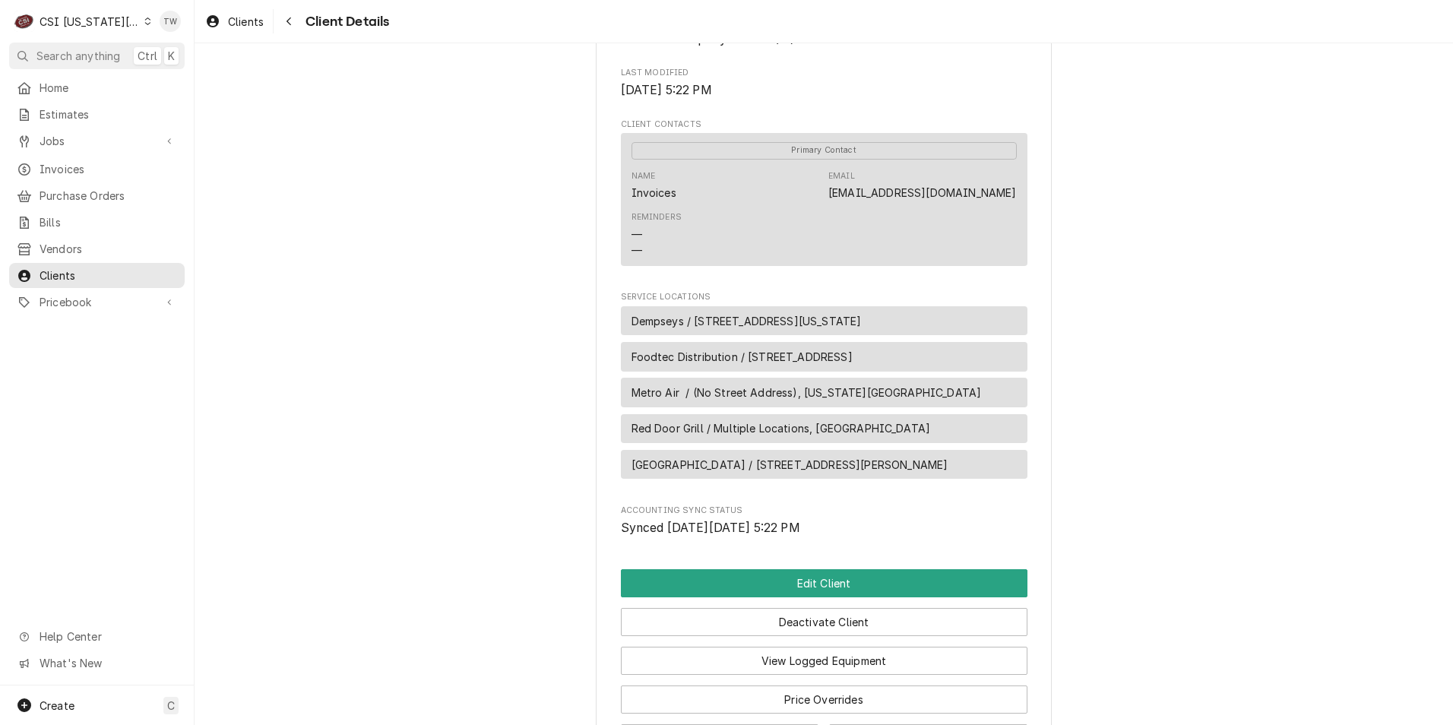
scroll to position [588, 0]
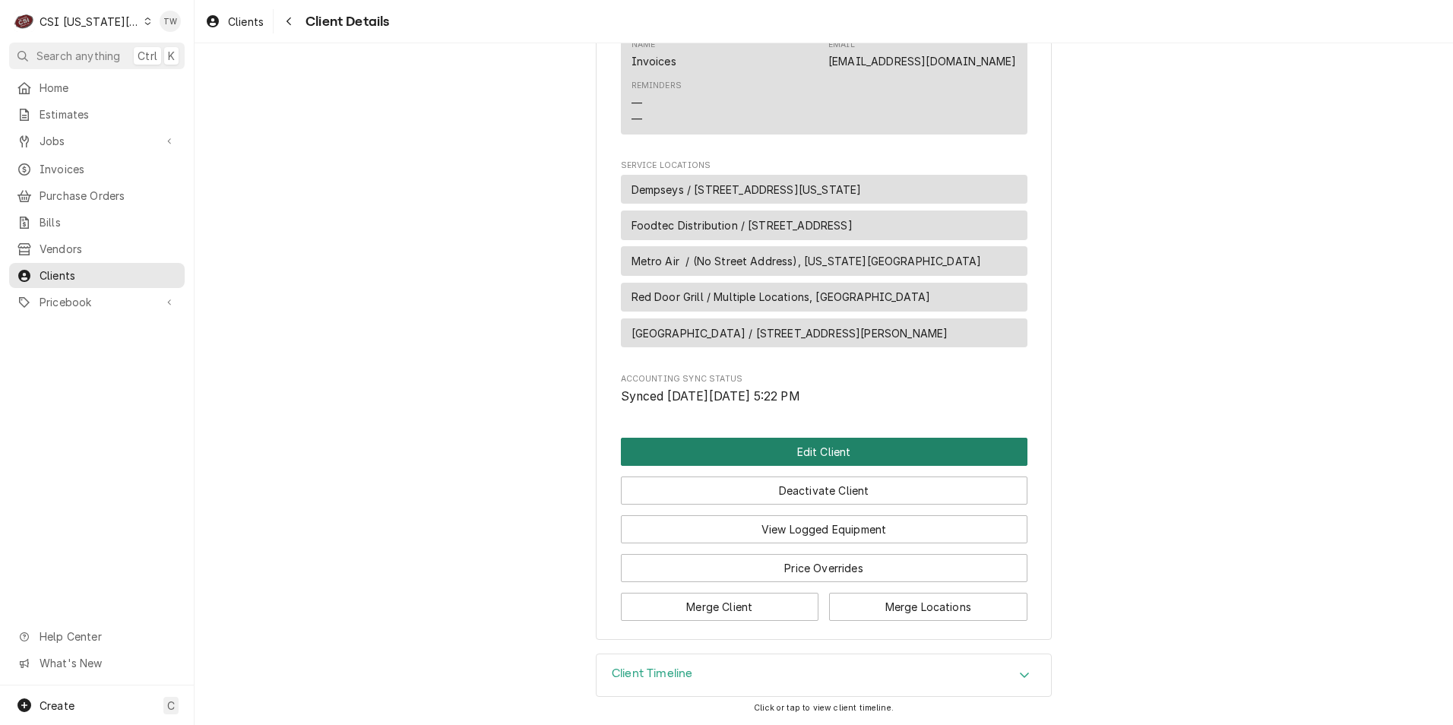
click at [846, 453] on button "Edit Client" at bounding box center [824, 452] width 407 height 28
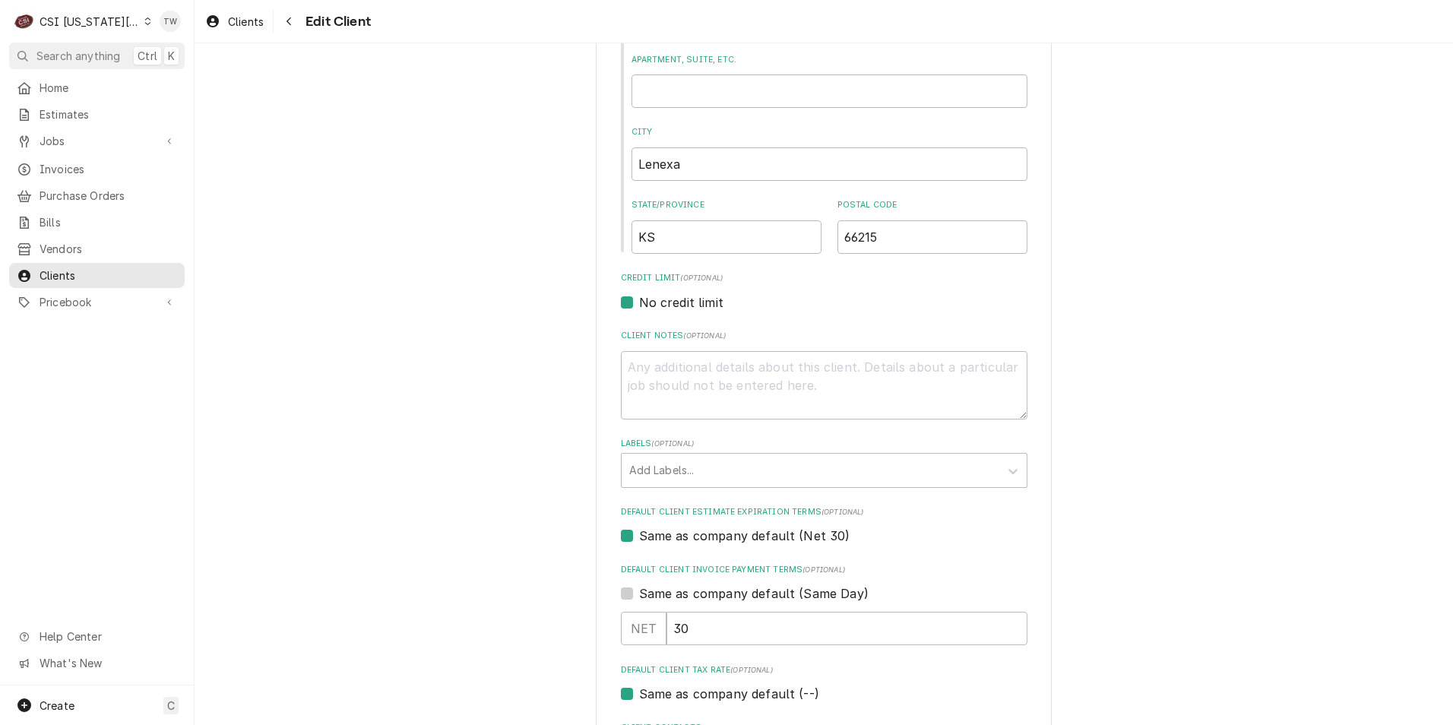
scroll to position [456, 0]
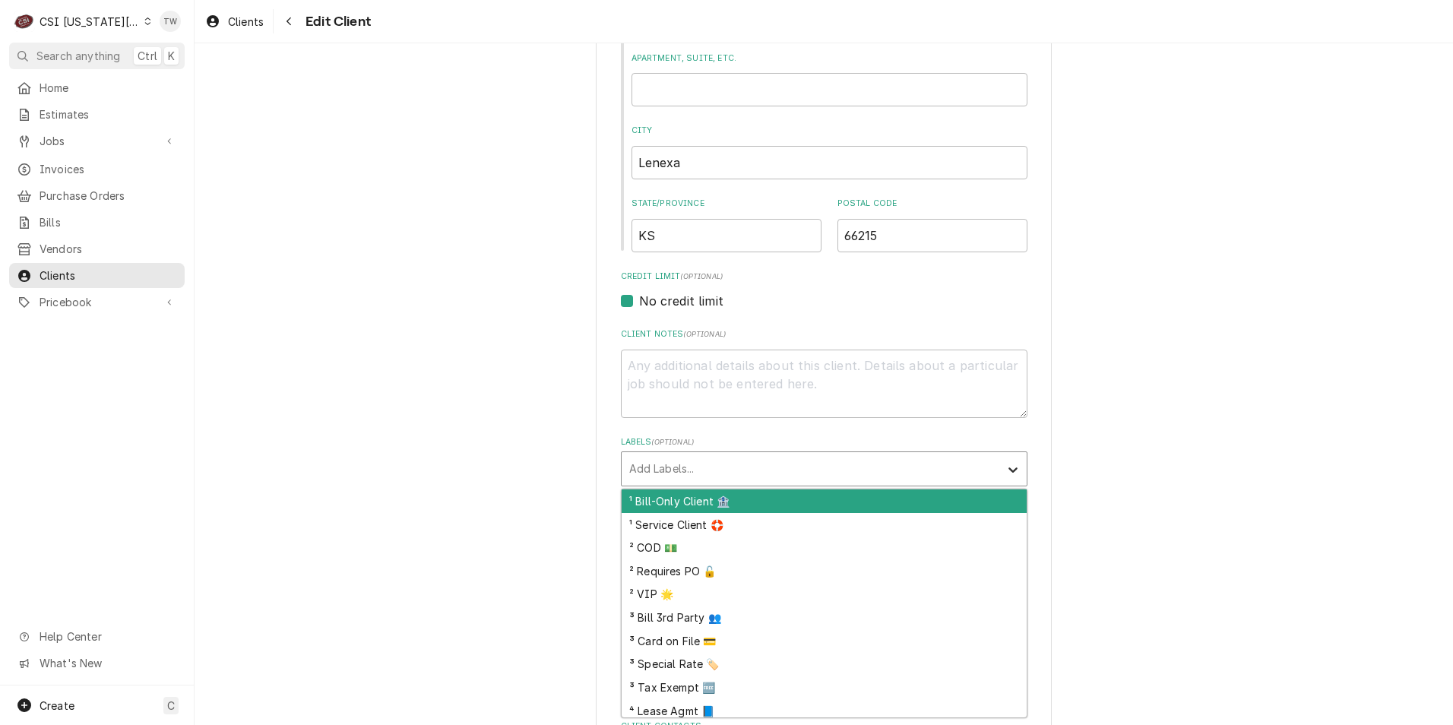
click at [1006, 465] on icon "Labels" at bounding box center [1013, 469] width 15 height 15
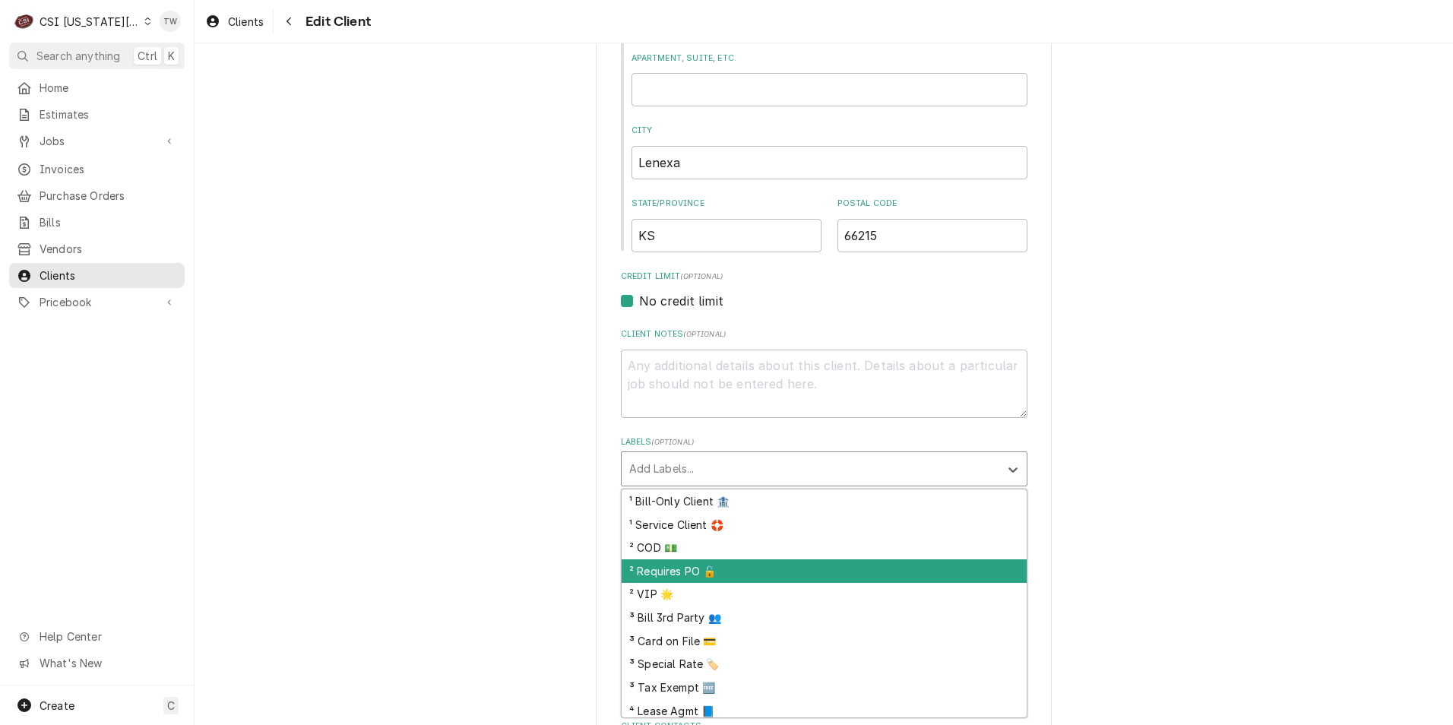
scroll to position [52, 0]
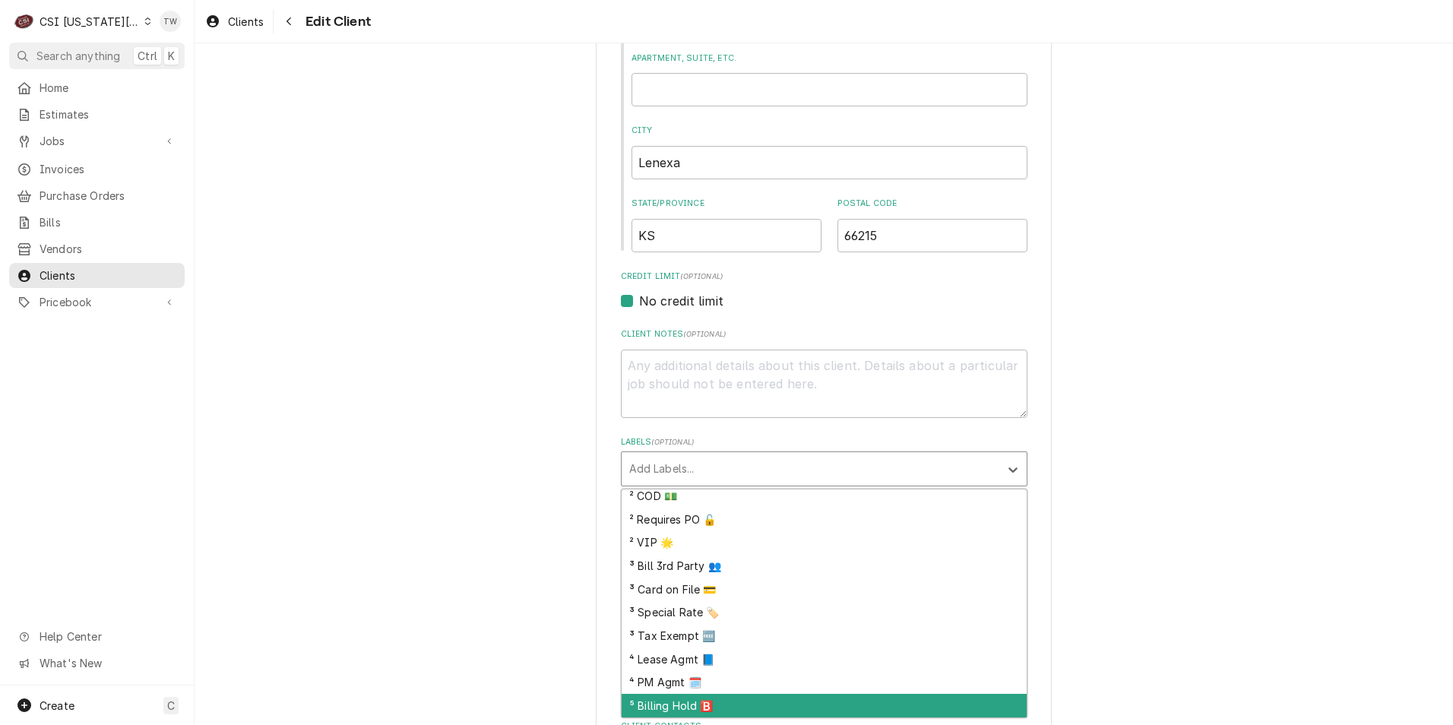
click at [700, 708] on div "⁵ Billing Hold 🅱️" at bounding box center [824, 706] width 405 height 24
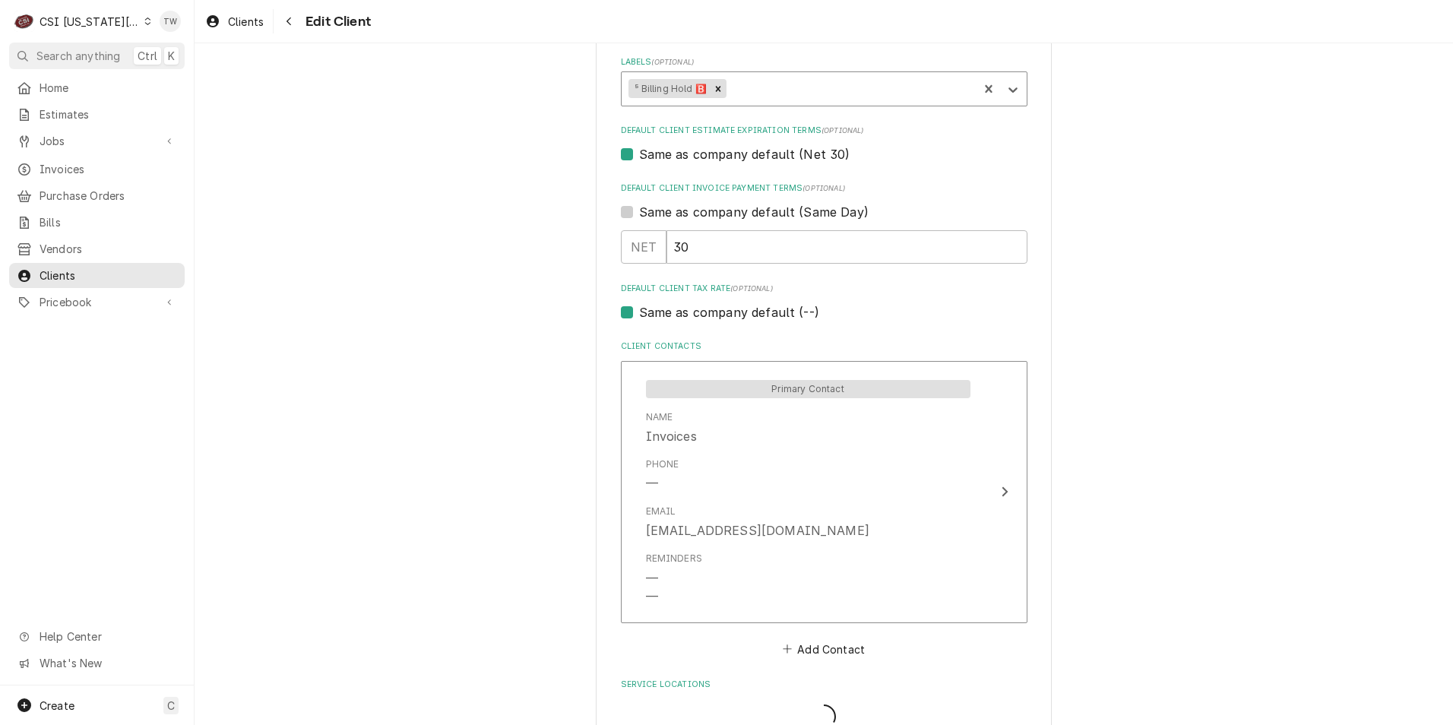
scroll to position [969, 0]
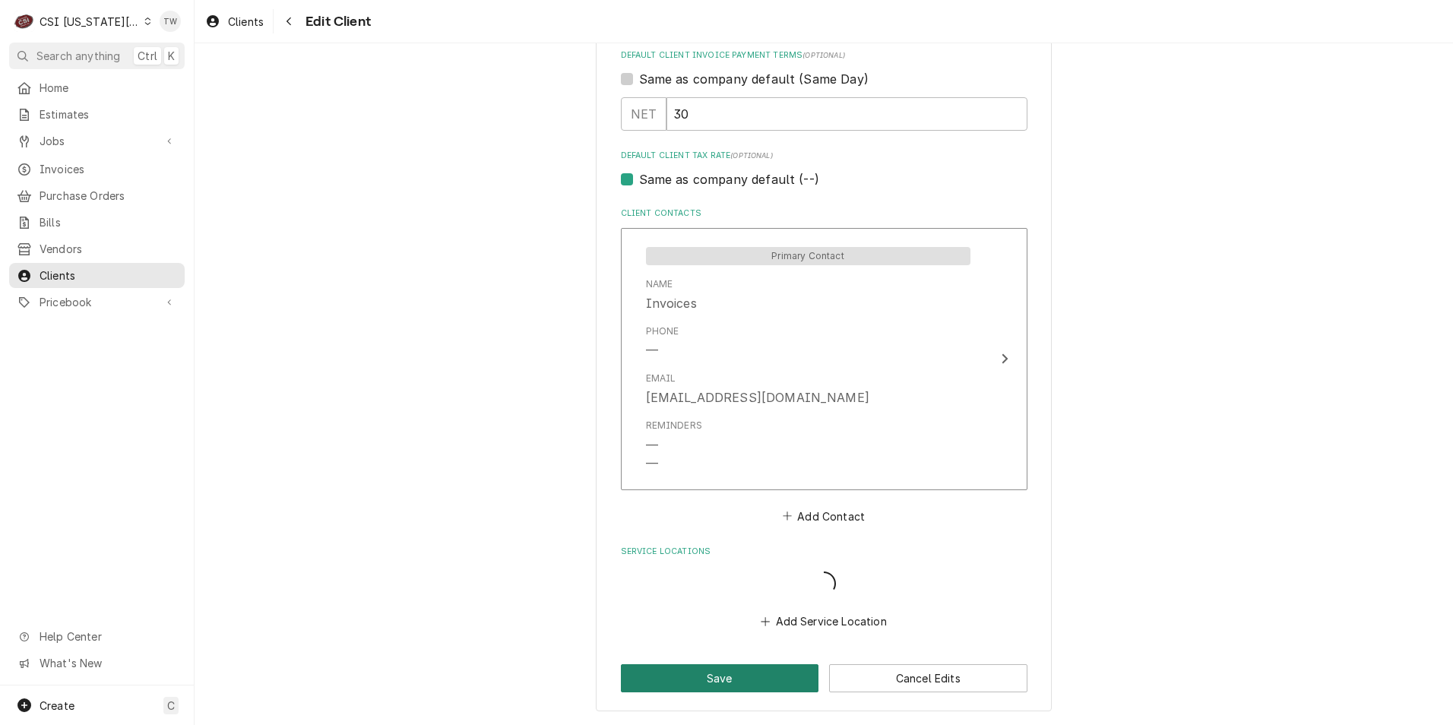
click at [747, 683] on button "Save" at bounding box center [720, 678] width 198 height 28
type textarea "x"
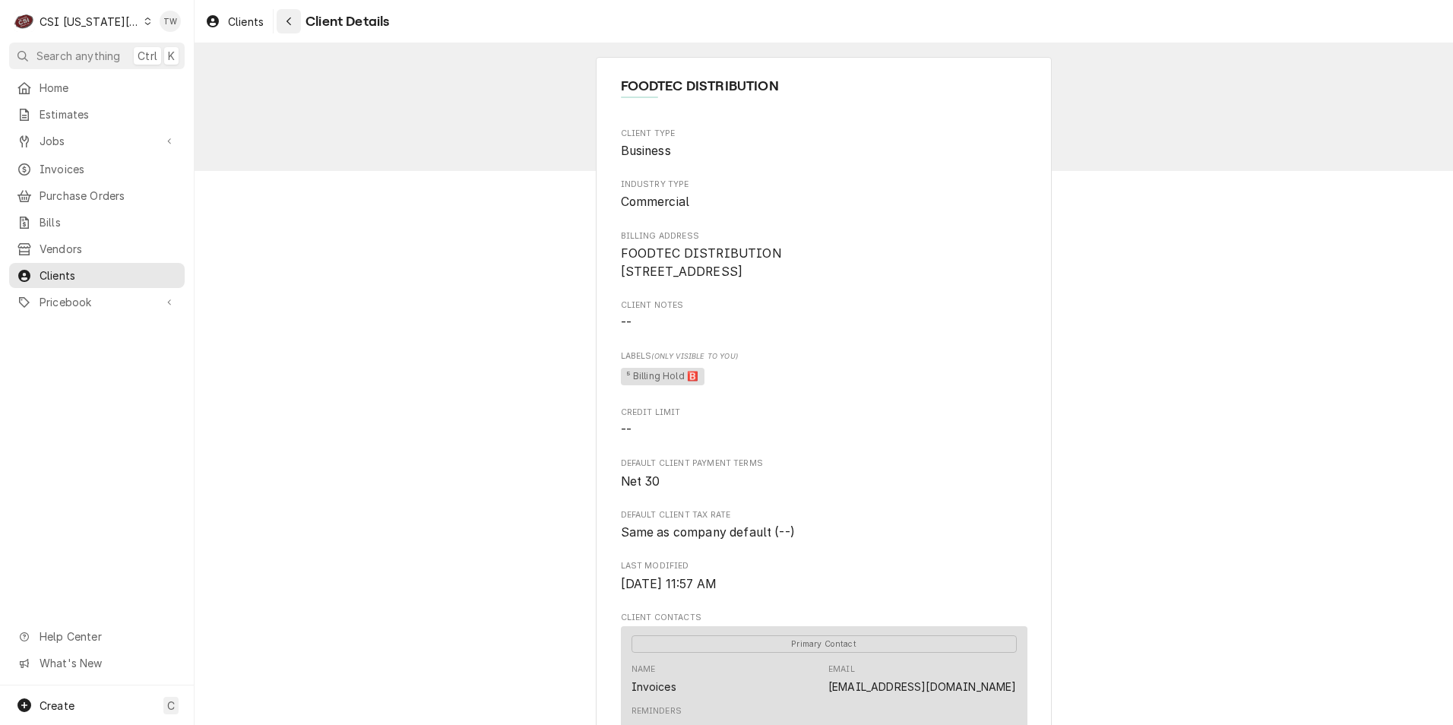
click at [293, 29] on button "Navigate back" at bounding box center [289, 21] width 24 height 24
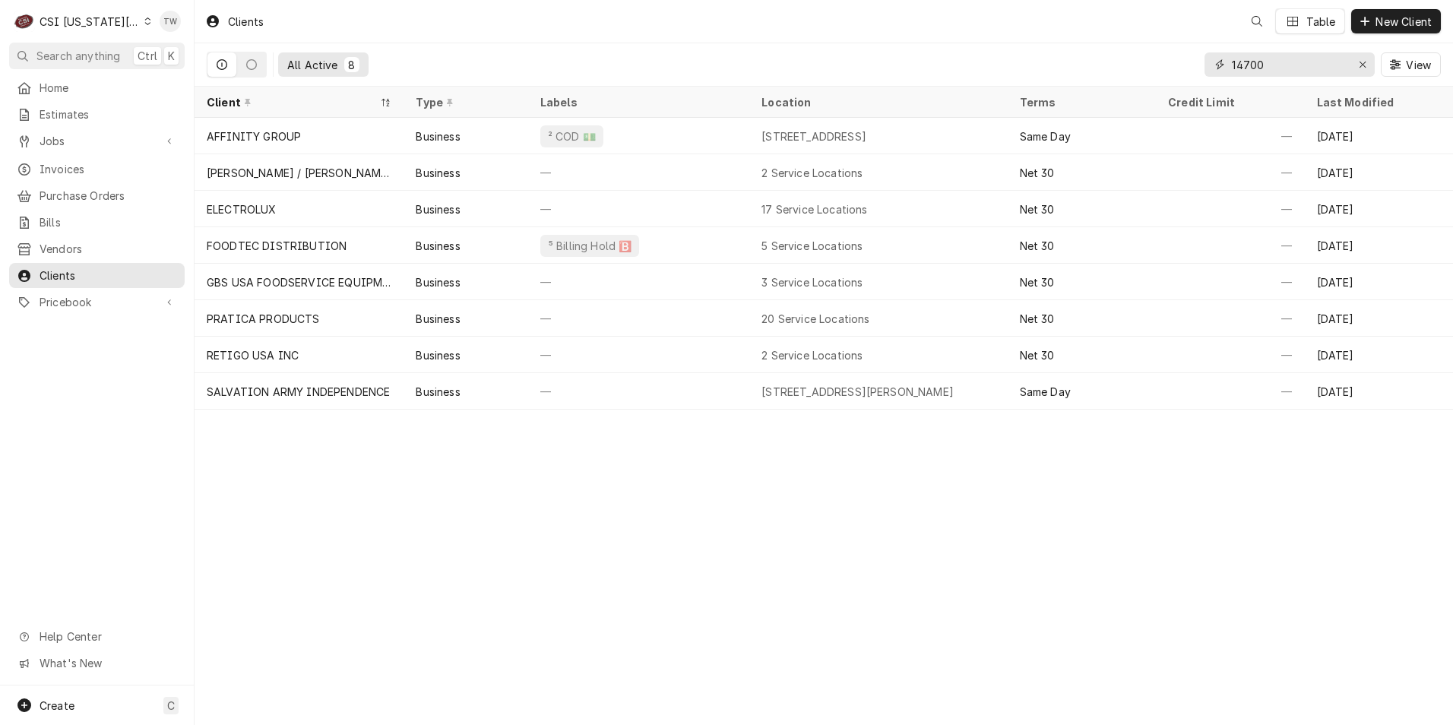
drag, startPoint x: 1264, startPoint y: 65, endPoint x: 1174, endPoint y: 53, distance: 90.4
click at [1174, 53] on div "All Active 8 14700 View" at bounding box center [824, 64] width 1235 height 43
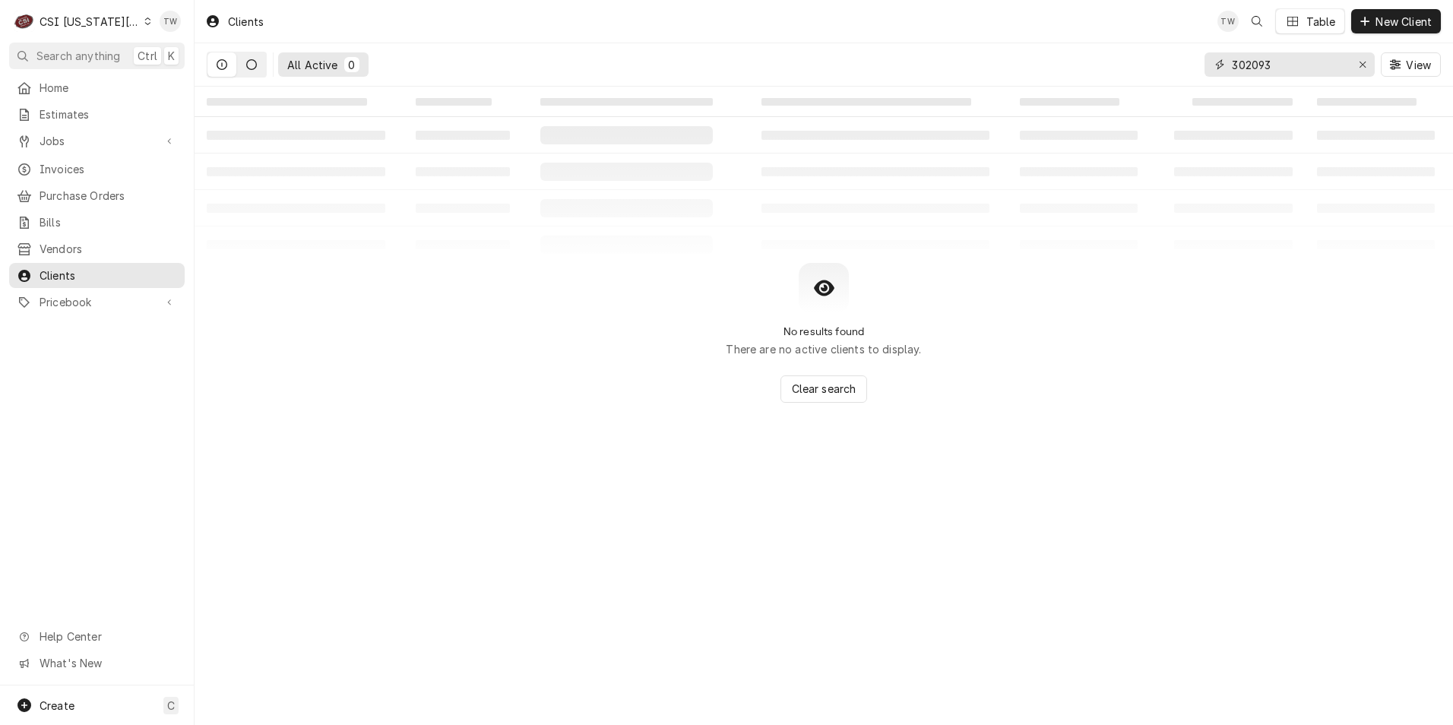
type input "302093"
click at [251, 66] on icon "Dynamic Content Wrapper" at bounding box center [251, 64] width 11 height 11
click at [233, 66] on button "Dynamic Content Wrapper" at bounding box center [222, 64] width 29 height 24
click at [68, 172] on div "Invoices" at bounding box center [97, 169] width 170 height 19
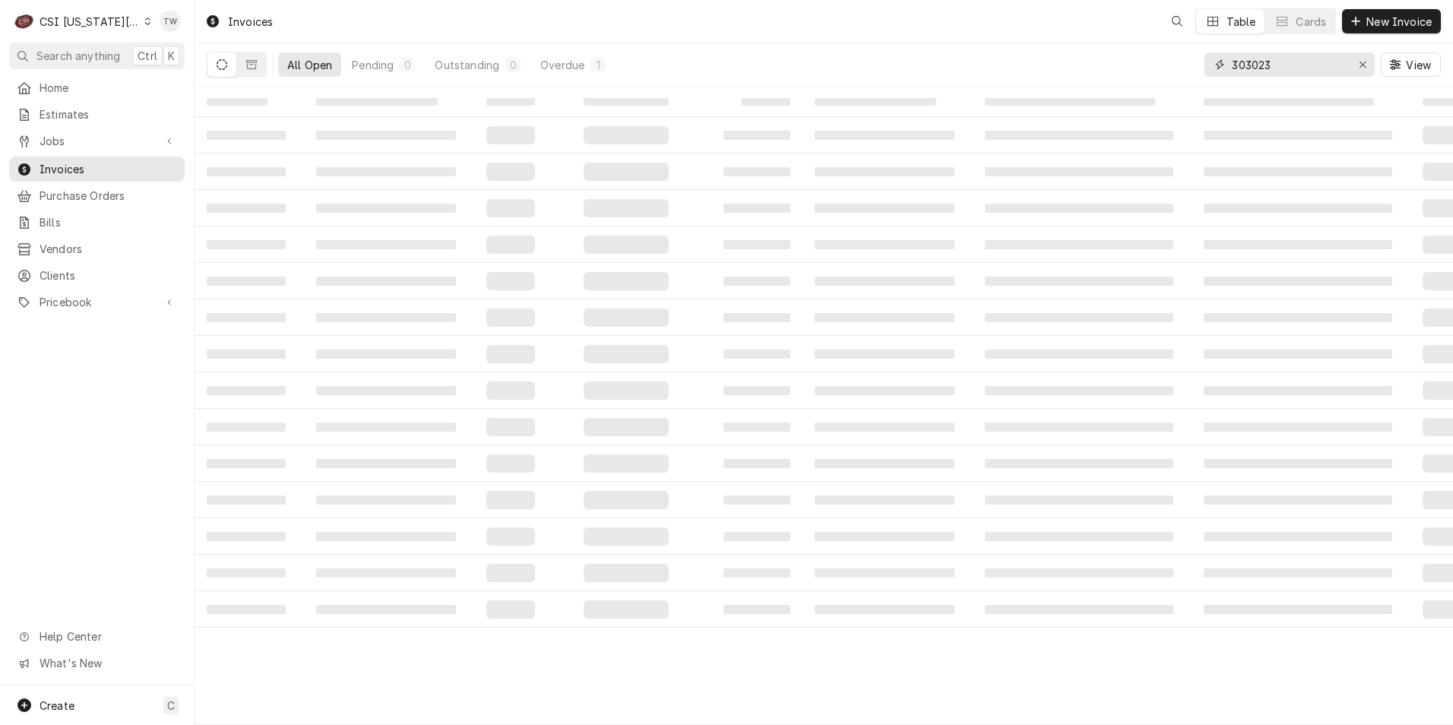
drag, startPoint x: 1399, startPoint y: 23, endPoint x: 1018, endPoint y: 49, distance: 381.7
click at [1013, 52] on div "All Open Pending 0 Outstanding 0 Overdue 1 303023 View" at bounding box center [824, 64] width 1235 height 43
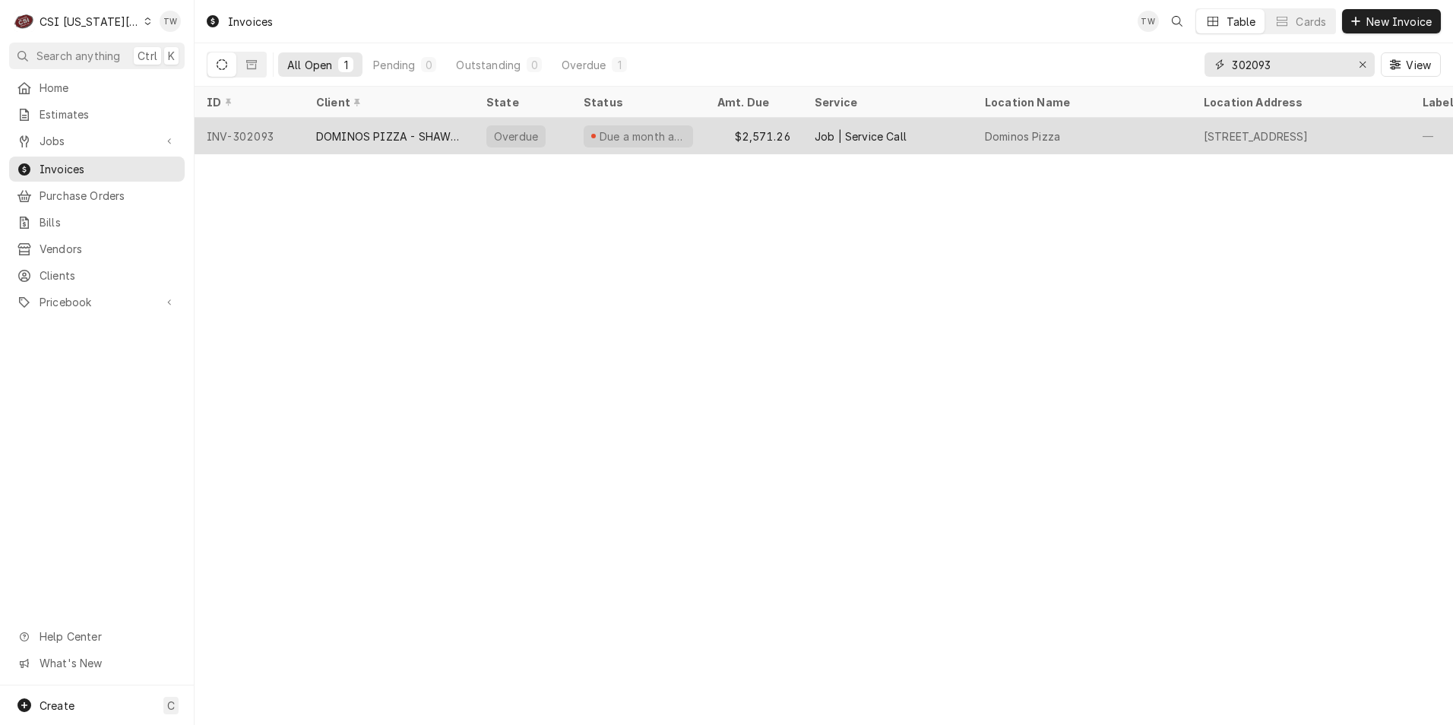
type input "302093"
click at [370, 139] on div "DOMINOS PIZZA - SHAWNEE" at bounding box center [389, 136] width 146 height 16
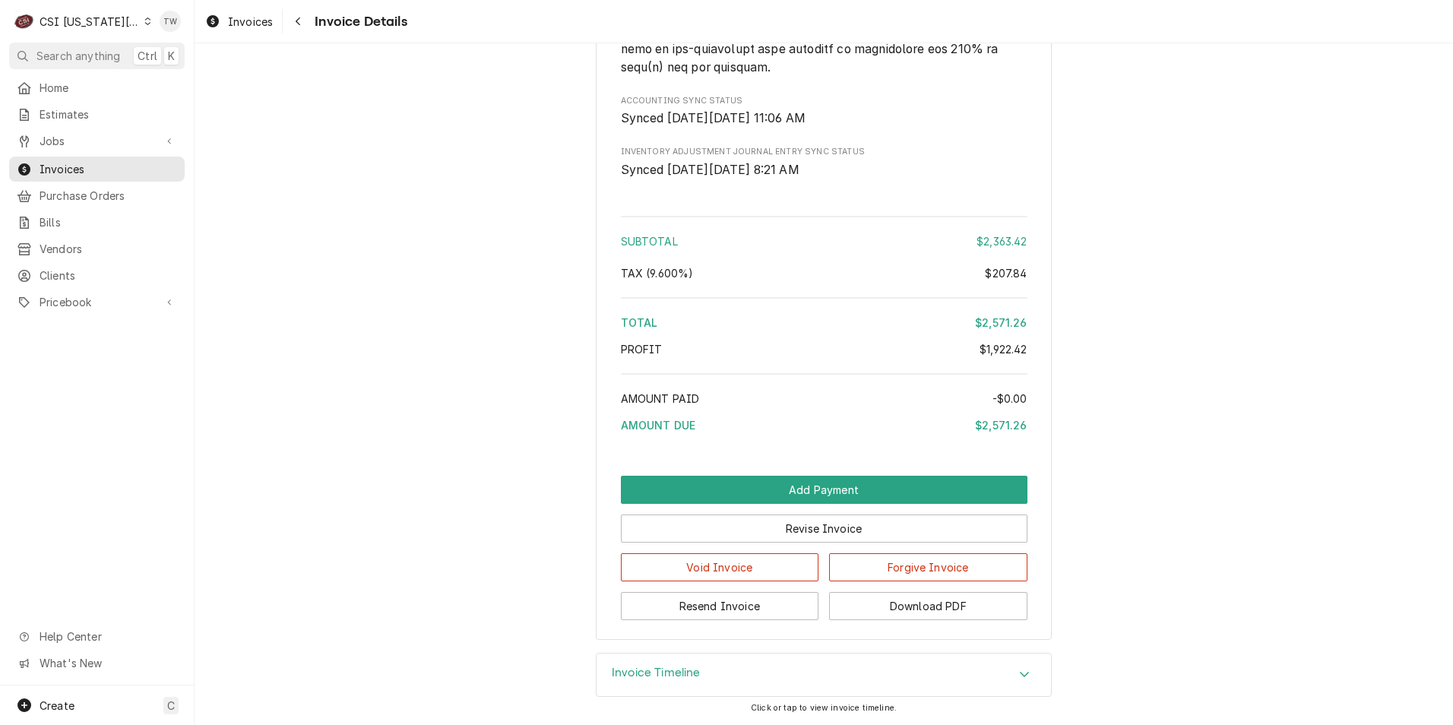
scroll to position [3316, 0]
click at [949, 607] on button "Download PDF" at bounding box center [928, 606] width 198 height 28
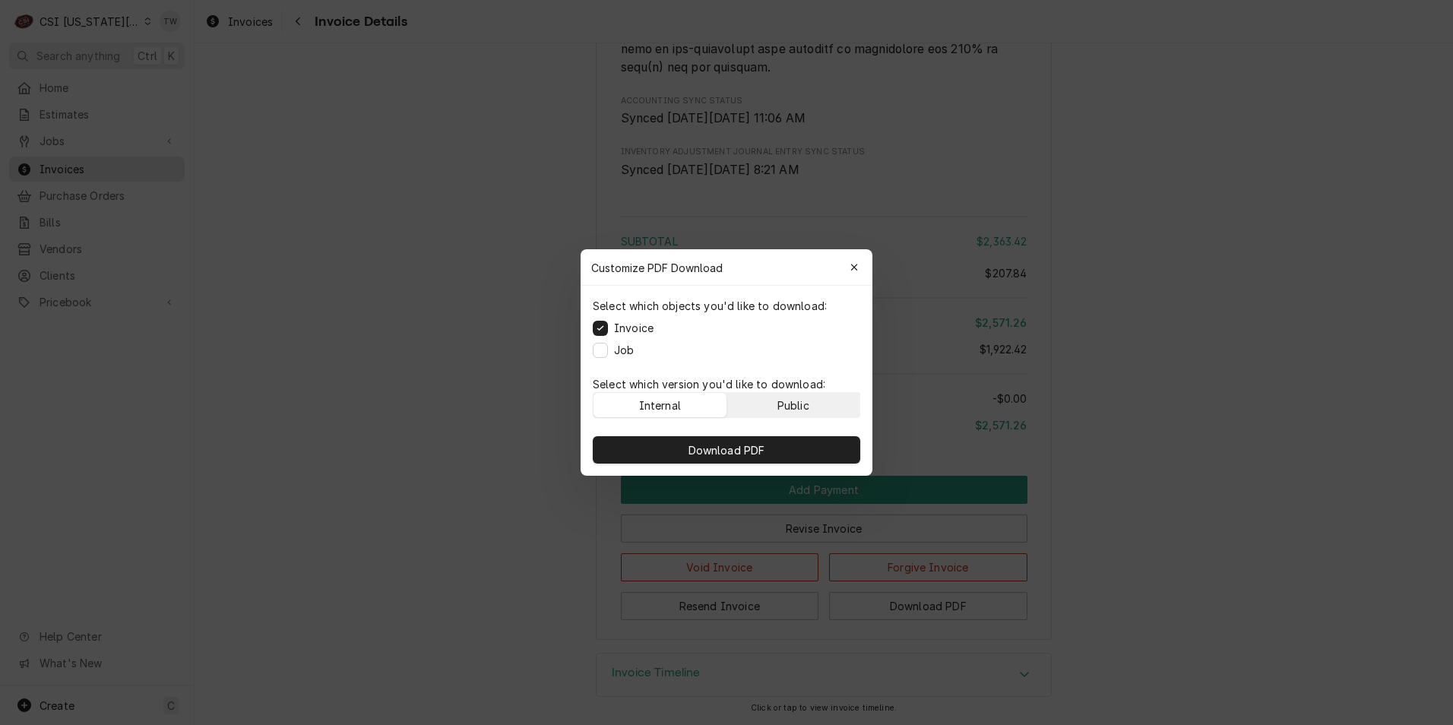
click at [790, 406] on div "Public" at bounding box center [794, 406] width 32 height 16
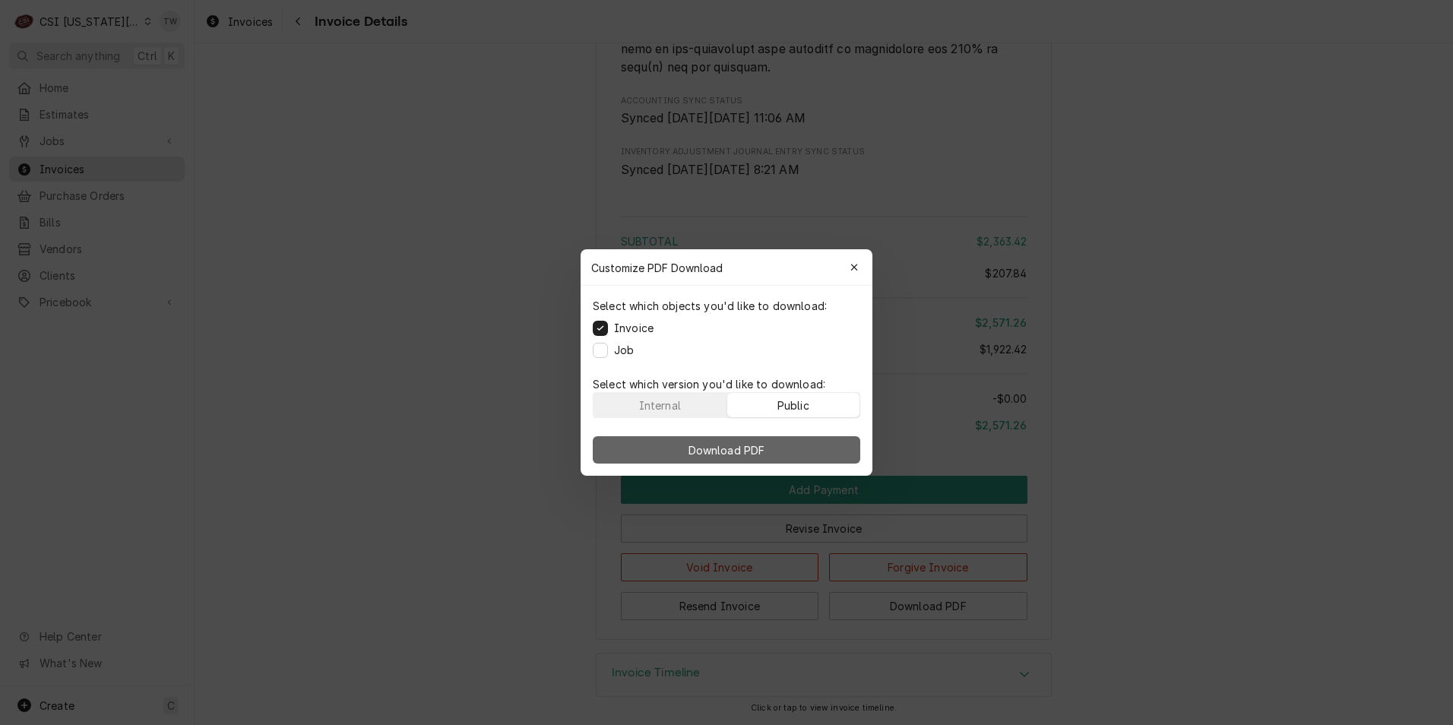
click at [775, 449] on button "Download PDF" at bounding box center [727, 449] width 268 height 27
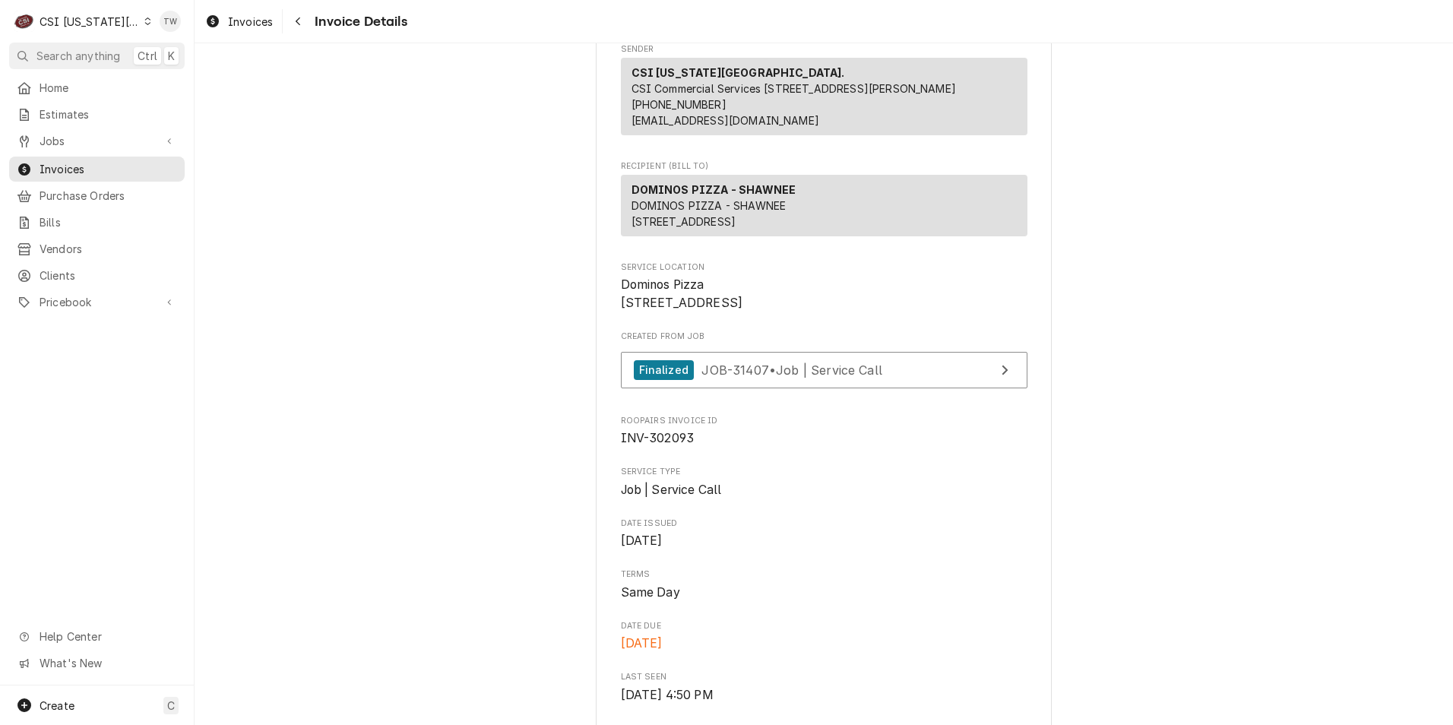
scroll to position [152, 0]
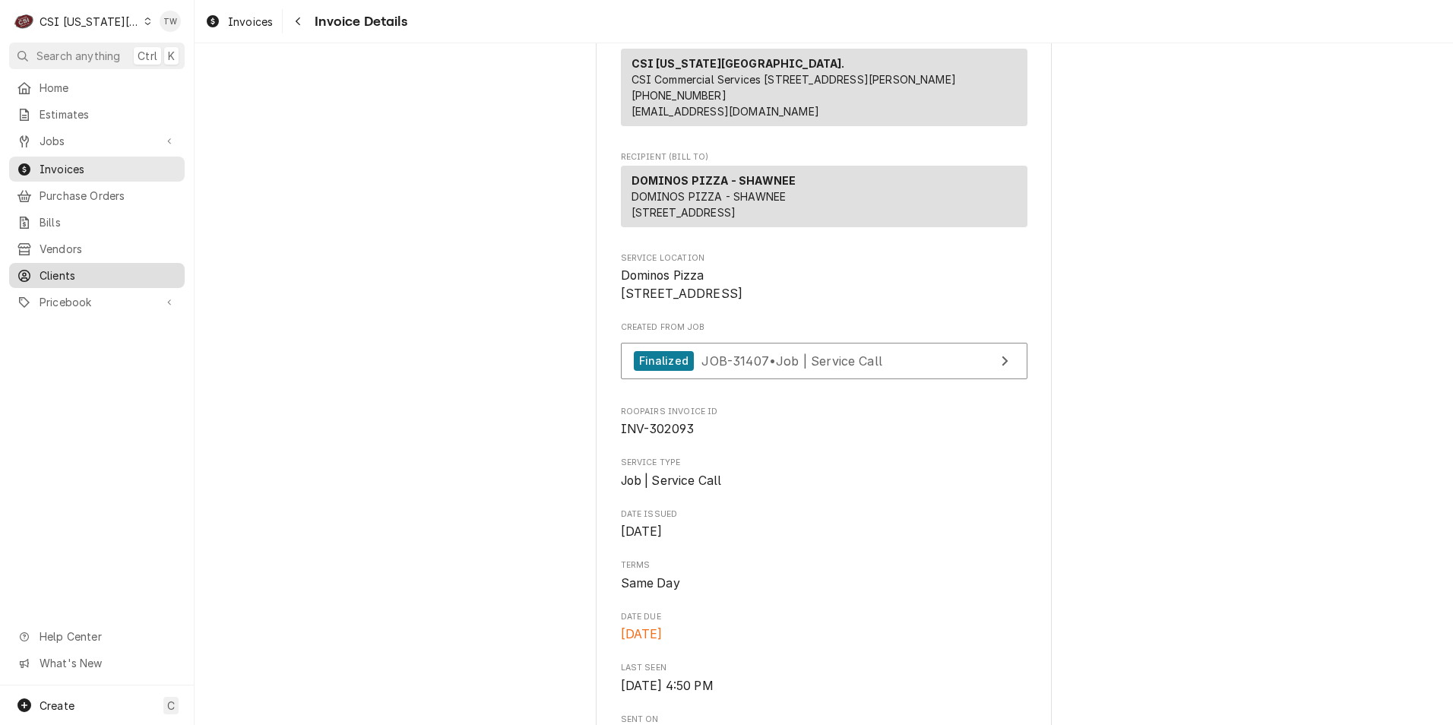
click at [73, 268] on span "Clients" at bounding box center [109, 276] width 138 height 16
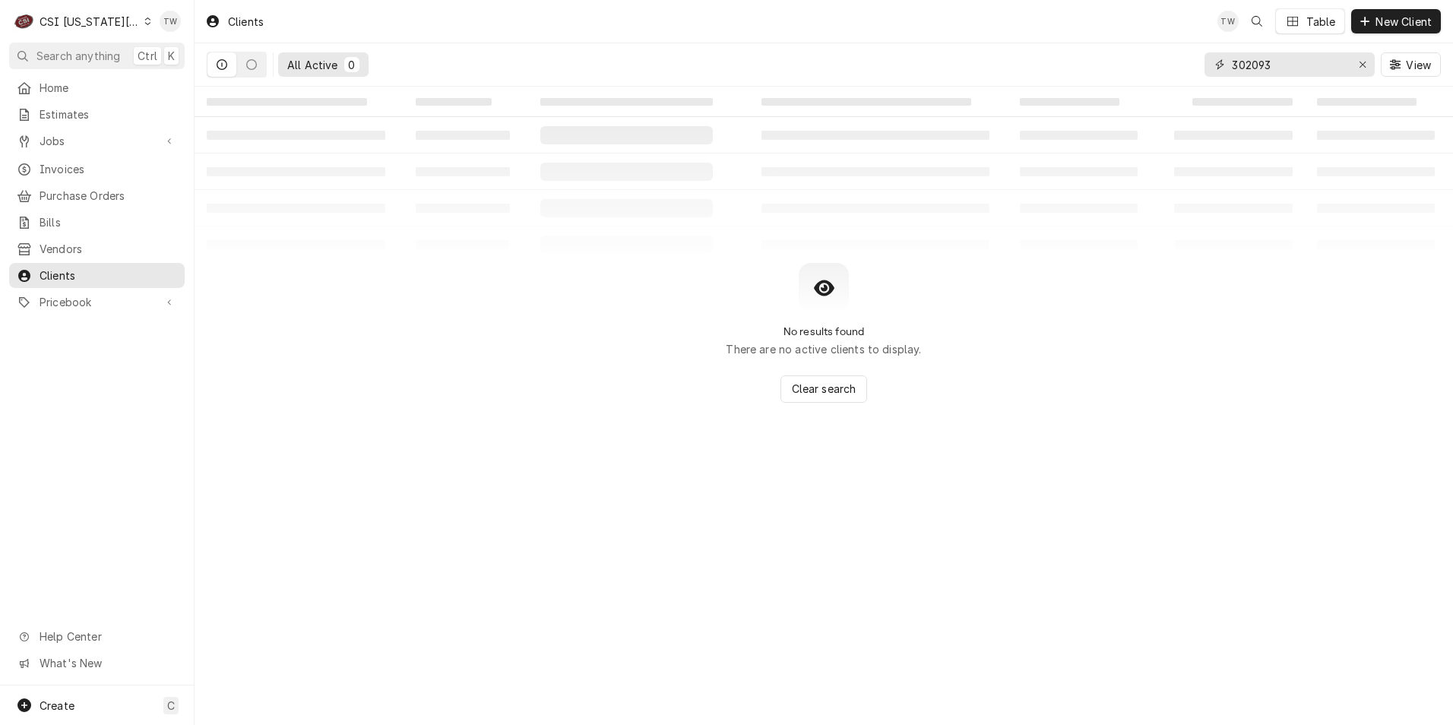
drag, startPoint x: 1161, startPoint y: 45, endPoint x: 1133, endPoint y: 46, distance: 28.1
click at [1133, 46] on div "All Active 0 302093 View" at bounding box center [824, 64] width 1235 height 43
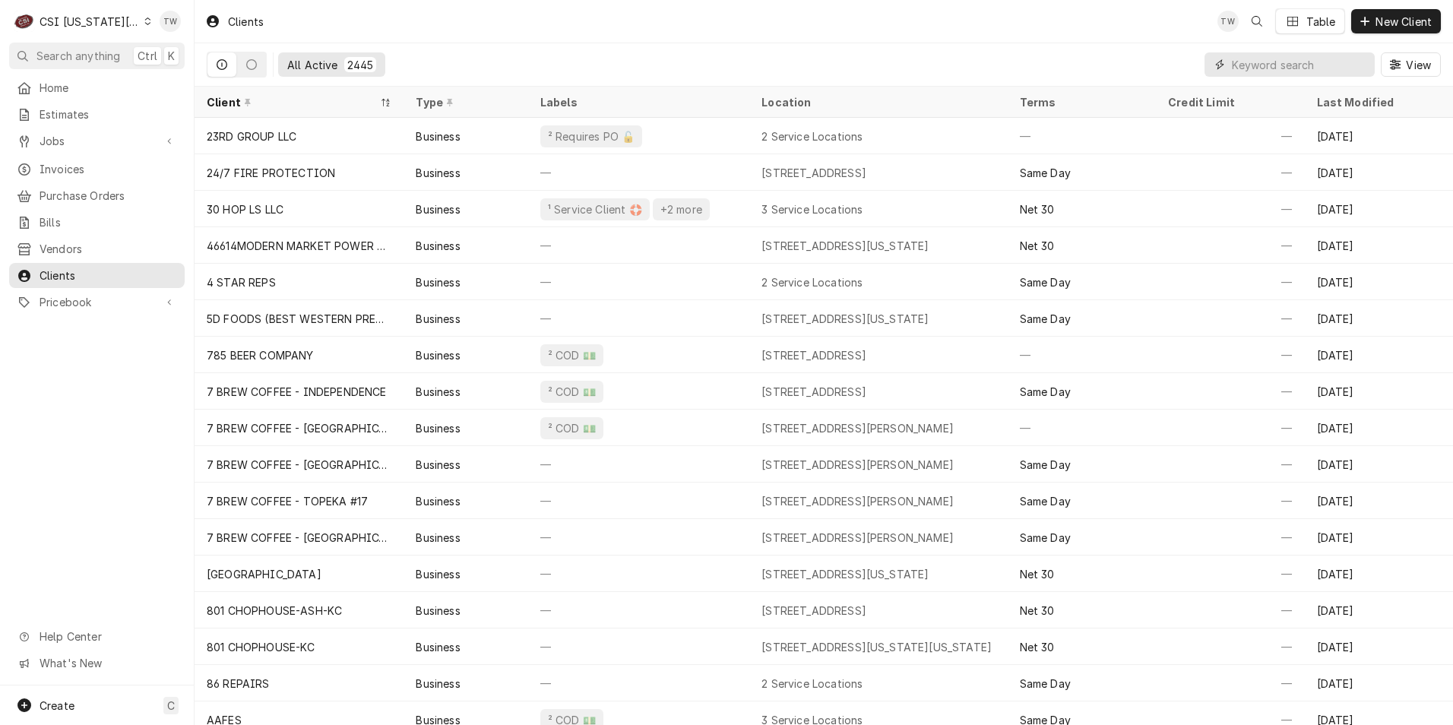
click at [1247, 68] on input "Dynamic Content Wrapper" at bounding box center [1299, 64] width 135 height 24
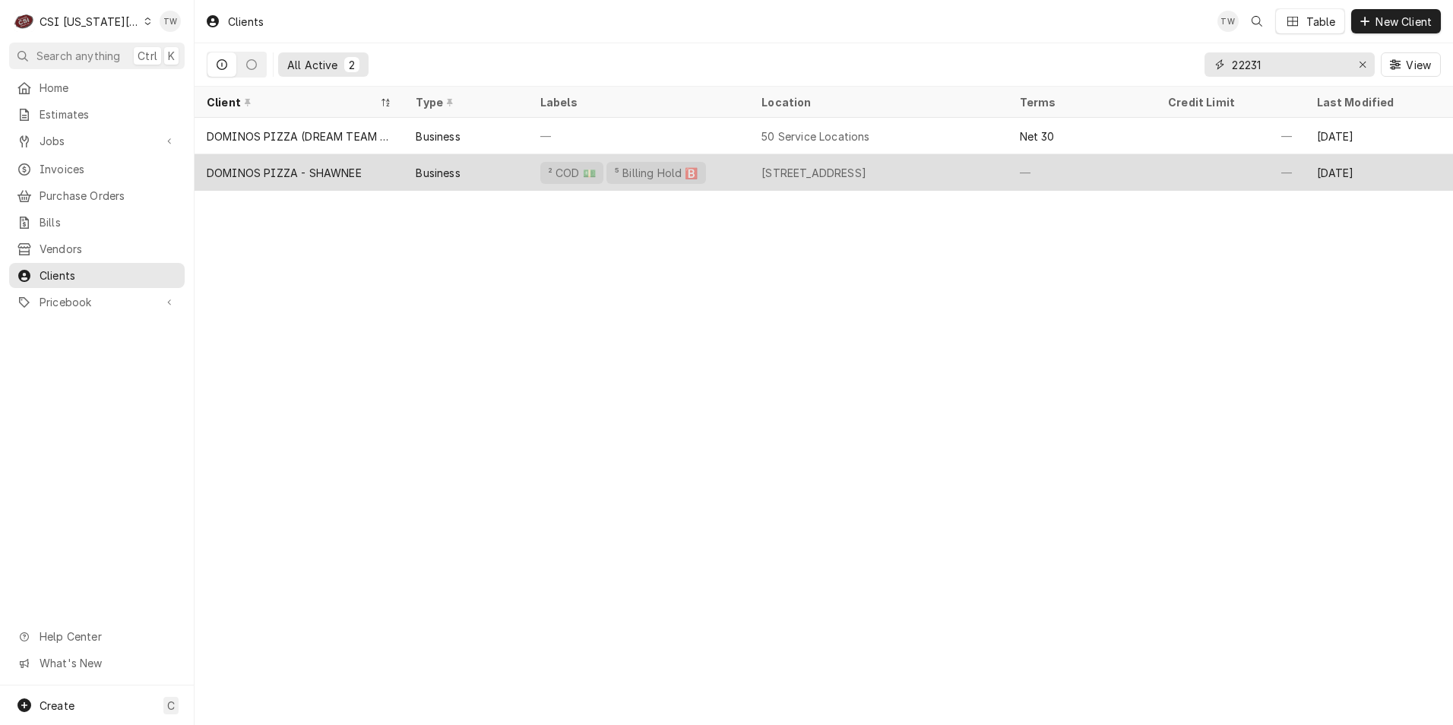
type input "22231"
click at [376, 172] on div "DOMINOS PIZZA - SHAWNEE" at bounding box center [299, 172] width 209 height 36
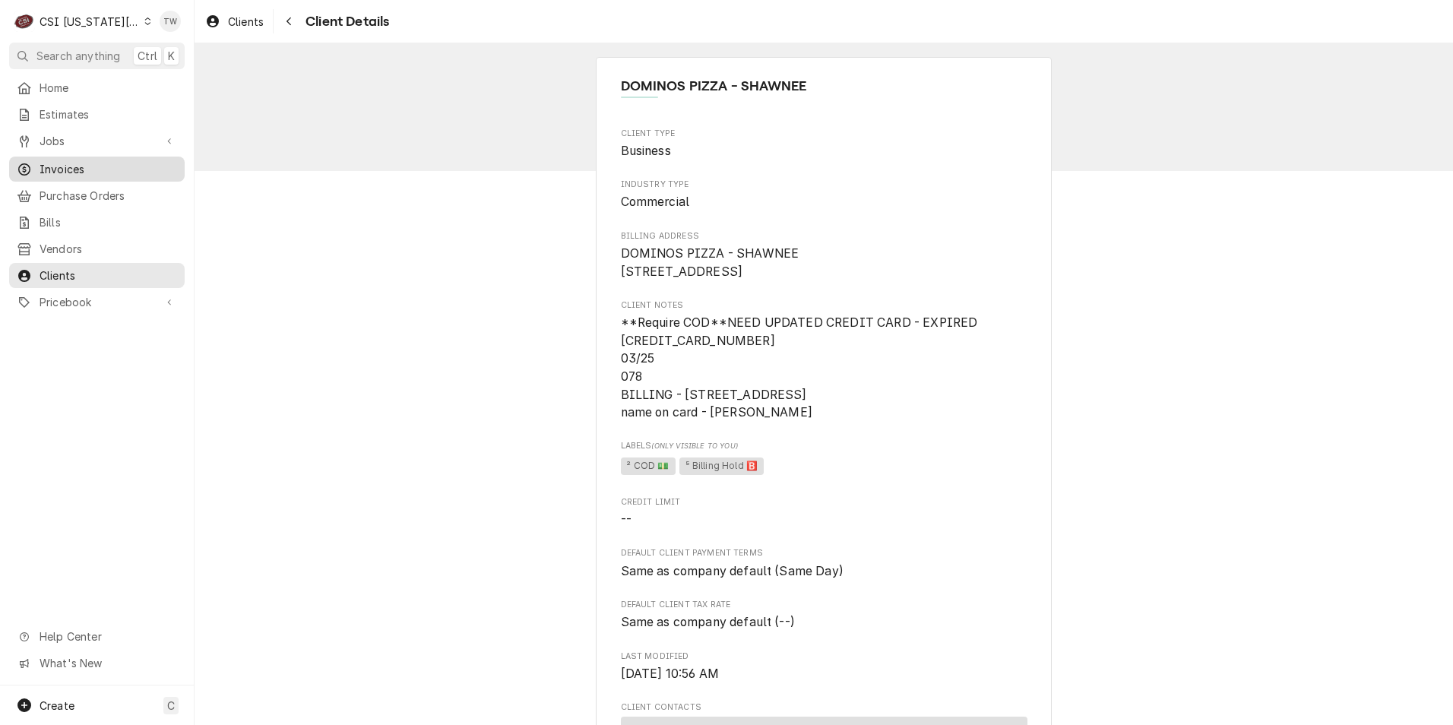
click at [63, 170] on span "Invoices" at bounding box center [109, 169] width 138 height 16
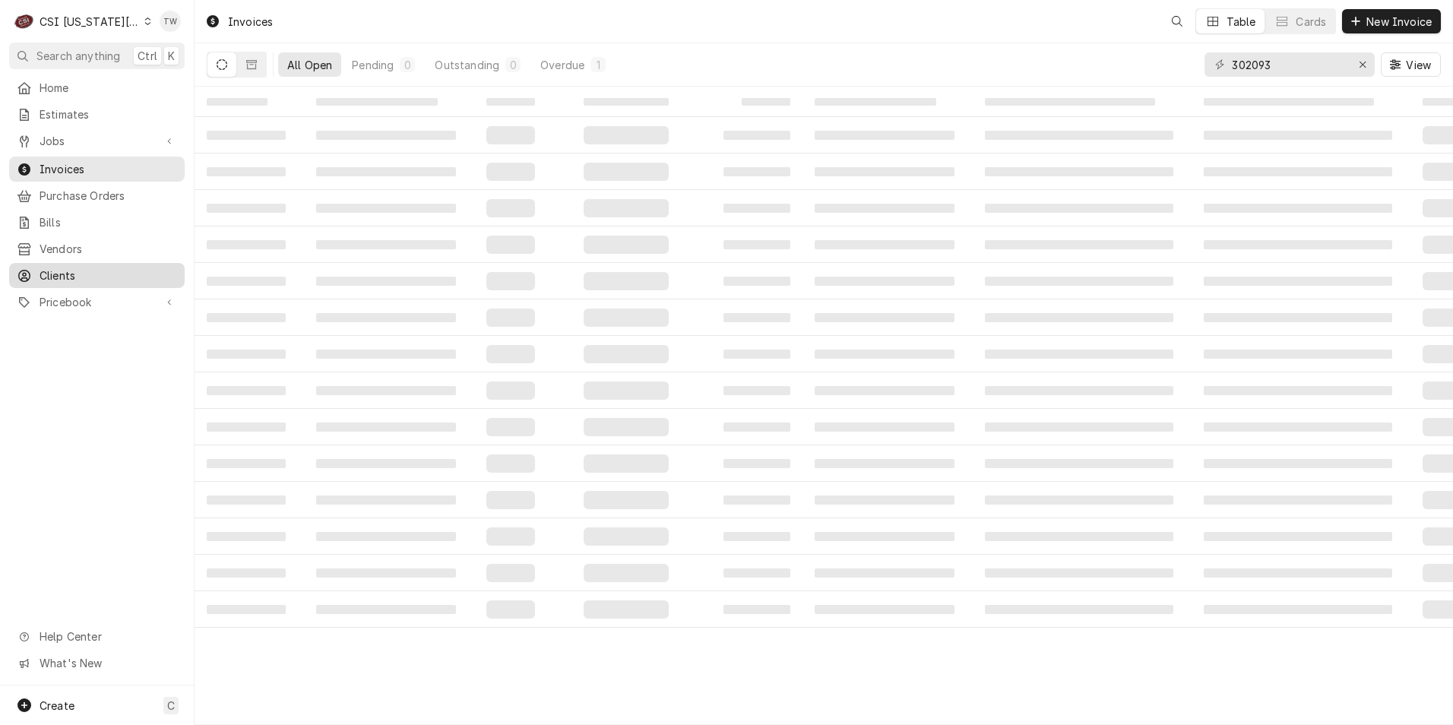
click at [87, 270] on span "Clients" at bounding box center [109, 276] width 138 height 16
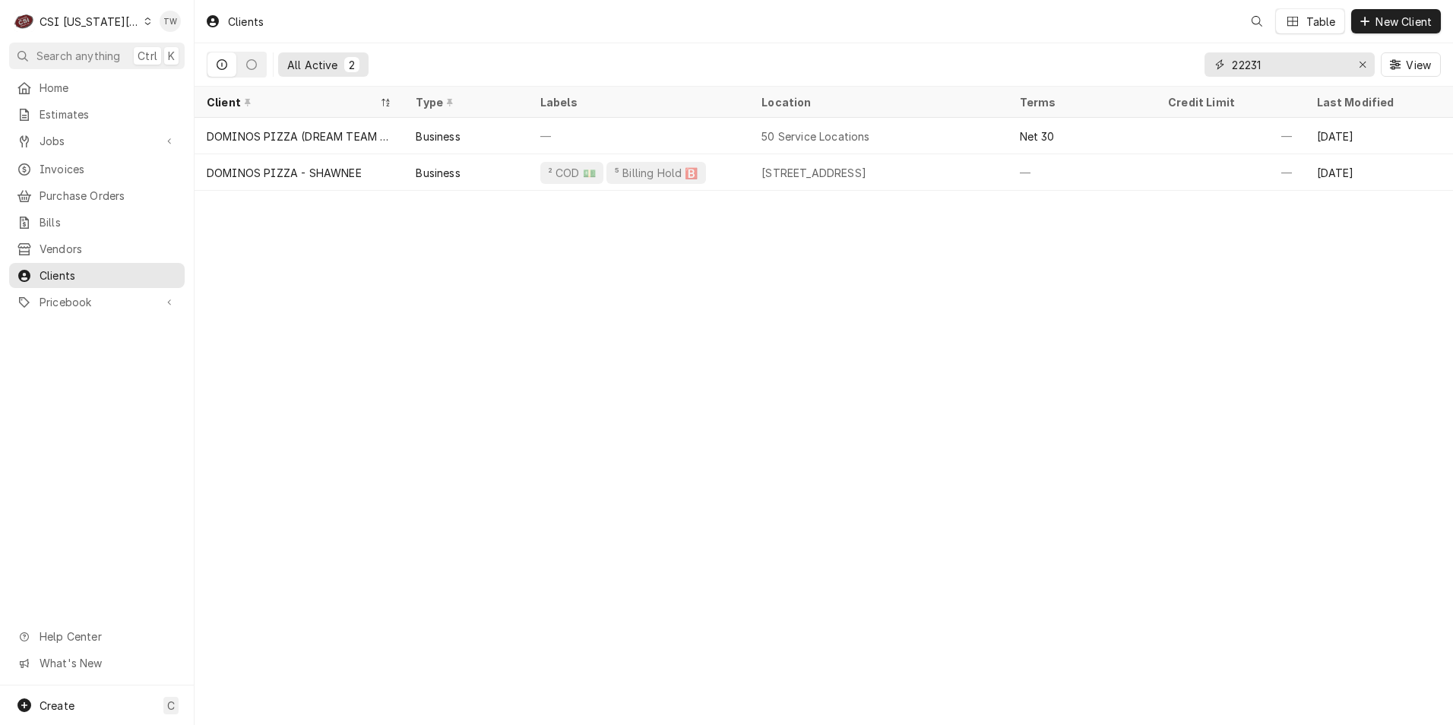
drag, startPoint x: 1281, startPoint y: 65, endPoint x: 1076, endPoint y: 35, distance: 207.5
click at [1092, 37] on div "Clients Table New Client All Active 2 22231 View" at bounding box center [824, 43] width 1259 height 87
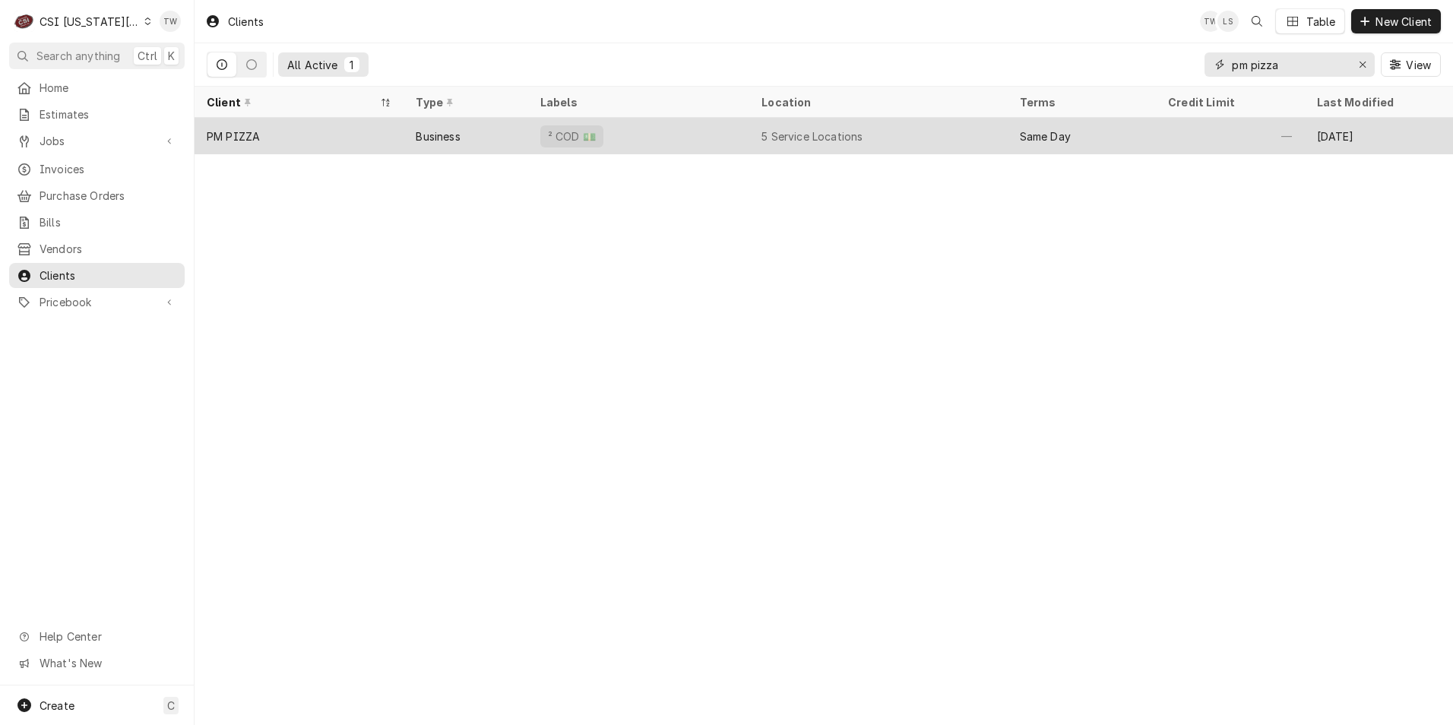
type input "pm pizza"
click at [688, 139] on div "² COD 💵" at bounding box center [638, 136] width 221 height 36
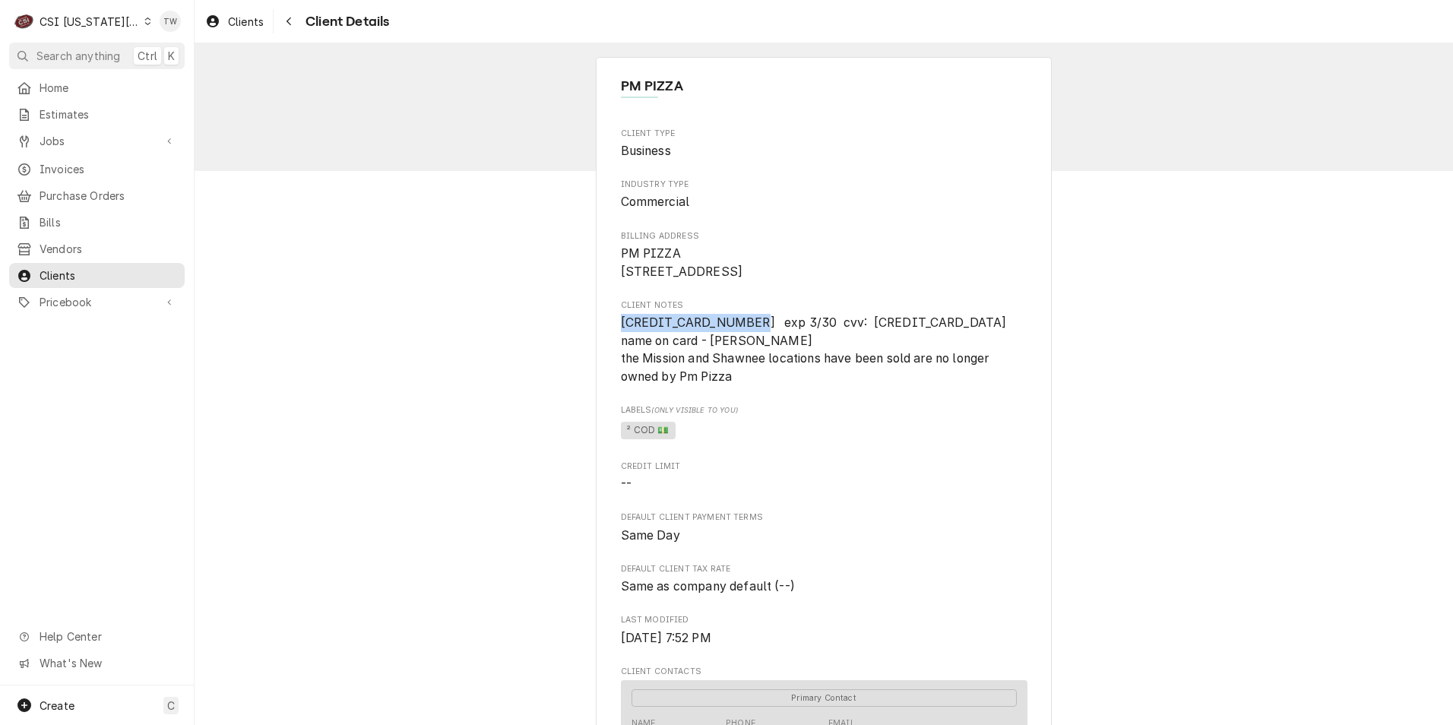
drag, startPoint x: 737, startPoint y: 344, endPoint x: 616, endPoint y: 342, distance: 120.1
click at [621, 342] on span "[CREDIT_CARD_NUMBER] exp 3/30 cvv: [CREDIT_CARD_DATA] name on card - [PERSON_NA…" at bounding box center [817, 349] width 392 height 68
copy span "[CREDIT_CARD_NUMBER]"
drag, startPoint x: 956, startPoint y: 340, endPoint x: 986, endPoint y: 358, distance: 35.5
click at [986, 358] on span "[CREDIT_CARD_NUMBER] exp 3/30 cvv: [CREDIT_CARD_DATA] name on card - [PERSON_NA…" at bounding box center [824, 350] width 407 height 72
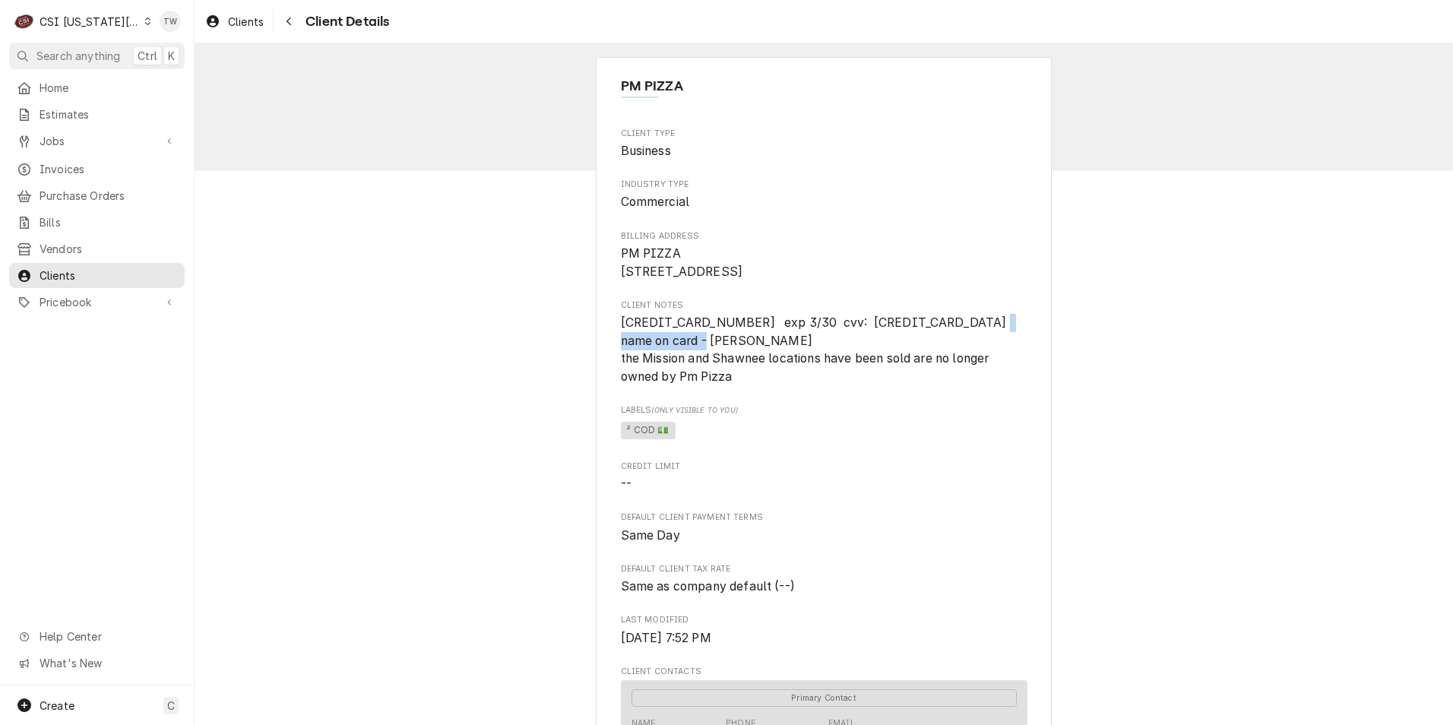
copy span "[PERSON_NAME]"
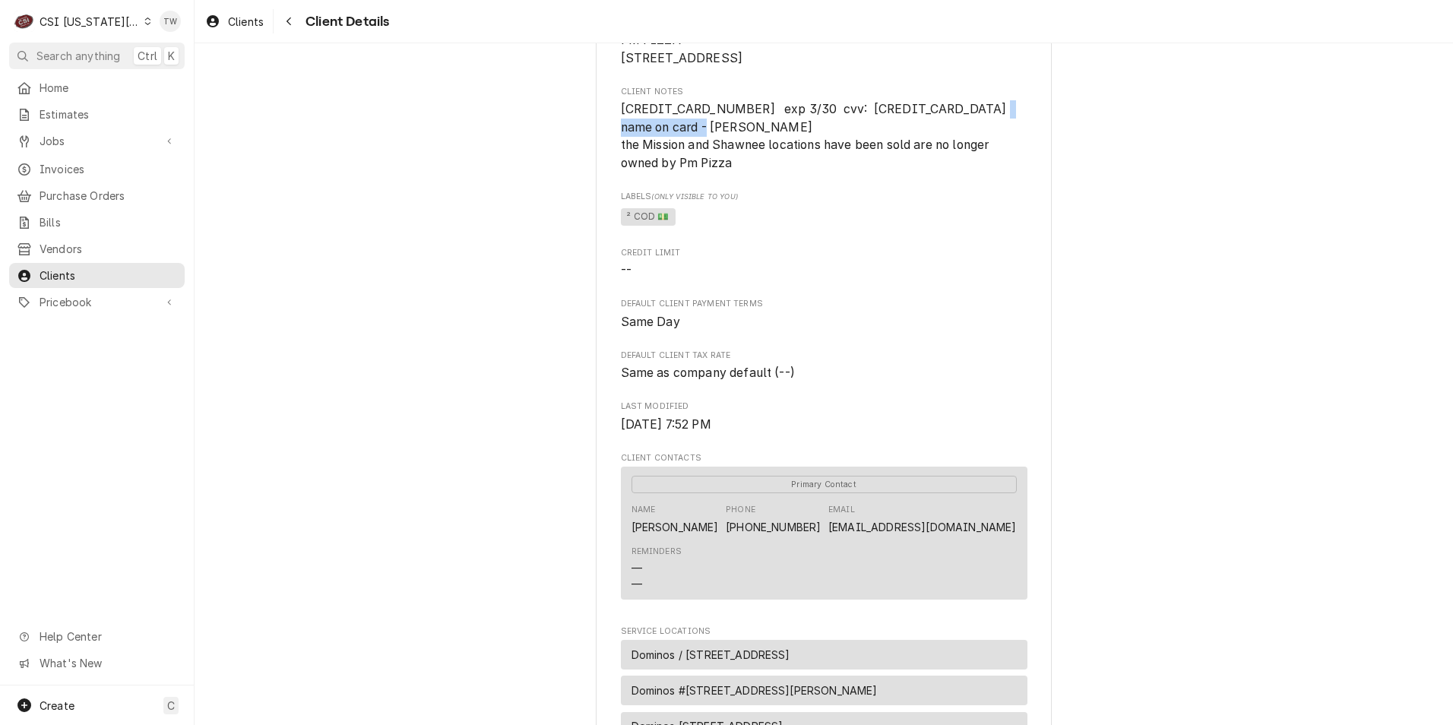
scroll to position [76, 0]
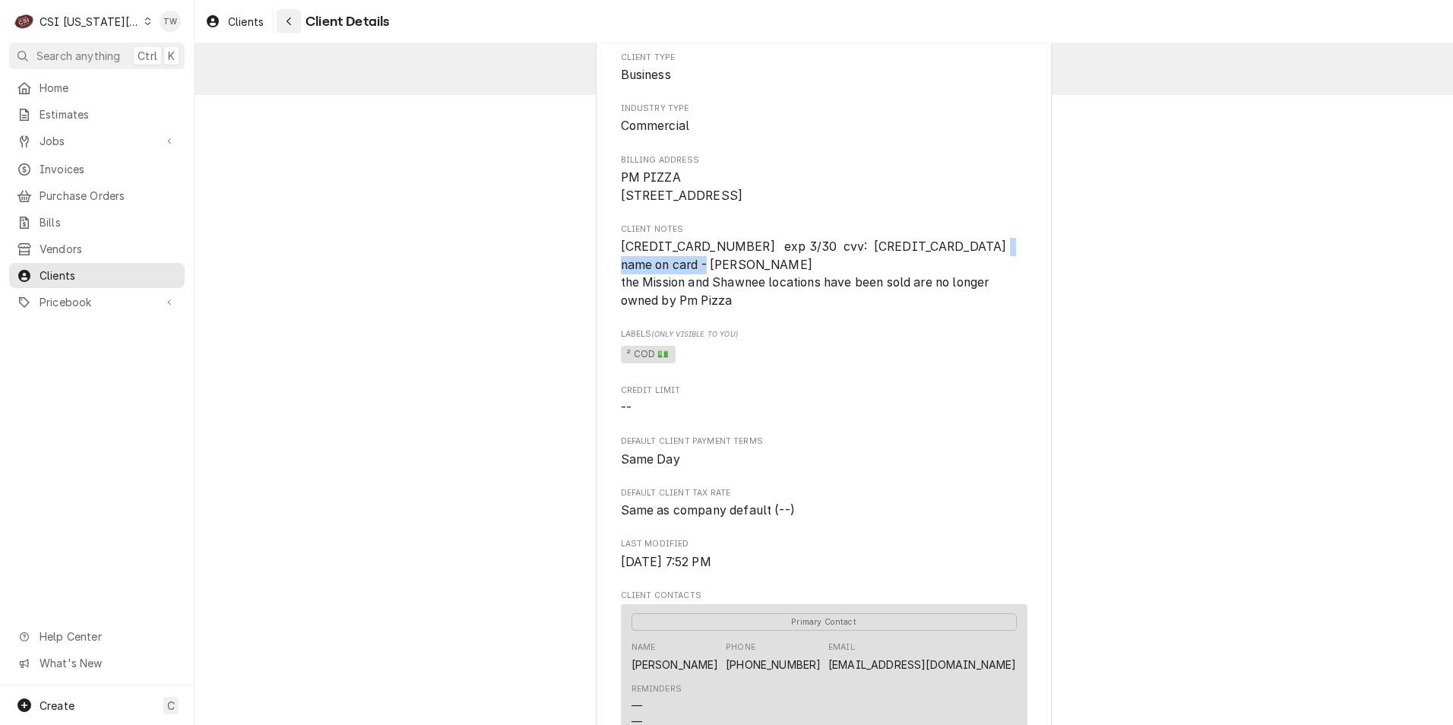
click at [278, 22] on button "Navigate back" at bounding box center [289, 21] width 24 height 24
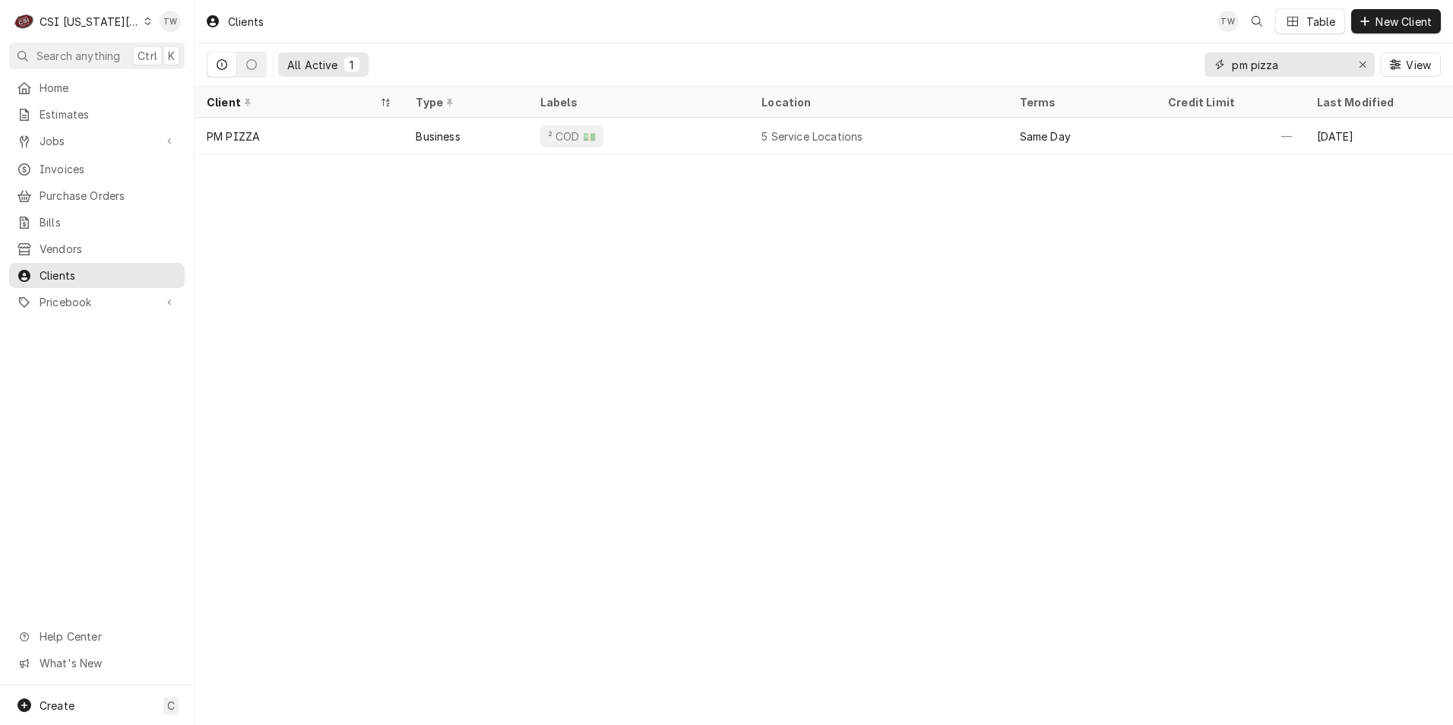
drag, startPoint x: 1292, startPoint y: 64, endPoint x: 930, endPoint y: 25, distance: 363.9
click at [930, 25] on div "Clients TW Table New Client All Active 1 pm pizza View" at bounding box center [824, 43] width 1259 height 87
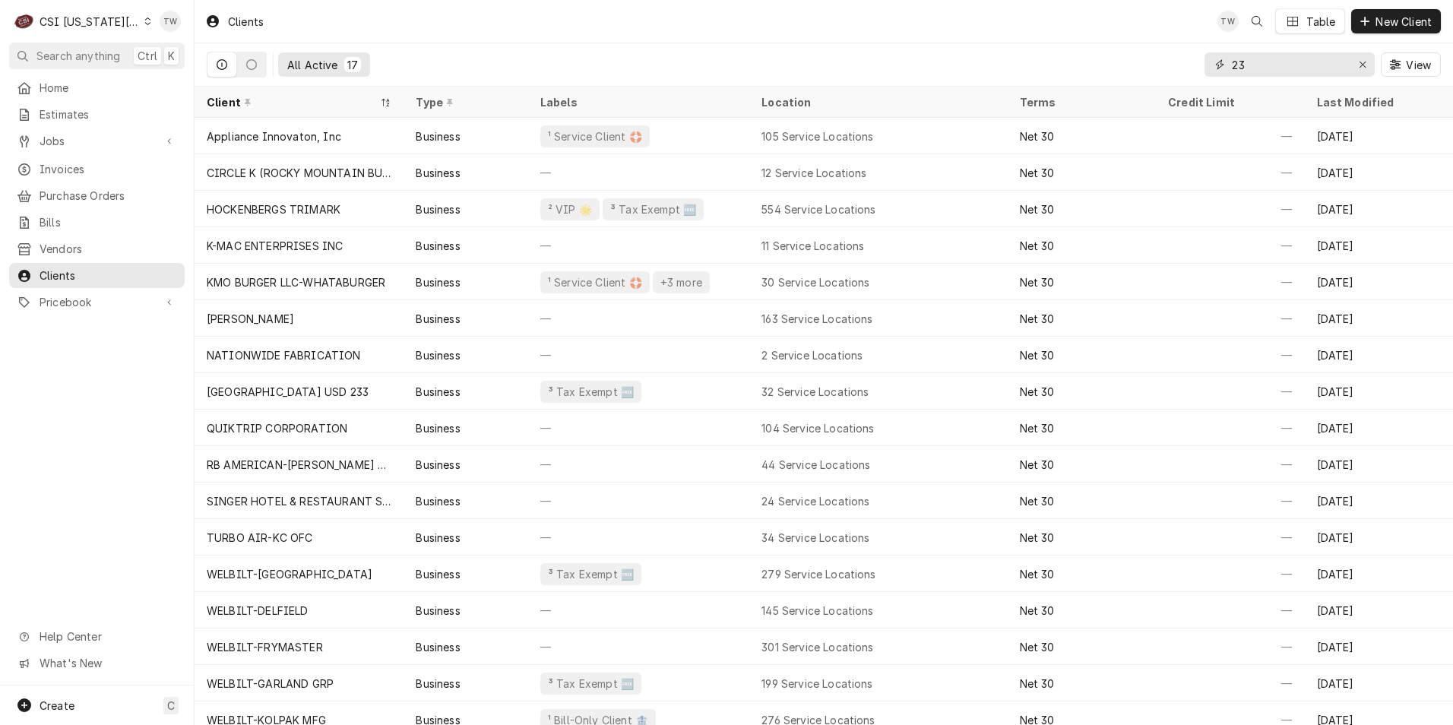
type input "2"
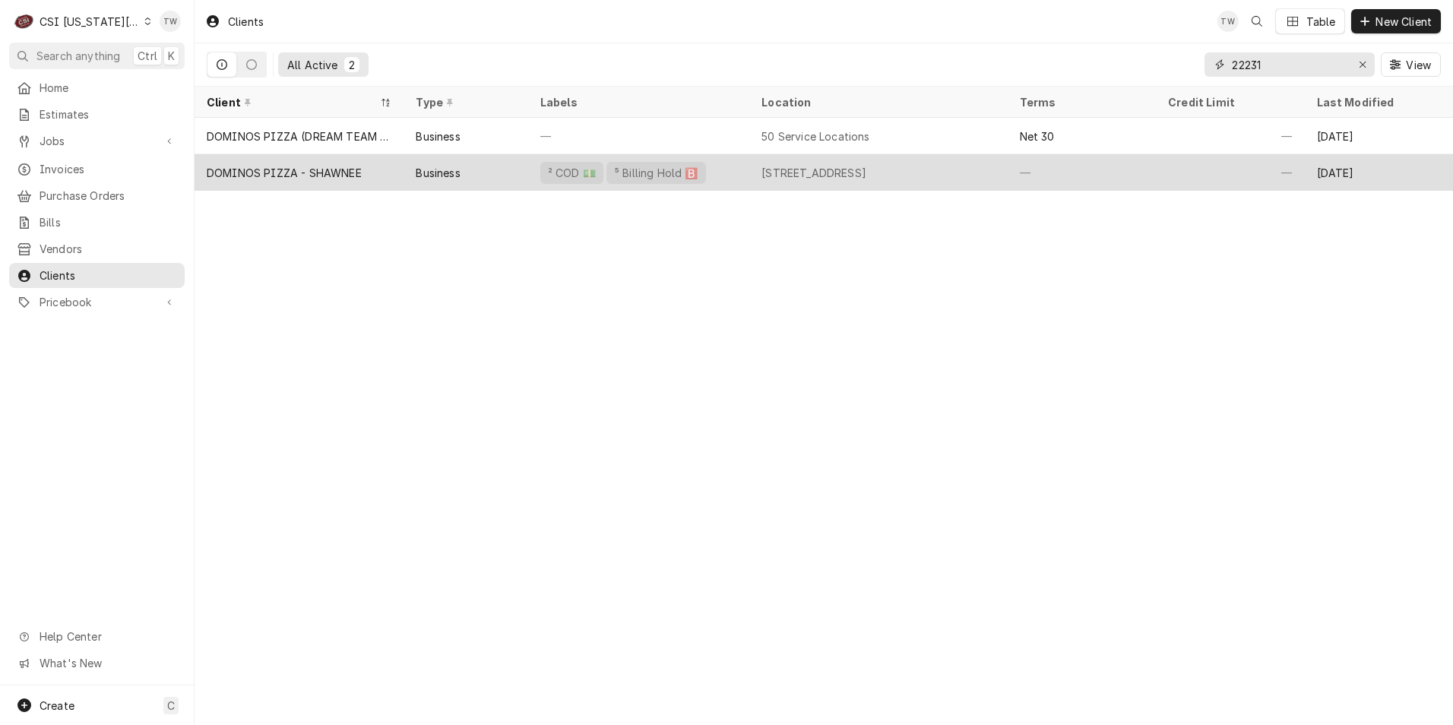
type input "22231"
click at [481, 171] on div "Business" at bounding box center [466, 172] width 124 height 36
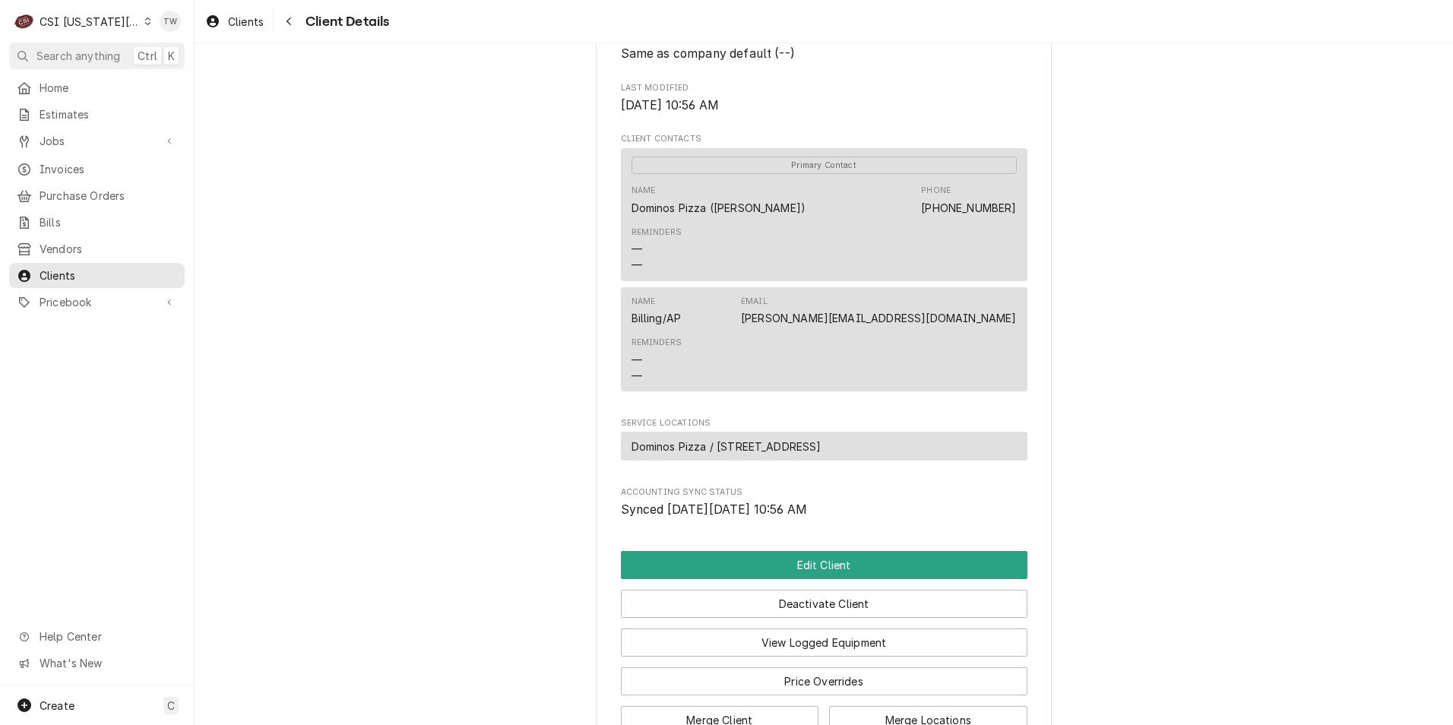
scroll to position [700, 0]
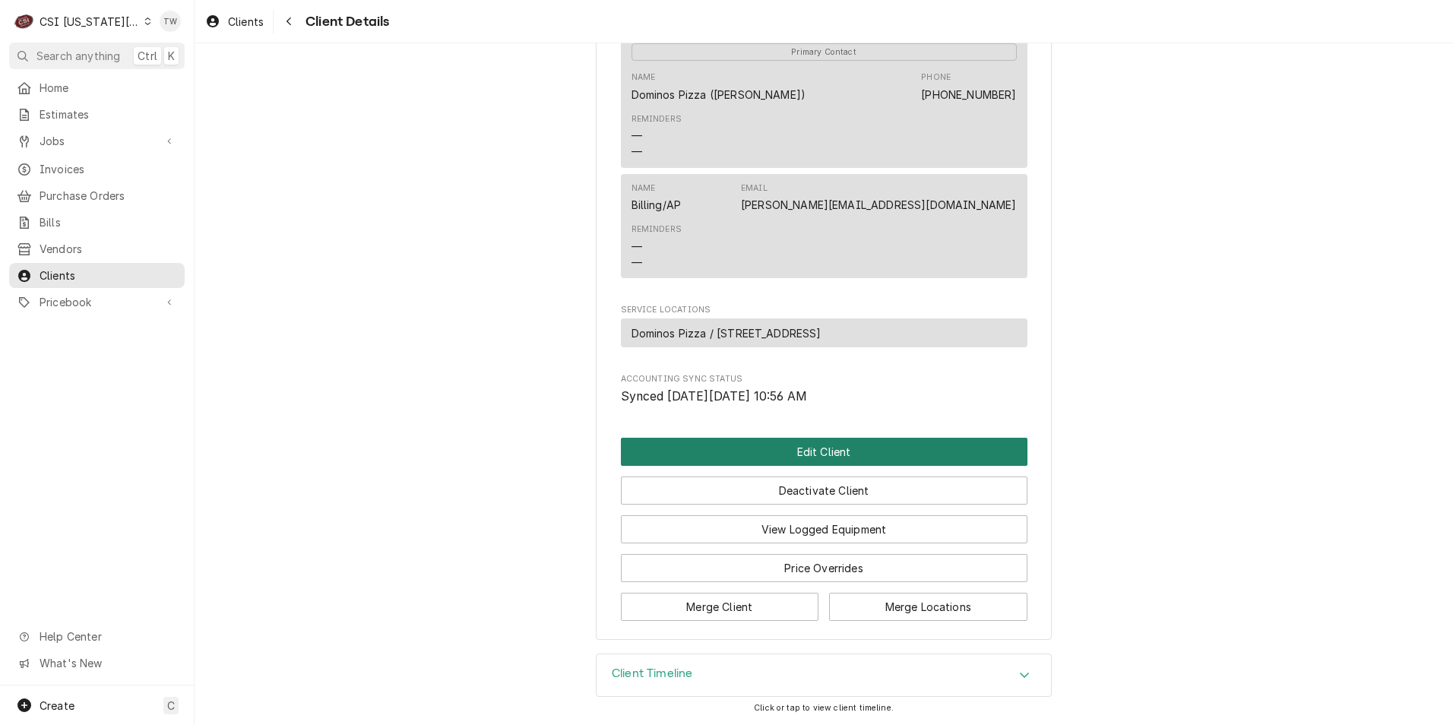
click at [816, 456] on button "Edit Client" at bounding box center [824, 452] width 407 height 28
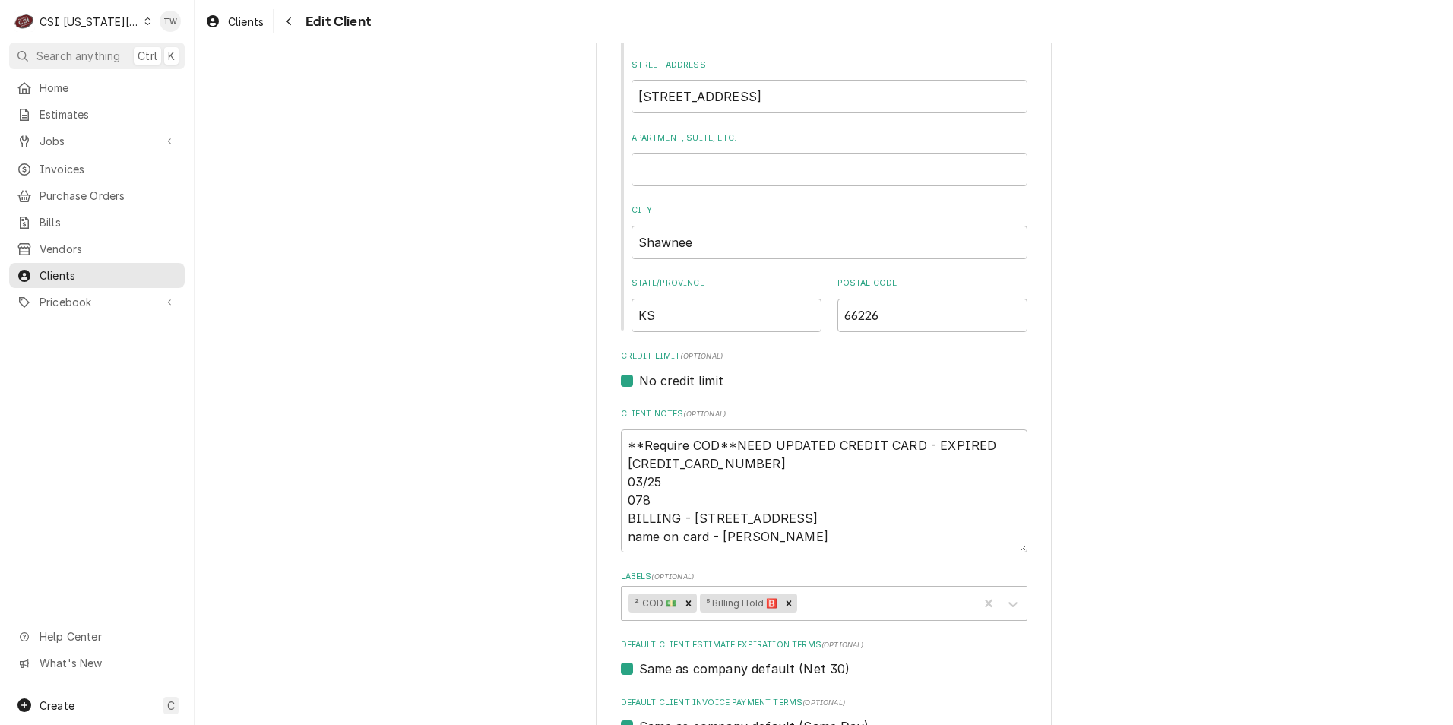
scroll to position [380, 0]
drag, startPoint x: 861, startPoint y: 531, endPoint x: 731, endPoint y: 440, distance: 159.4
click at [731, 440] on textarea "**Require COD**NEED UPDATED CREDIT CARD - EXPIRED [CREDIT_CARD_NUMBER] 03/25 07…" at bounding box center [824, 487] width 407 height 123
type textarea "x"
type textarea "**Require COD**"
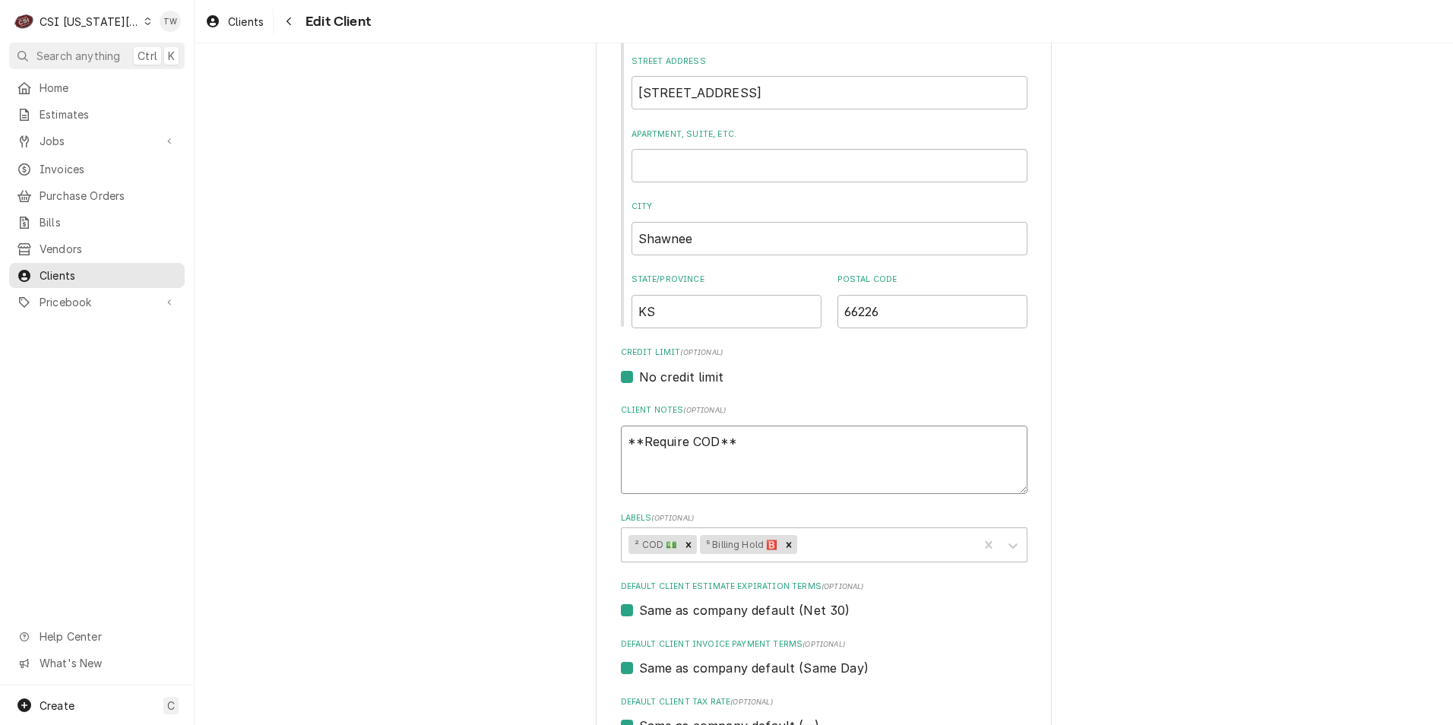
type textarea "x"
type textarea "**Require COD**"
type textarea "x"
type textarea "**Require COD** N"
type textarea "x"
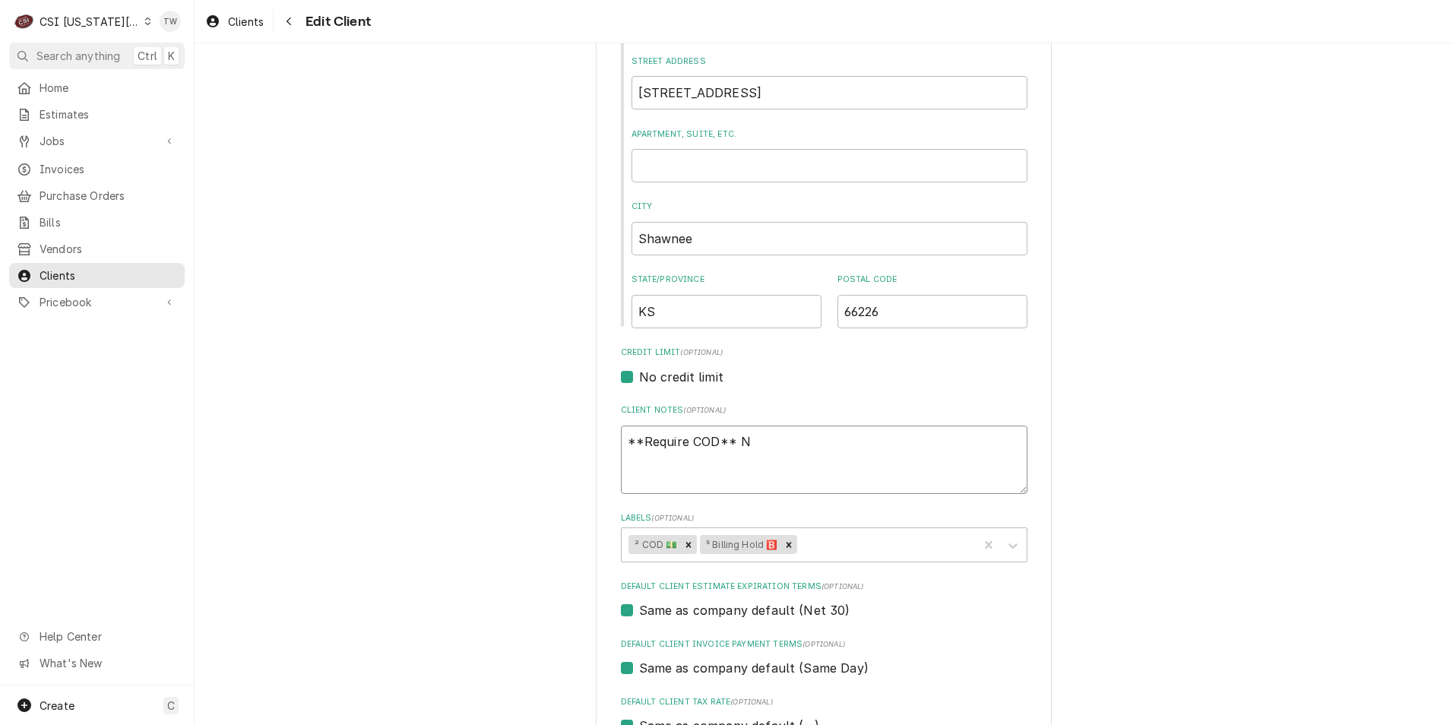
type textarea "**Require COD** NE"
type textarea "x"
type textarea "**Require COD** NEW"
type textarea "x"
type textarea "**Require COD** NEW"
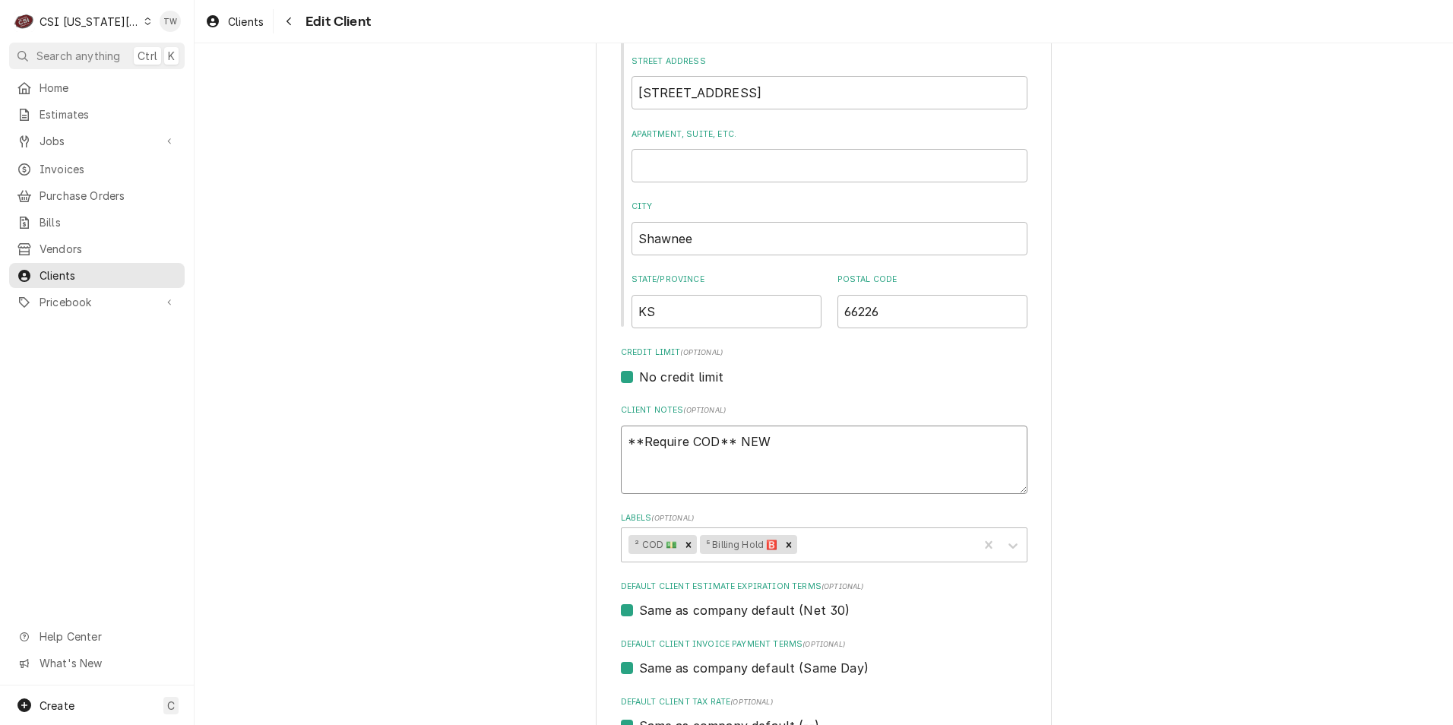
type textarea "x"
type textarea "**Require COD** NEW O"
type textarea "x"
type textarea "**Require COD** NEW OW"
type textarea "x"
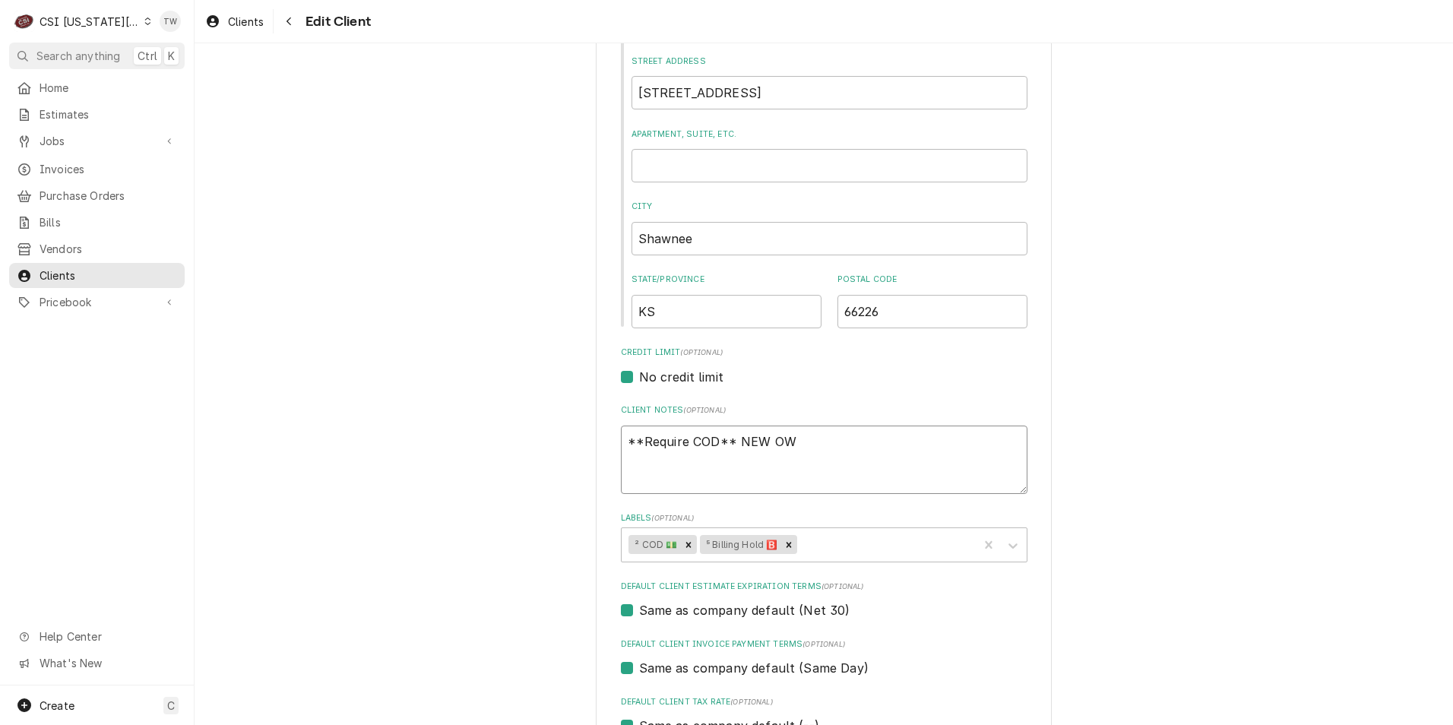
type textarea "**Require COD** NEW OWN"
type textarea "x"
type textarea "**Require COD** NEW OWNE"
type textarea "x"
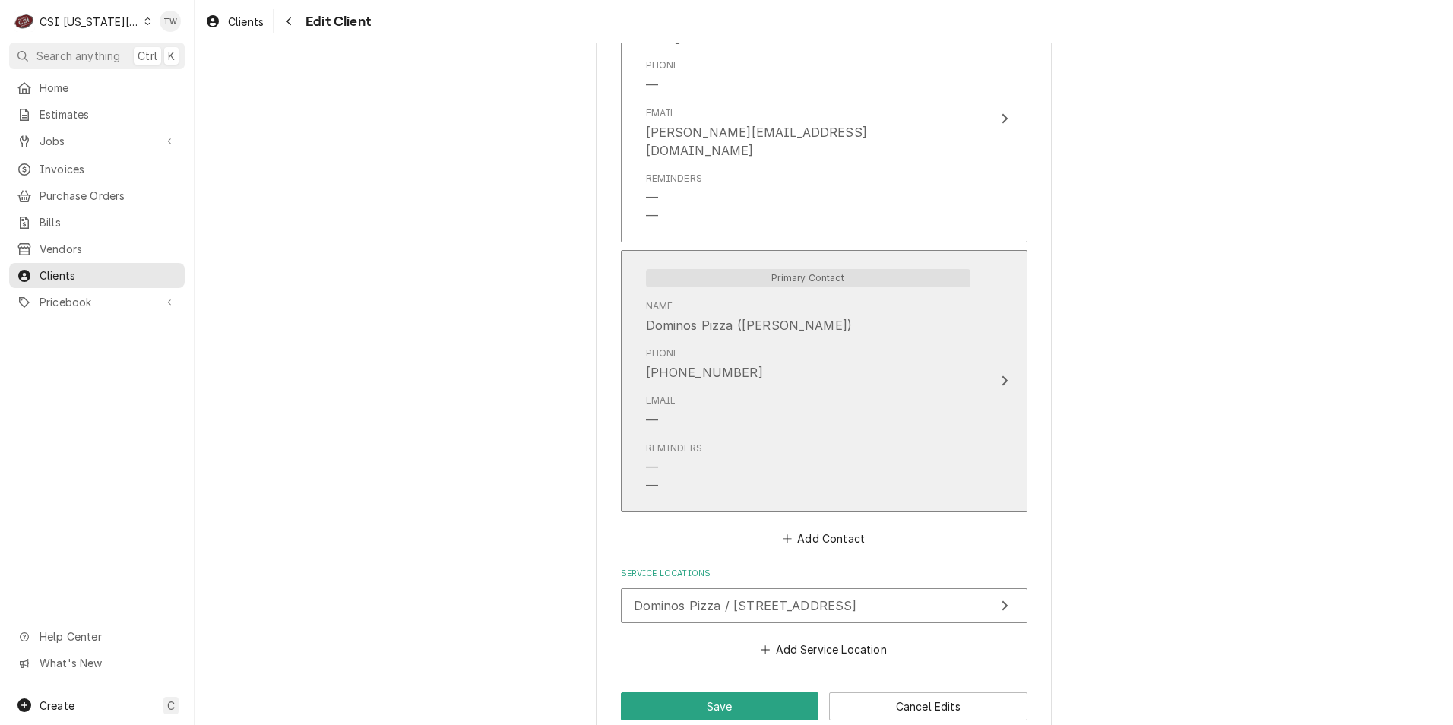
scroll to position [1171, 0]
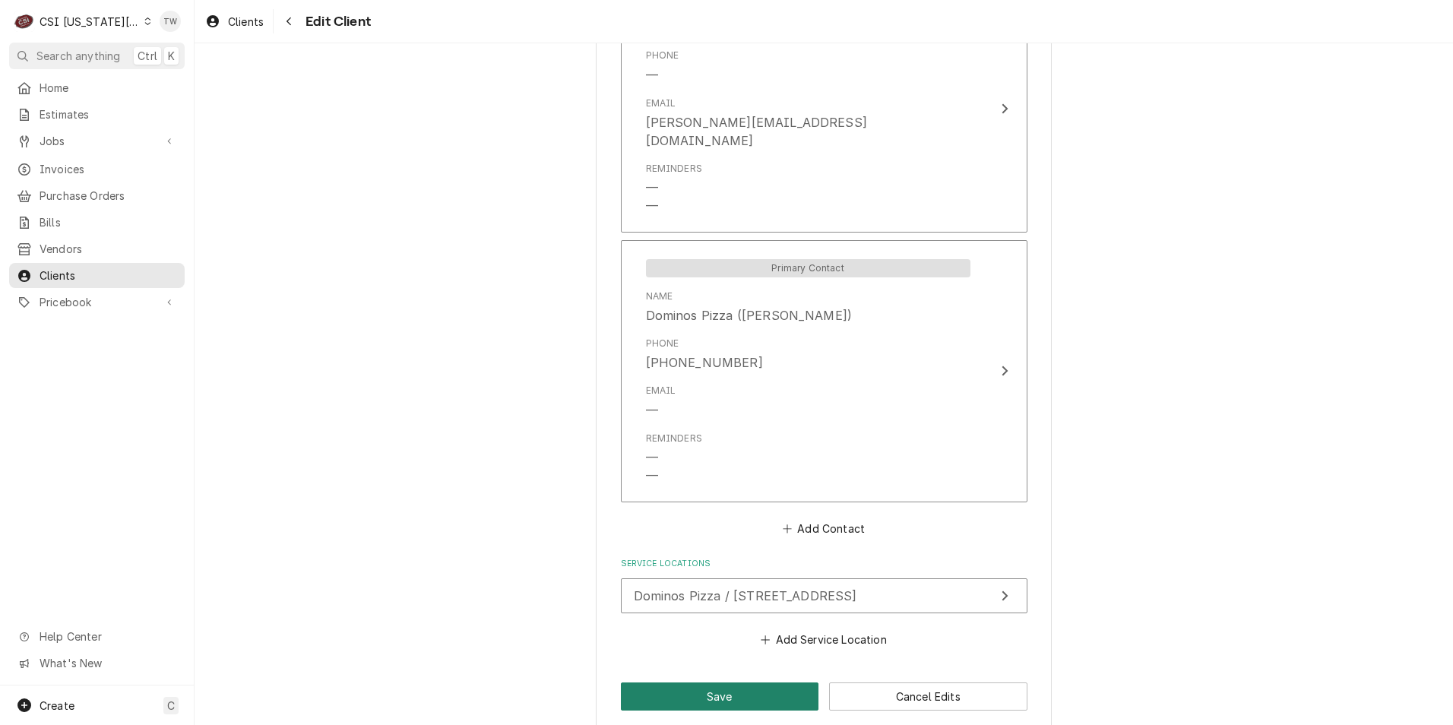
type textarea "**Require COD** NEW OWNER"
click at [735, 683] on button "Save" at bounding box center [720, 697] width 198 height 28
type textarea "x"
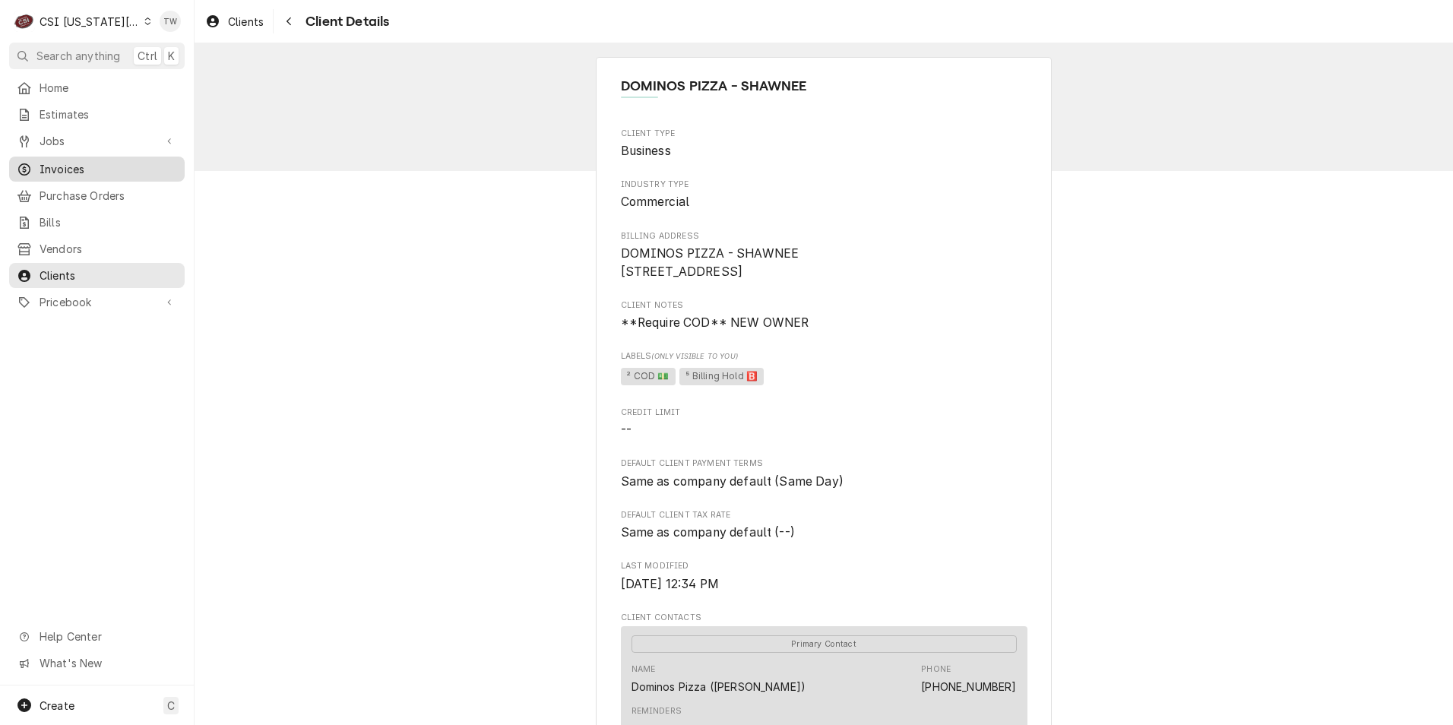
drag, startPoint x: 72, startPoint y: 163, endPoint x: 88, endPoint y: 163, distance: 16.0
click at [72, 163] on span "Invoices" at bounding box center [109, 169] width 138 height 16
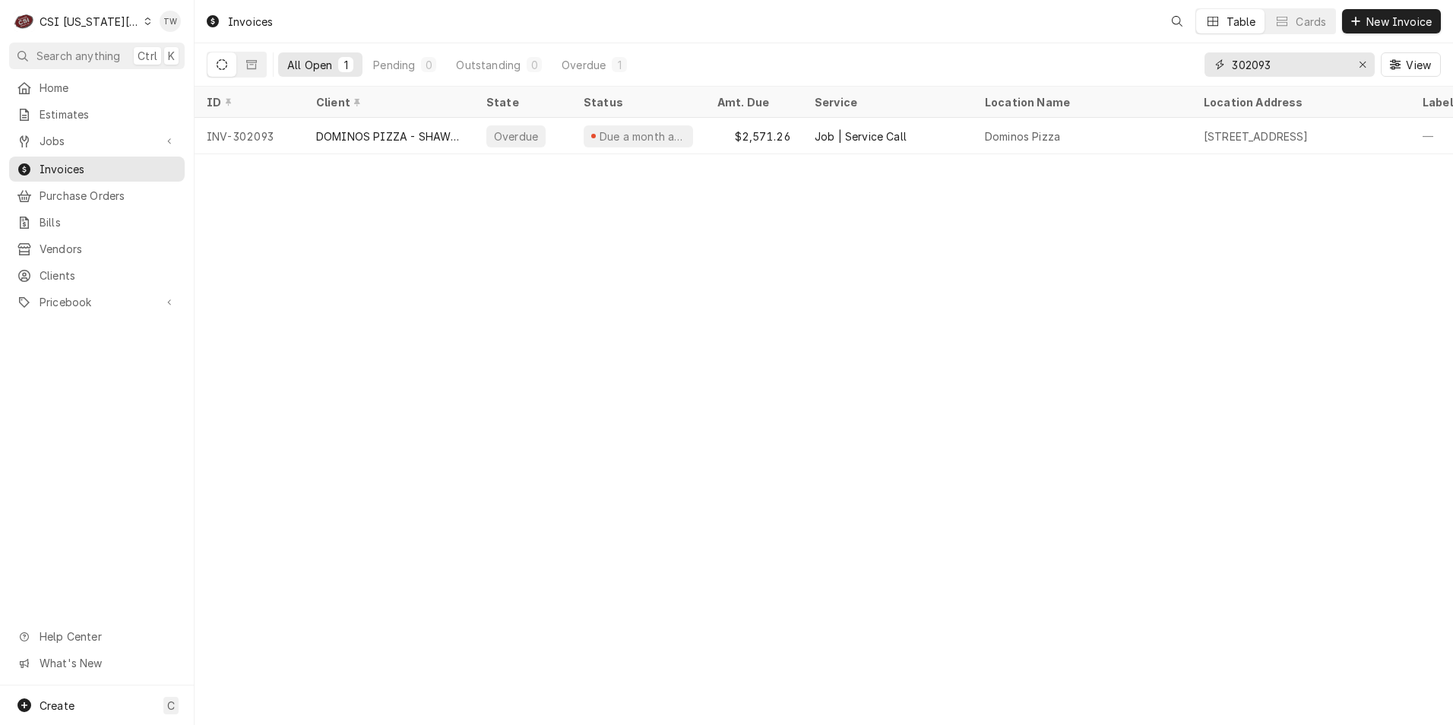
drag, startPoint x: 1284, startPoint y: 65, endPoint x: 1129, endPoint y: 66, distance: 155.1
click at [1133, 65] on div "All Open 1 Pending 0 Outstanding 0 Overdue 1 302093 View" at bounding box center [824, 64] width 1235 height 43
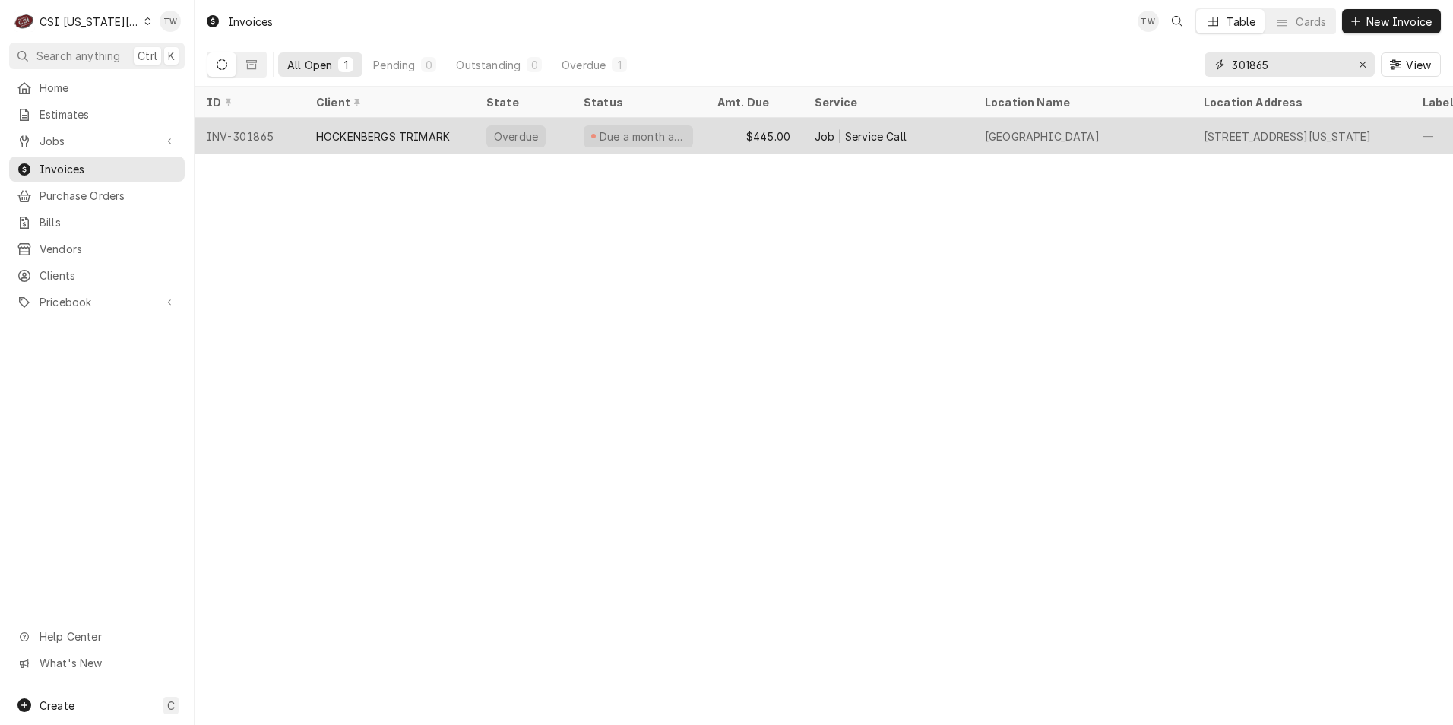
type input "301865"
click at [427, 133] on div "HOCKENBERGS TRIMARK" at bounding box center [383, 136] width 134 height 16
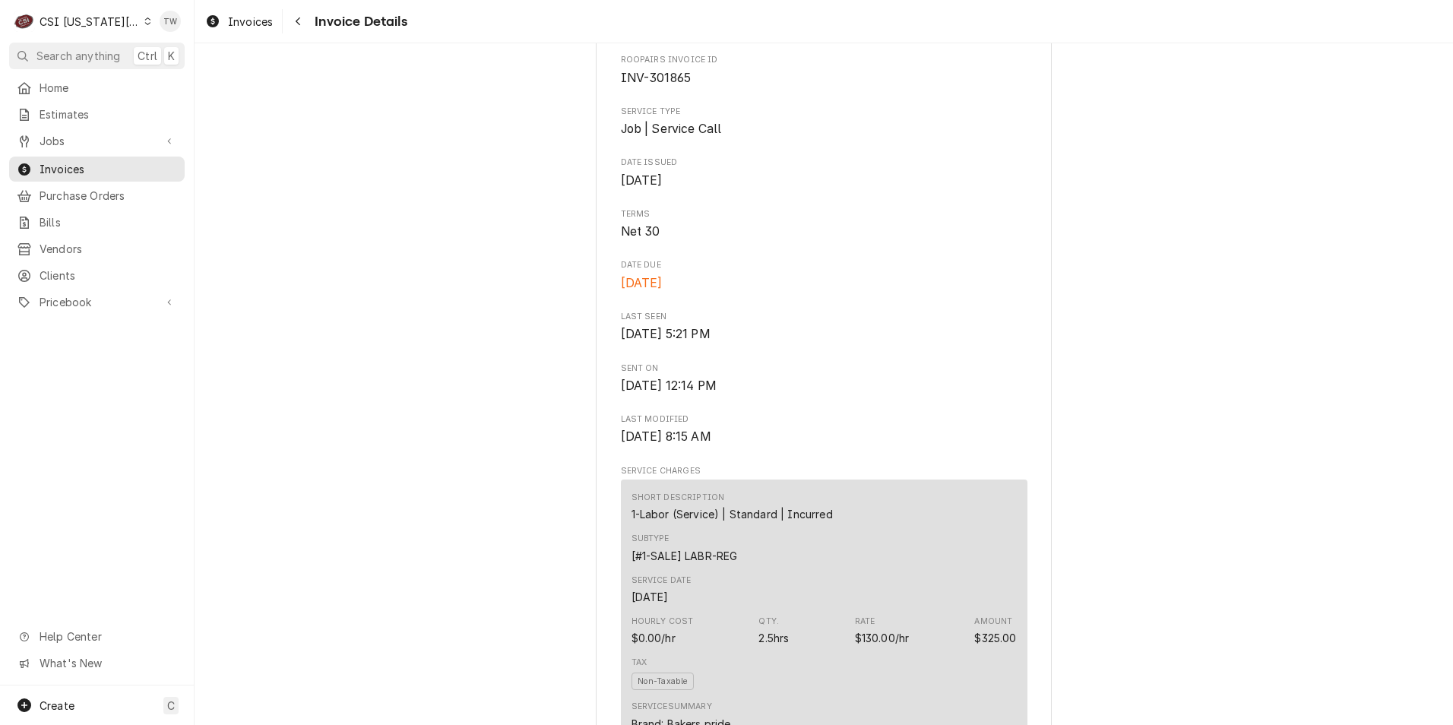
scroll to position [276, 0]
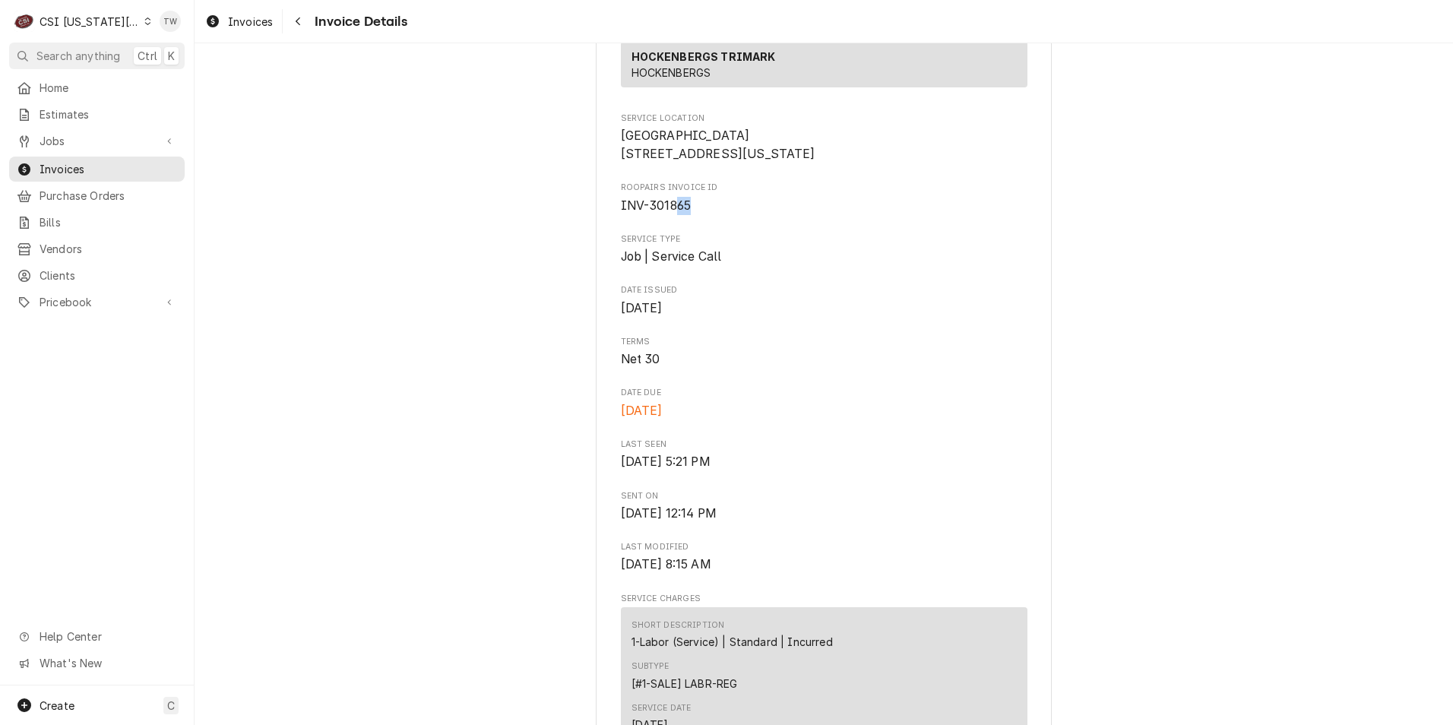
drag, startPoint x: 689, startPoint y: 241, endPoint x: 670, endPoint y: 240, distance: 18.3
click at [670, 215] on span "INV-301865" at bounding box center [824, 206] width 407 height 18
drag, startPoint x: 670, startPoint y: 240, endPoint x: 720, endPoint y: 255, distance: 51.5
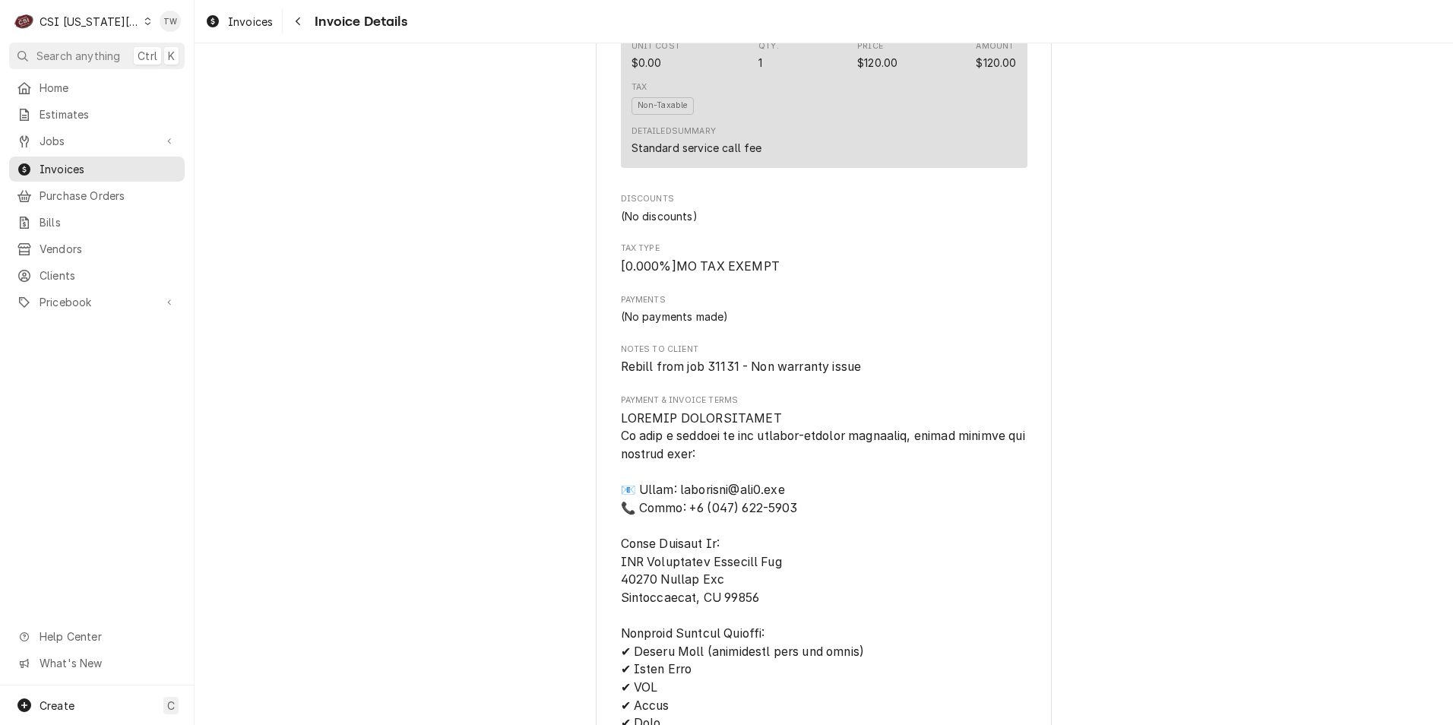
scroll to position [1568, 0]
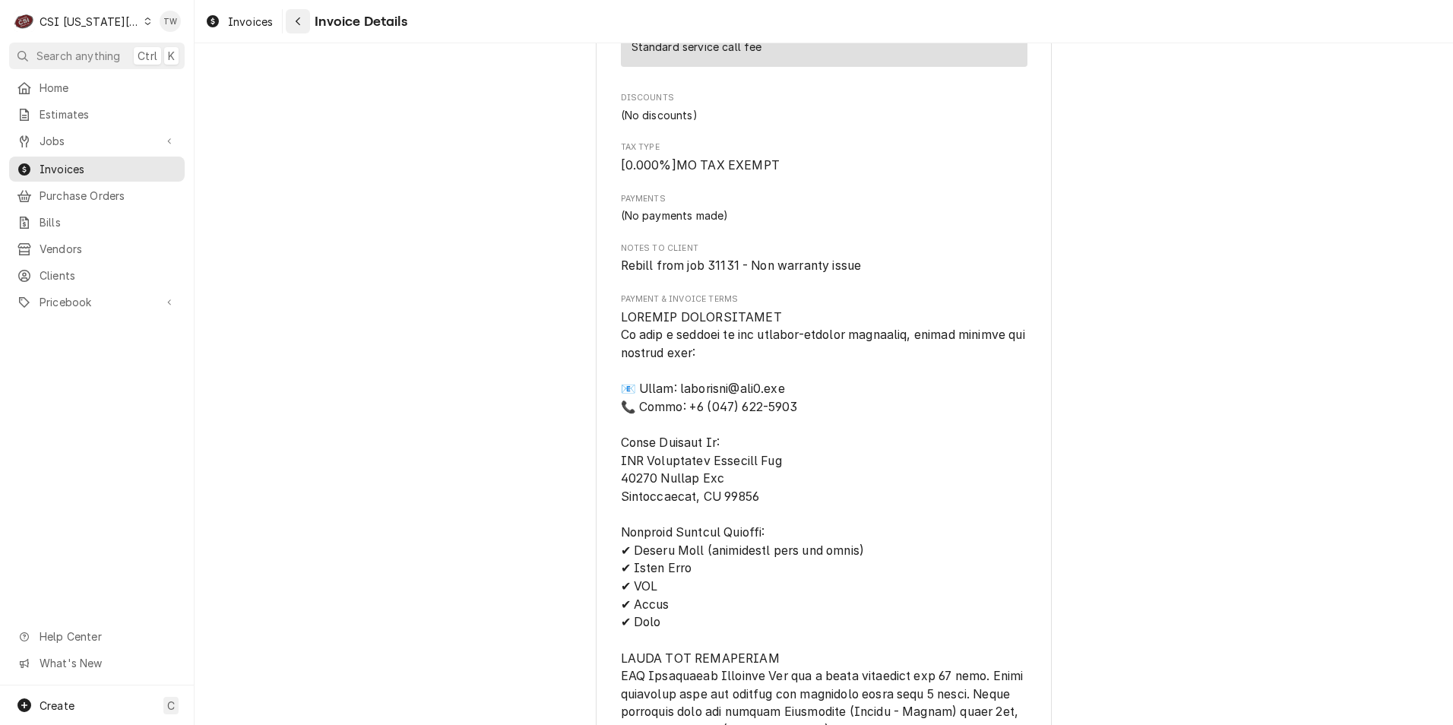
click at [300, 24] on icon "Navigate back" at bounding box center [298, 21] width 5 height 8
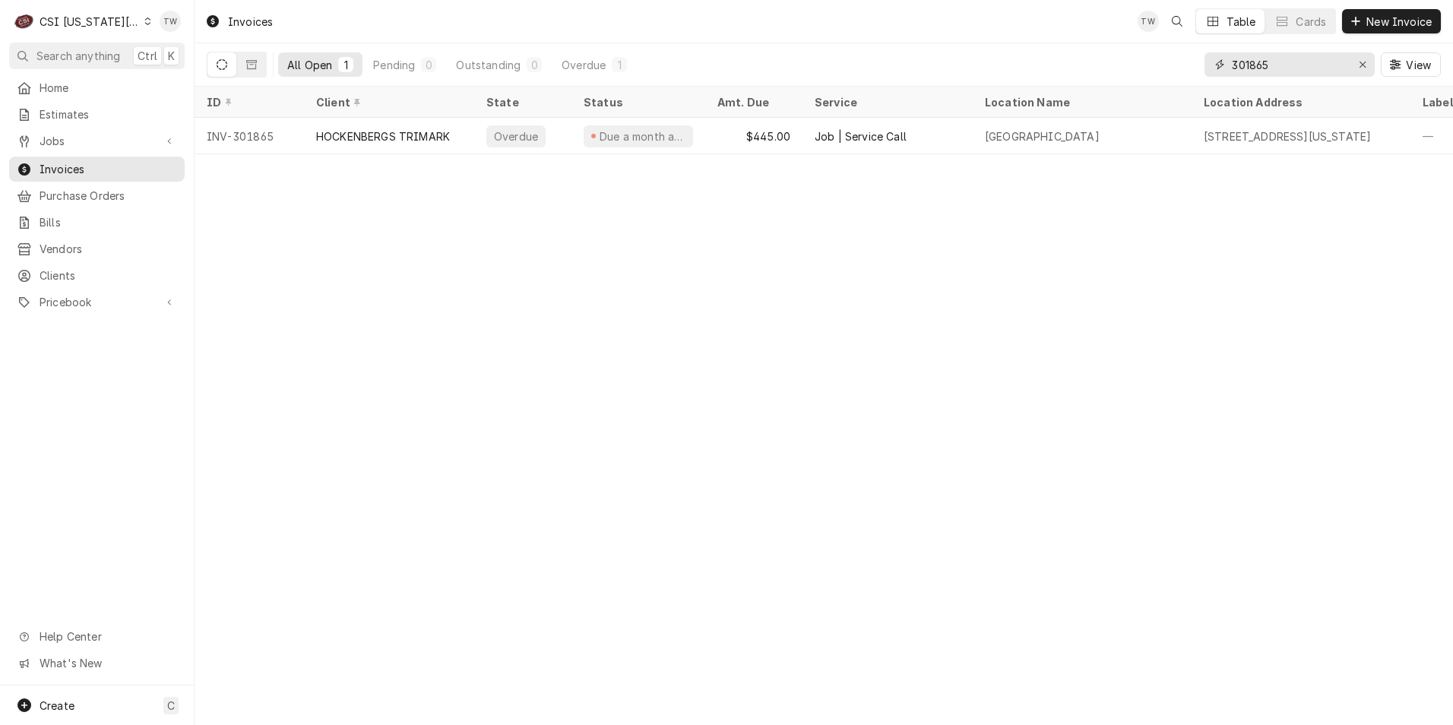
click at [1285, 59] on input "301865" at bounding box center [1289, 64] width 114 height 24
drag, startPoint x: 1285, startPoint y: 59, endPoint x: 851, endPoint y: 68, distance: 434.1
click at [855, 69] on div "All Open 1 Pending 0 Outstanding 0 Overdue 1 301865 View" at bounding box center [824, 64] width 1235 height 43
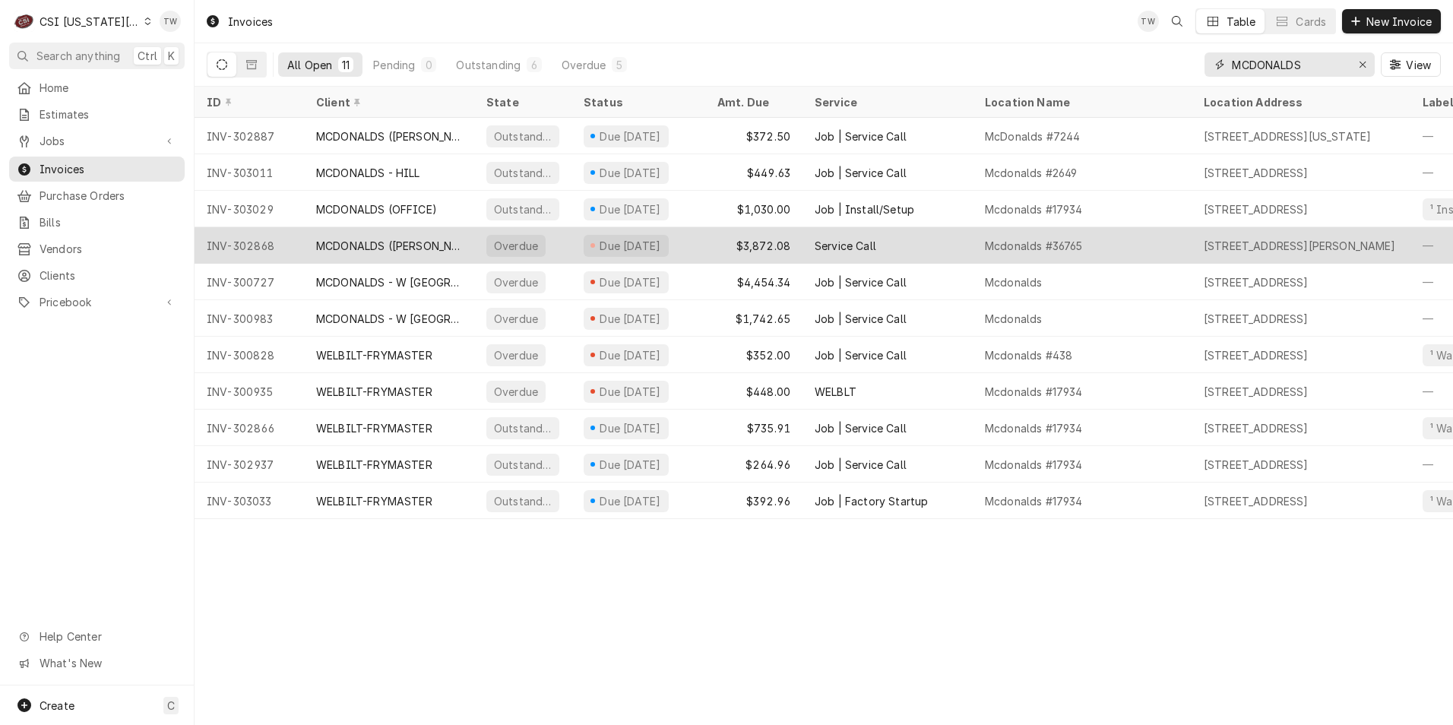
type input "MCDONALDS"
click at [460, 245] on div "MCDONALDS ([PERSON_NAME])" at bounding box center [389, 246] width 146 height 16
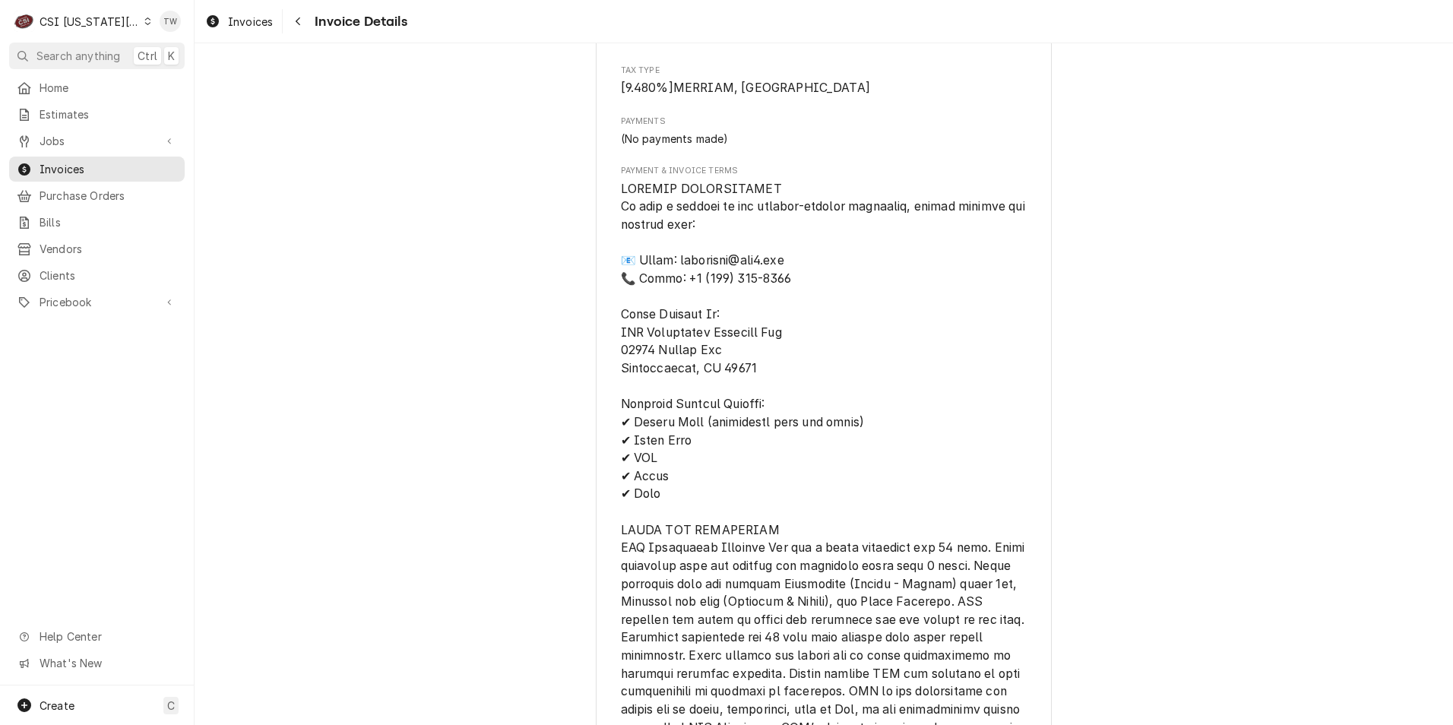
scroll to position [2885, 0]
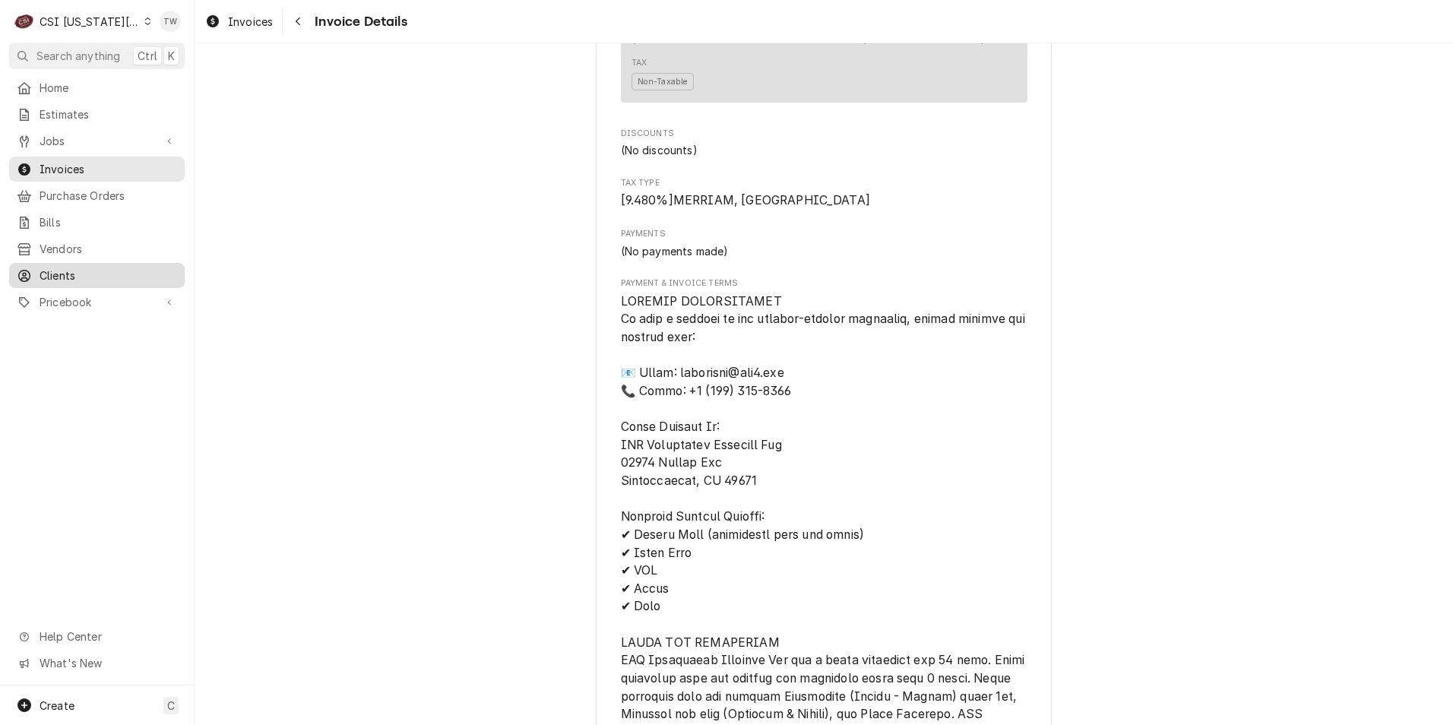
click at [77, 266] on div "Clients" at bounding box center [97, 275] width 170 height 19
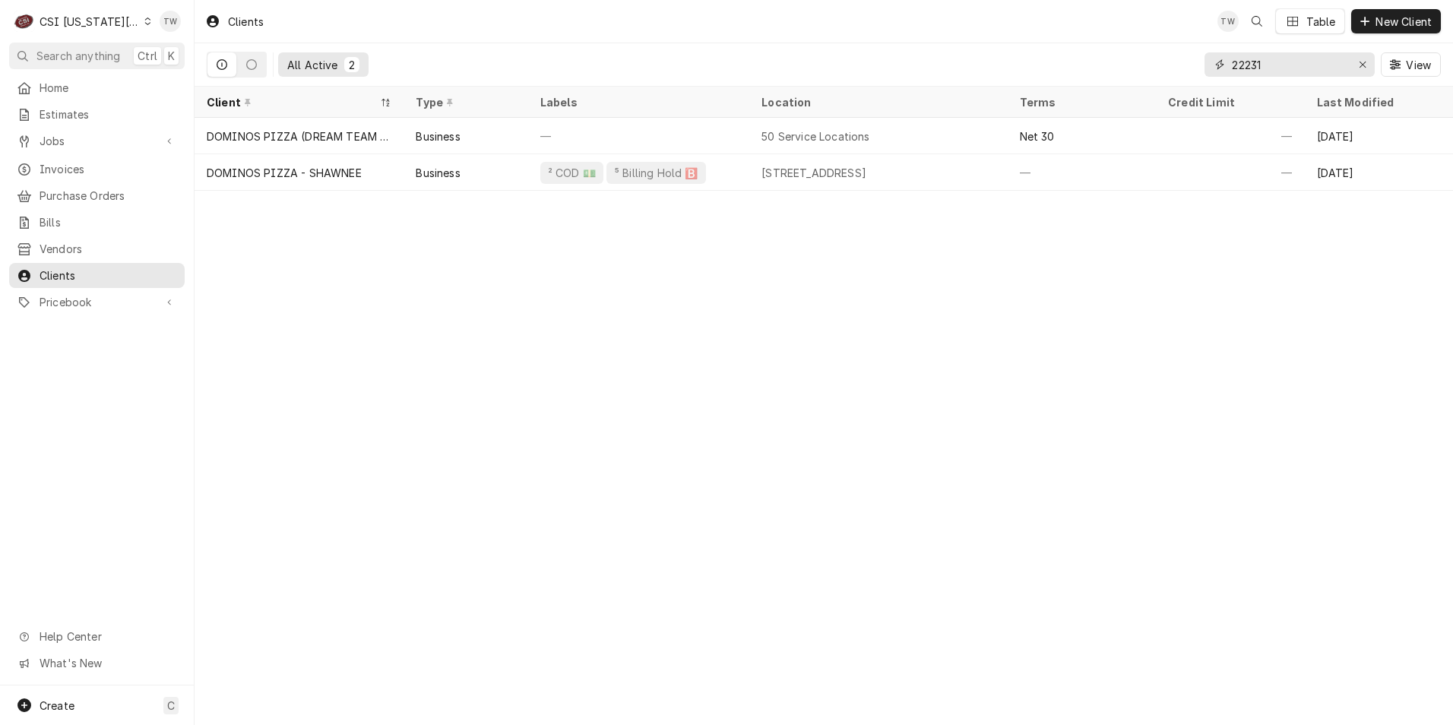
drag, startPoint x: 1314, startPoint y: 65, endPoint x: 1115, endPoint y: 51, distance: 198.9
click at [1115, 51] on div "All Active 2 22231 View" at bounding box center [824, 64] width 1235 height 43
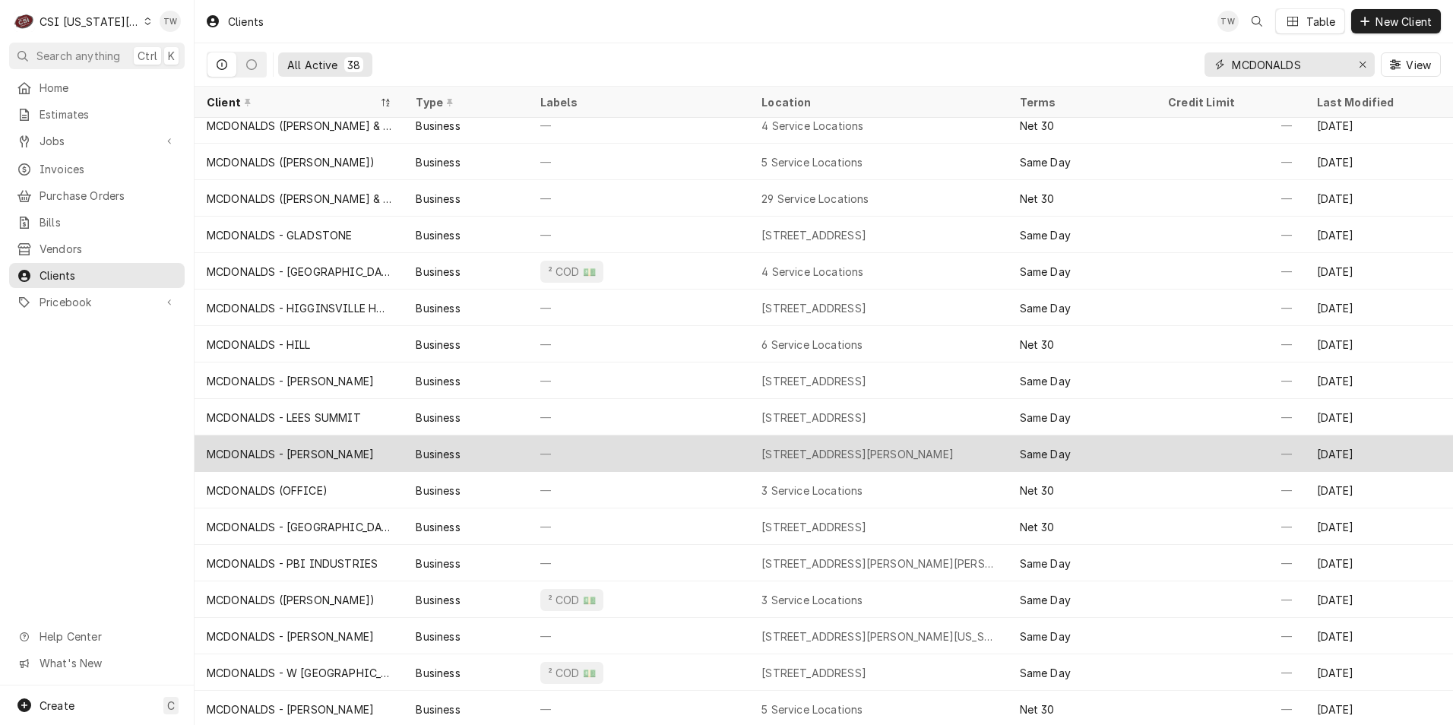
scroll to position [631, 0]
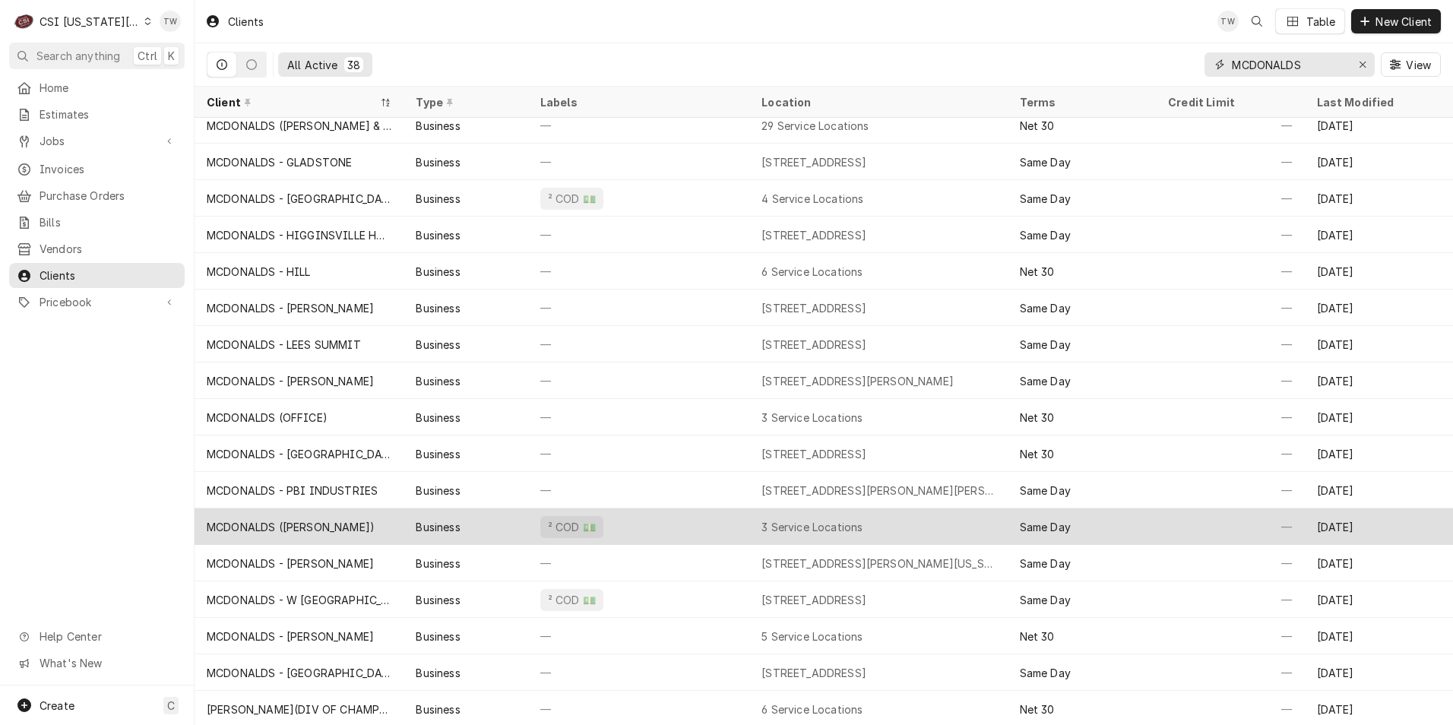
type input "MCDONALDS"
click at [613, 522] on div "² COD 💵" at bounding box center [638, 527] width 221 height 36
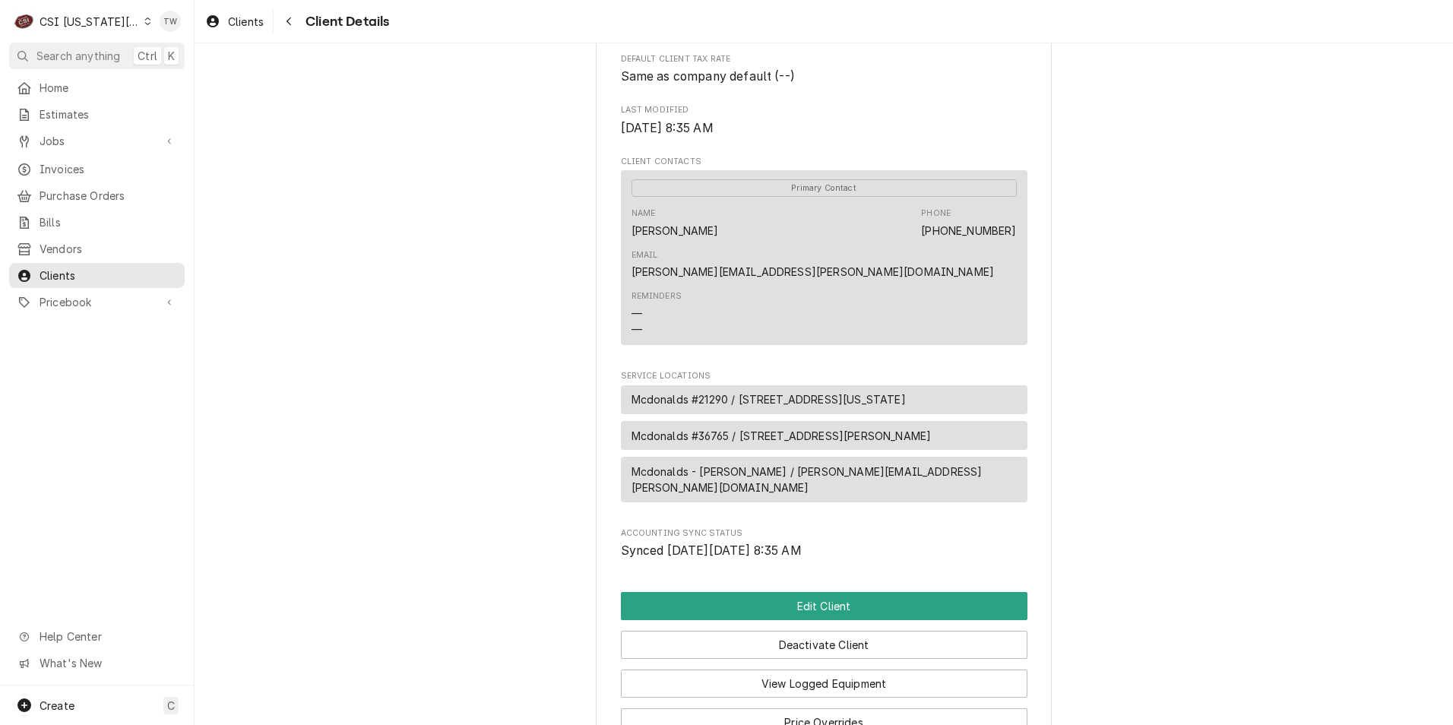
scroll to position [553, 0]
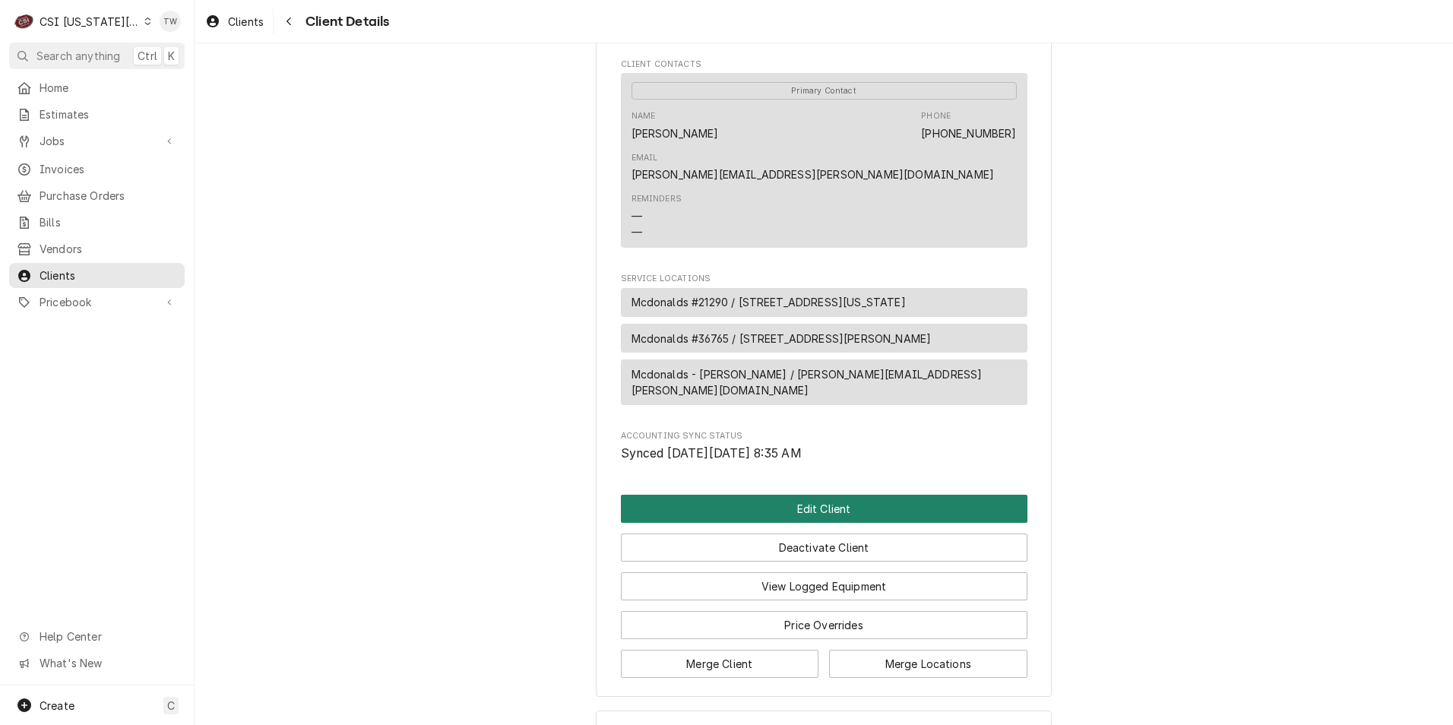
click at [797, 495] on button "Edit Client" at bounding box center [824, 509] width 407 height 28
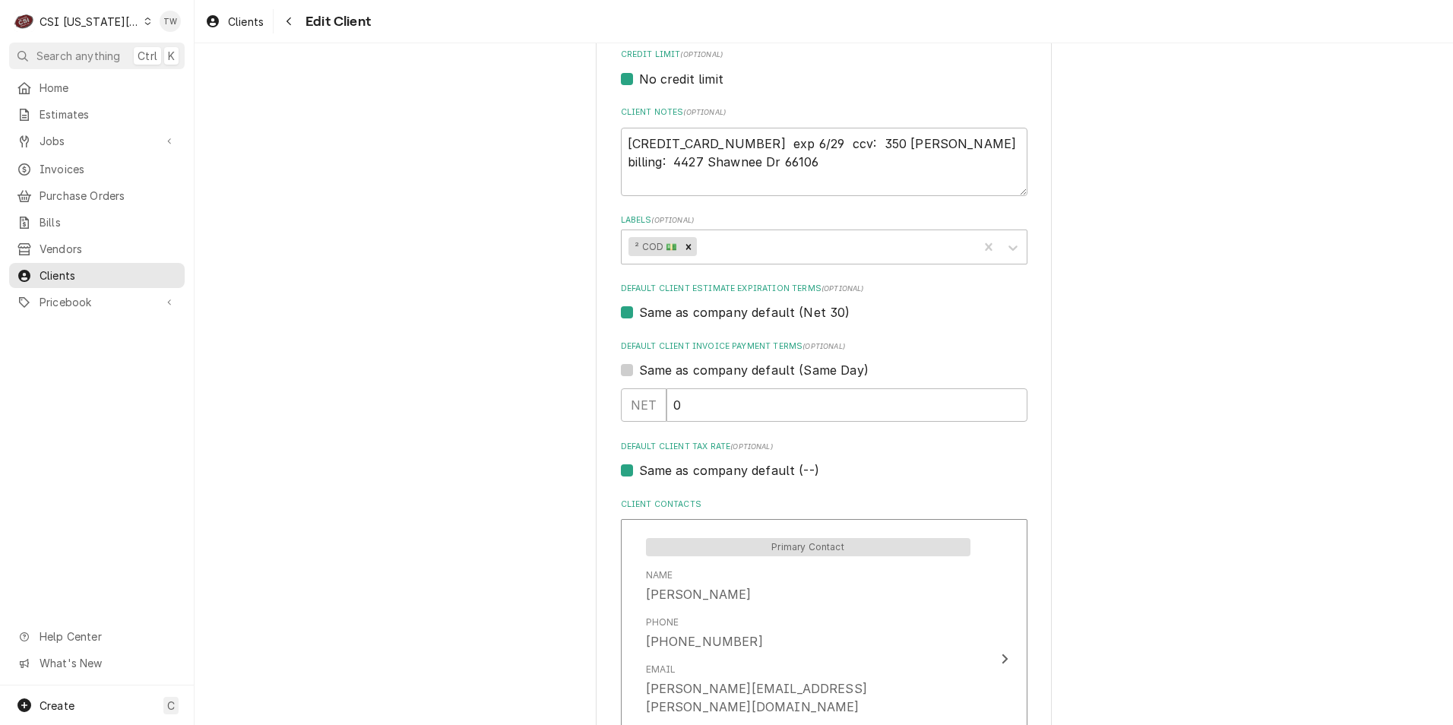
scroll to position [684, 0]
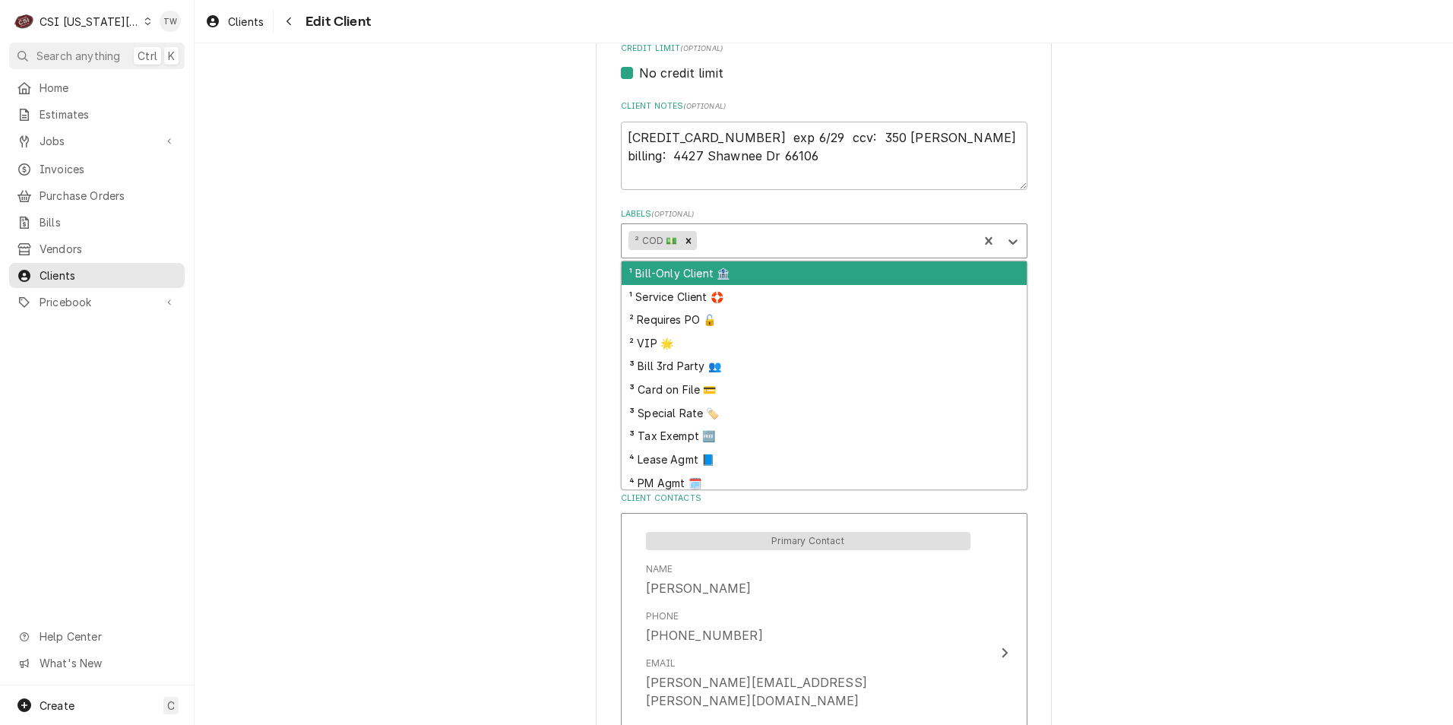
click at [843, 234] on div "Labels" at bounding box center [835, 240] width 271 height 27
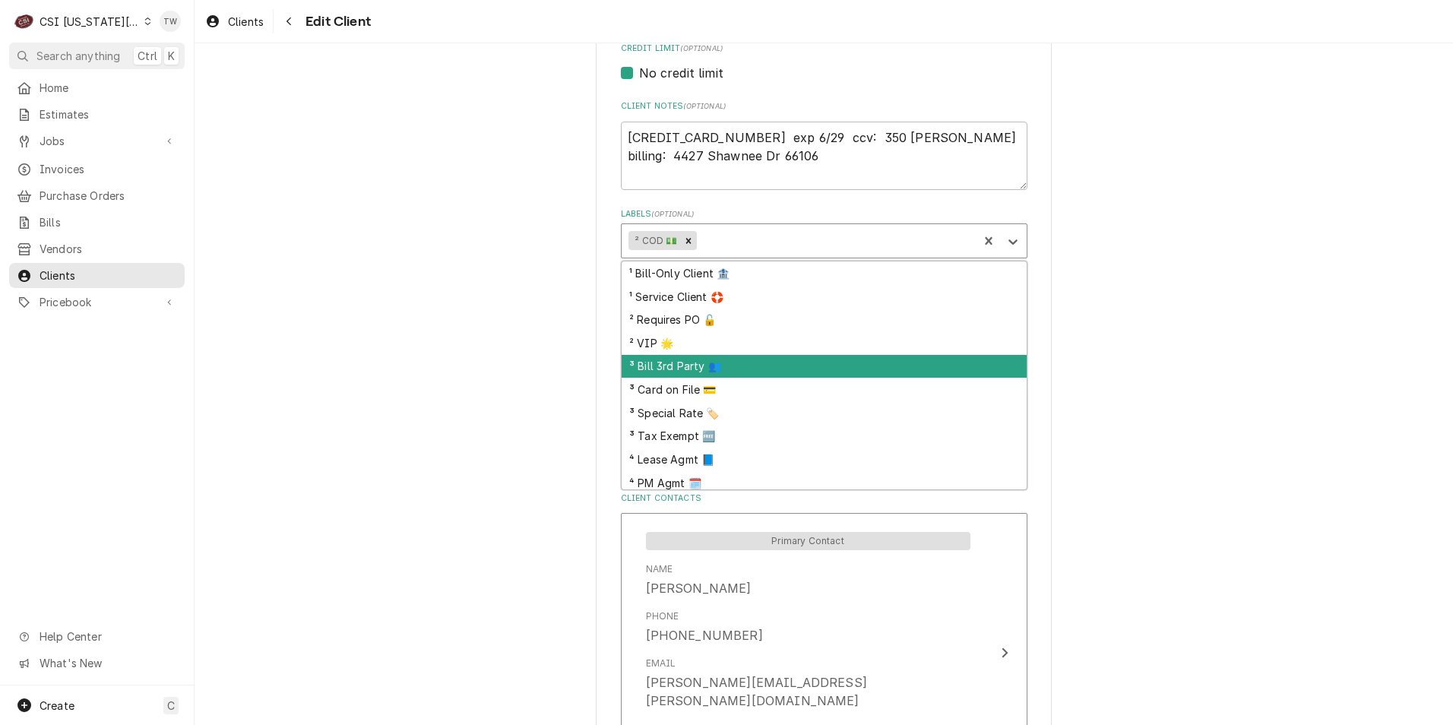
scroll to position [28, 0]
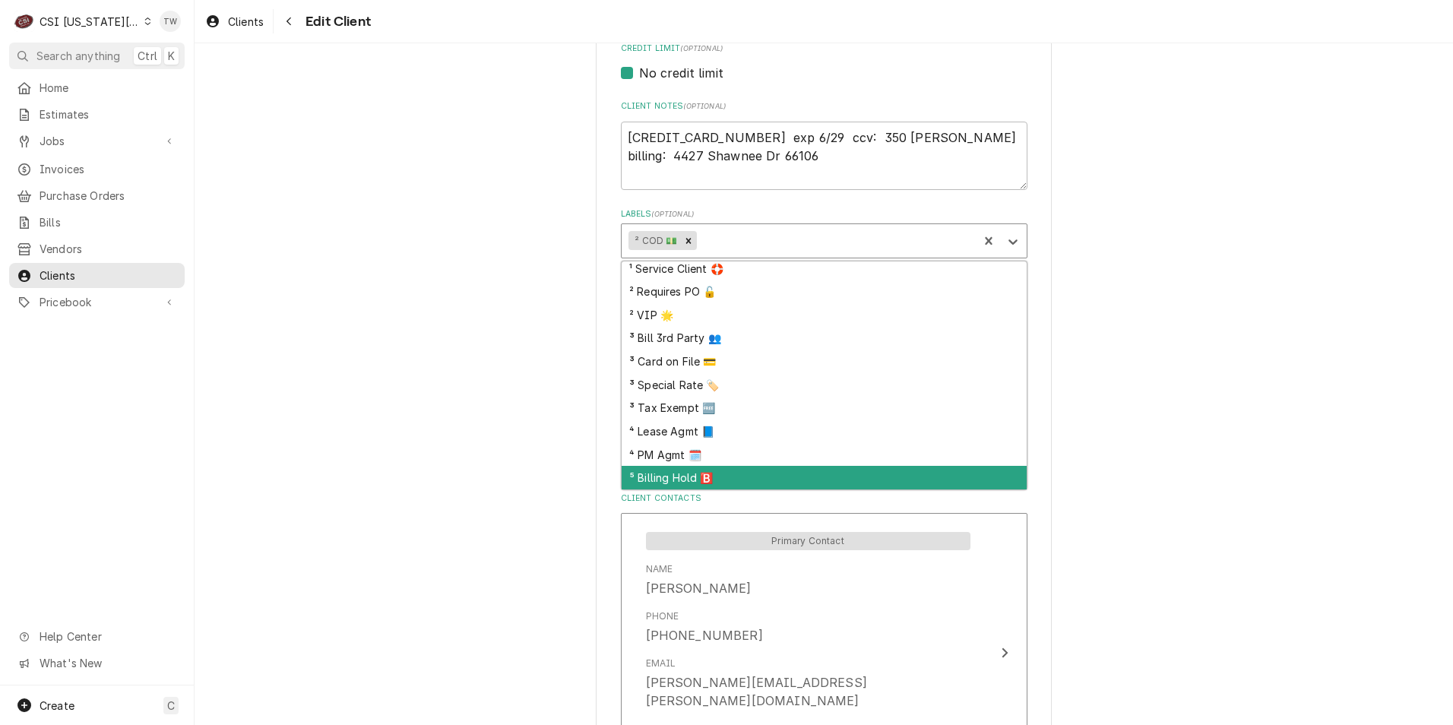
click at [674, 477] on div "⁵ Billing Hold 🅱️" at bounding box center [824, 478] width 405 height 24
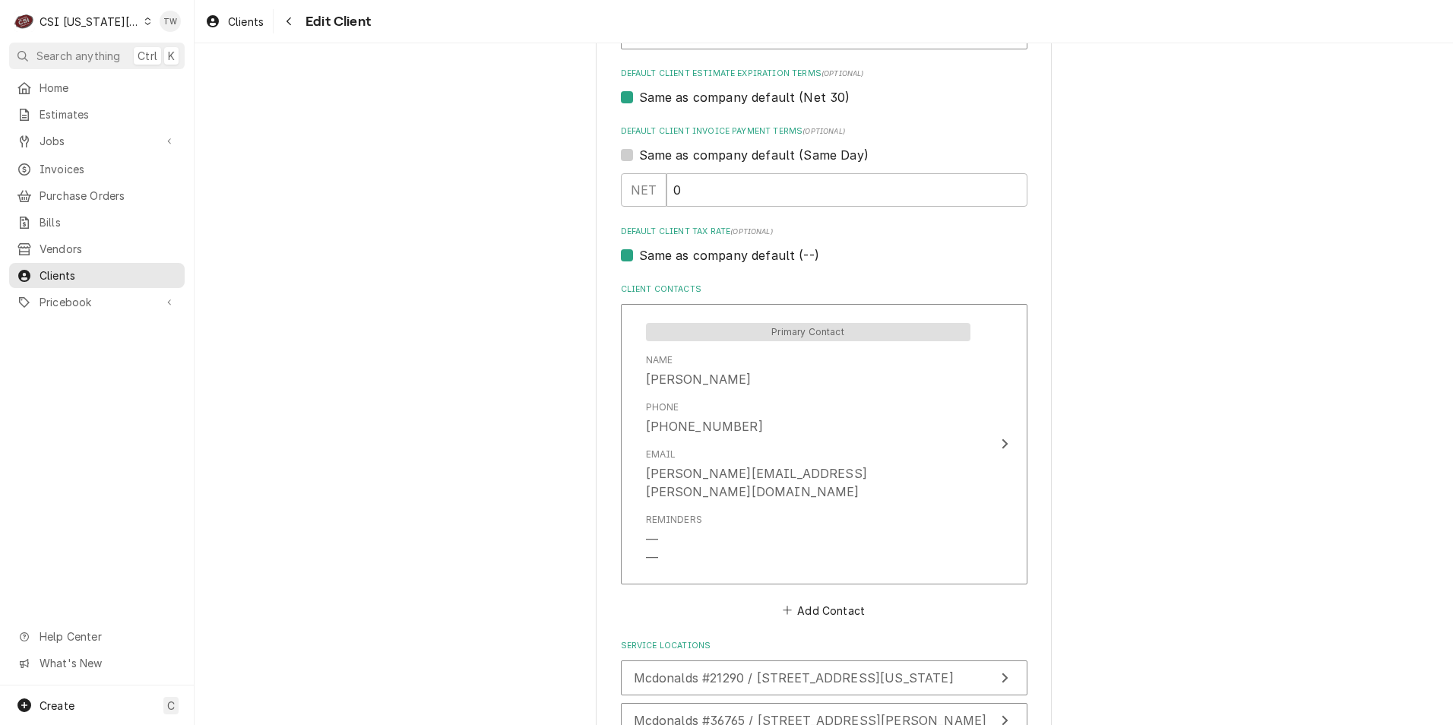
scroll to position [1060, 0]
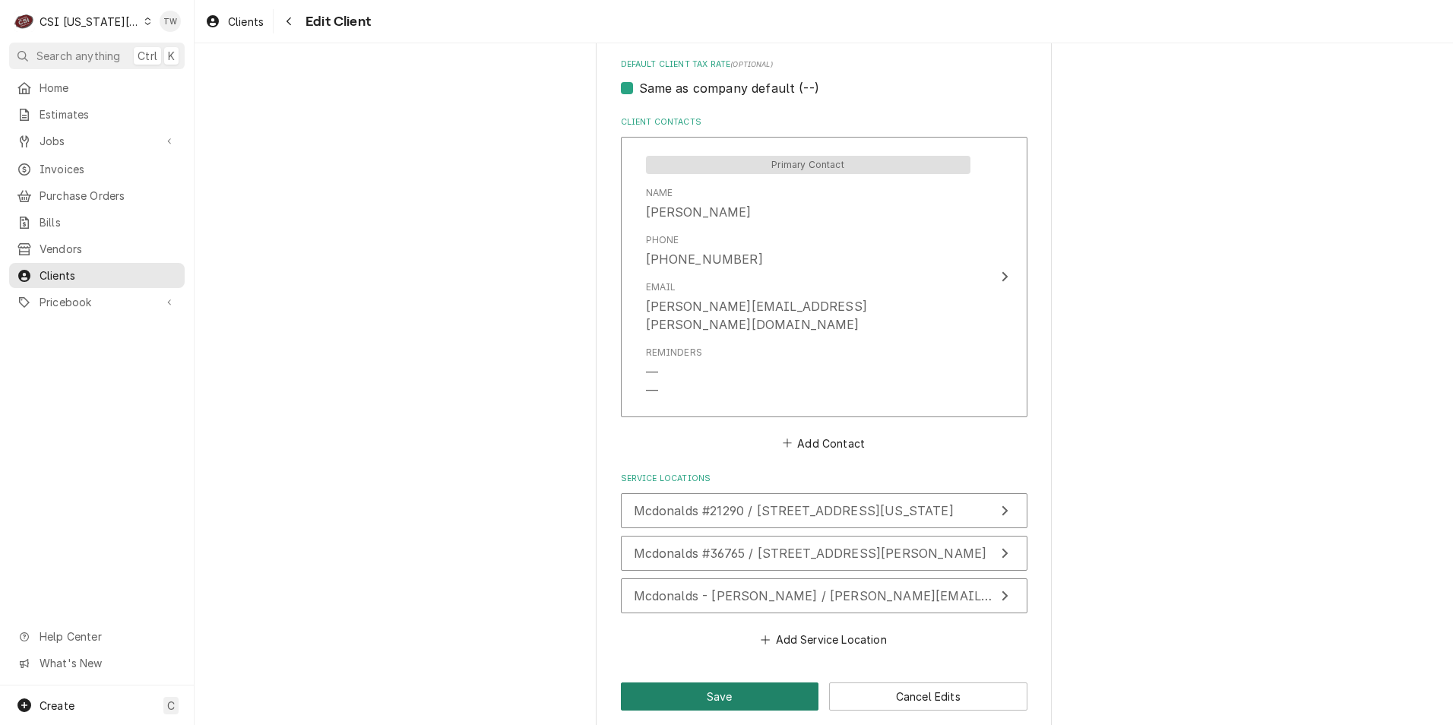
click at [749, 683] on button "Save" at bounding box center [720, 697] width 198 height 28
type textarea "x"
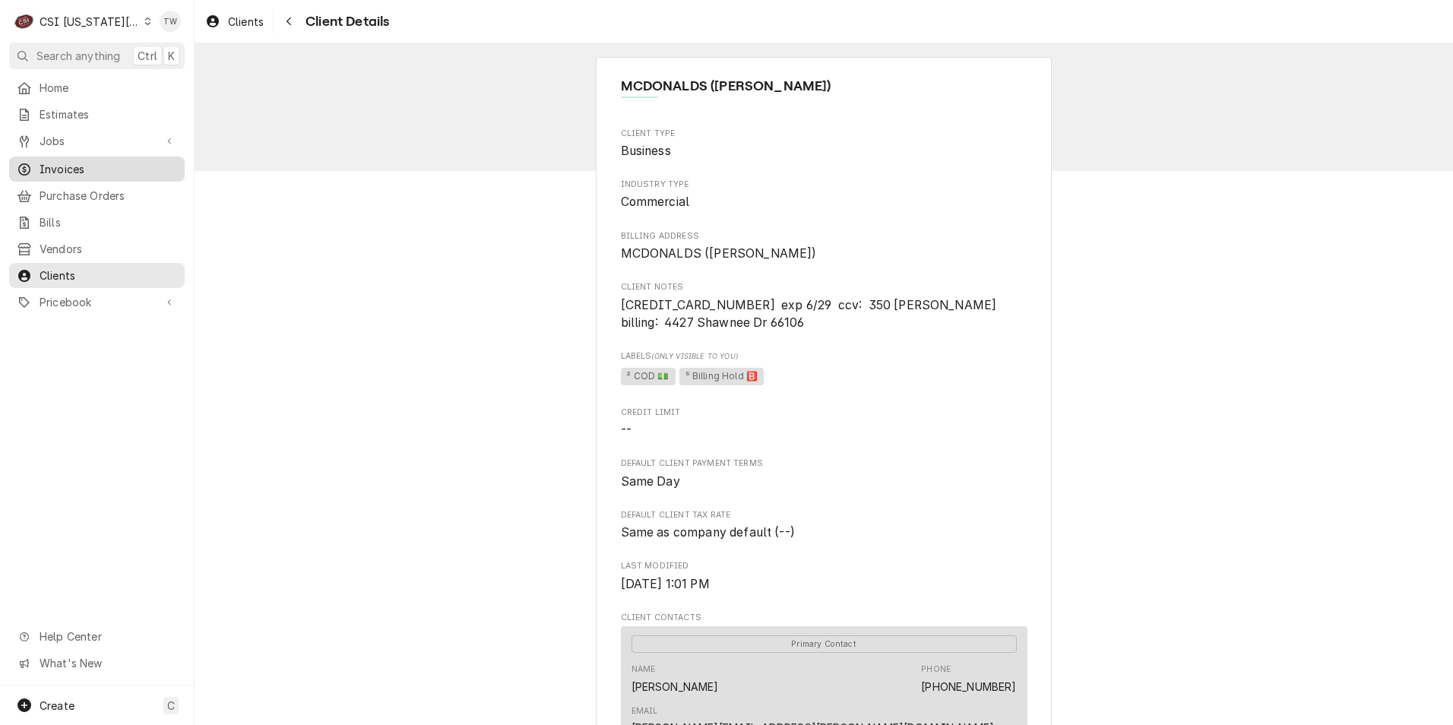
click at [81, 165] on span "Invoices" at bounding box center [109, 169] width 138 height 16
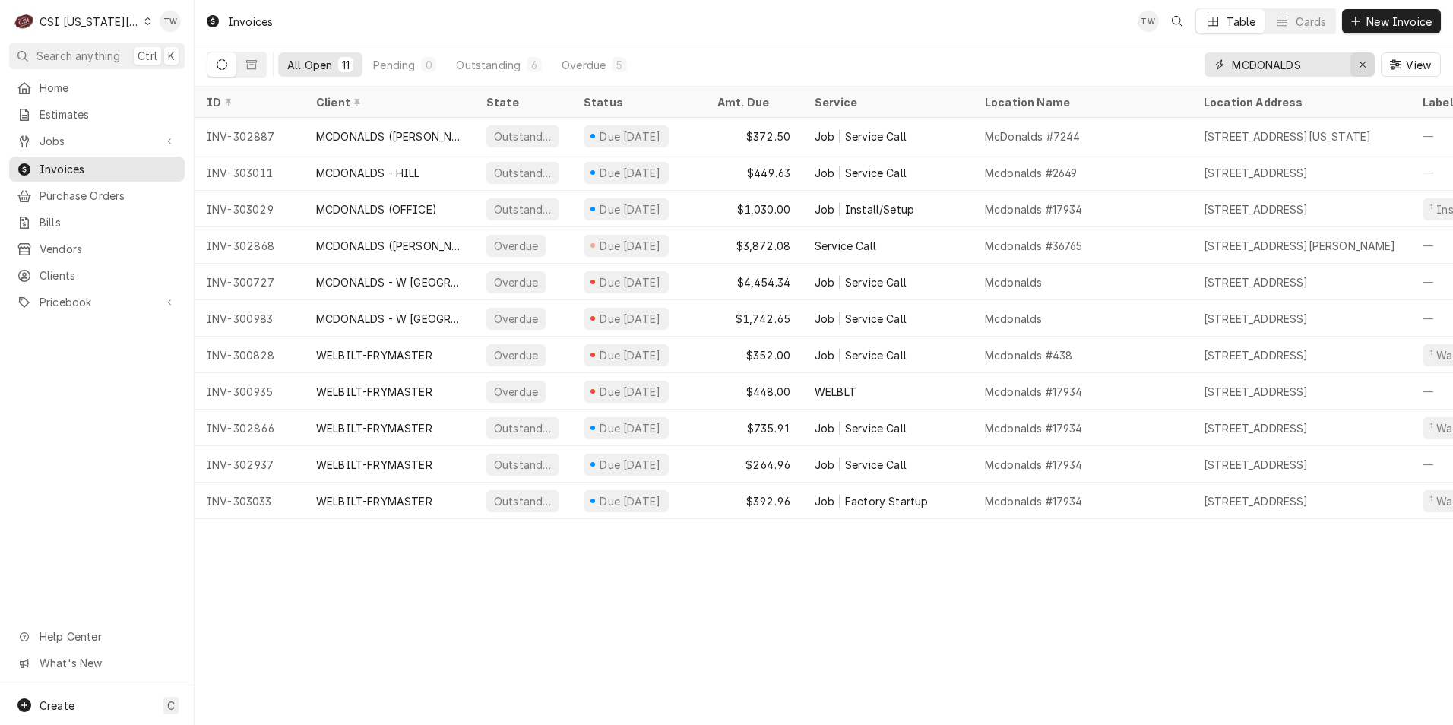
click at [1355, 62] on div "Erase input" at bounding box center [1362, 64] width 15 height 15
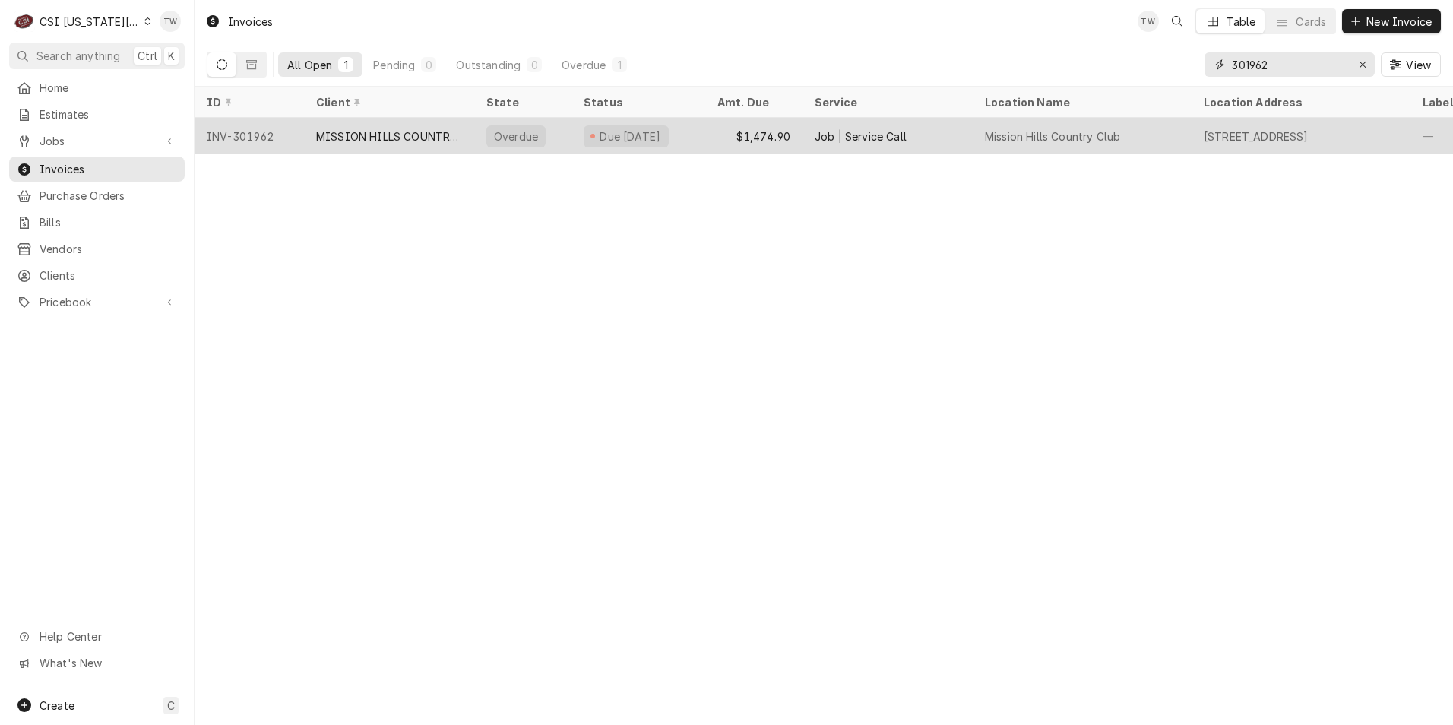
type input "301962"
click at [403, 139] on div "MISSION HILLS COUNTRY CLUB" at bounding box center [389, 136] width 146 height 16
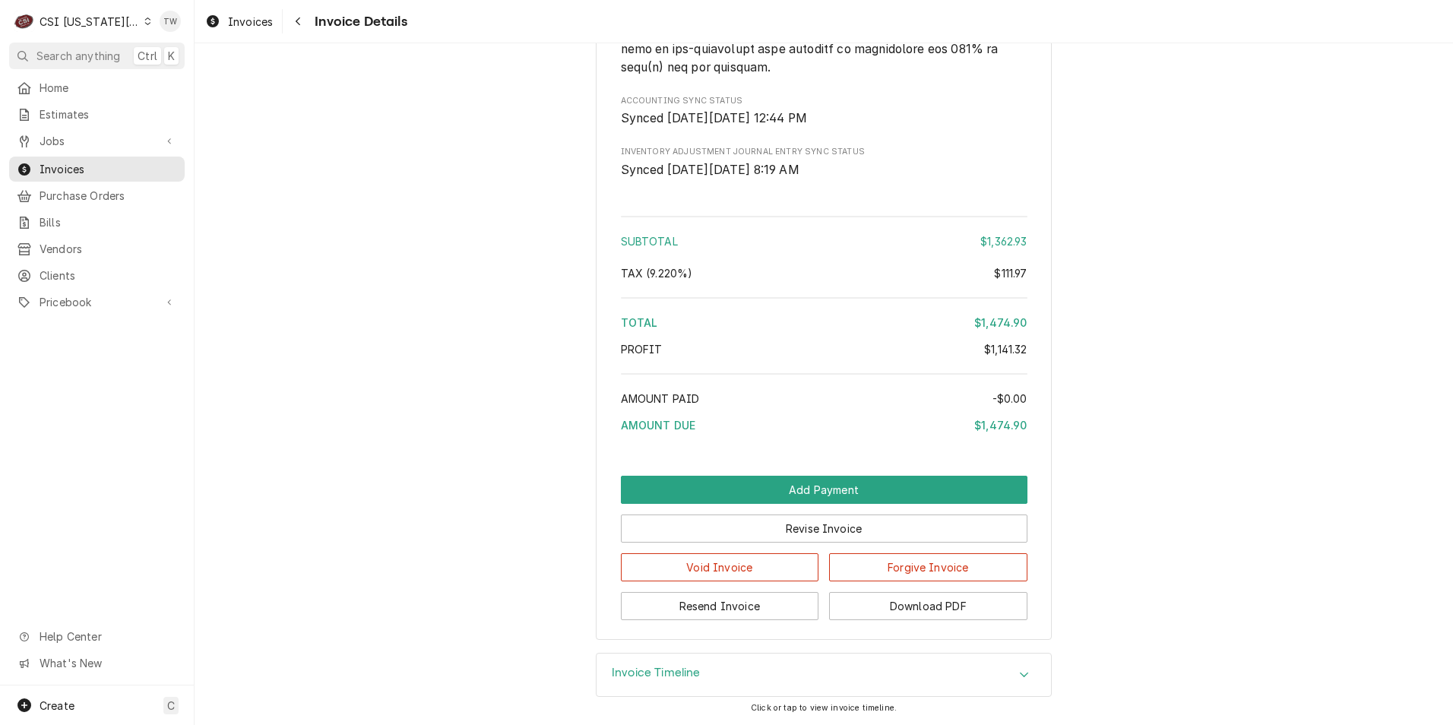
scroll to position [3542, 0]
click at [921, 601] on button "Download PDF" at bounding box center [928, 606] width 198 height 28
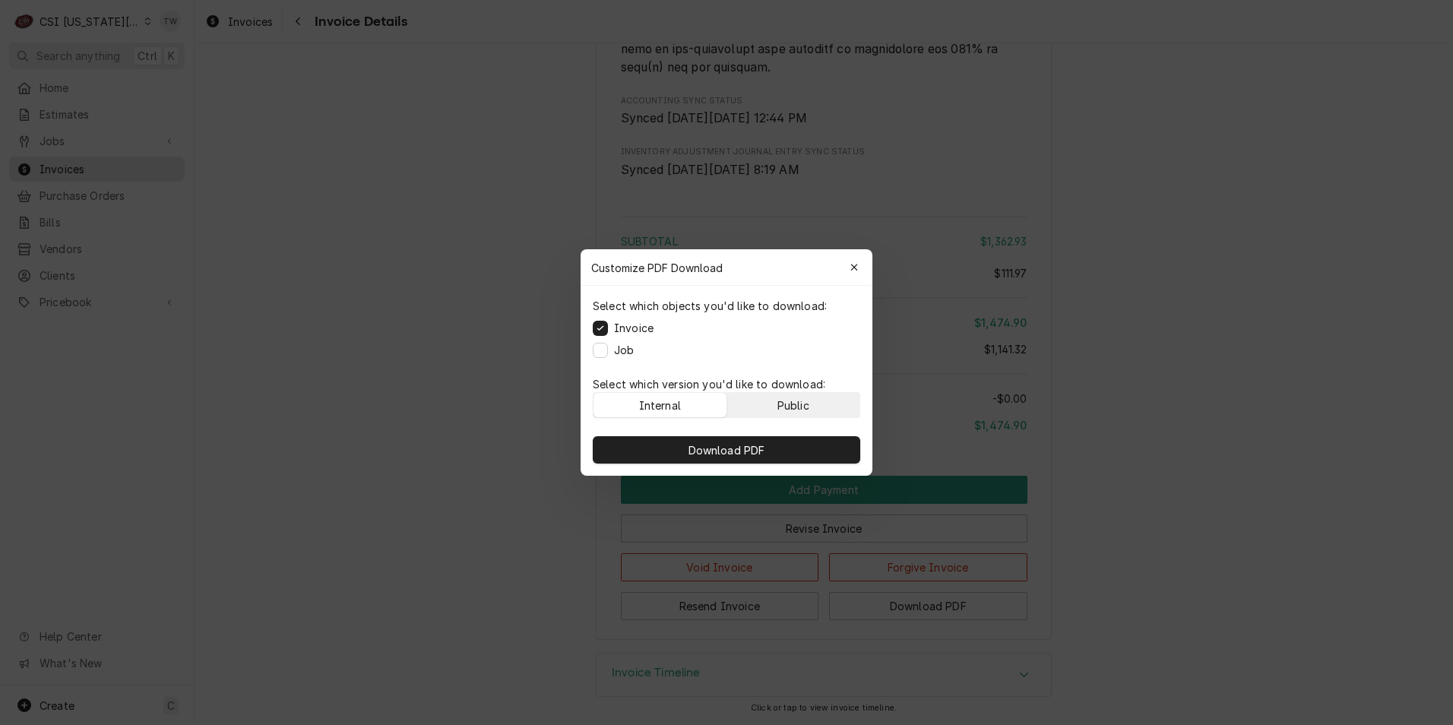
click at [803, 402] on div "Public" at bounding box center [794, 406] width 32 height 16
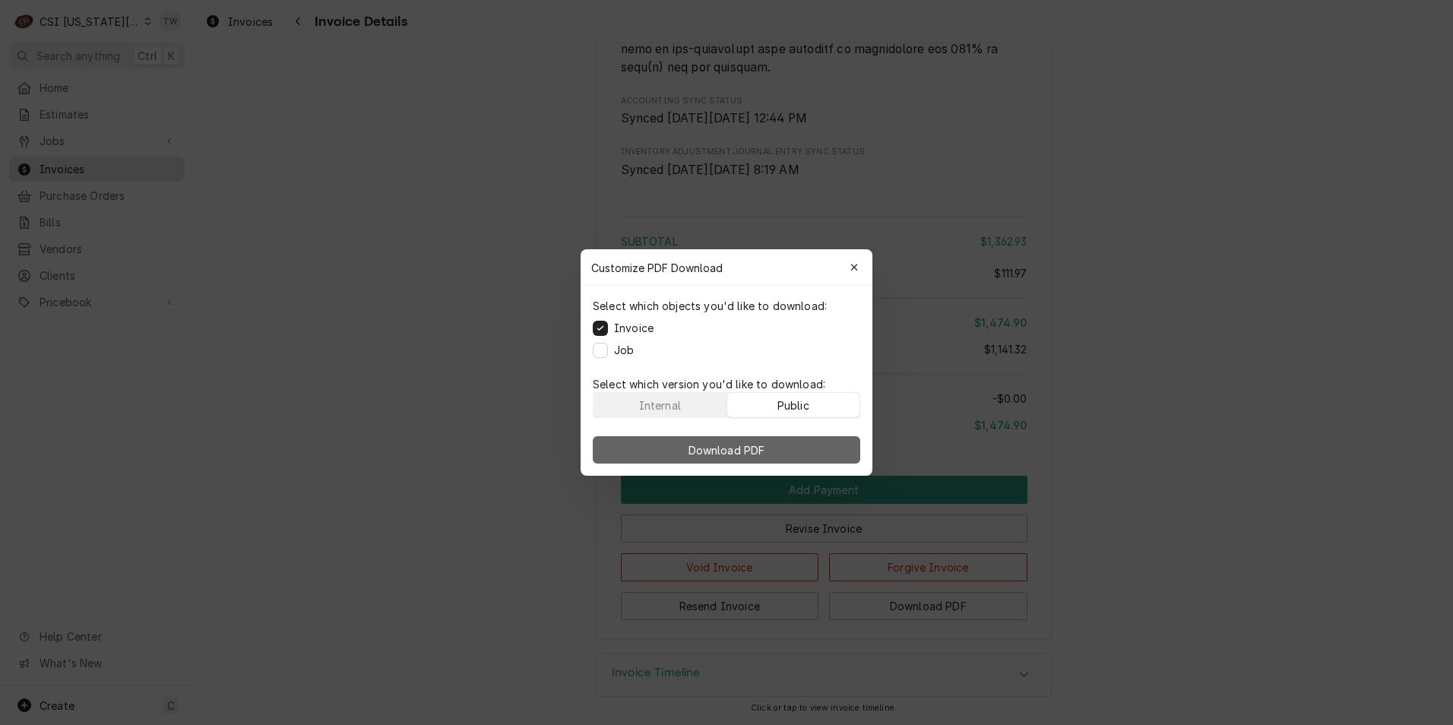
click at [775, 452] on button "Download PDF" at bounding box center [727, 449] width 268 height 27
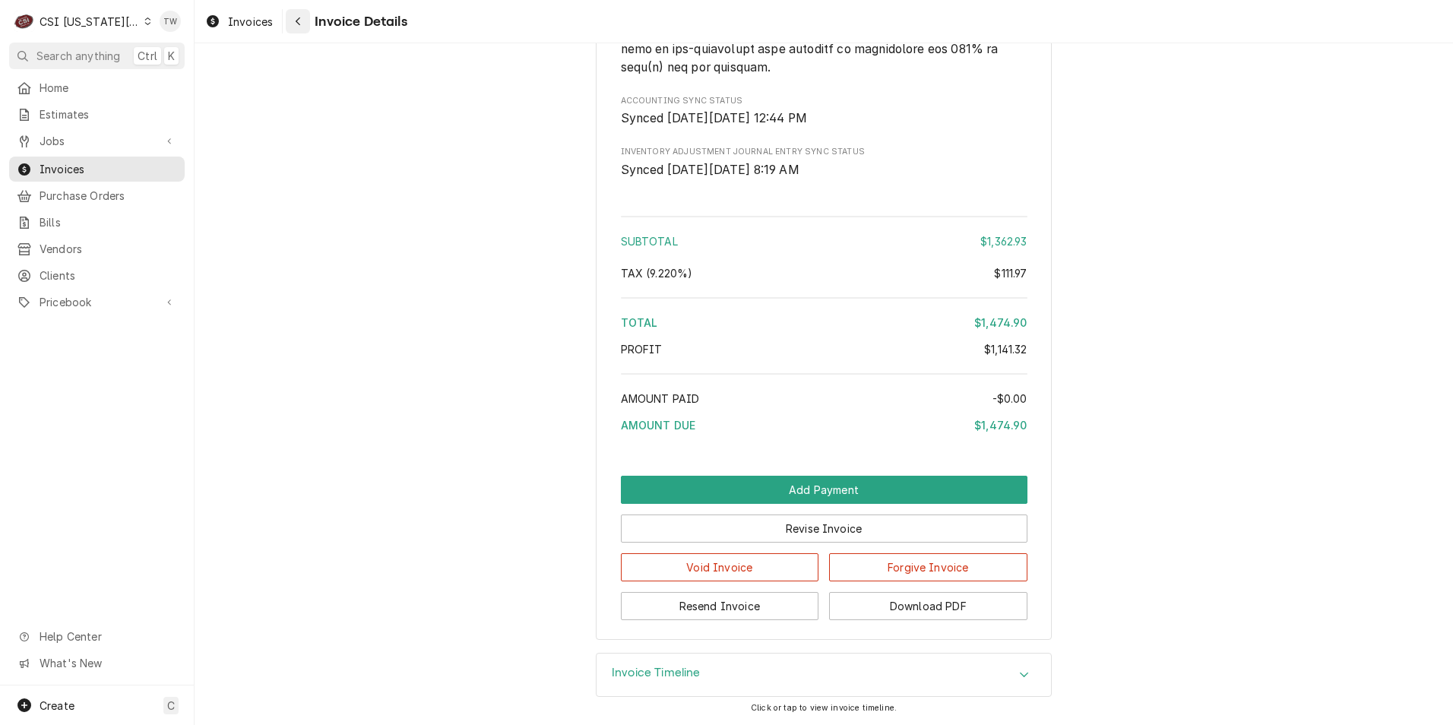
click at [296, 26] on icon "Navigate back" at bounding box center [298, 21] width 7 height 11
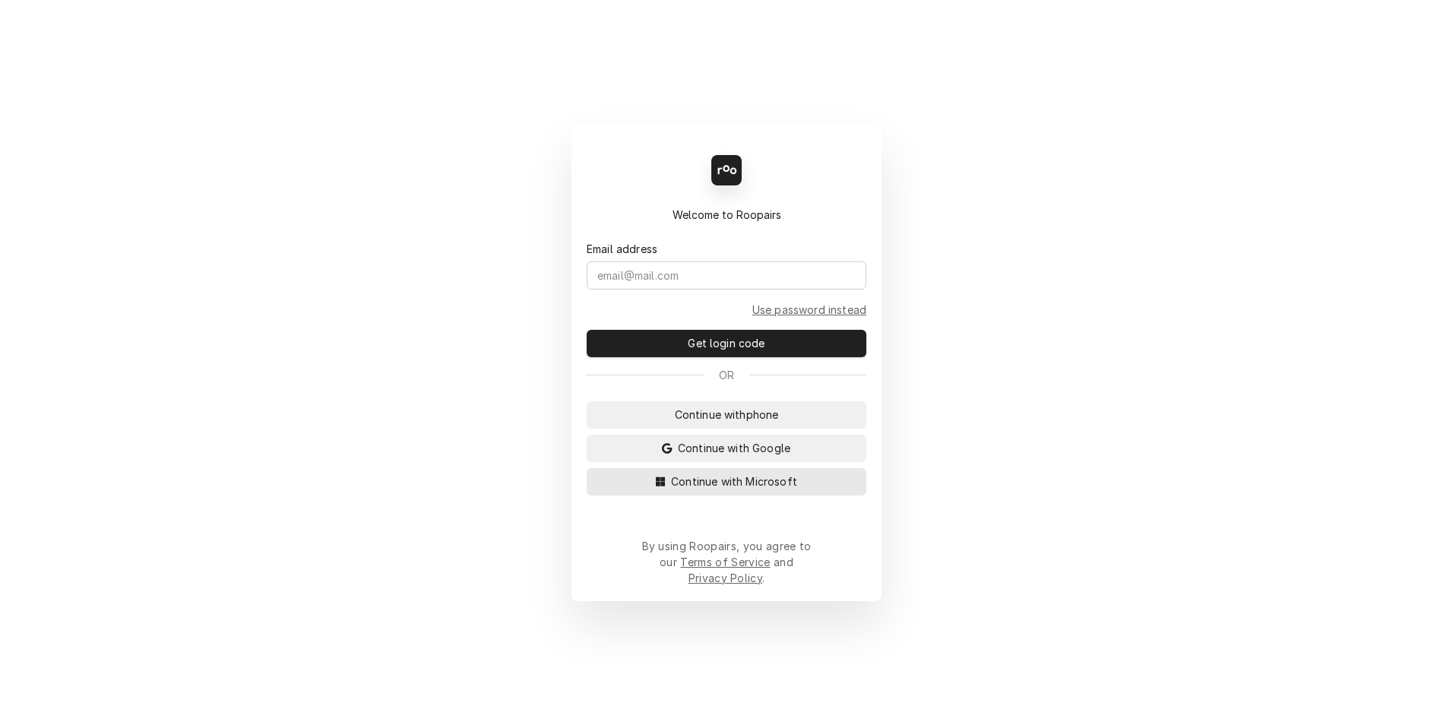
click at [734, 490] on span "Continue with Microsoft" at bounding box center [734, 482] width 132 height 16
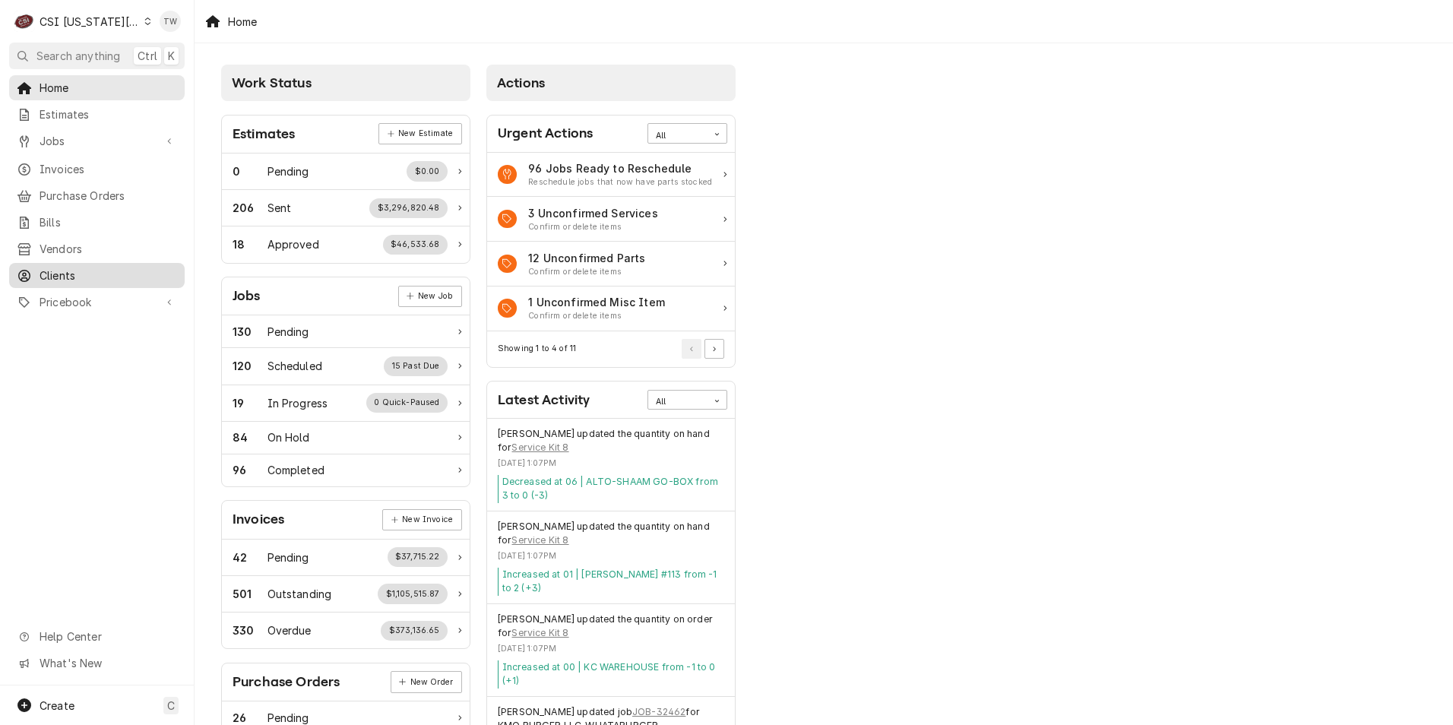
click at [75, 268] on span "Clients" at bounding box center [109, 276] width 138 height 16
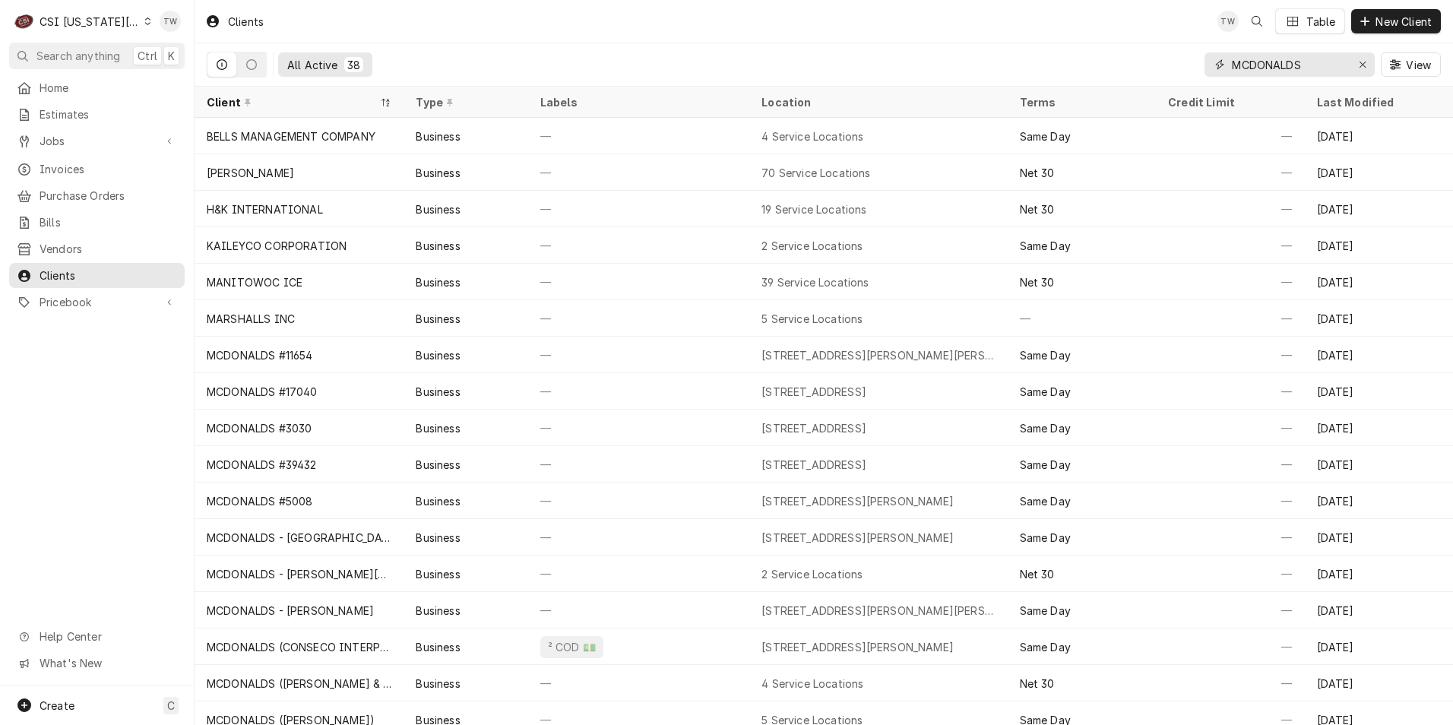
drag, startPoint x: 1344, startPoint y: 62, endPoint x: 1157, endPoint y: 56, distance: 187.1
click at [1157, 56] on div "All Active 38 MCDONALDS View" at bounding box center [824, 64] width 1235 height 43
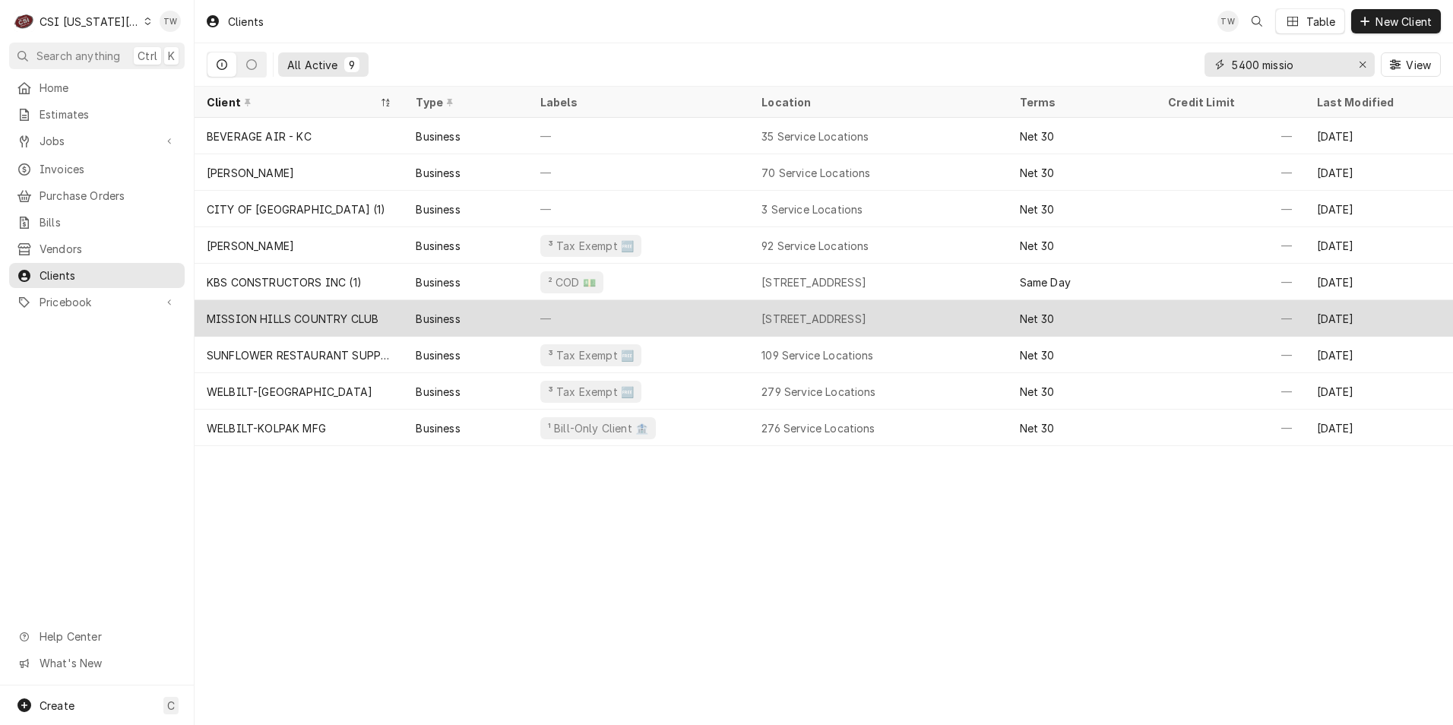
type input "5400 missio"
click at [594, 312] on div "—" at bounding box center [638, 318] width 221 height 36
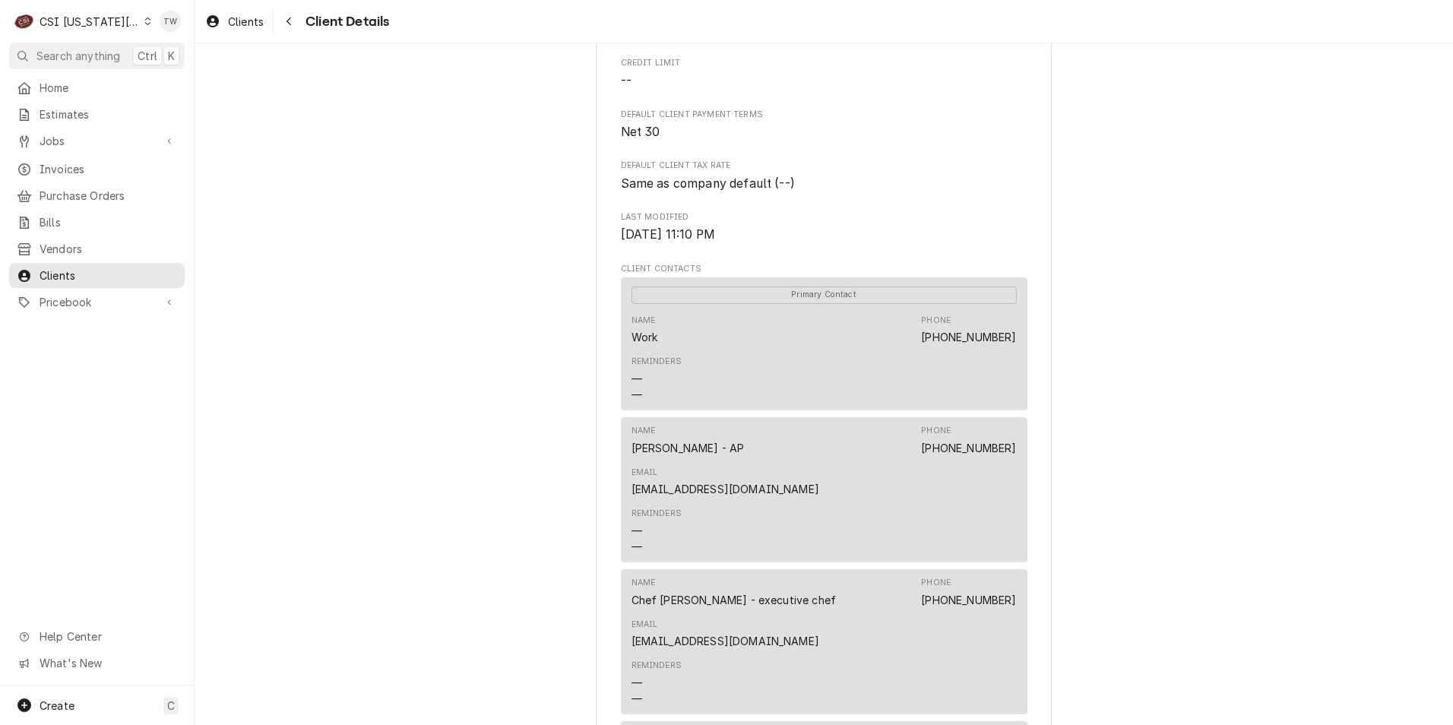
scroll to position [304, 0]
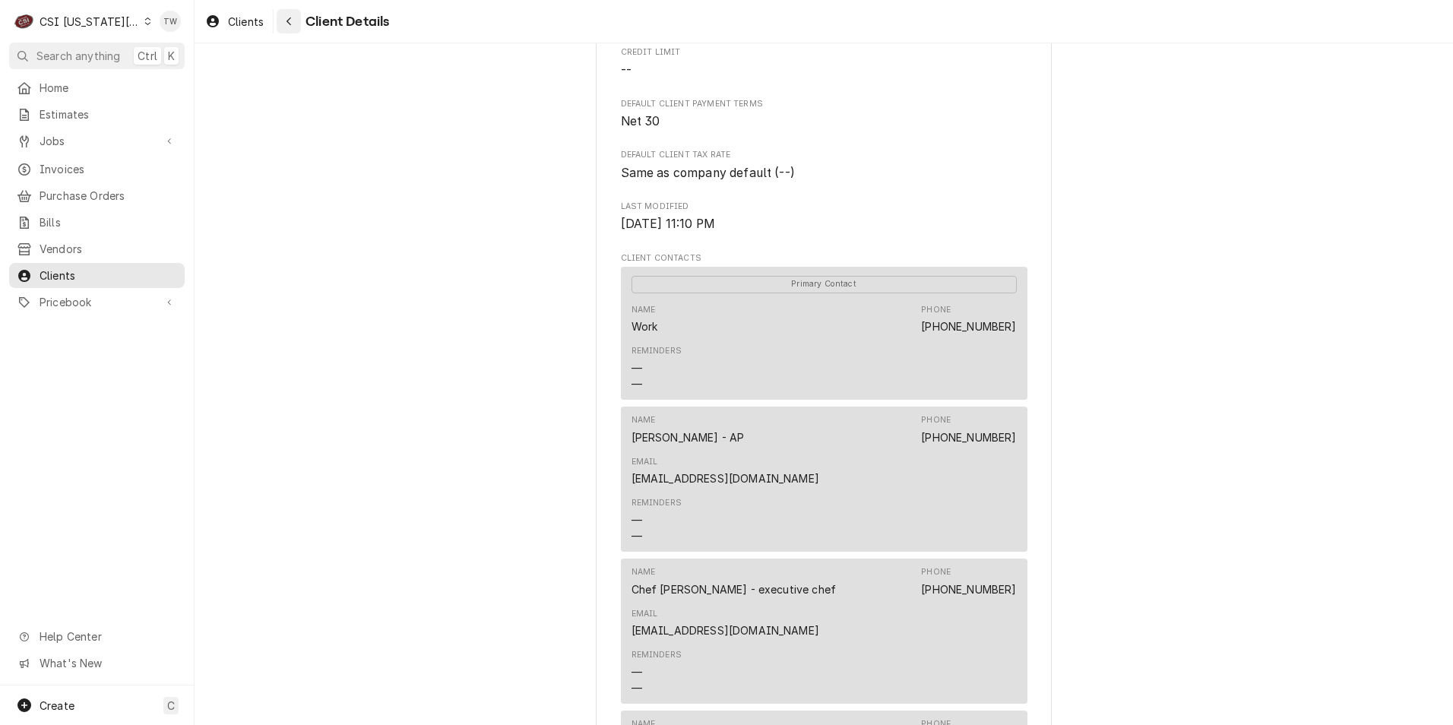
click at [293, 28] on div "Navigate back" at bounding box center [288, 21] width 15 height 15
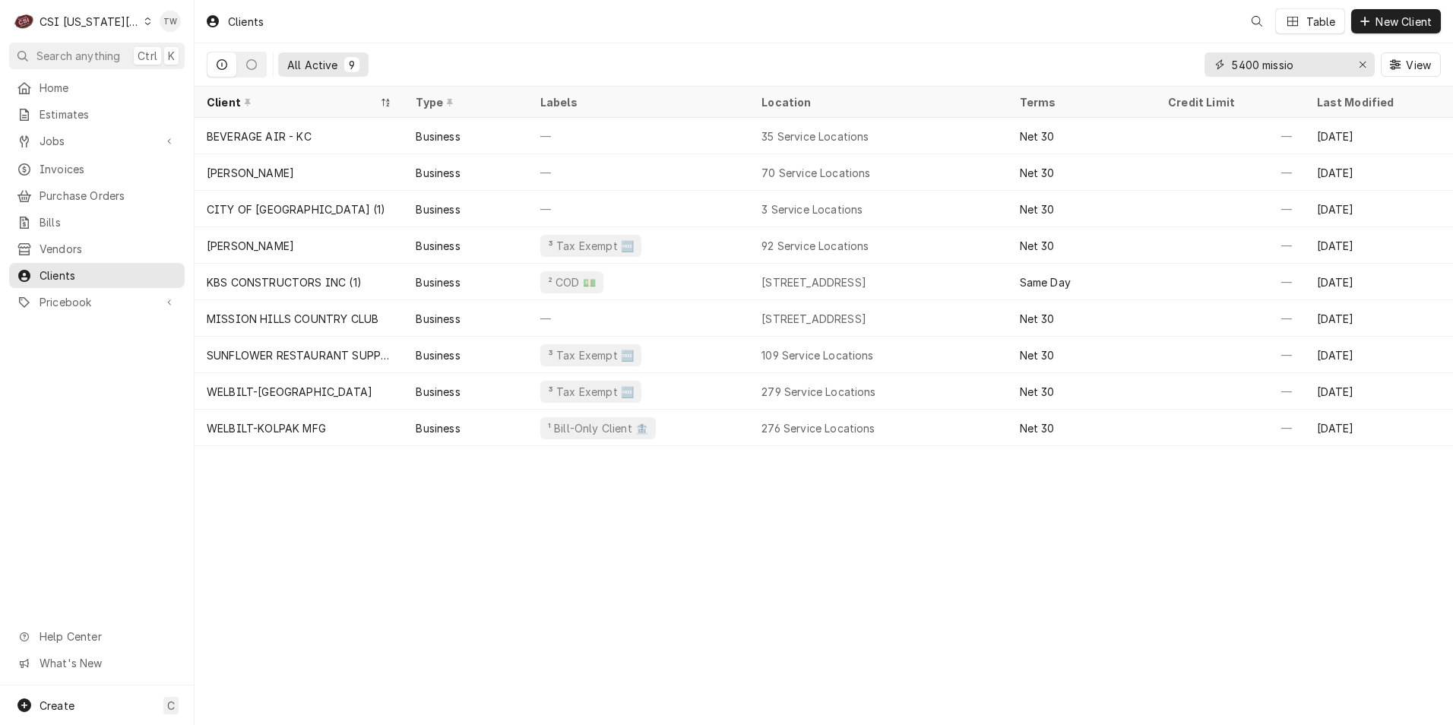
drag, startPoint x: 1296, startPoint y: 65, endPoint x: 1064, endPoint y: 59, distance: 231.9
click at [1067, 59] on div "All Active 9 5400 missio View" at bounding box center [824, 64] width 1235 height 43
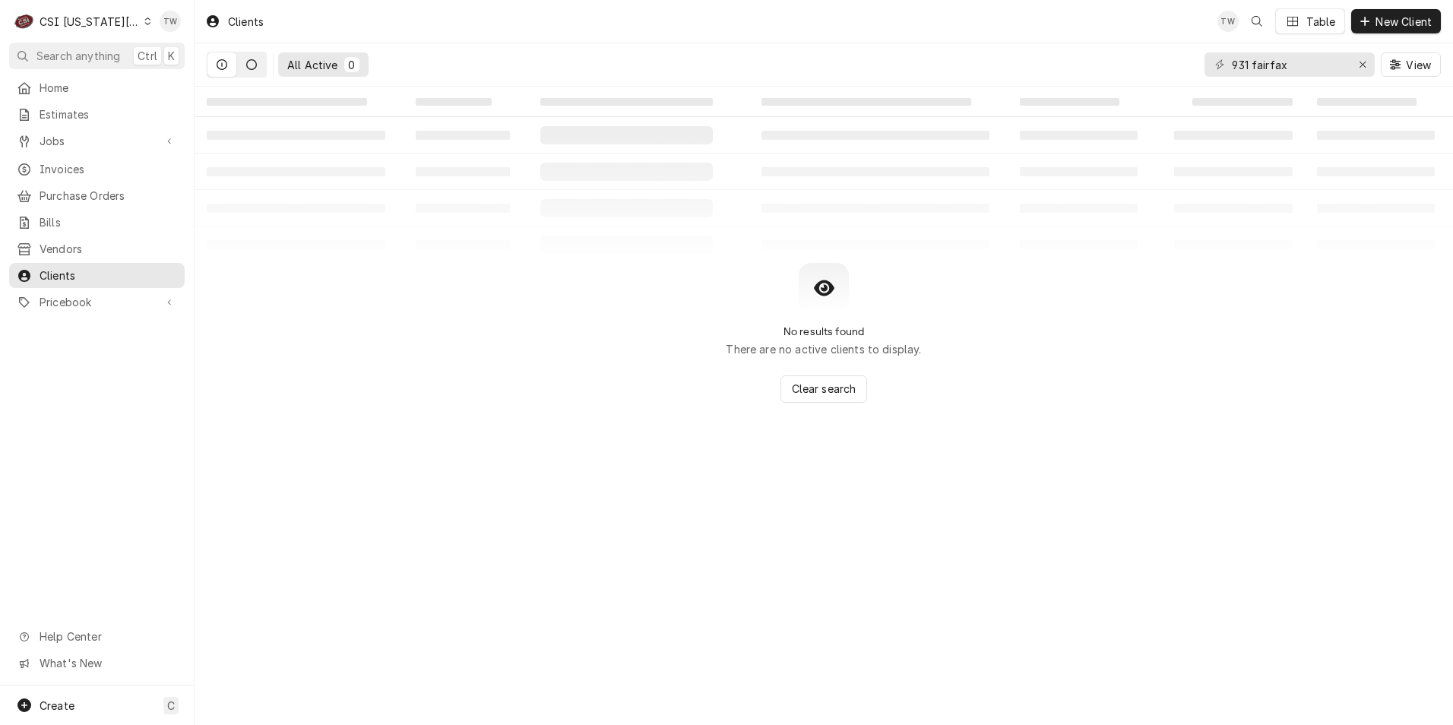
click at [251, 68] on icon "Dynamic Content Wrapper" at bounding box center [251, 64] width 11 height 11
click at [227, 68] on button "Dynamic Content Wrapper" at bounding box center [222, 64] width 29 height 24
click at [1309, 66] on input "931 fairfax" at bounding box center [1289, 64] width 114 height 24
type input "9"
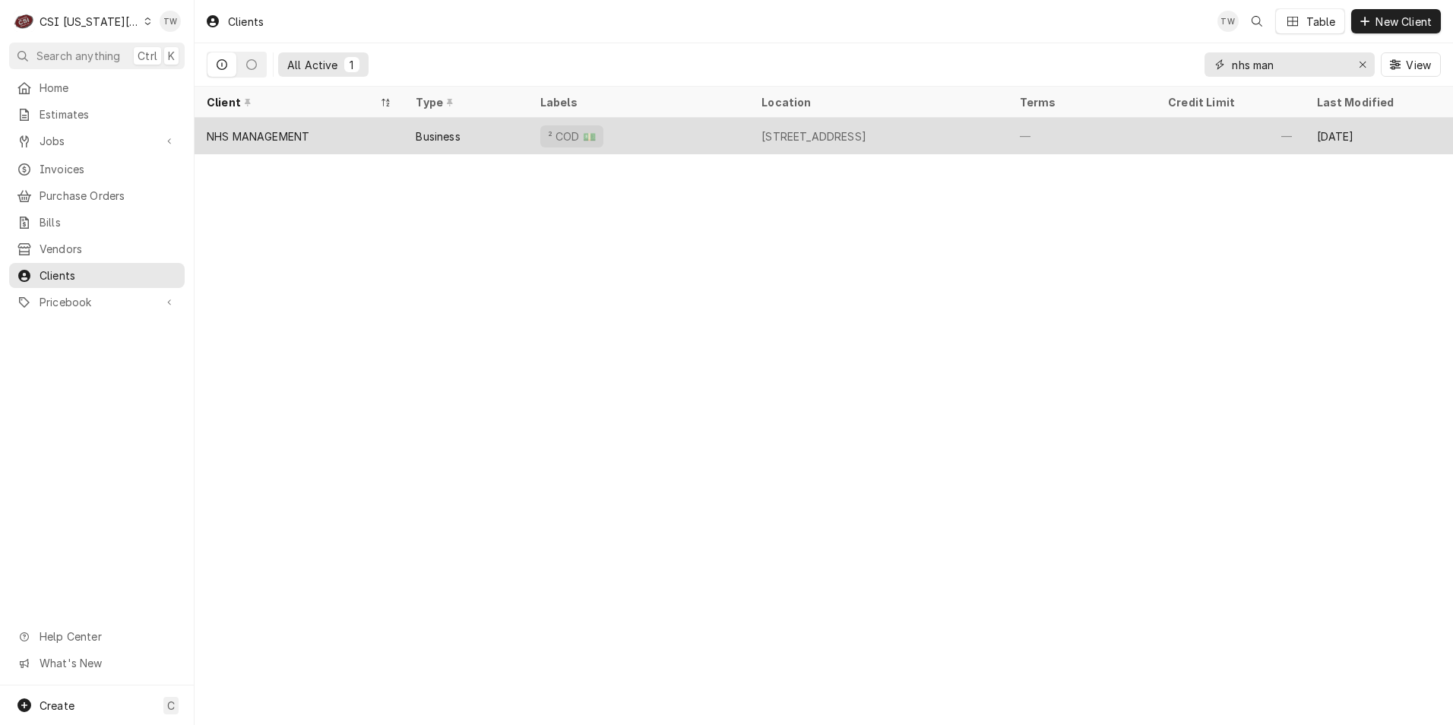
type input "nhs man"
click at [696, 151] on div "² COD 💵" at bounding box center [638, 136] width 221 height 36
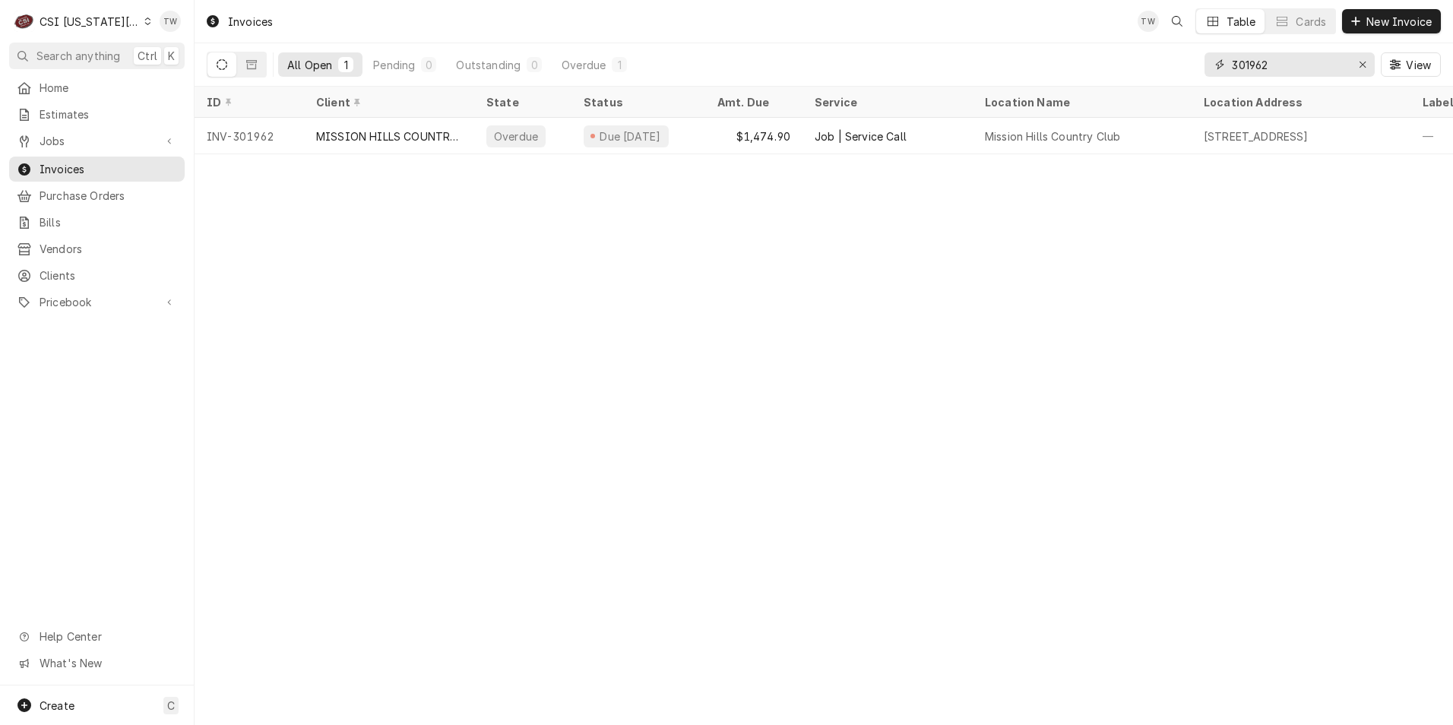
drag, startPoint x: 1293, startPoint y: 67, endPoint x: 1070, endPoint y: 43, distance: 224.1
click at [1070, 43] on div "Invoices TW Table Cards New Invoice All Open 1 Pending 0 Outstanding 0 Overdue …" at bounding box center [824, 43] width 1259 height 87
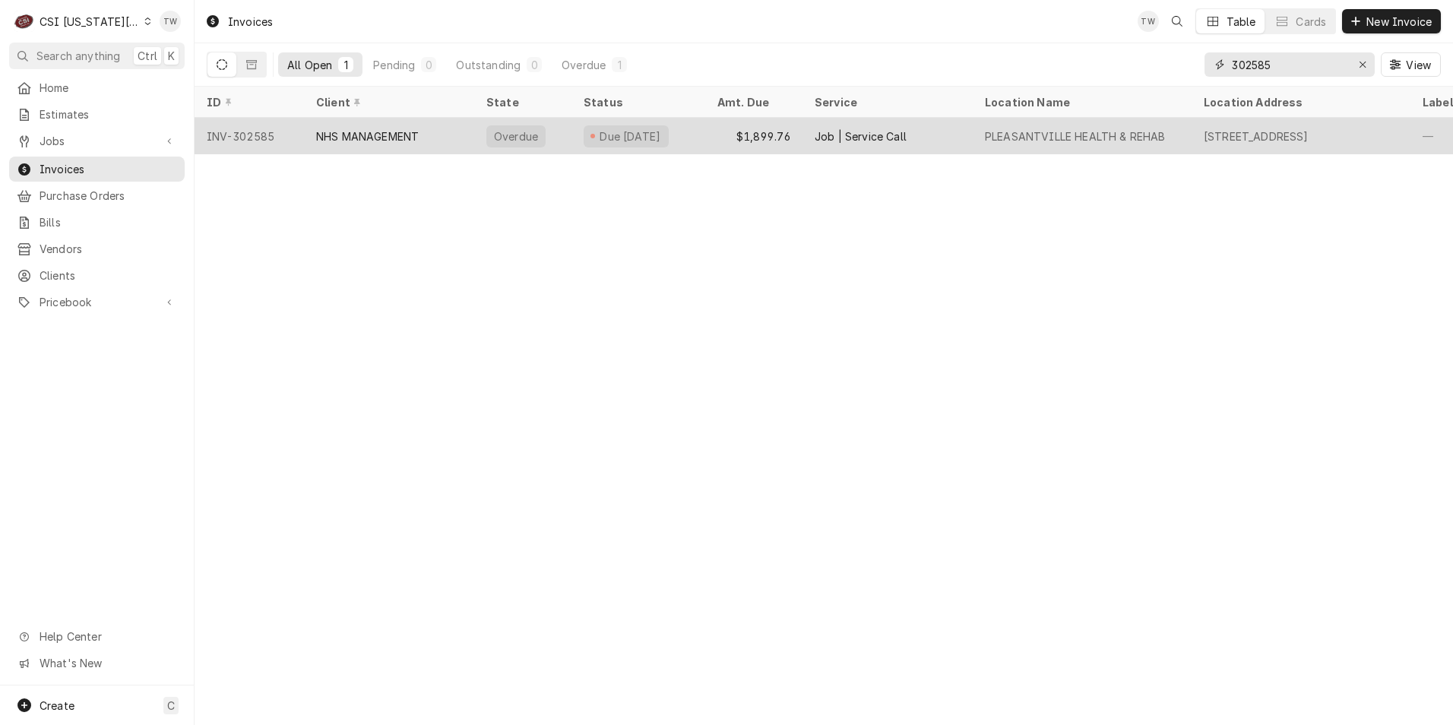
type input "302585"
click at [358, 142] on div "NHS MANAGEMENT" at bounding box center [389, 136] width 170 height 36
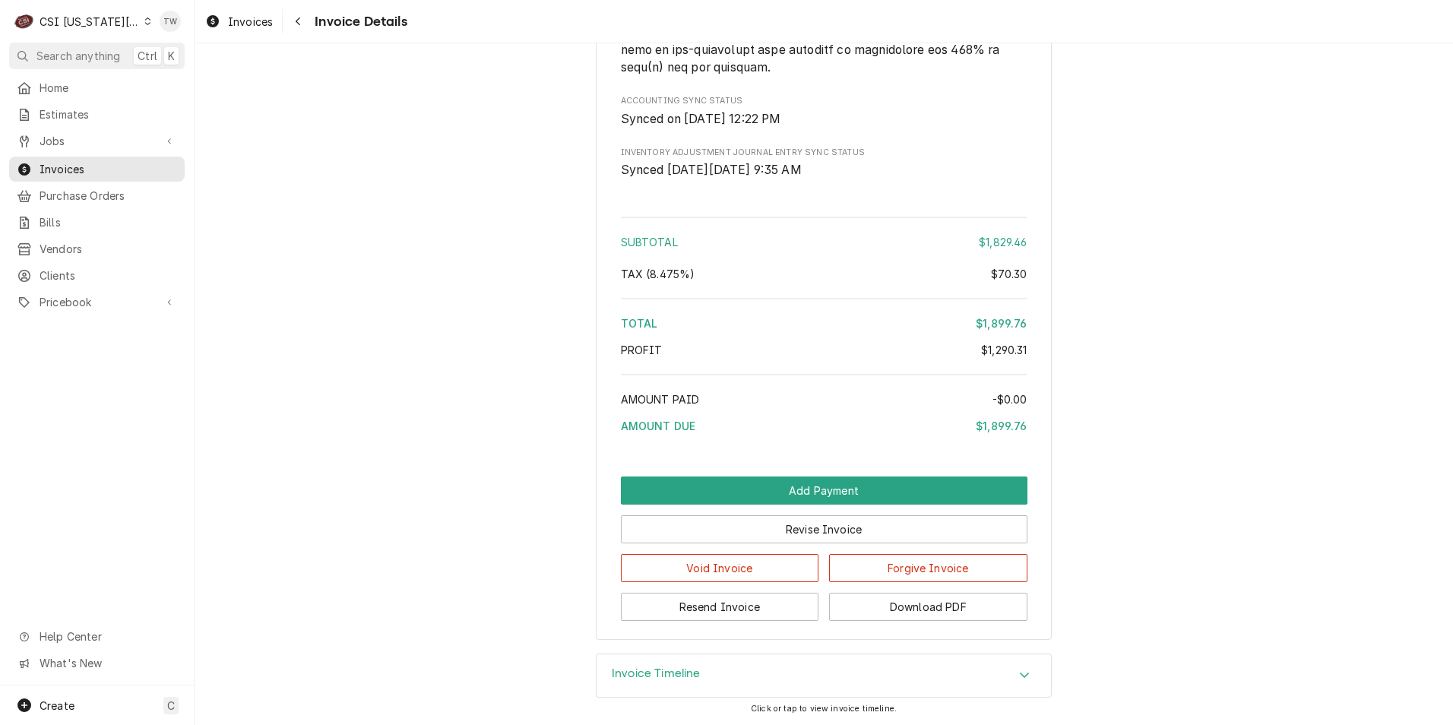
scroll to position [3377, 0]
click at [939, 604] on button "Download PDF" at bounding box center [928, 607] width 198 height 28
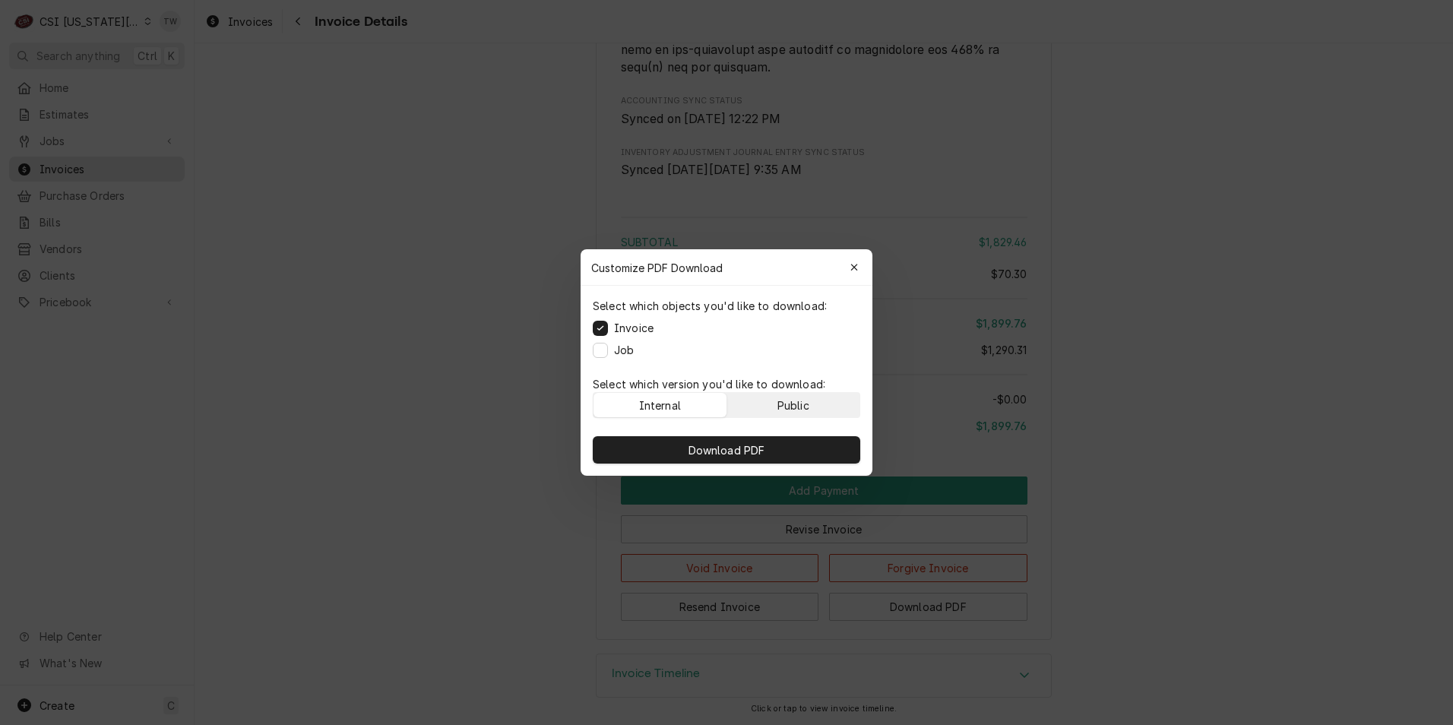
click at [807, 406] on div "Public" at bounding box center [794, 406] width 32 height 16
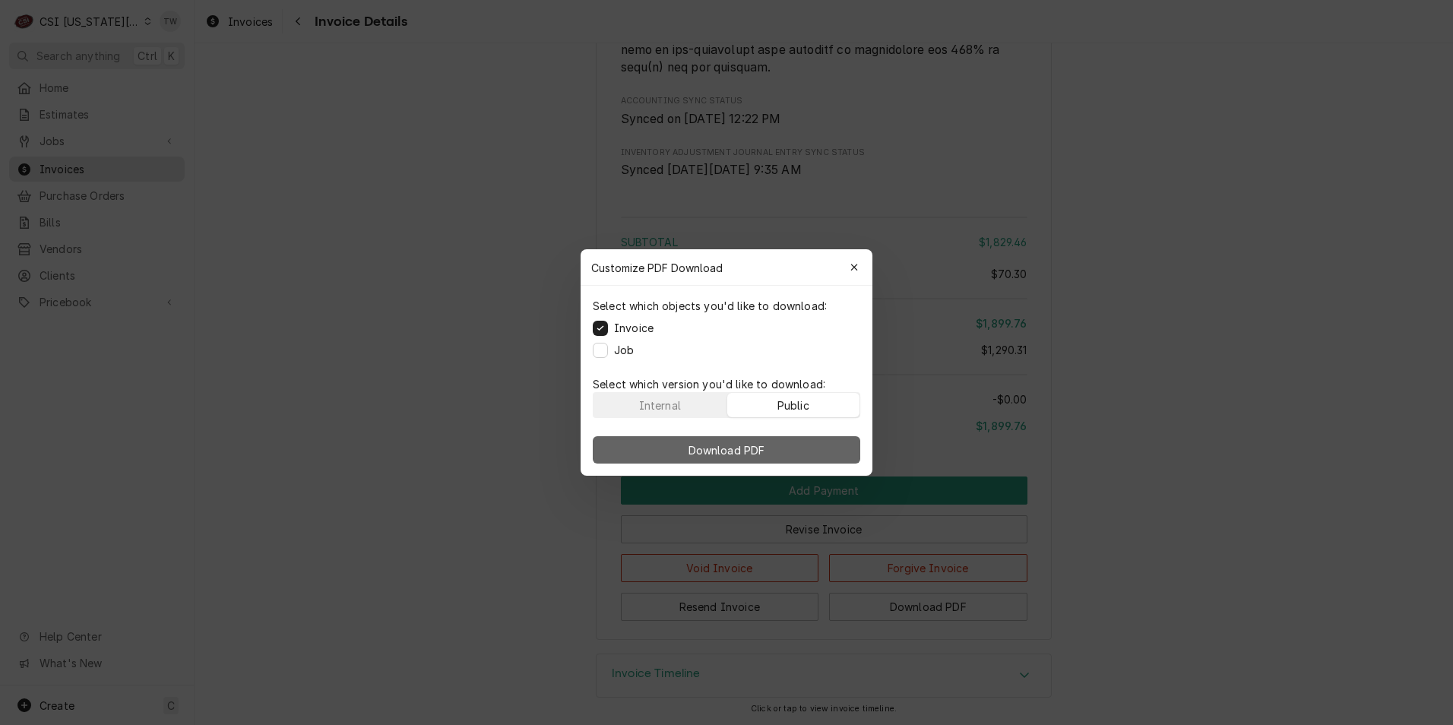
click at [748, 447] on span "Download PDF" at bounding box center [727, 450] width 83 height 16
